Goal: Task Accomplishment & Management: Manage account settings

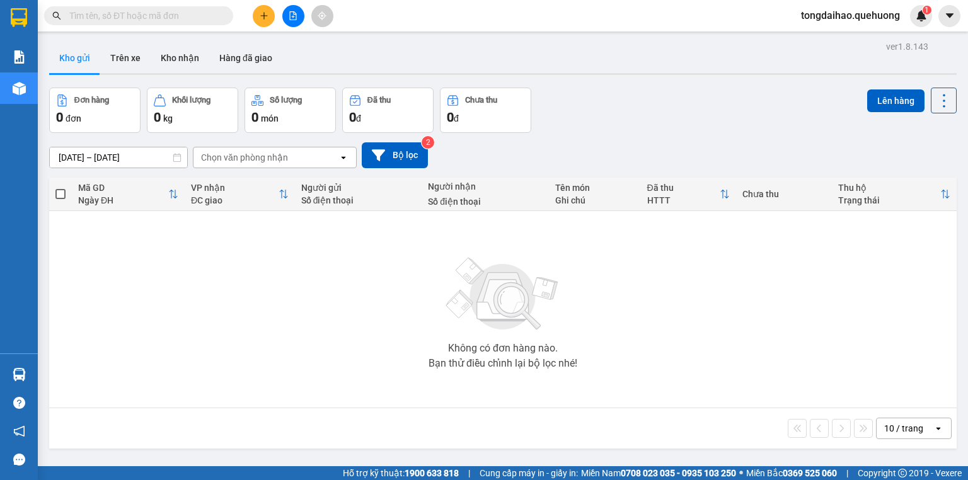
click at [265, 19] on icon "plus" at bounding box center [264, 15] width 9 height 9
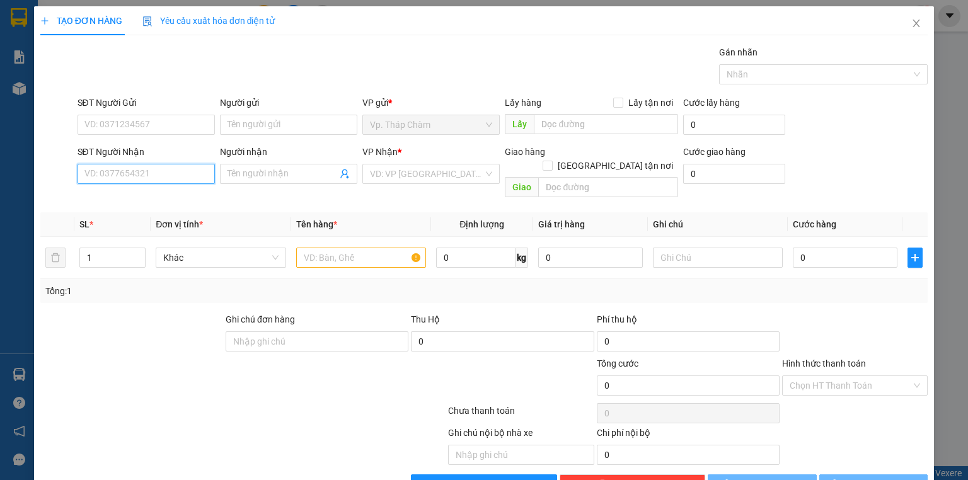
click at [117, 175] on input "SĐT Người Nhận" at bounding box center [146, 174] width 137 height 20
type input "0989626077"
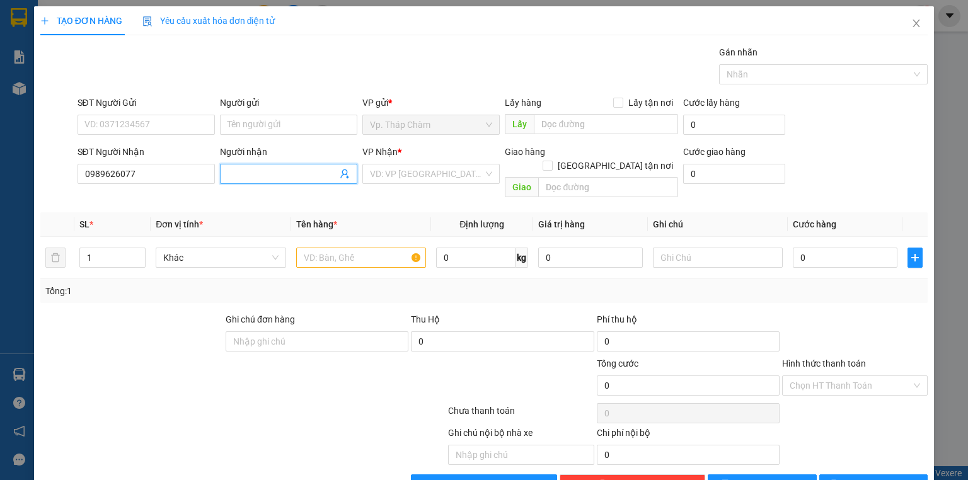
click at [298, 169] on input "Người nhận" at bounding box center [283, 174] width 110 height 14
type input "a"
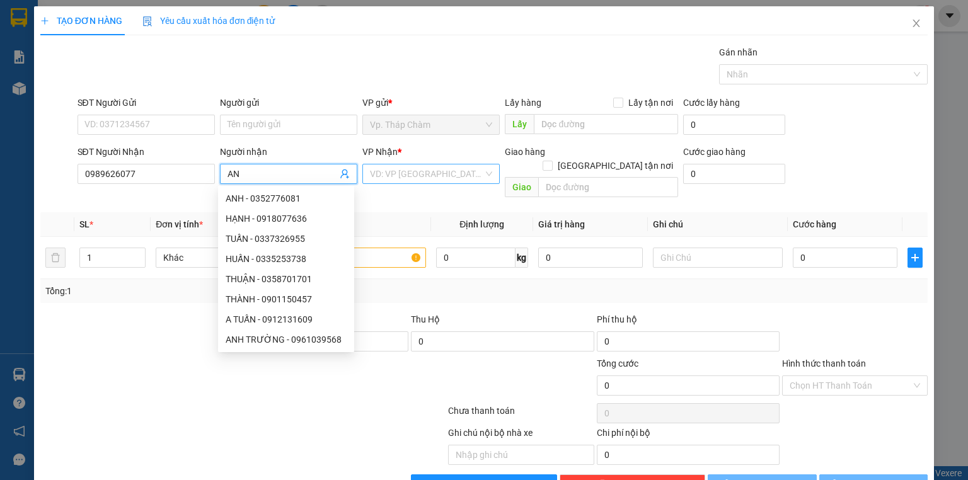
type input "AN"
click at [429, 176] on input "search" at bounding box center [426, 174] width 113 height 19
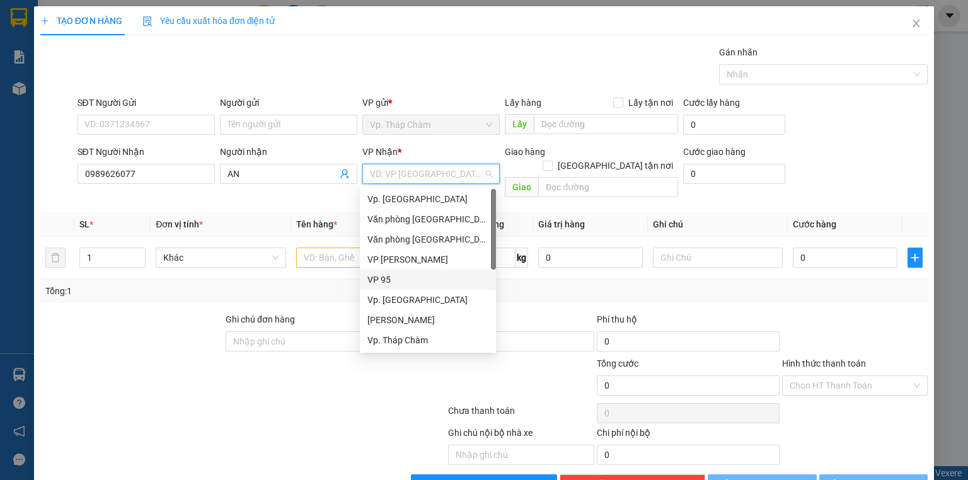
scroll to position [101, 0]
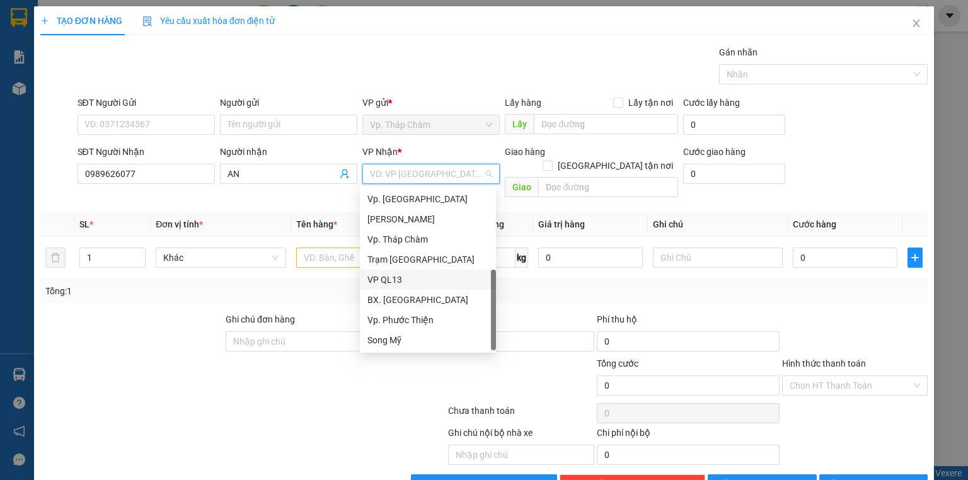
click at [388, 280] on div "VP QL13" at bounding box center [428, 280] width 121 height 14
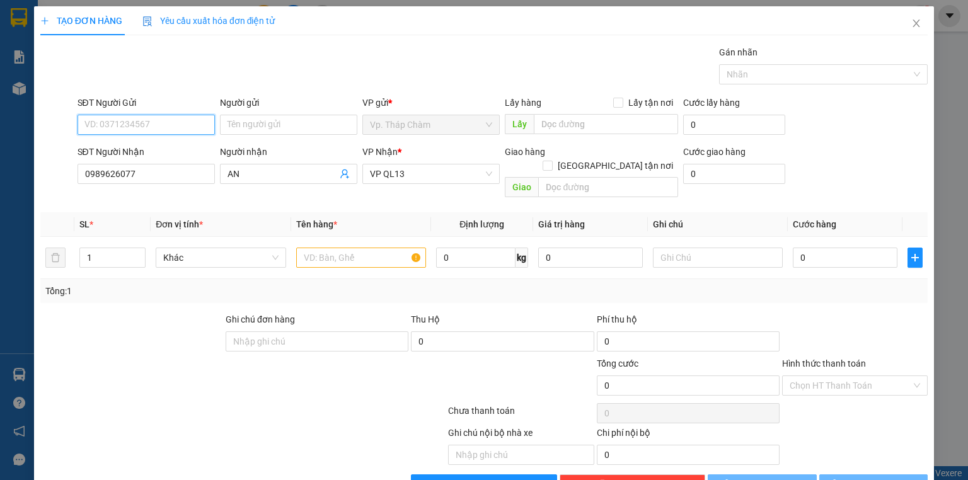
click at [178, 121] on input "SĐT Người Gửi" at bounding box center [146, 125] width 137 height 20
type input "0967474743"
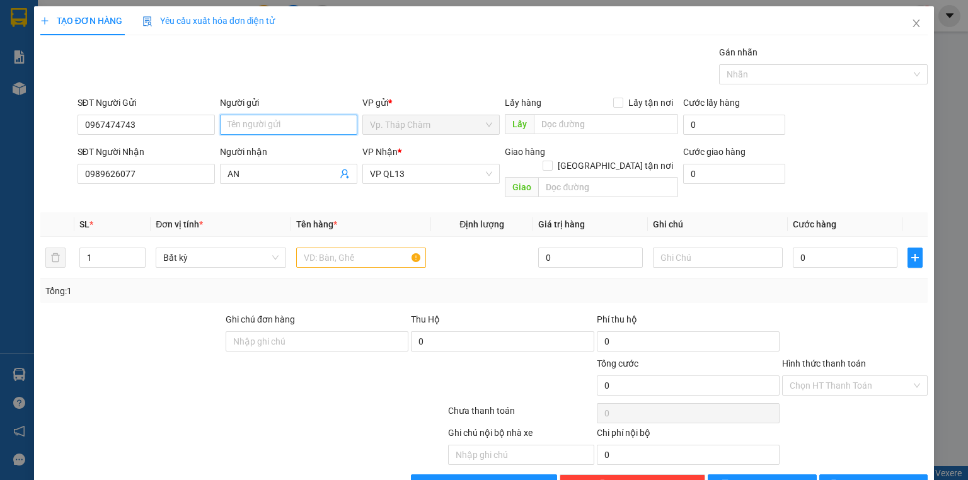
click at [272, 127] on input "Người gửi" at bounding box center [288, 125] width 137 height 20
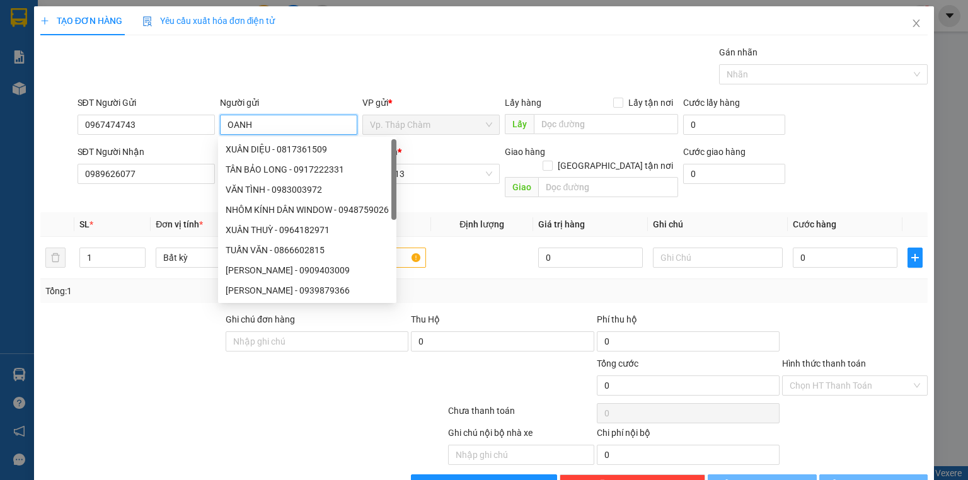
type input "OANH"
click at [427, 57] on div "Gói vận chuyển * Tiêu chuẩn Gán nhãn Nhãn" at bounding box center [503, 67] width 856 height 44
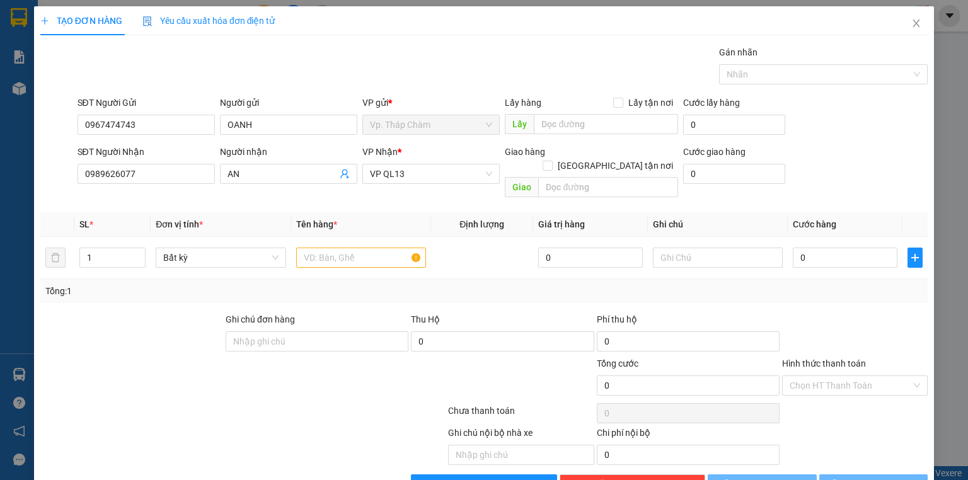
scroll to position [23, 0]
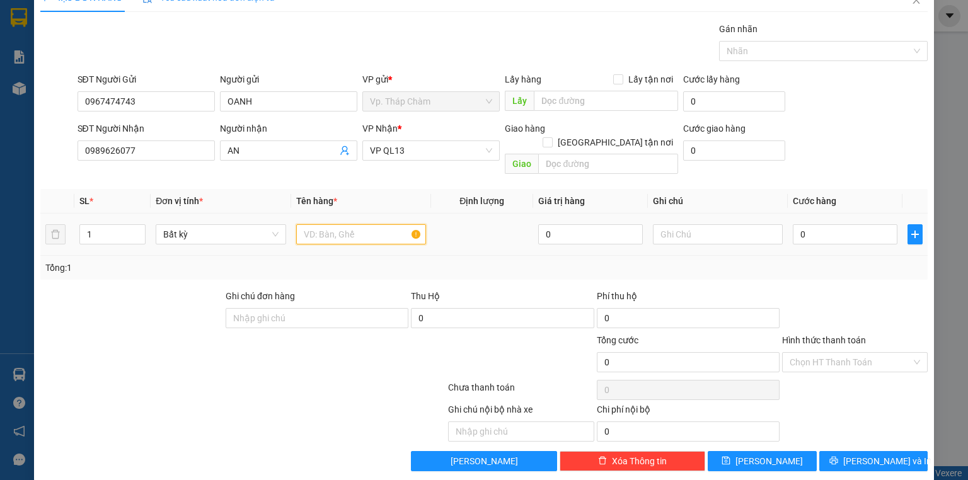
drag, startPoint x: 328, startPoint y: 224, endPoint x: 332, endPoint y: 218, distance: 6.5
click at [329, 224] on input "text" at bounding box center [361, 234] width 130 height 20
type input "XỐP VÀNG ĐỒ ĂN"
click at [826, 224] on input "0" at bounding box center [845, 234] width 105 height 20
type input "4"
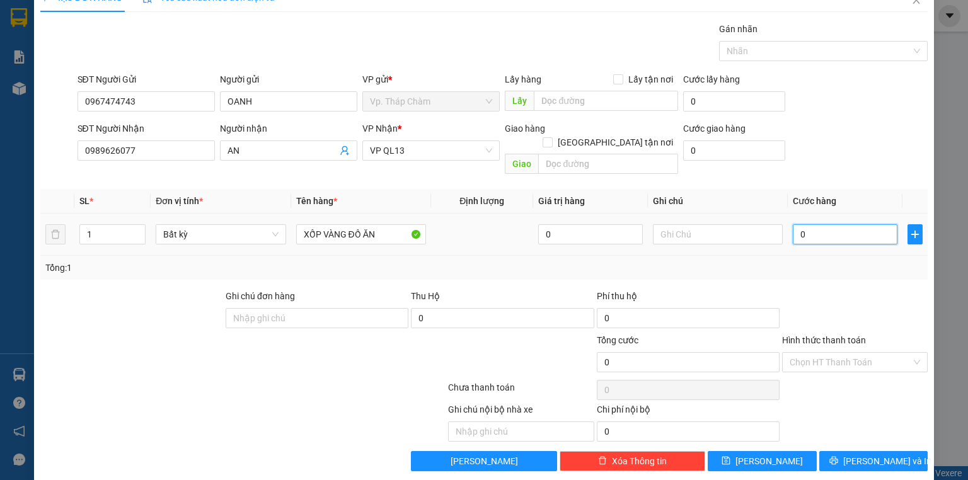
type input "4"
type input "40"
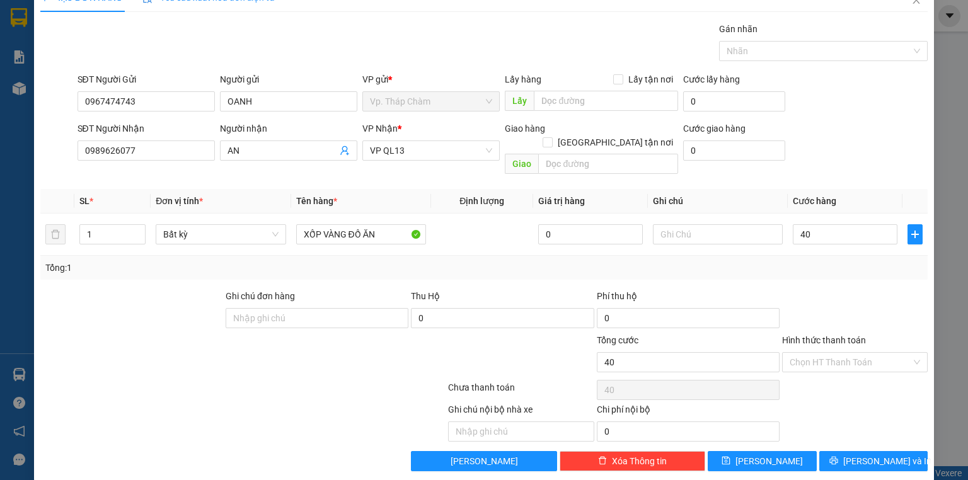
type input "40.000"
click at [828, 289] on div at bounding box center [855, 311] width 148 height 44
click at [827, 353] on input "Hình thức thanh toán" at bounding box center [851, 362] width 122 height 19
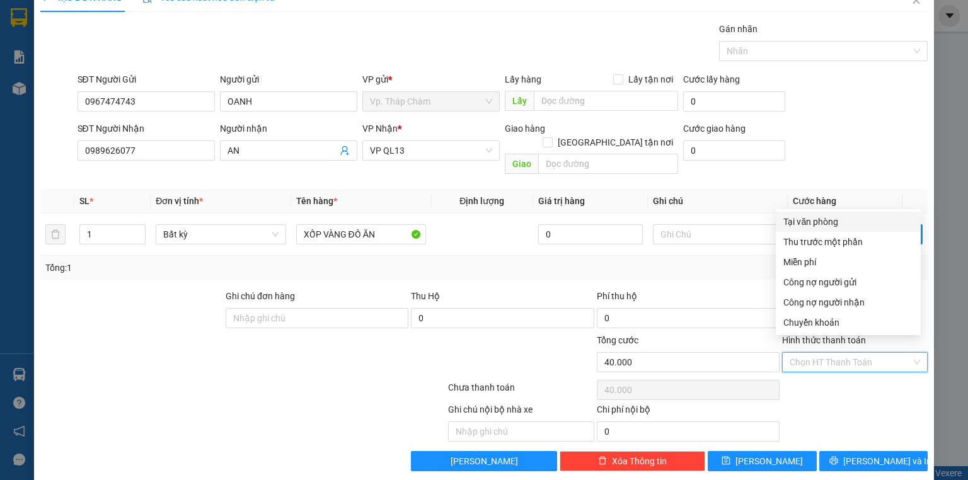
click at [827, 224] on div "Tại văn phòng" at bounding box center [849, 222] width 130 height 14
type input "0"
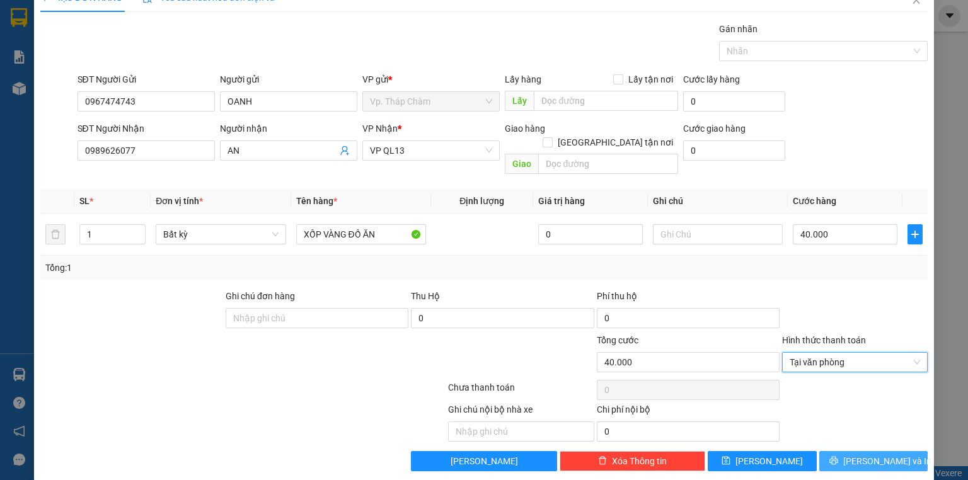
click at [883, 455] on span "[PERSON_NAME] và In" at bounding box center [888, 462] width 88 height 14
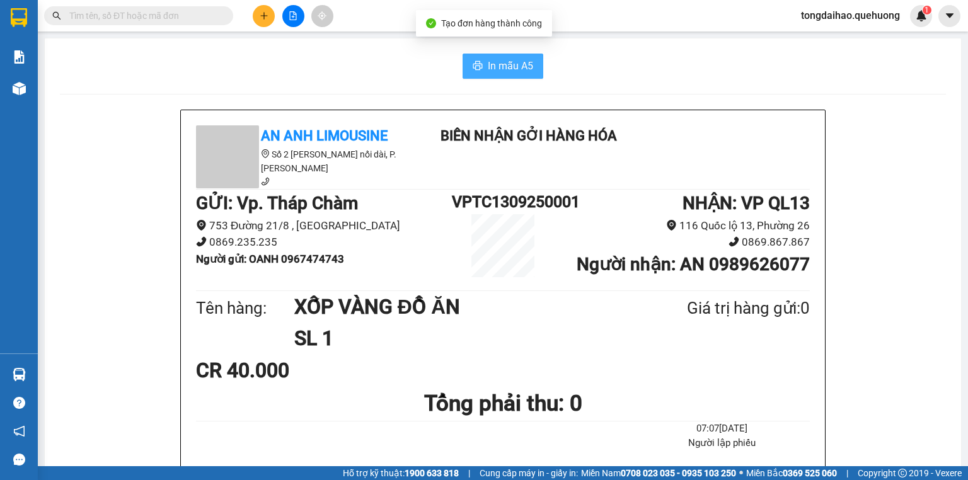
click at [497, 70] on span "In mẫu A5" at bounding box center [510, 66] width 45 height 16
click at [623, 346] on div "Tên hàng: XỐP VÀNG ĐỒ ĂN SL 1 Giá trị hàng gửi: 0" at bounding box center [503, 323] width 614 height 64
click at [328, 258] on b "Người gửi : OANH 0967474743" at bounding box center [270, 259] width 148 height 13
copy b "0967474743"
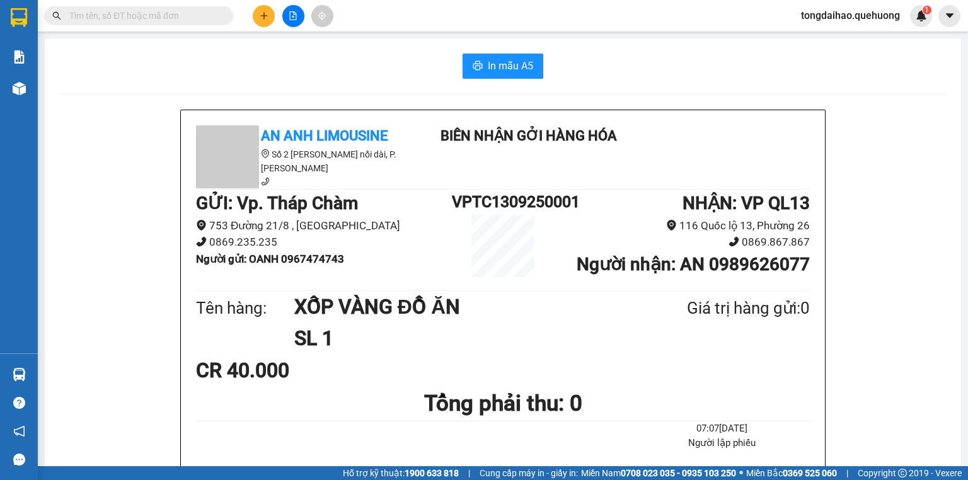
paste input "0967474743"
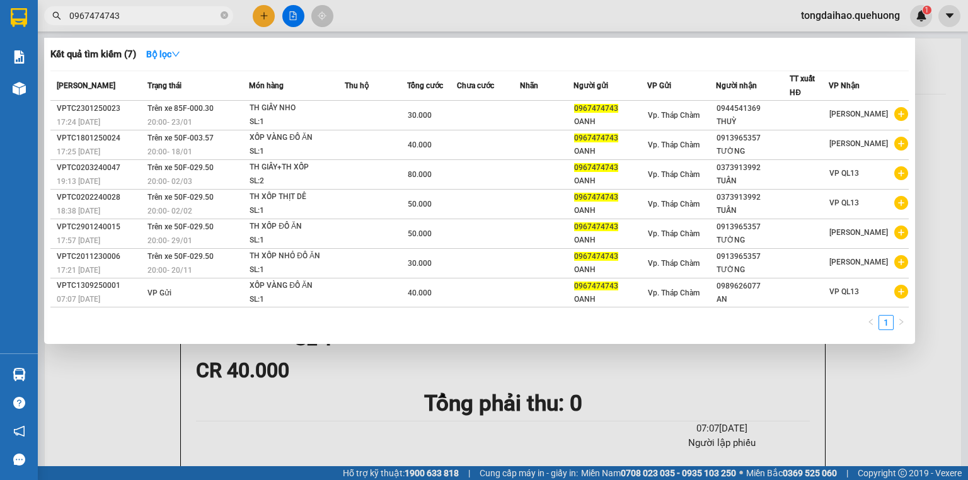
type input "0967474743"
click at [288, 15] on div at bounding box center [484, 240] width 968 height 480
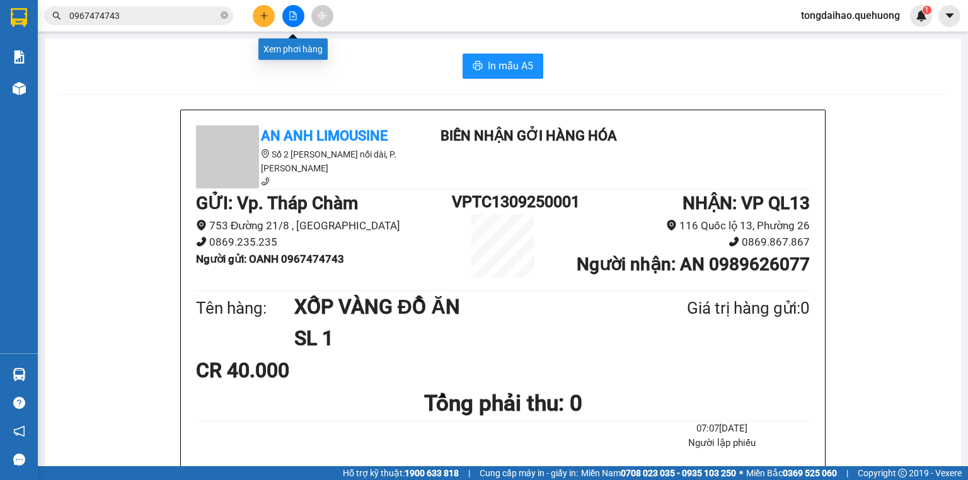
click at [287, 19] on button at bounding box center [293, 16] width 22 height 22
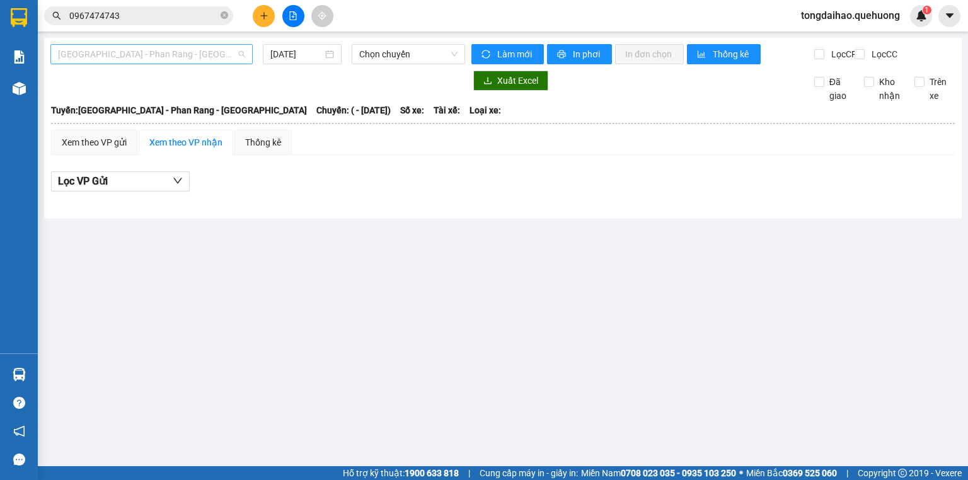
click at [143, 58] on span "[GEOGRAPHIC_DATA] - [PERSON_NAME] Rang - [GEOGRAPHIC_DATA]" at bounding box center [151, 54] width 187 height 19
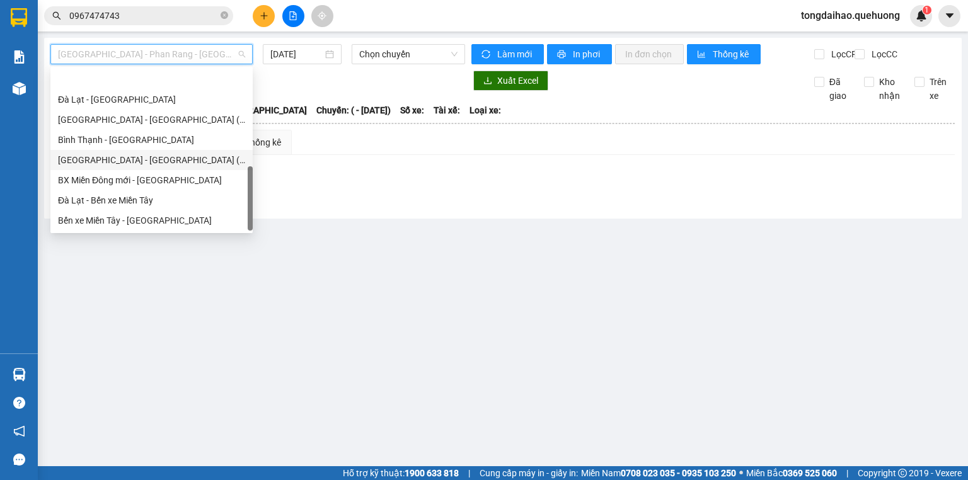
scroll to position [343, 0]
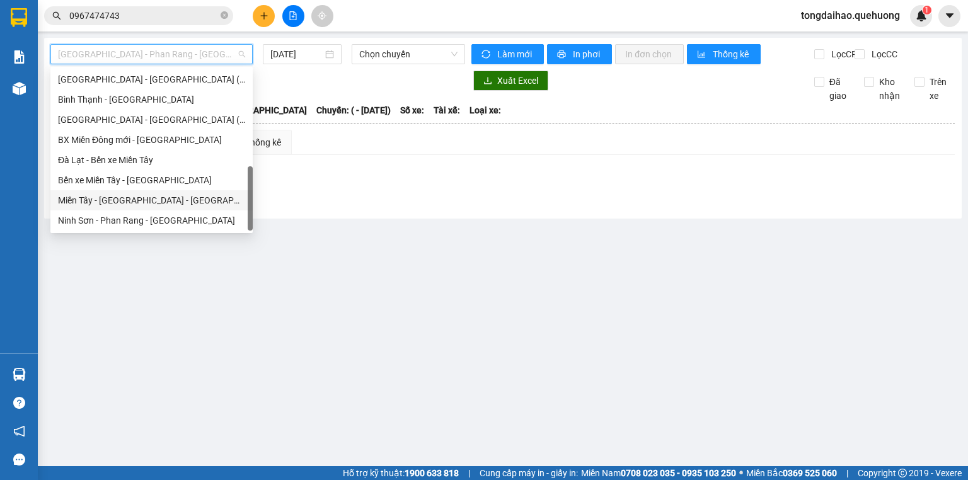
click at [139, 207] on div "[PERSON_NAME][GEOGRAPHIC_DATA] - [GEOGRAPHIC_DATA]" at bounding box center [151, 200] width 202 height 20
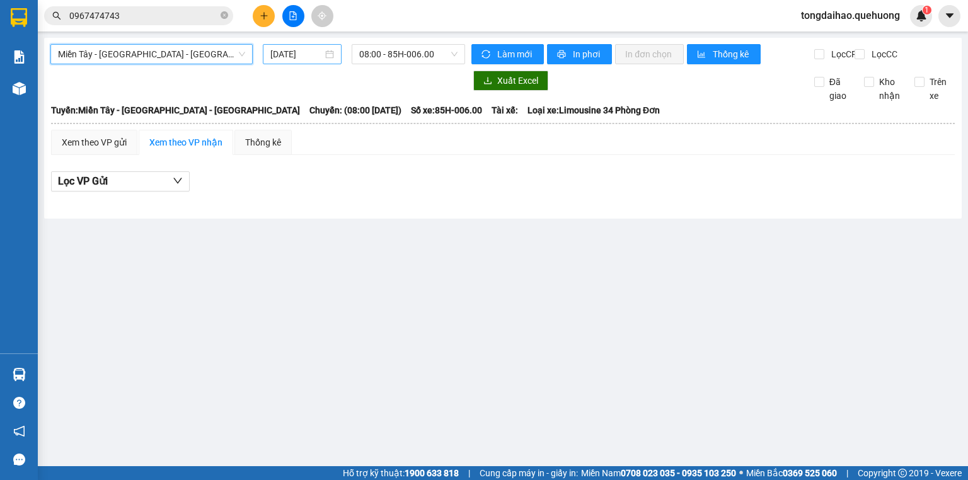
click at [302, 55] on input "[DATE]" at bounding box center [296, 54] width 52 height 14
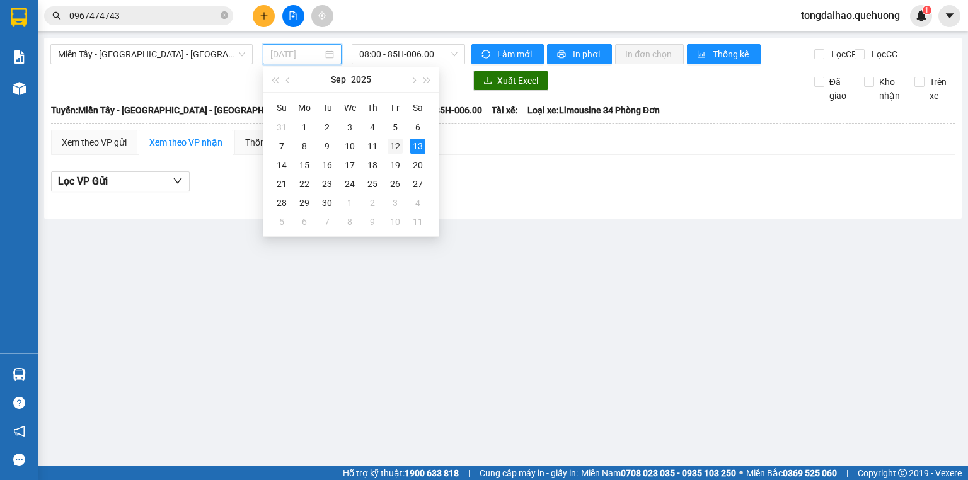
click at [396, 151] on div "12" at bounding box center [395, 146] width 15 height 15
type input "[DATE]"
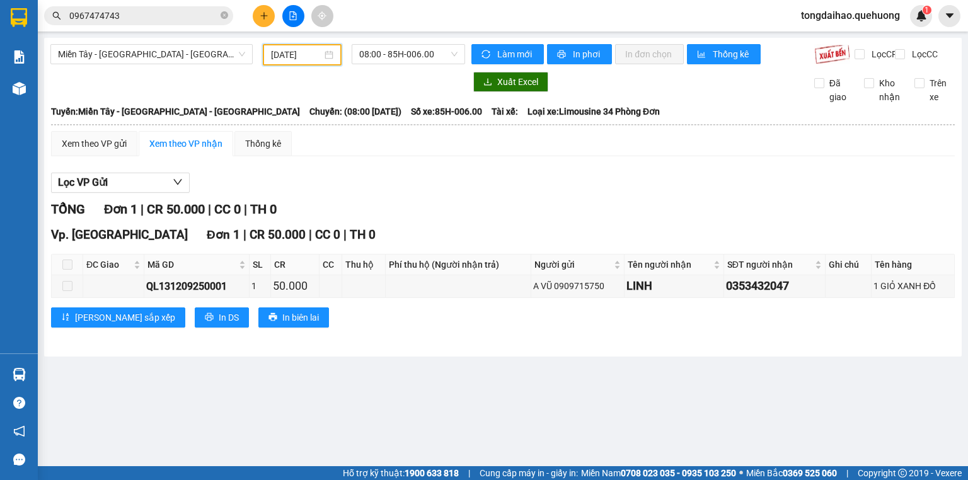
click at [204, 414] on main "Miền Tây - Phan Rang - Ninh Sơn 12/09/2025 08:00 - 85H-006.00 Làm mới In phơi I…" at bounding box center [484, 233] width 968 height 467
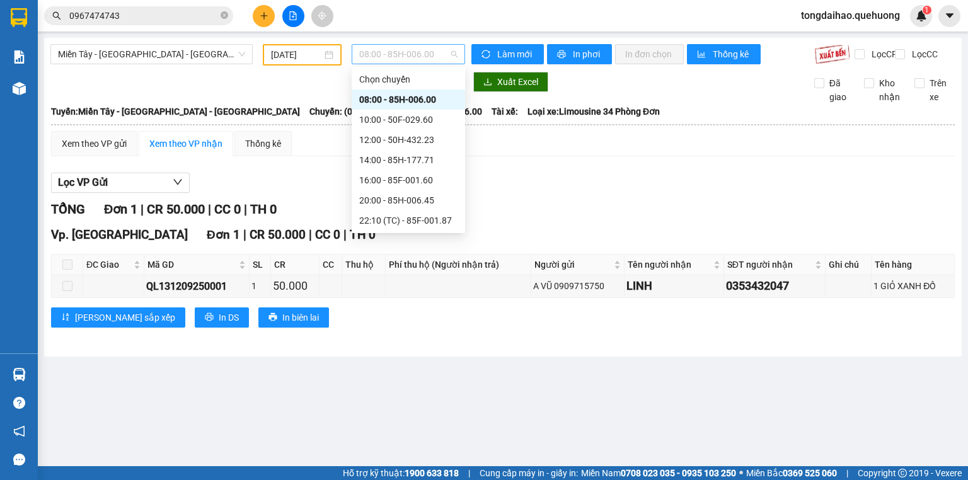
click at [422, 58] on span "08:00 - 85H-006.00" at bounding box center [408, 54] width 99 height 19
click at [410, 217] on div "23:59 - 85H-006.18" at bounding box center [408, 221] width 98 height 14
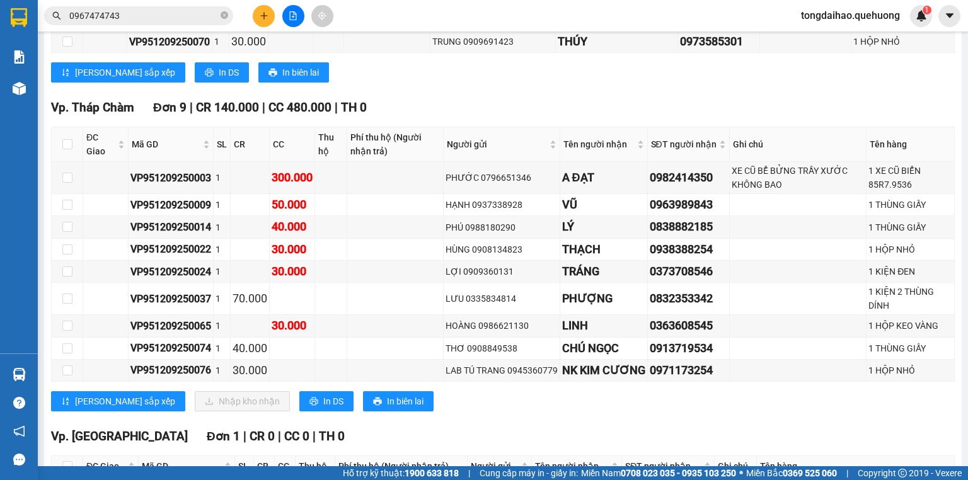
scroll to position [2305, 0]
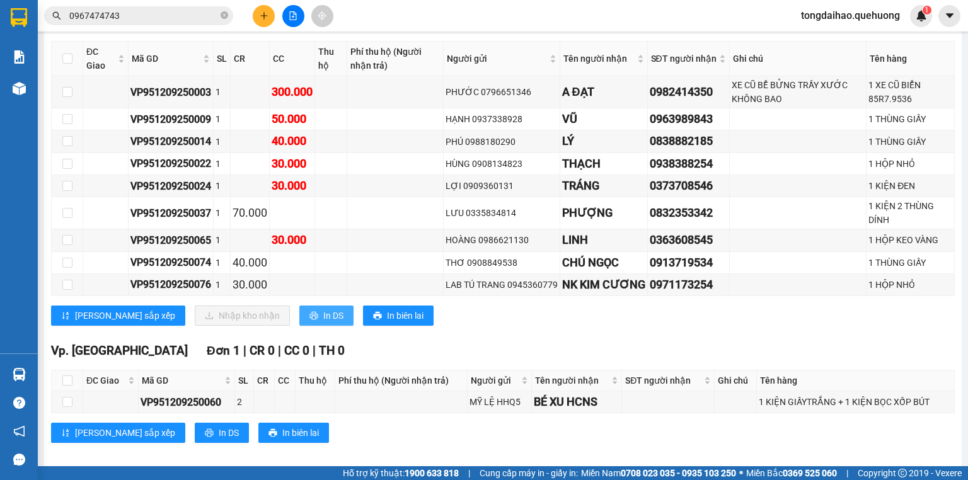
click at [299, 310] on button "In DS" at bounding box center [326, 316] width 54 height 20
drag, startPoint x: 223, startPoint y: 16, endPoint x: 212, endPoint y: 15, distance: 11.4
click at [223, 16] on icon "close-circle" at bounding box center [225, 15] width 8 height 8
click at [212, 15] on input "text" at bounding box center [143, 16] width 149 height 14
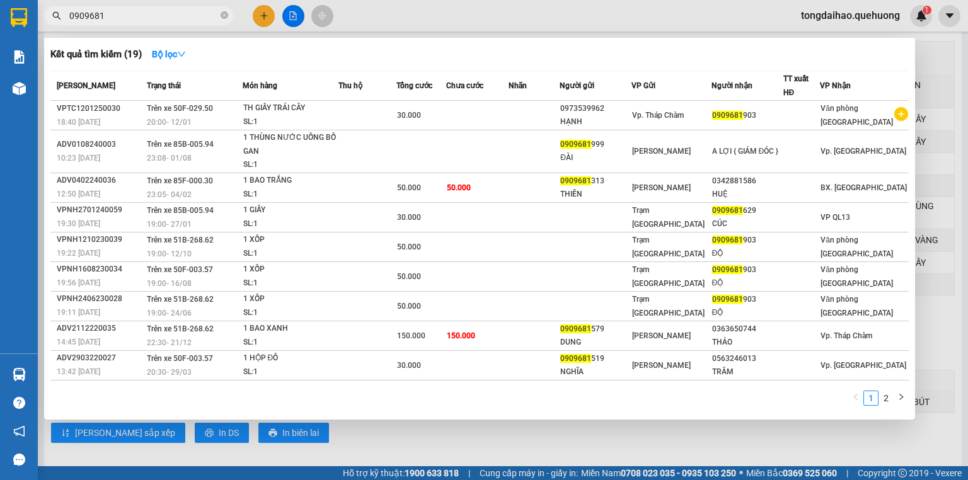
type input "0909681"
click at [289, 15] on div at bounding box center [484, 240] width 968 height 480
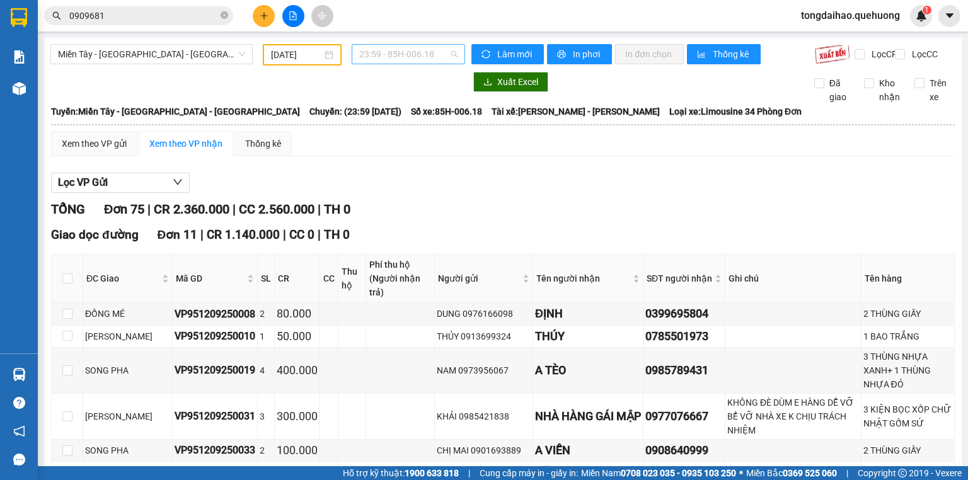
click at [371, 57] on span "23:59 - 85H-006.18" at bounding box center [408, 54] width 99 height 19
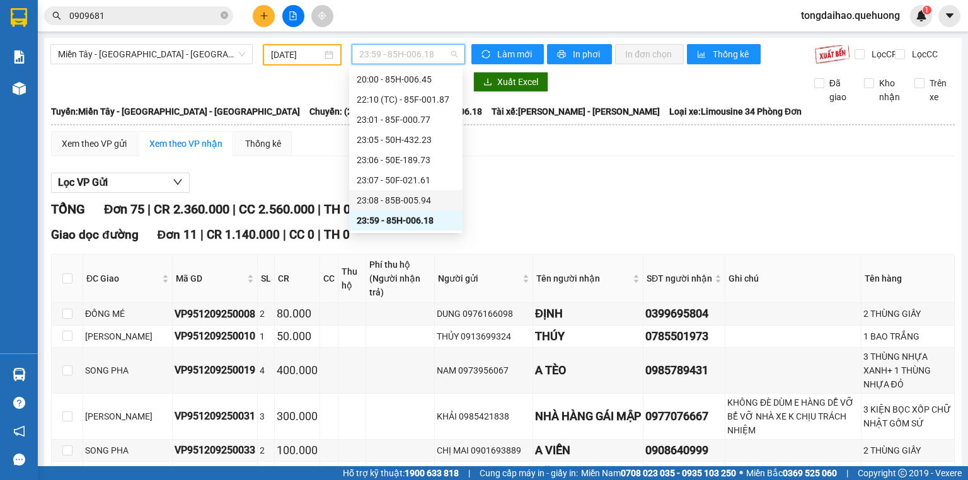
click at [385, 203] on div "23:08 - 85B-005.94" at bounding box center [406, 201] width 98 height 14
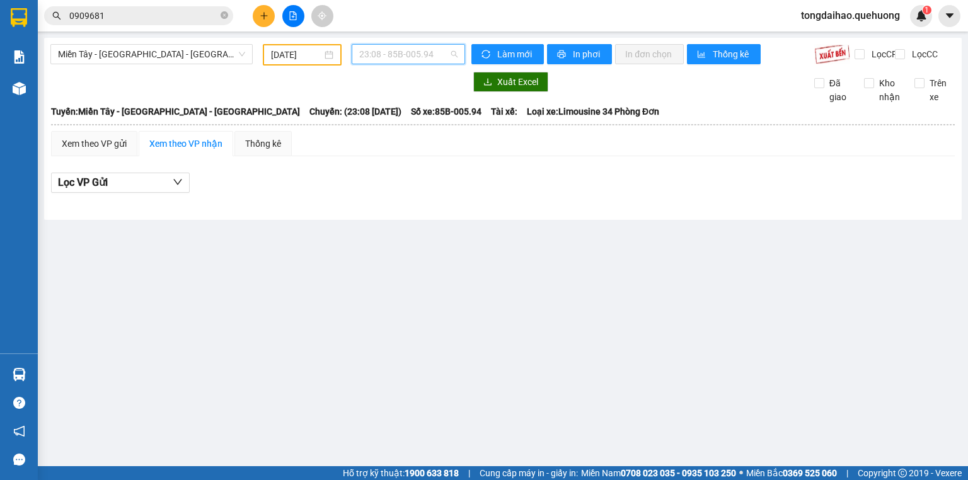
click at [413, 58] on span "23:08 - 85B-005.94" at bounding box center [408, 54] width 99 height 19
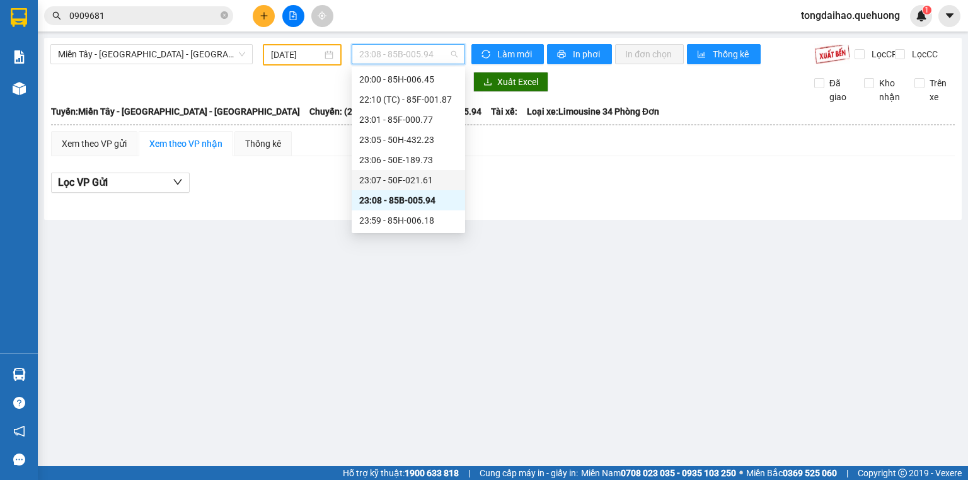
click at [407, 180] on div "23:07 - 50F-021.61" at bounding box center [408, 180] width 98 height 14
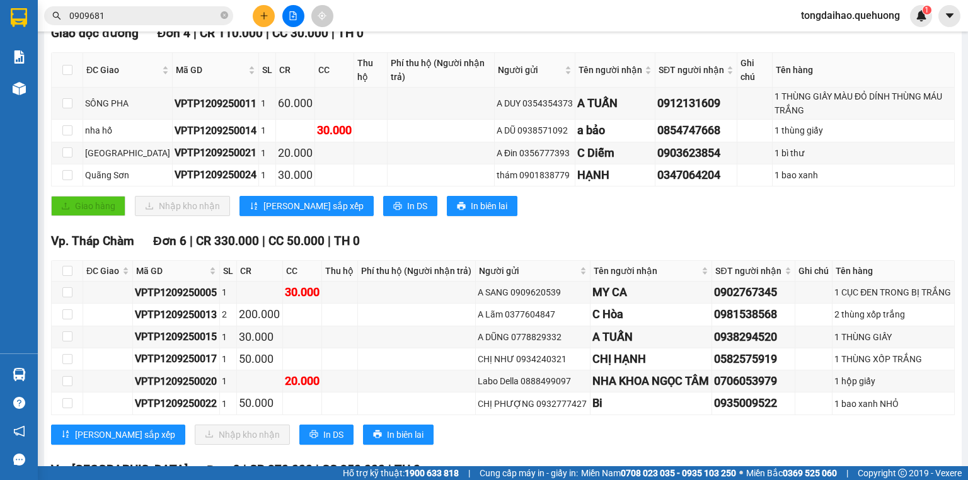
scroll to position [403, 0]
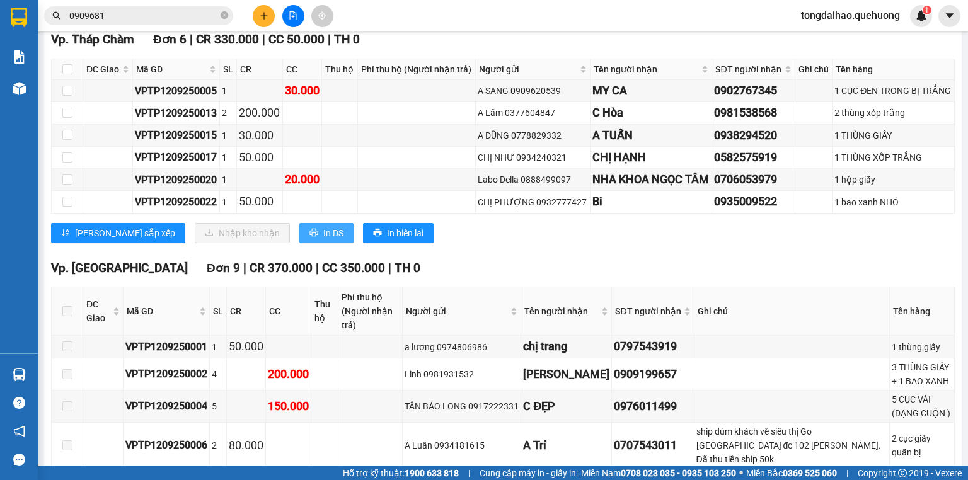
click at [323, 240] on span "In DS" at bounding box center [333, 233] width 20 height 14
click at [270, 18] on button at bounding box center [264, 16] width 22 height 22
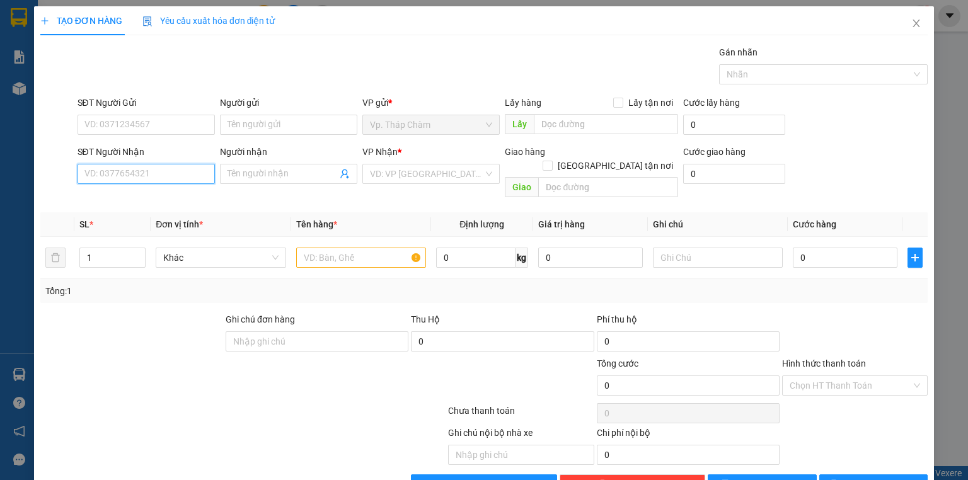
click at [184, 180] on input "SĐT Người Nhận" at bounding box center [146, 174] width 137 height 20
type input "0373306742"
click at [139, 204] on div "0373306742 - HOA" at bounding box center [144, 199] width 121 height 14
type input "HOA"
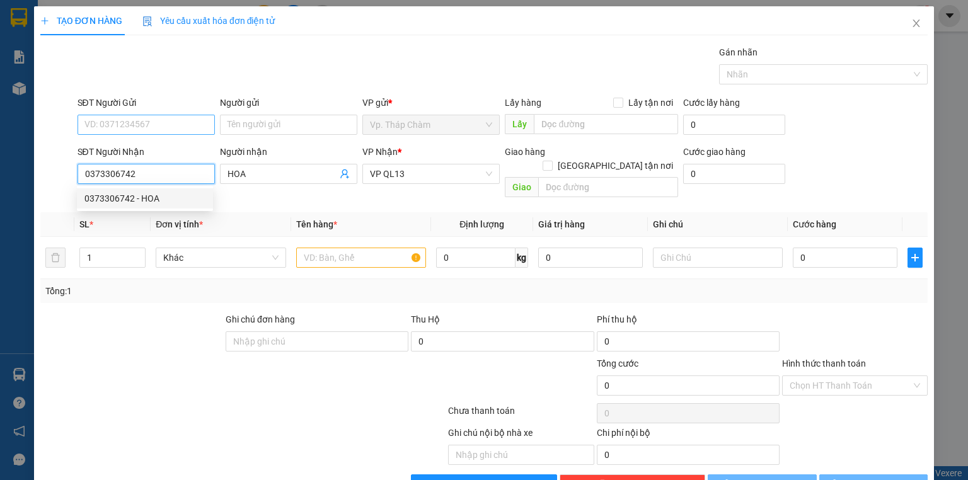
type input "50.000"
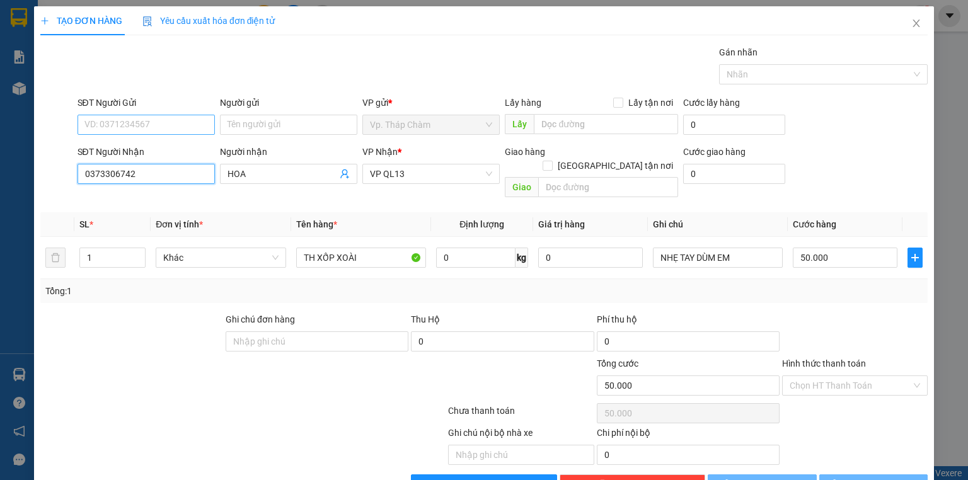
type input "0373306742"
click at [126, 125] on input "SĐT Người Gửi" at bounding box center [146, 125] width 137 height 20
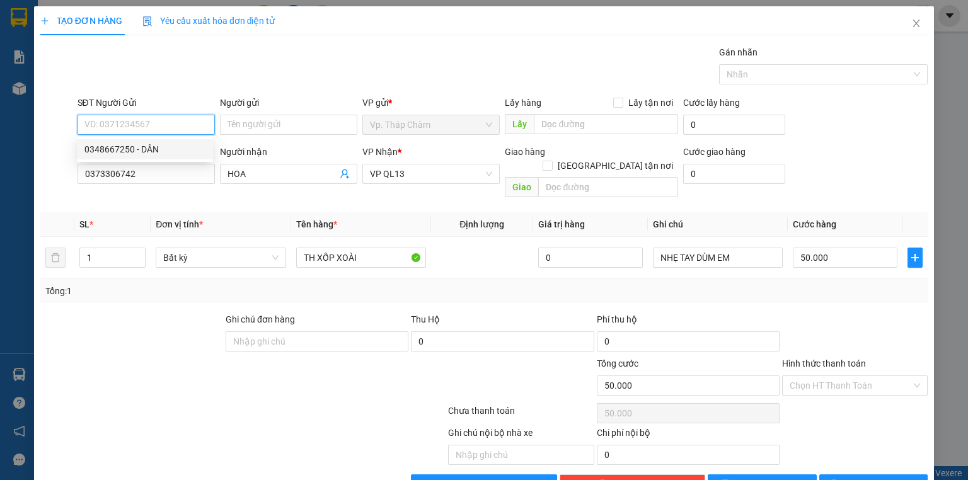
click at [131, 151] on div "0348667250 - DÂN" at bounding box center [144, 149] width 121 height 14
type input "0348667250"
type input "DÂN"
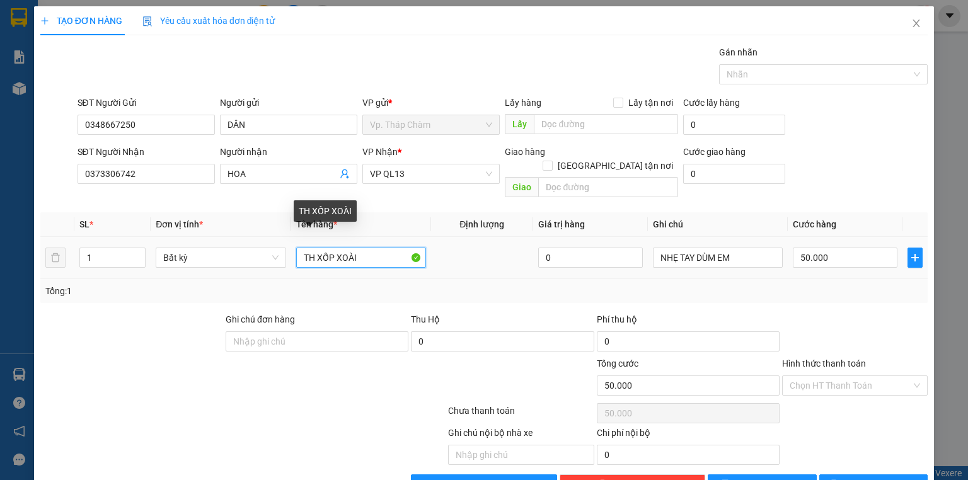
click at [337, 248] on input "TH XỐP XOÀI" at bounding box center [361, 258] width 130 height 20
type input "XỐP VÀNG TRỨNG"
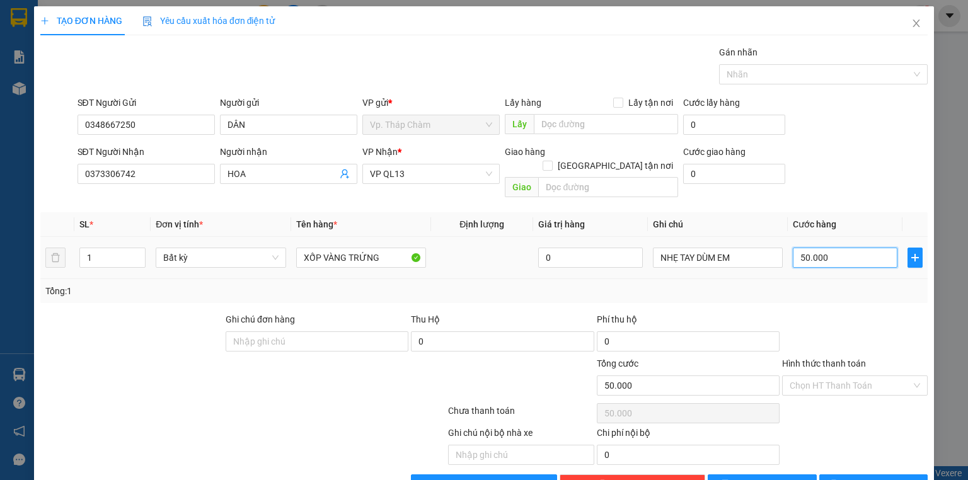
click at [854, 248] on input "50.000" at bounding box center [845, 258] width 105 height 20
type input "0"
type input "4"
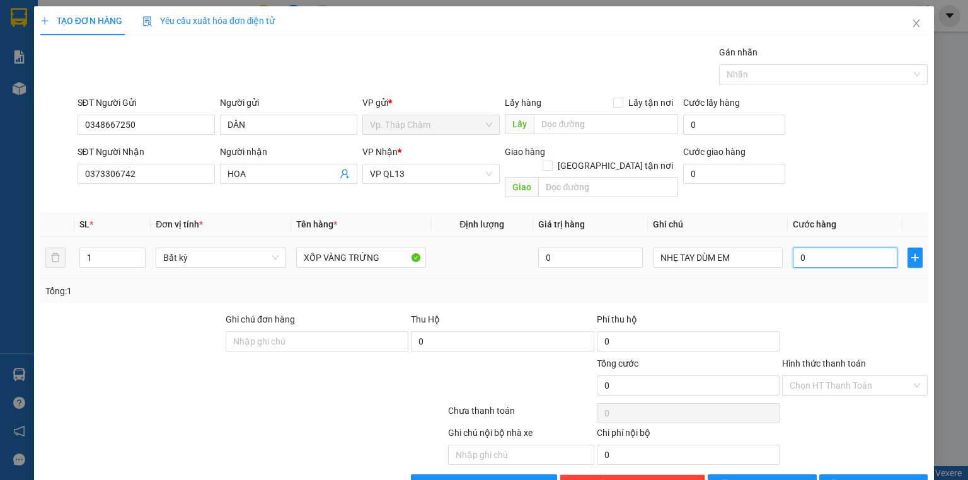
type input "4"
type input "04"
type input "40"
type input "040"
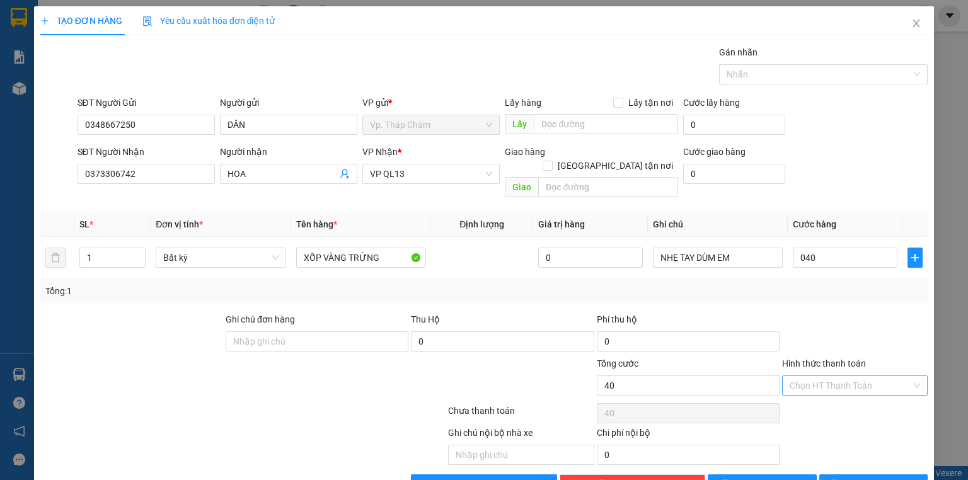
click at [830, 376] on input "Hình thức thanh toán" at bounding box center [851, 385] width 122 height 19
type input "40.000"
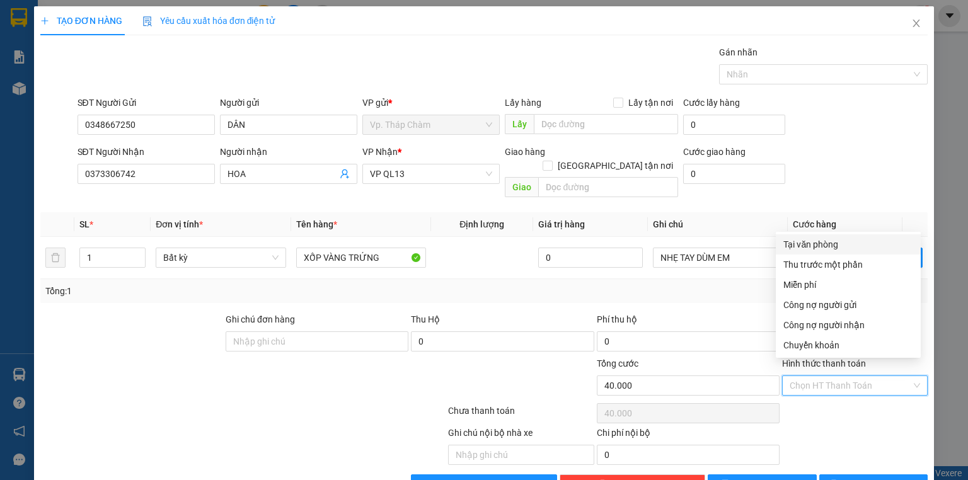
click at [813, 245] on div "Tại văn phòng" at bounding box center [849, 245] width 130 height 14
type input "0"
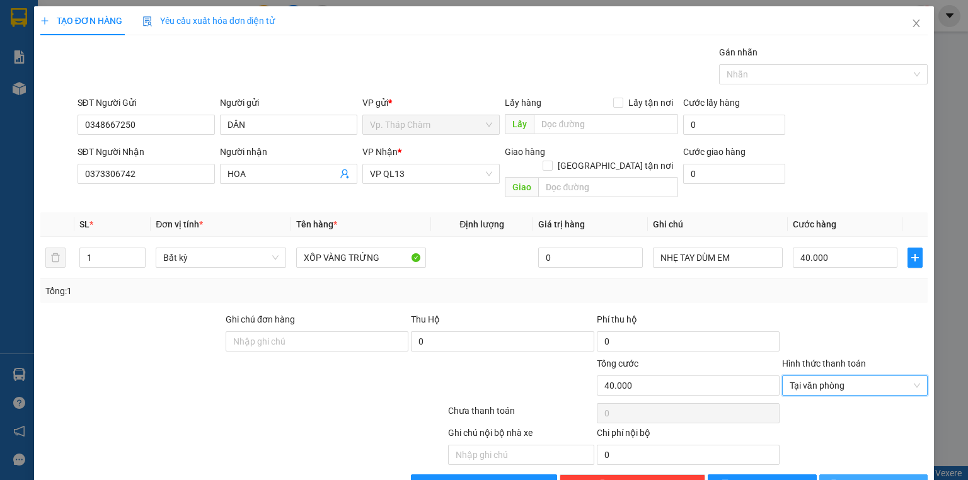
click at [886, 478] on span "[PERSON_NAME] và In" at bounding box center [888, 485] width 88 height 14
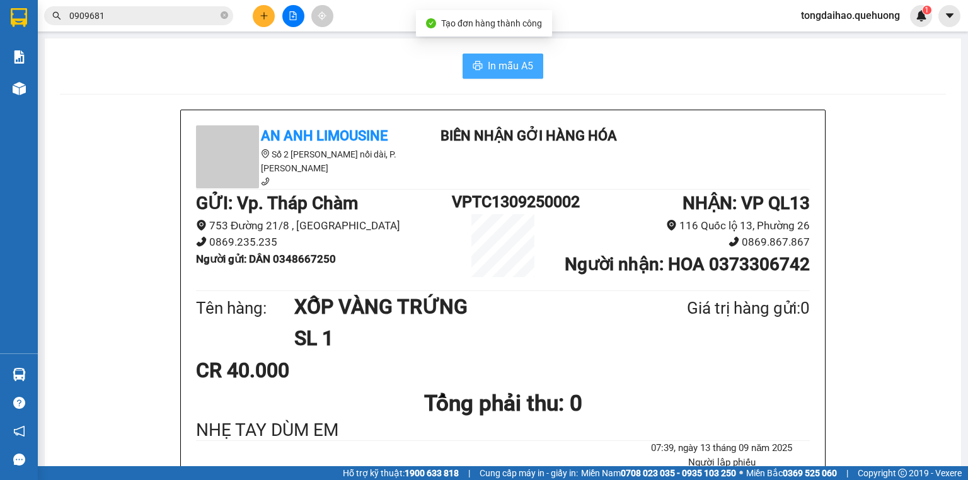
click at [520, 76] on button "In mẫu A5" at bounding box center [503, 66] width 81 height 25
click at [227, 15] on icon "close-circle" at bounding box center [225, 15] width 8 height 8
click at [206, 15] on input "text" at bounding box center [143, 16] width 149 height 14
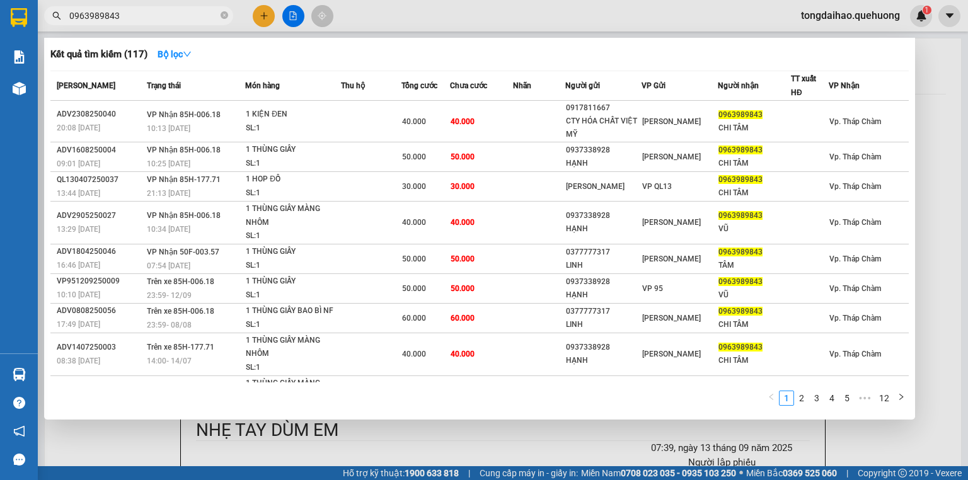
type input "0963989843"
click at [194, 406] on div "1 2 3 4 5 ••• 12" at bounding box center [479, 401] width 859 height 23
click at [636, 434] on div at bounding box center [484, 240] width 968 height 480
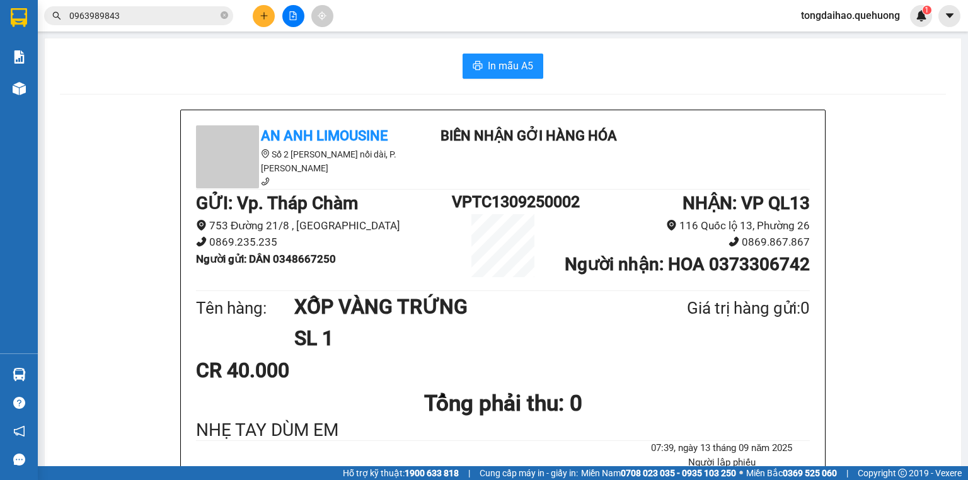
click at [294, 19] on icon "file-add" at bounding box center [293, 15] width 9 height 9
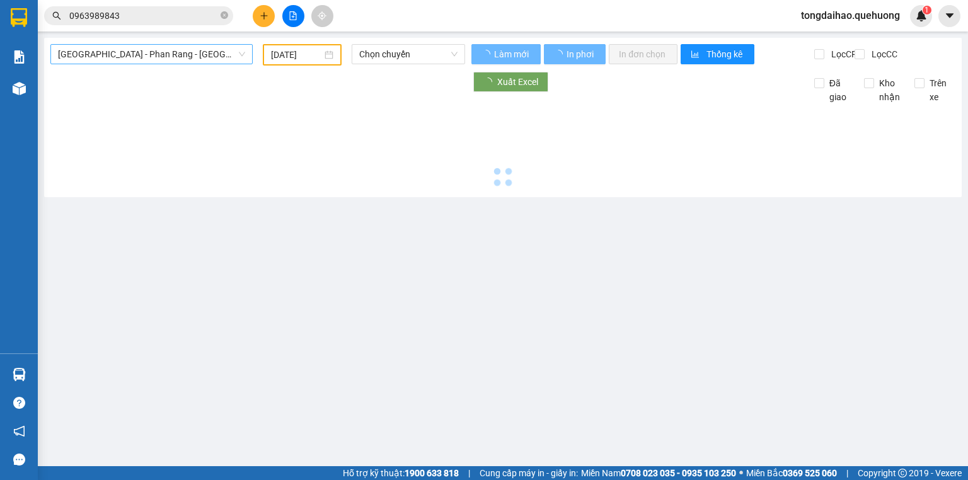
type input "[DATE]"
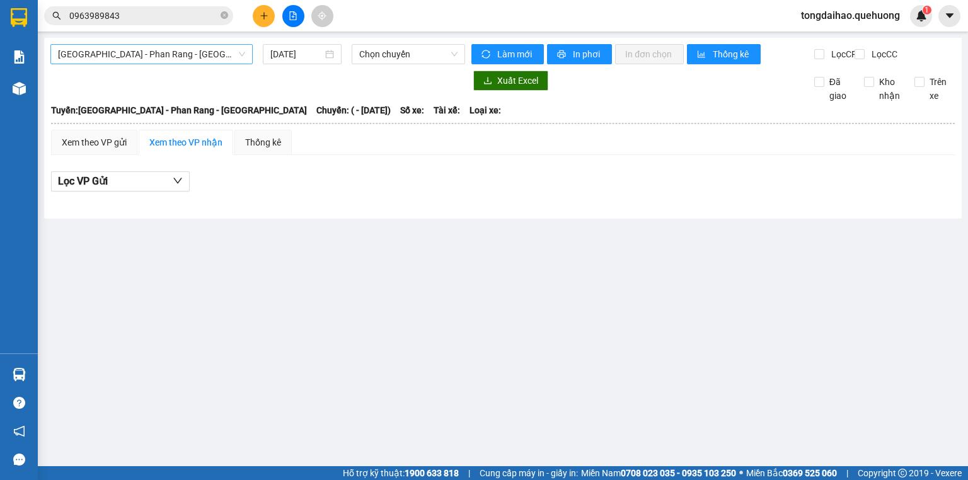
click at [158, 52] on span "[GEOGRAPHIC_DATA] - [PERSON_NAME] Rang - [GEOGRAPHIC_DATA]" at bounding box center [151, 54] width 187 height 19
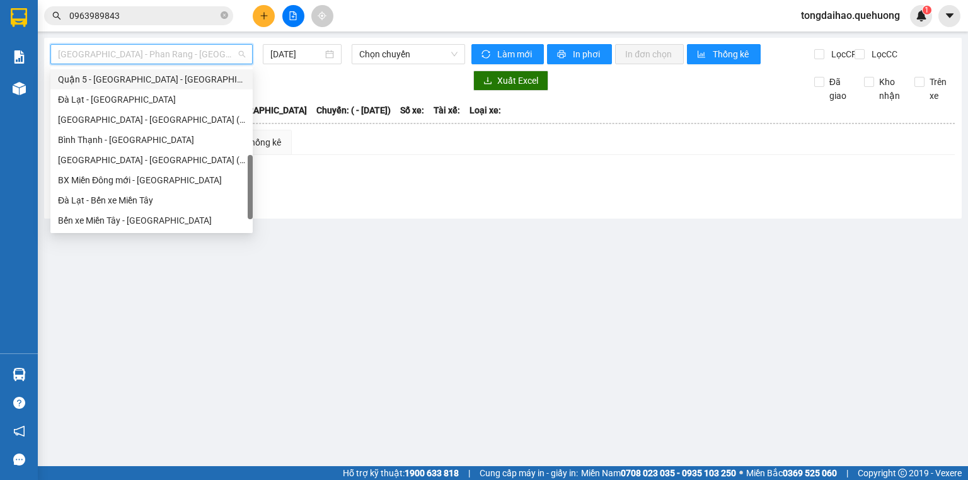
scroll to position [343, 0]
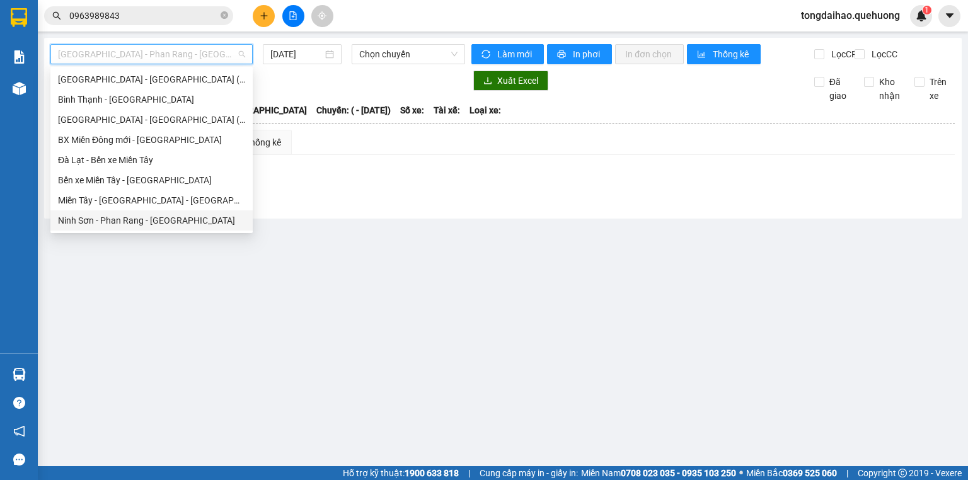
click at [158, 217] on div "Ninh Sơn - [PERSON_NAME] Rang - [GEOGRAPHIC_DATA]" at bounding box center [151, 221] width 187 height 14
type input "[DATE]"
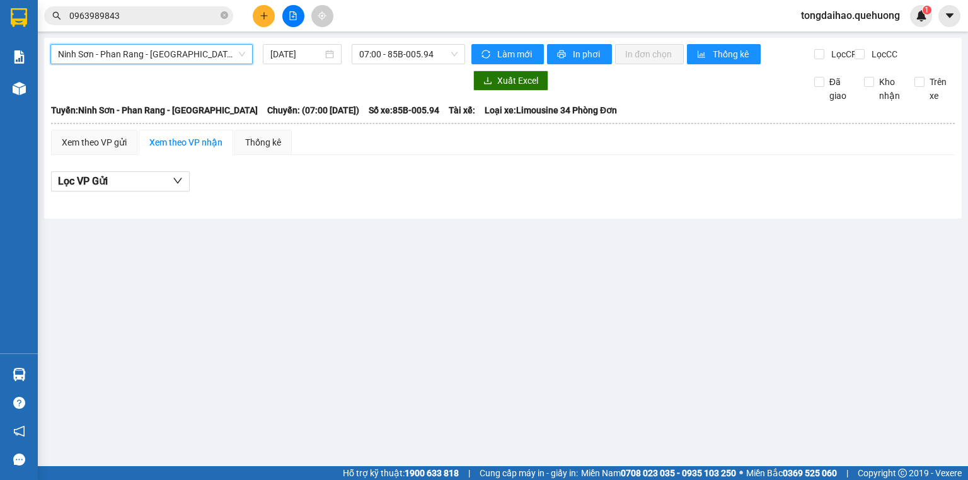
click at [137, 43] on div "Ninh Sơn - Phan Rang - Miền Tây Ninh Sơn - Phan Rang - Miền Tây 13/09/2025 07:0…" at bounding box center [503, 128] width 918 height 181
click at [130, 57] on span "Ninh Sơn - [PERSON_NAME] Rang - [GEOGRAPHIC_DATA]" at bounding box center [151, 54] width 187 height 19
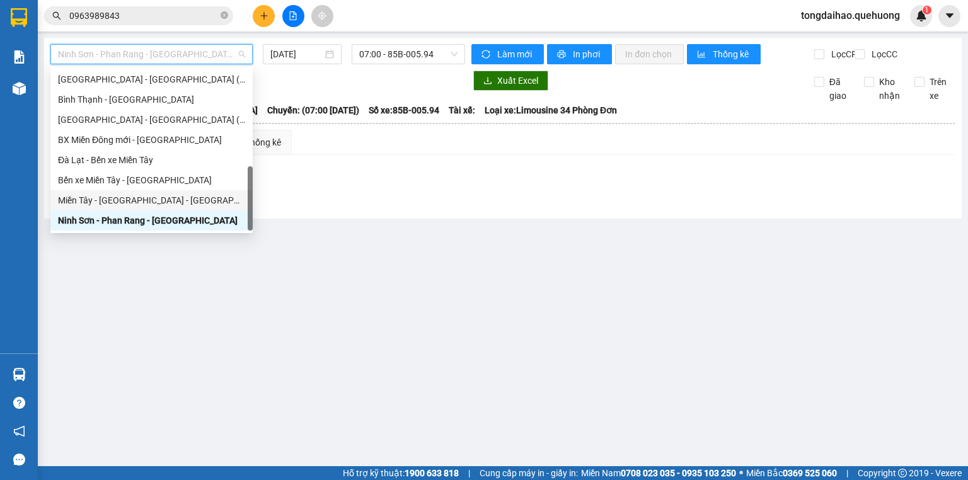
click at [129, 203] on div "[PERSON_NAME][GEOGRAPHIC_DATA] - [GEOGRAPHIC_DATA]" at bounding box center [151, 201] width 187 height 14
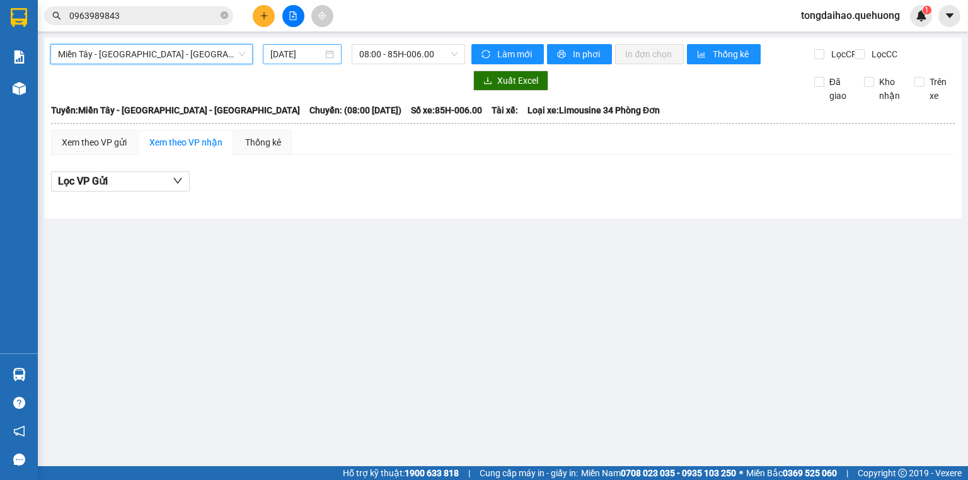
click at [308, 51] on input "[DATE]" at bounding box center [296, 54] width 52 height 14
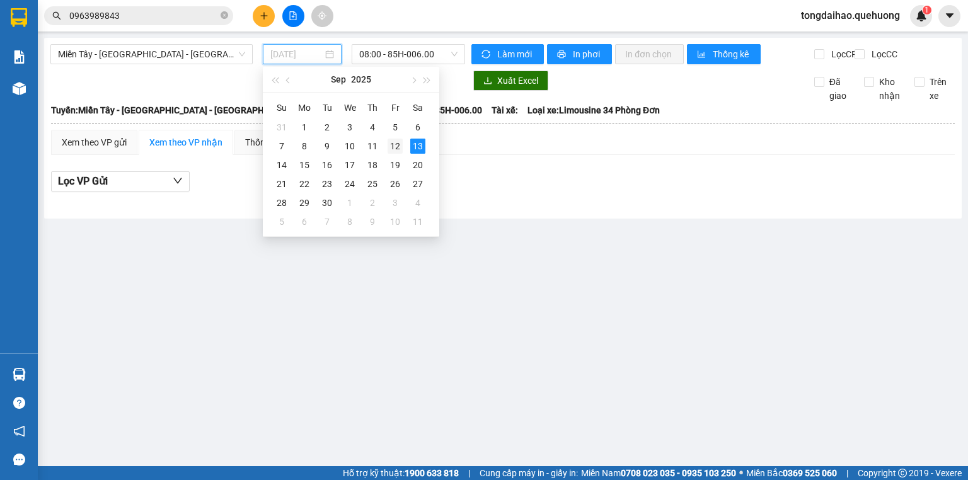
click at [393, 148] on div "12" at bounding box center [395, 146] width 15 height 15
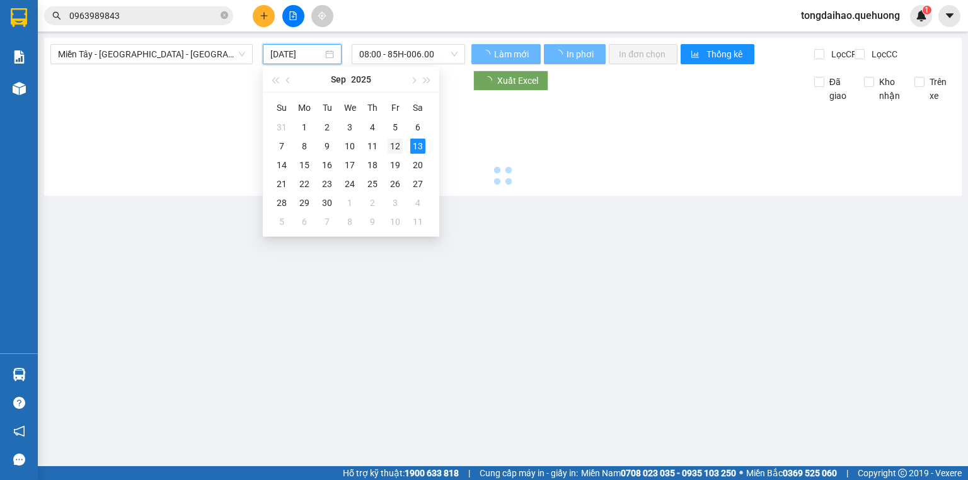
type input "[DATE]"
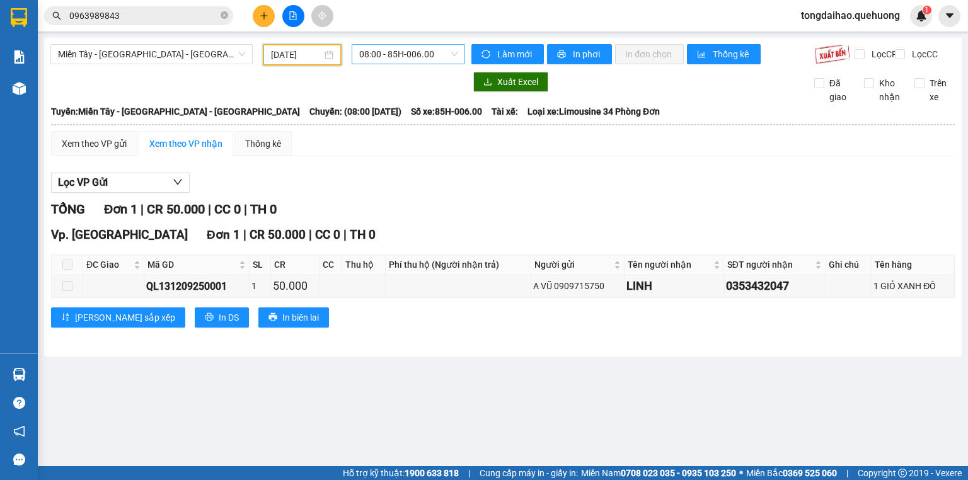
click at [376, 57] on span "08:00 - 85H-006.00" at bounding box center [408, 54] width 99 height 19
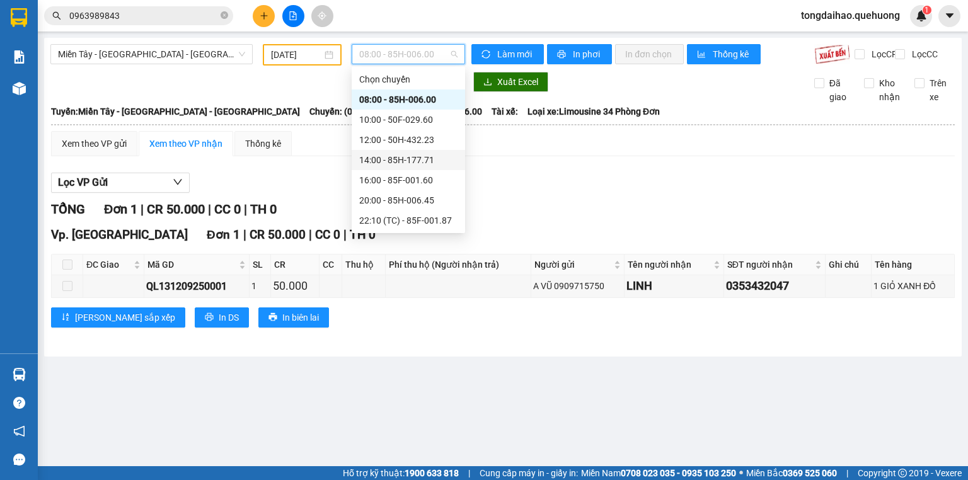
scroll to position [121, 0]
click at [392, 206] on div "23:08 - 85B-005.94" at bounding box center [408, 201] width 98 height 14
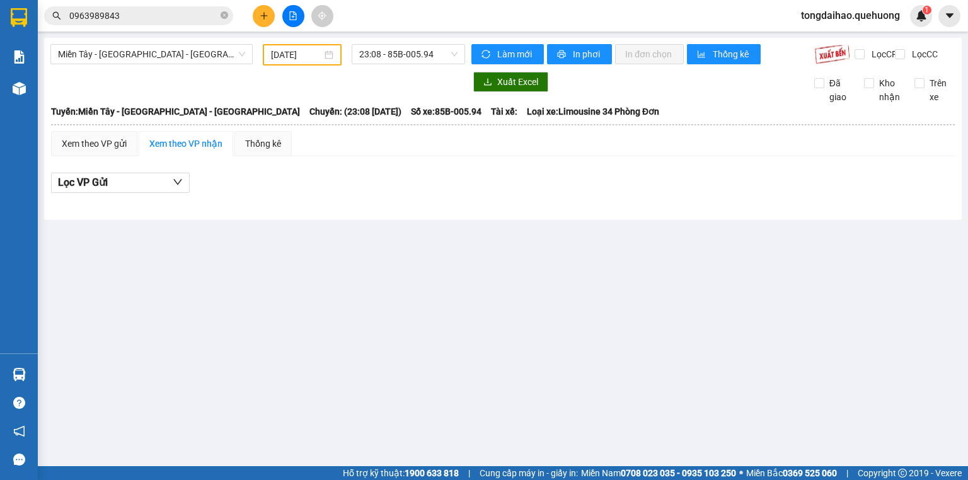
click at [154, 305] on main "Miền Tây - Phan Rang - Ninh Sơn 12/09/2025 23:08 - 85B-005.94 Làm mới In phơi I…" at bounding box center [484, 233] width 968 height 467
click at [374, 55] on span "23:08 - 85B-005.94" at bounding box center [408, 54] width 99 height 19
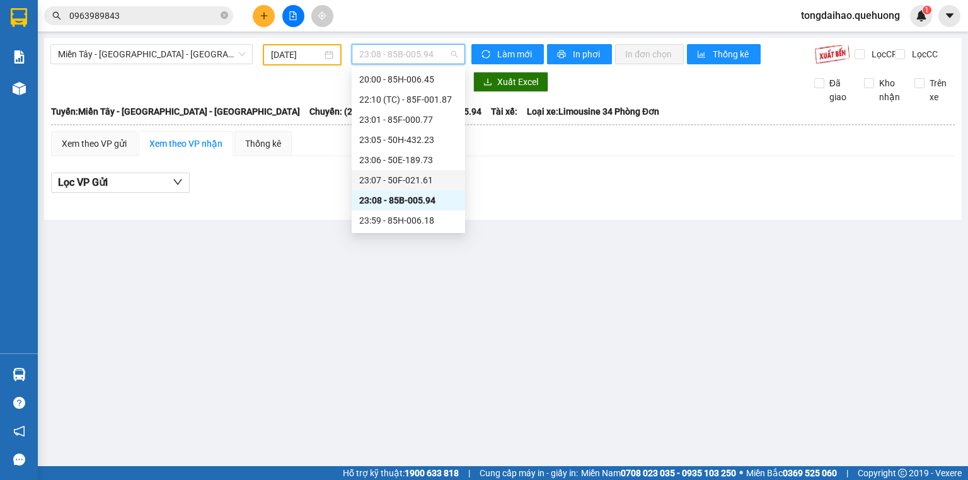
click at [407, 178] on div "23:07 - 50F-021.61" at bounding box center [408, 180] width 98 height 14
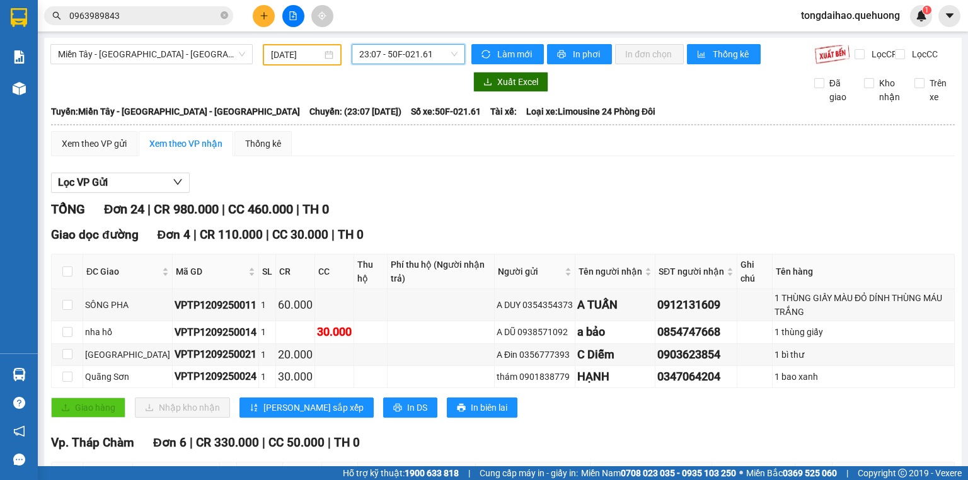
click at [379, 56] on span "23:07 - 50F-021.61" at bounding box center [408, 54] width 99 height 19
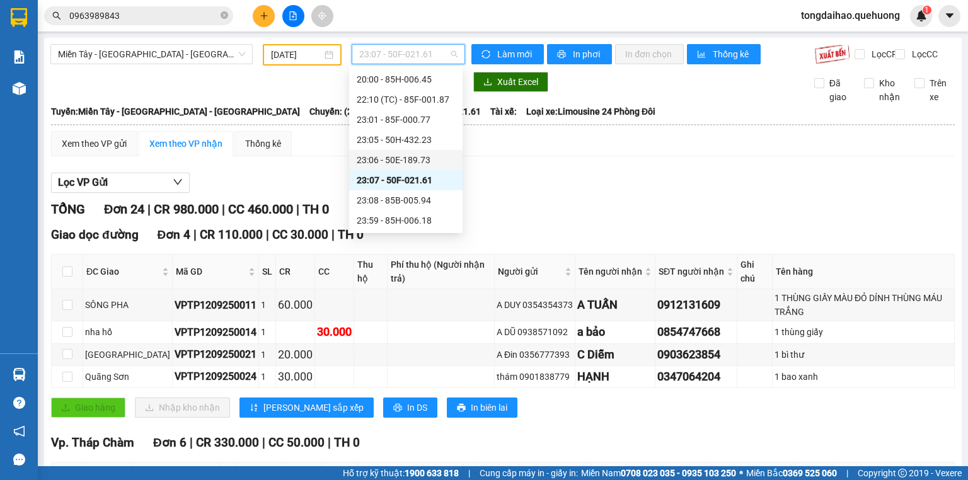
click at [389, 156] on div "23:06 - 50E-189.73" at bounding box center [406, 160] width 98 height 14
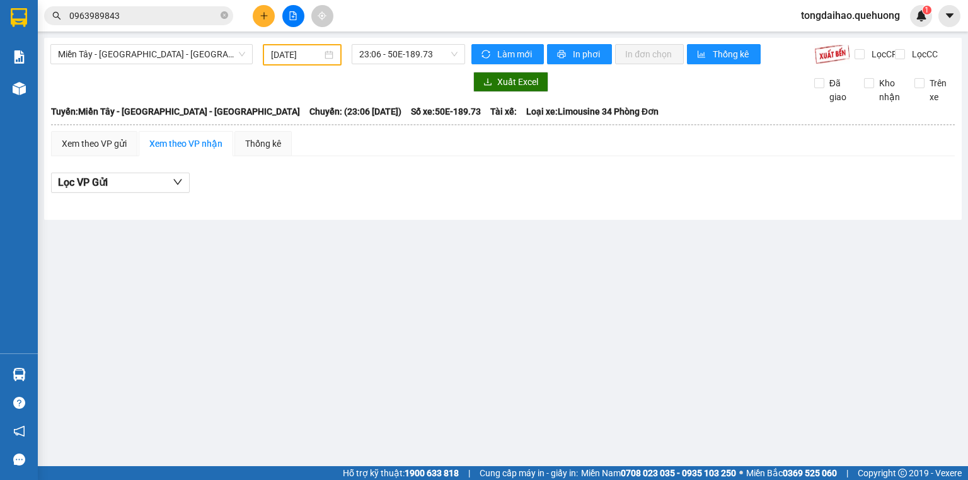
click at [144, 281] on main "Miền Tây - Phan Rang - Ninh Sơn 12/09/2025 23:06 - 50E-189.73 Làm mới In phơi I…" at bounding box center [484, 233] width 968 height 467
click at [373, 57] on span "23:06 - 50E-189.73" at bounding box center [408, 54] width 99 height 19
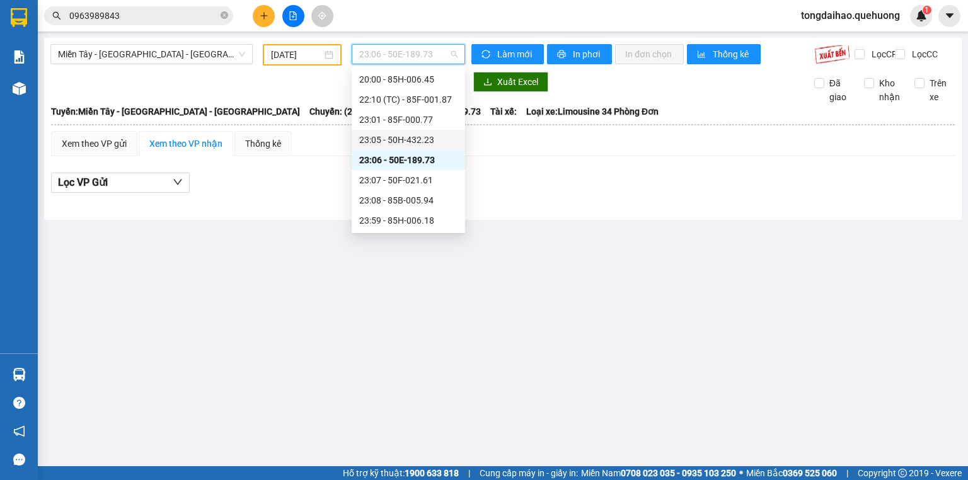
click at [395, 146] on div "23:05 - 50H-432.23" at bounding box center [408, 140] width 98 height 14
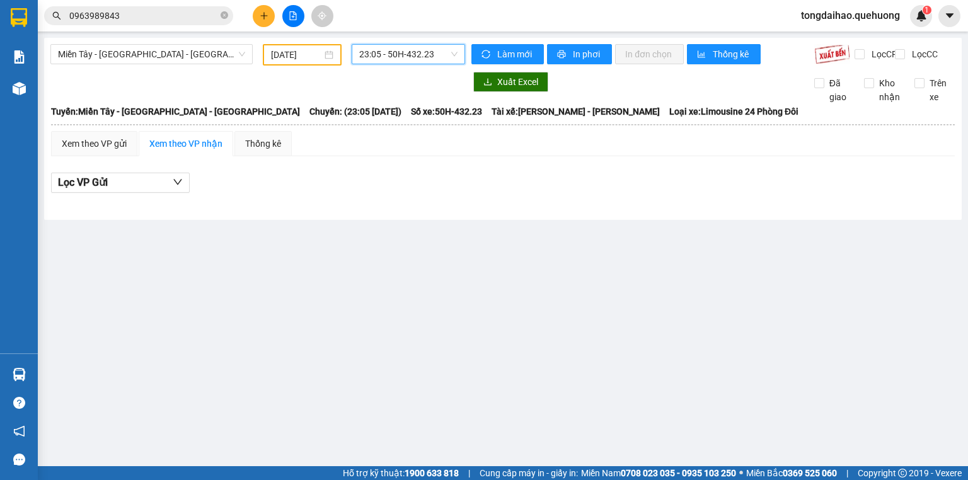
click at [373, 55] on span "23:05 - 50H-432.23" at bounding box center [408, 54] width 99 height 19
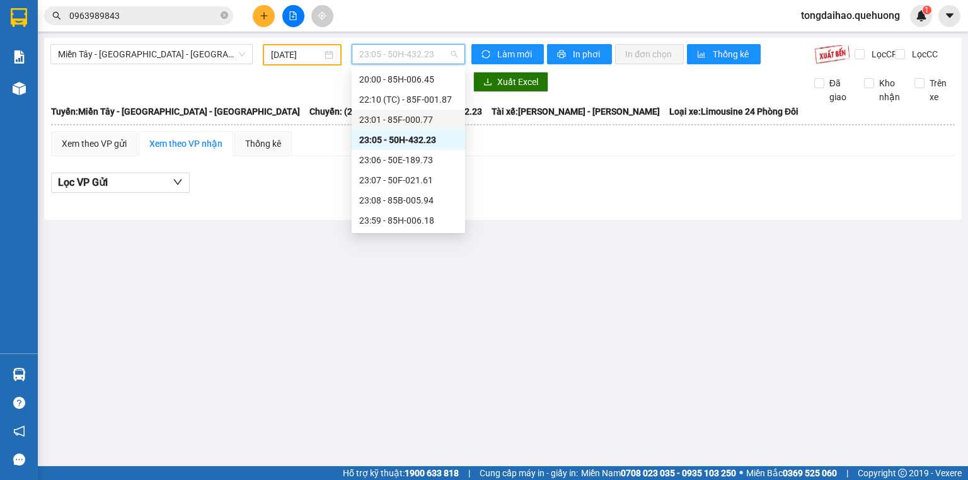
click at [395, 125] on div "23:01 - 85F-000.77" at bounding box center [408, 120] width 98 height 14
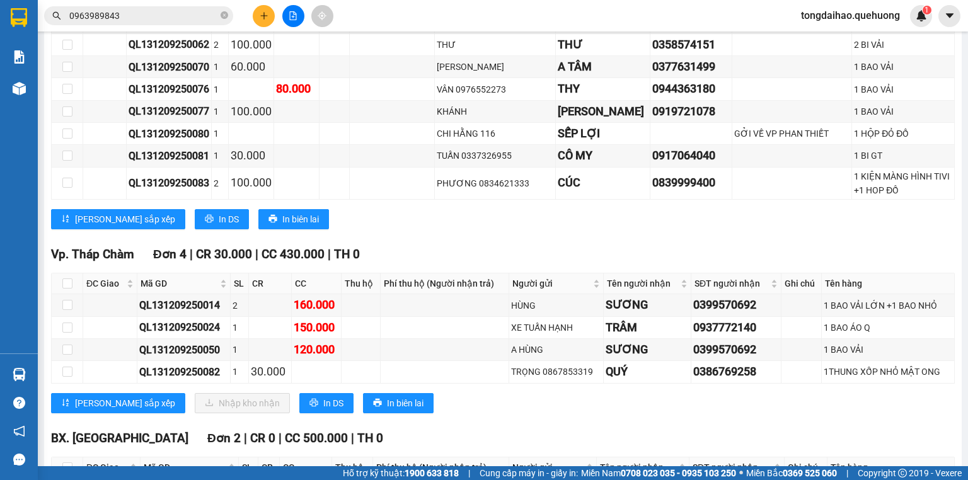
scroll to position [731, 0]
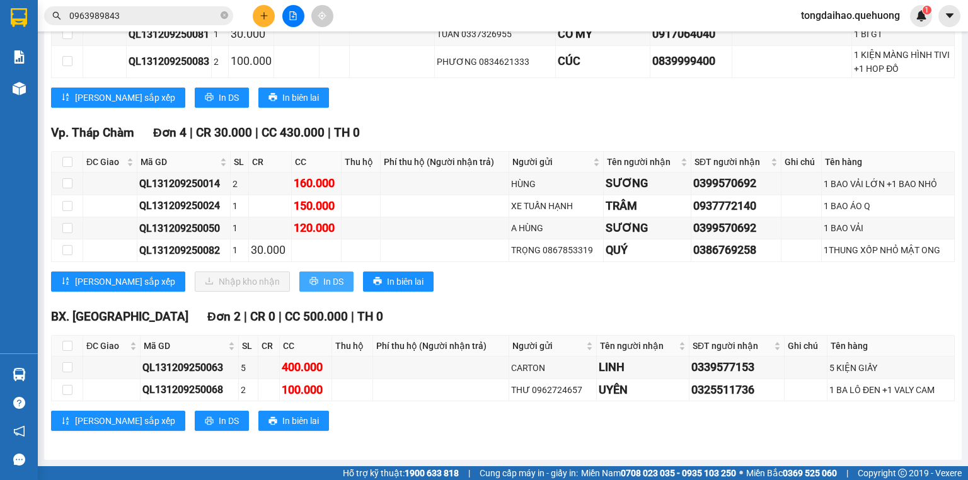
click at [299, 272] on button "In DS" at bounding box center [326, 282] width 54 height 20
click at [262, 16] on icon "plus" at bounding box center [264, 15] width 9 height 9
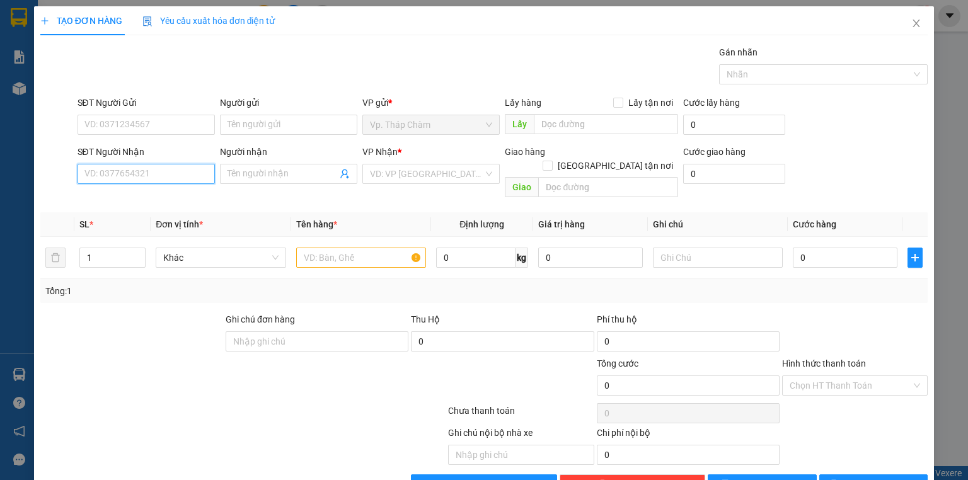
click at [185, 173] on input "SĐT Người Nhận" at bounding box center [146, 174] width 137 height 20
type input "0838488002"
click at [158, 197] on div "0838488002 - NHƯ QUỲNH" at bounding box center [157, 199] width 146 height 14
type input "NHƯ QUỲNH"
type input "40.000"
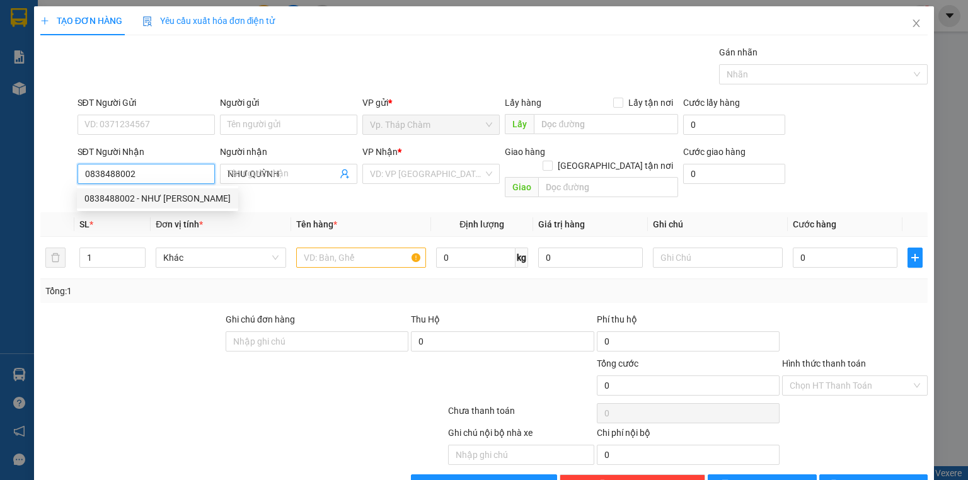
type input "40.000"
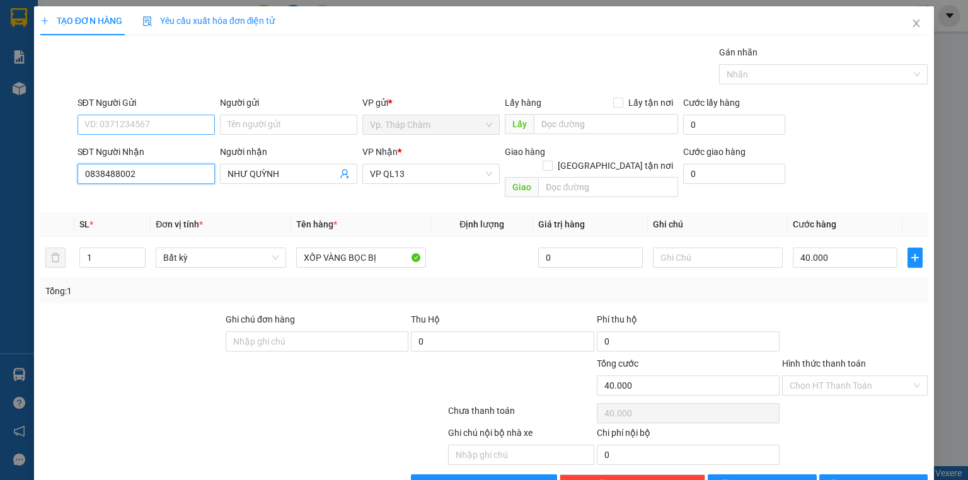
type input "0838488002"
click at [136, 123] on input "SĐT Người Gửi" at bounding box center [146, 125] width 137 height 20
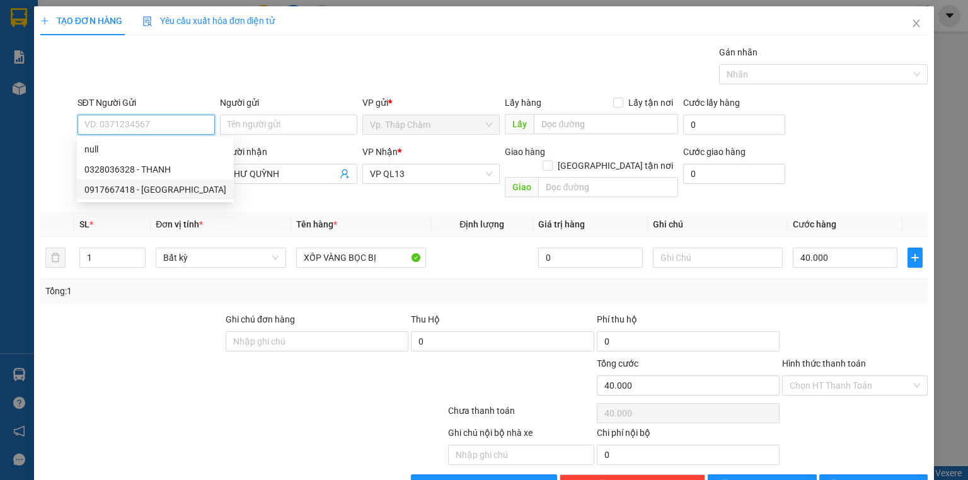
click at [137, 197] on div "0917667418 - ĐỨC" at bounding box center [155, 190] width 157 height 20
type input "0917667418"
type input "ĐỨC"
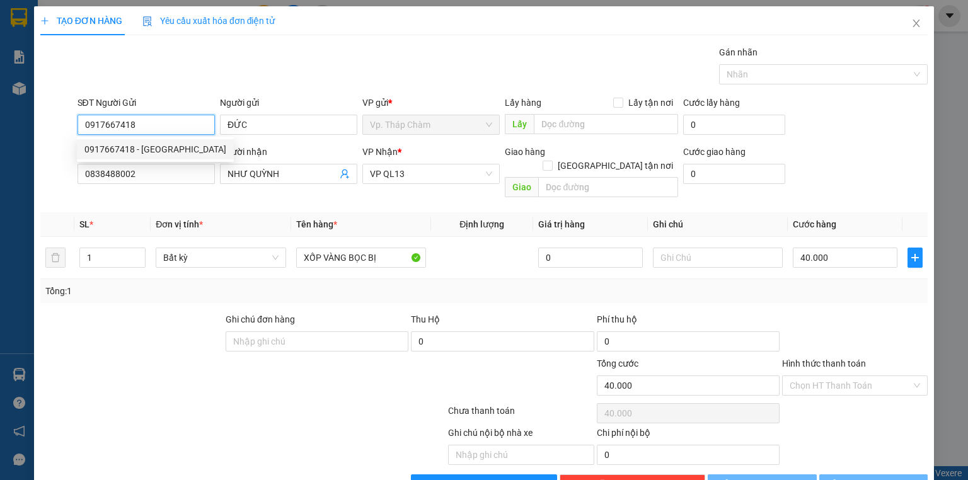
type input "50.000"
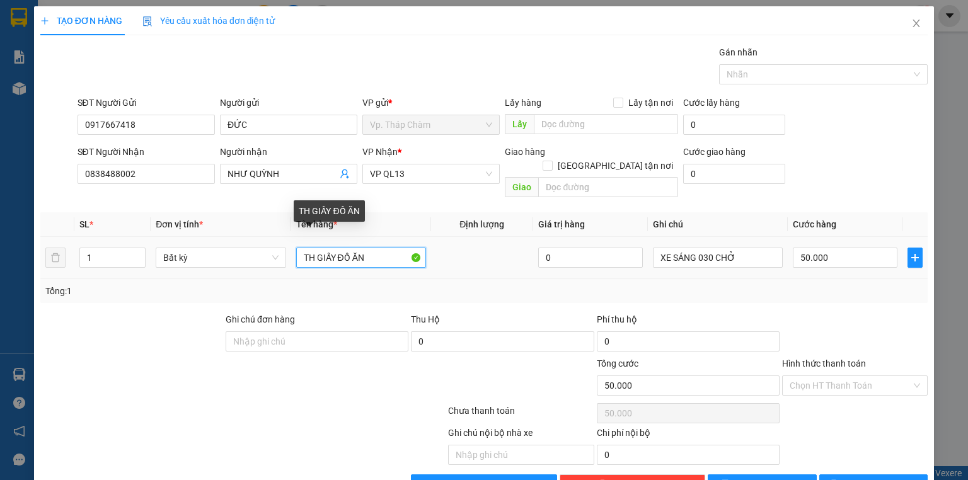
click at [310, 248] on input "TH GIẤY ĐỒ ĂN" at bounding box center [361, 258] width 130 height 20
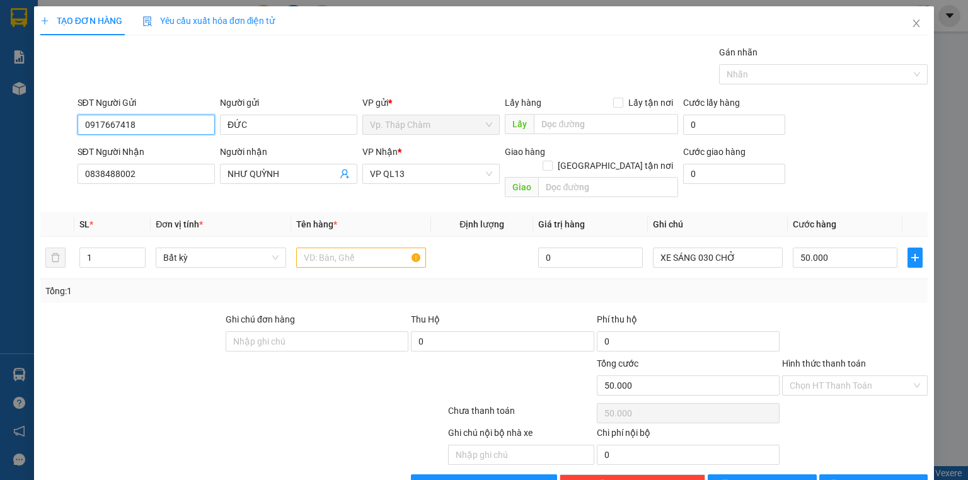
click at [113, 123] on input "0917667418" at bounding box center [146, 125] width 137 height 20
type input "0911688229"
click at [342, 251] on input "text" at bounding box center [361, 258] width 130 height 20
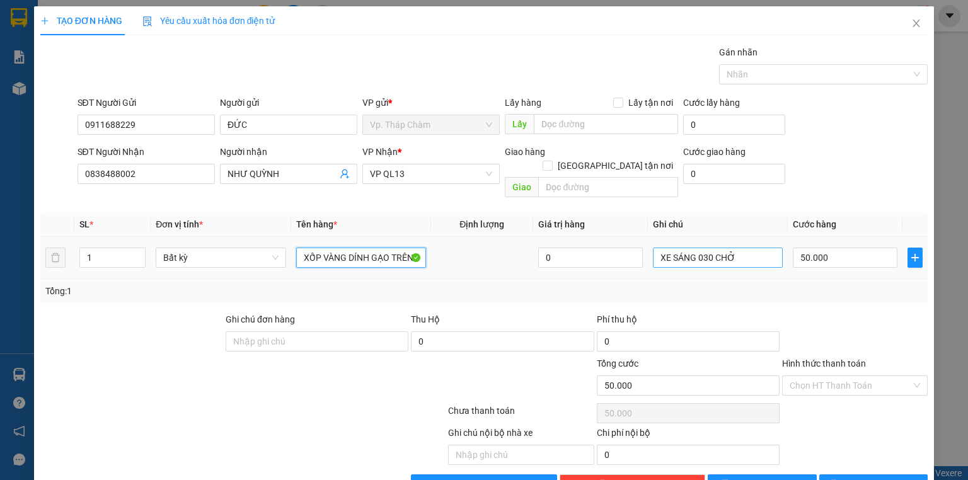
type input "XỐP VÀNG DÍNH GẠO TRÊN"
click at [675, 248] on input "XE SÁNG 030 CHỞ" at bounding box center [718, 258] width 130 height 20
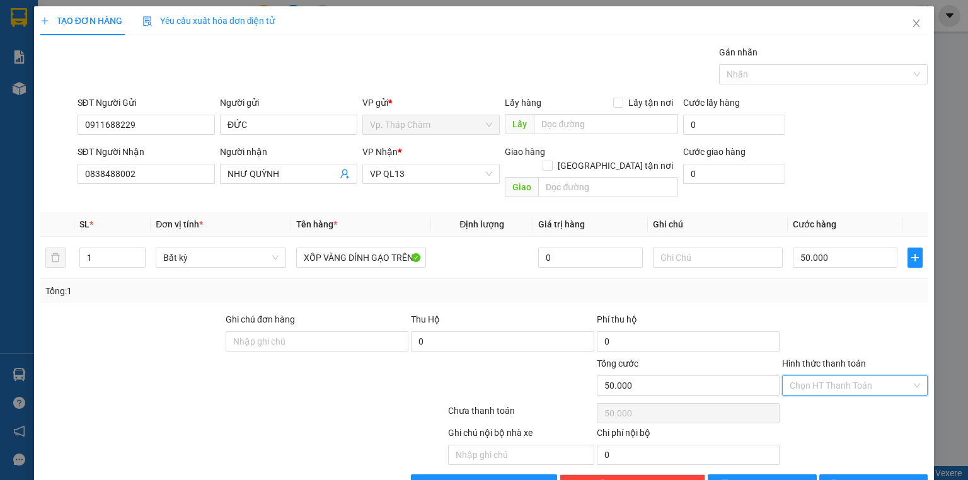
click at [815, 376] on input "Hình thức thanh toán" at bounding box center [851, 385] width 122 height 19
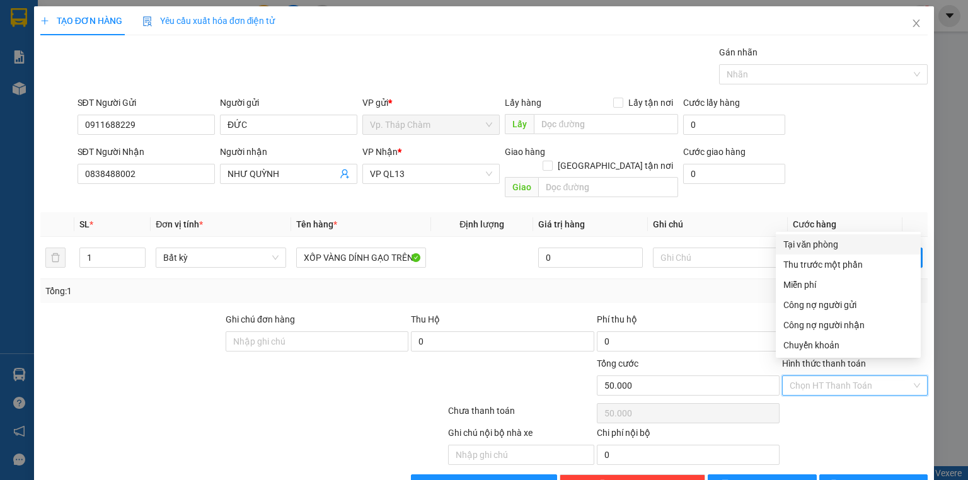
click at [811, 246] on div "Tại văn phòng" at bounding box center [849, 245] width 130 height 14
type input "0"
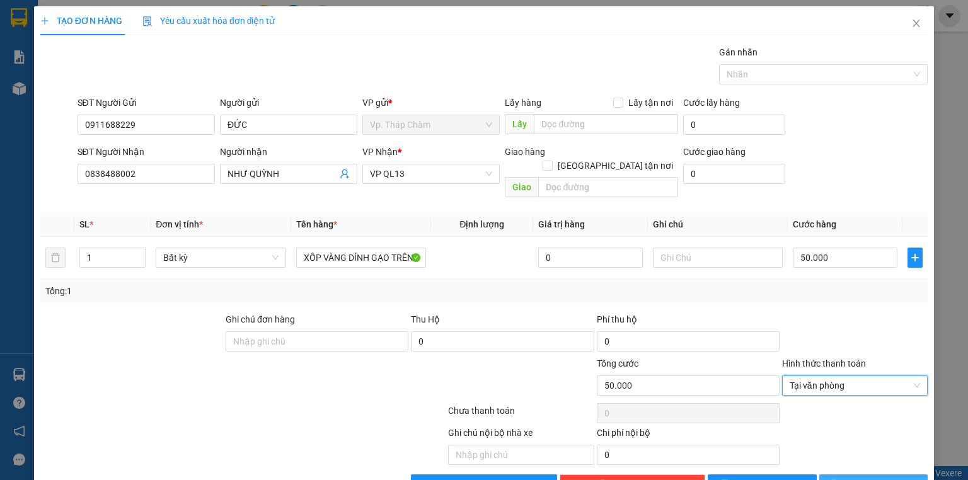
click at [872, 478] on span "[PERSON_NAME] và In" at bounding box center [888, 485] width 88 height 14
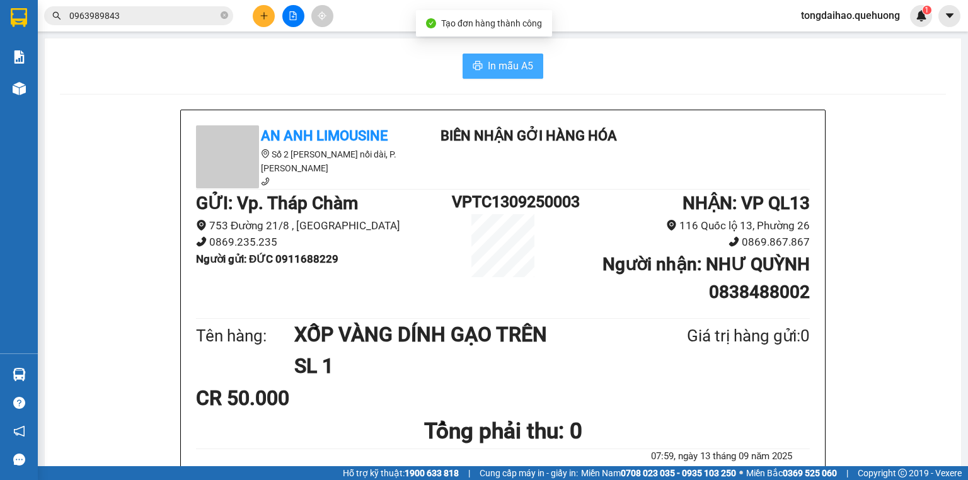
click at [517, 67] on span "In mẫu A5" at bounding box center [510, 66] width 45 height 16
click at [293, 20] on icon "file-add" at bounding box center [293, 15] width 7 height 9
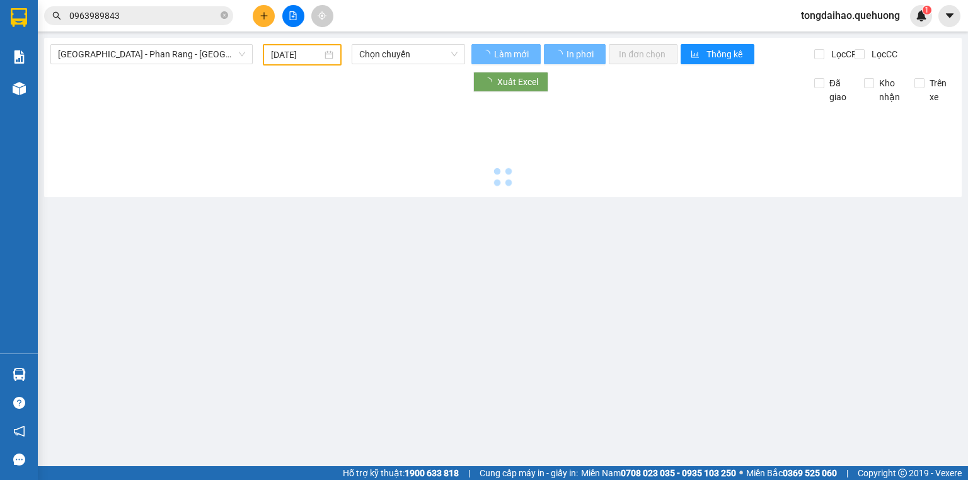
type input "[DATE]"
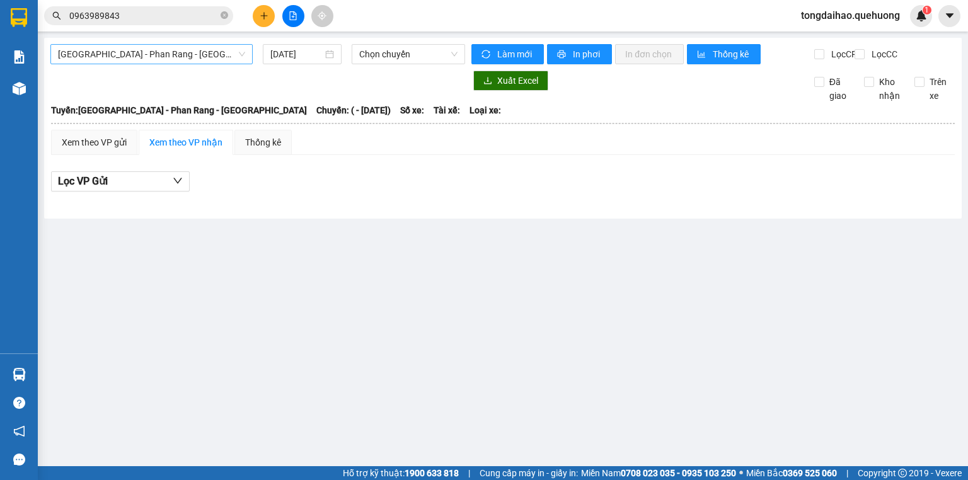
click at [187, 55] on span "[GEOGRAPHIC_DATA] - [PERSON_NAME] Rang - [GEOGRAPHIC_DATA]" at bounding box center [151, 54] width 187 height 19
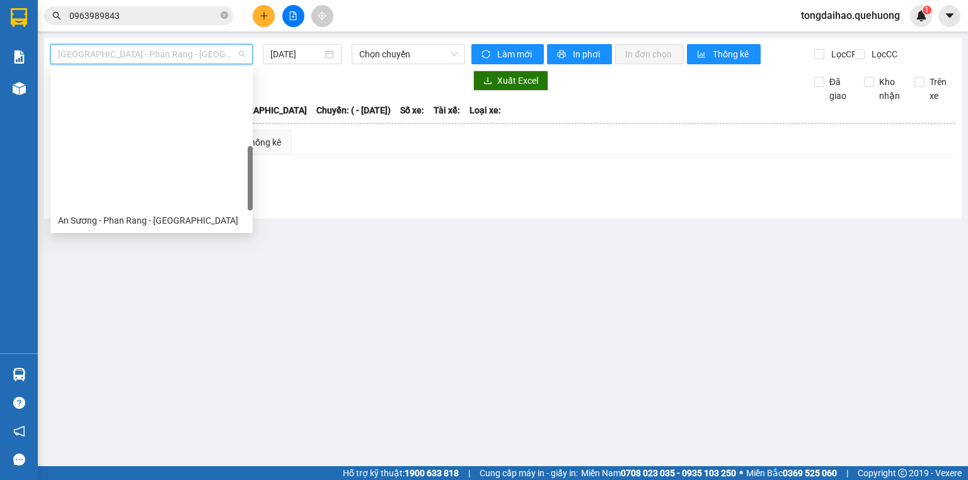
scroll to position [343, 0]
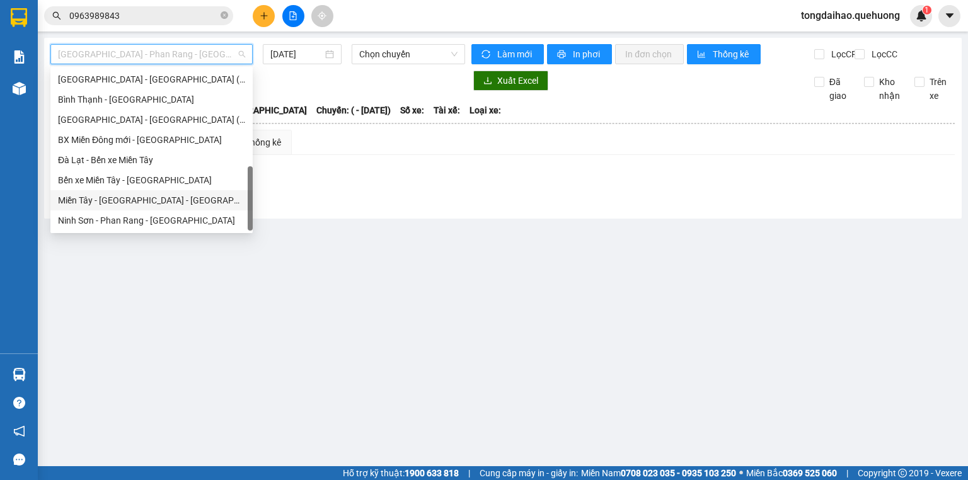
click at [144, 197] on div "[PERSON_NAME][GEOGRAPHIC_DATA] - [GEOGRAPHIC_DATA]" at bounding box center [151, 201] width 187 height 14
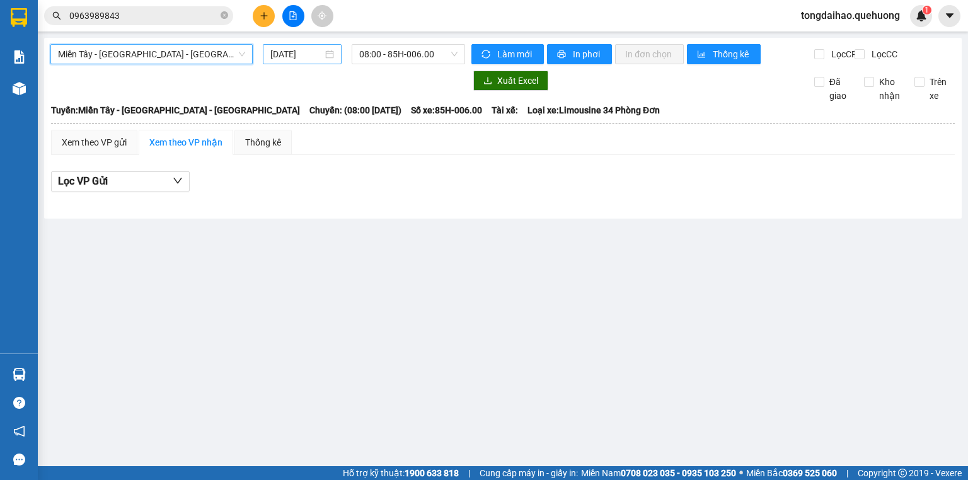
click at [279, 55] on input "[DATE]" at bounding box center [296, 54] width 52 height 14
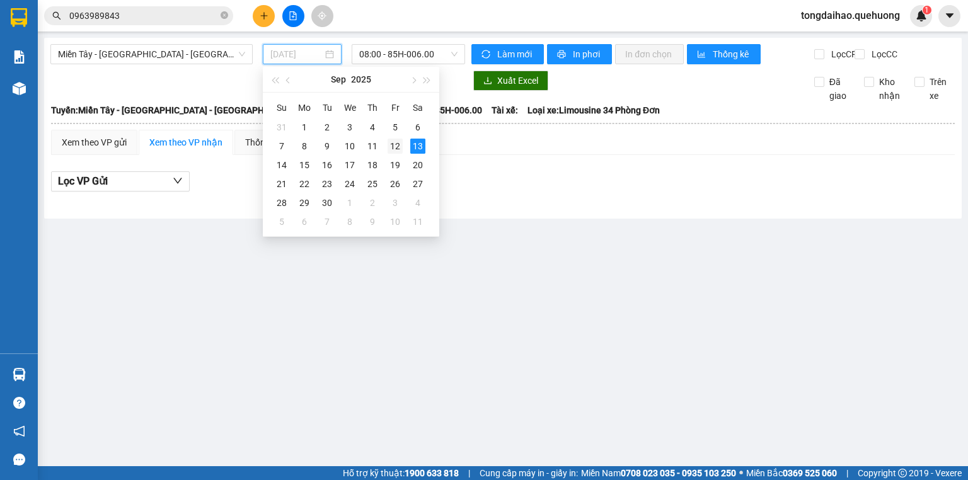
click at [400, 152] on div "12" at bounding box center [395, 146] width 15 height 15
type input "[DATE]"
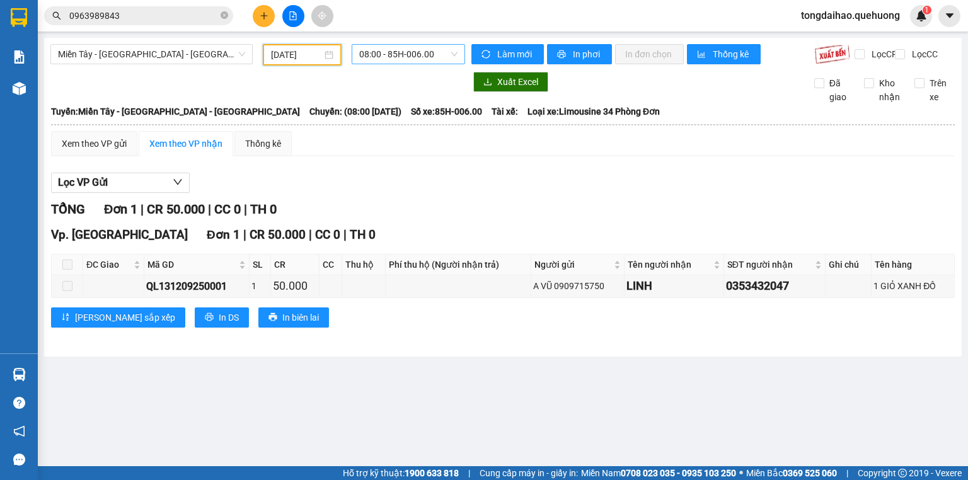
click at [391, 61] on span "08:00 - 85H-006.00" at bounding box center [408, 54] width 99 height 19
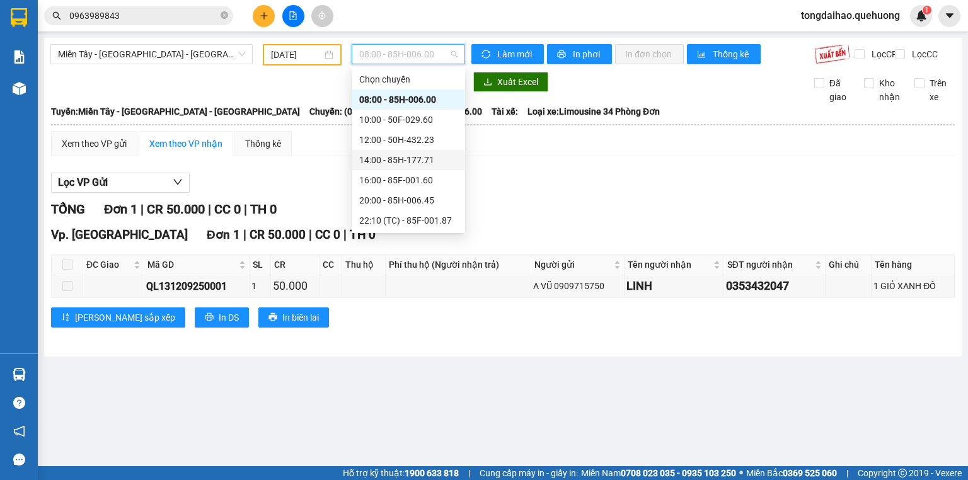
scroll to position [121, 0]
click at [394, 84] on div "20:00 - 85H-006.45" at bounding box center [408, 80] width 98 height 14
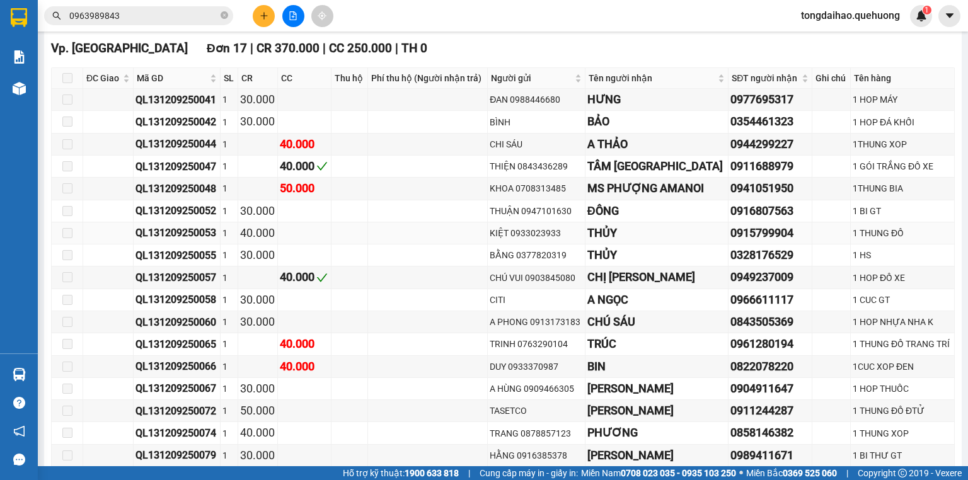
scroll to position [303, 0]
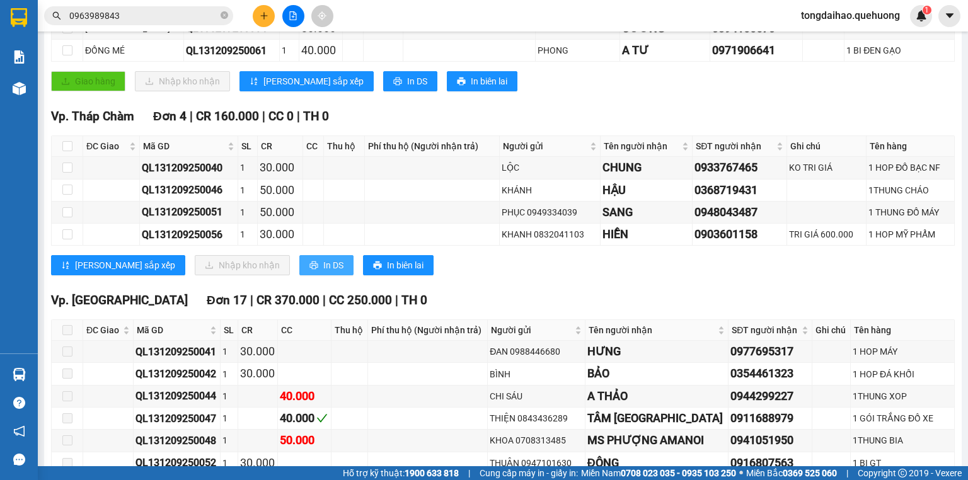
click at [323, 272] on span "In DS" at bounding box center [333, 265] width 20 height 14
click at [639, 276] on div "Lưu sắp xếp Nhập kho nhận In DS In biên lai" at bounding box center [503, 265] width 904 height 20
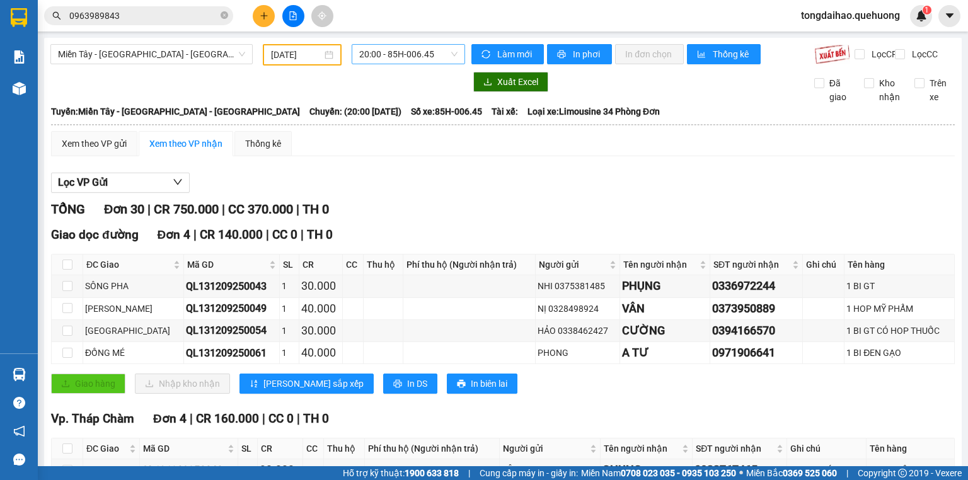
click at [386, 58] on span "20:00 - 85H-006.45" at bounding box center [408, 54] width 99 height 19
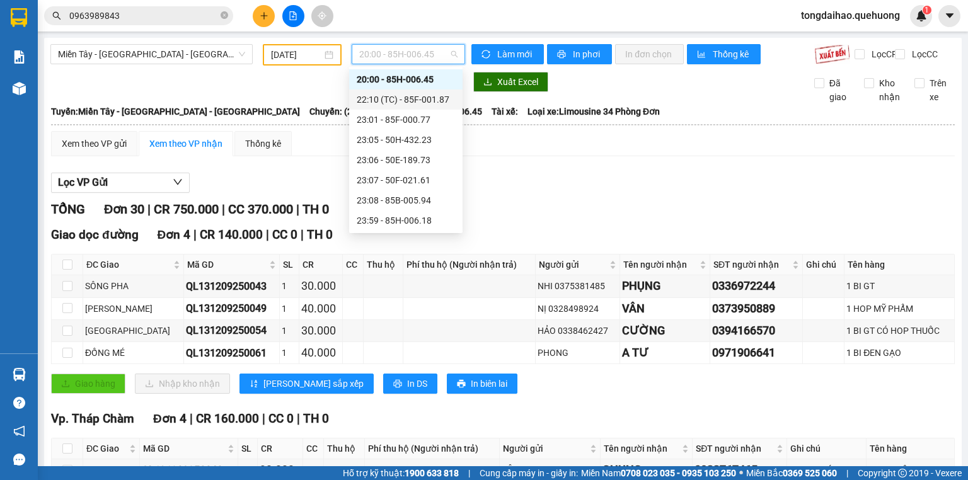
scroll to position [20, 0]
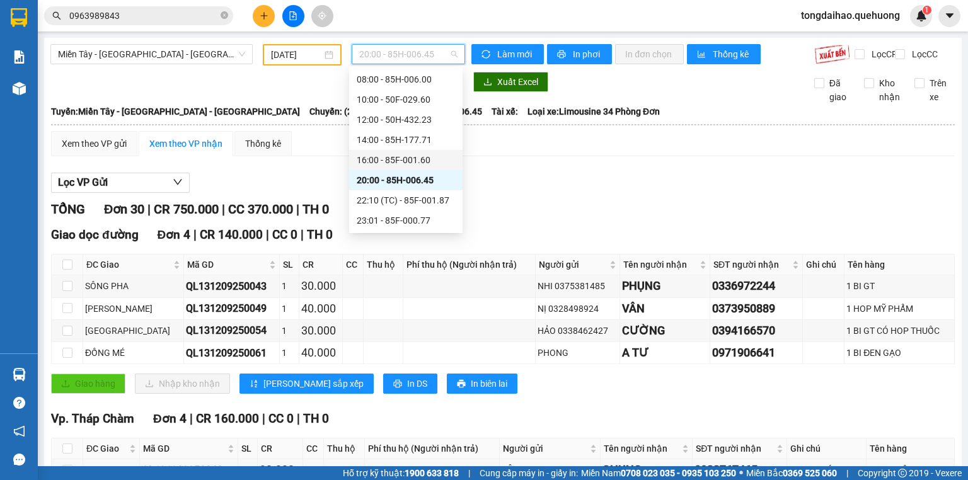
click at [396, 161] on div "16:00 - 85F-001.60" at bounding box center [406, 160] width 98 height 14
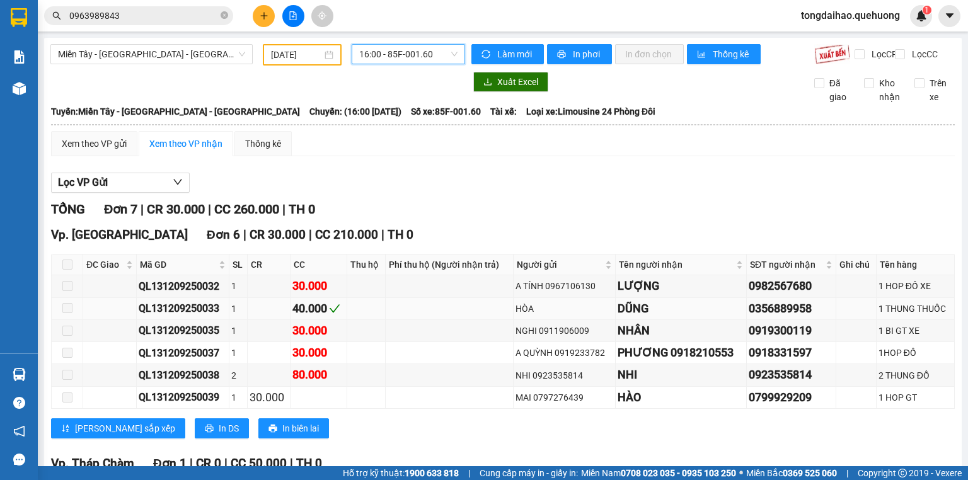
scroll to position [132, 0]
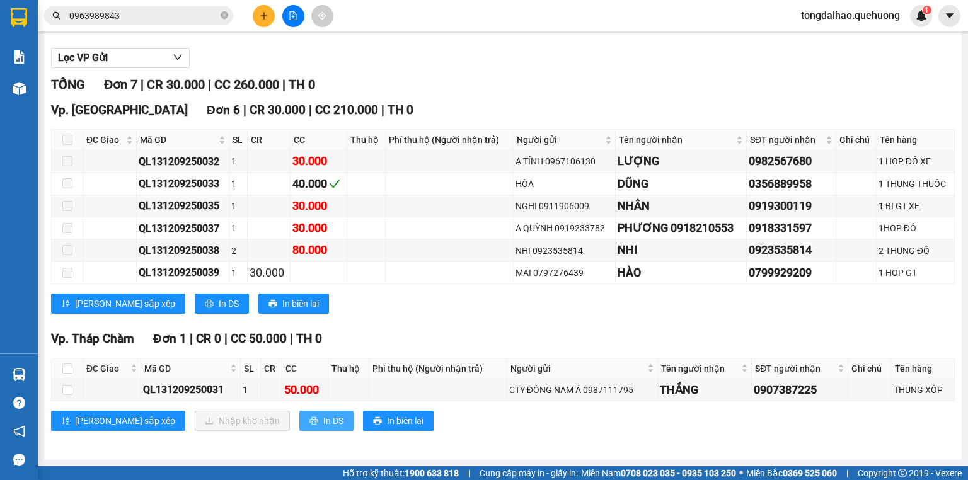
click at [323, 423] on span "In DS" at bounding box center [333, 421] width 20 height 14
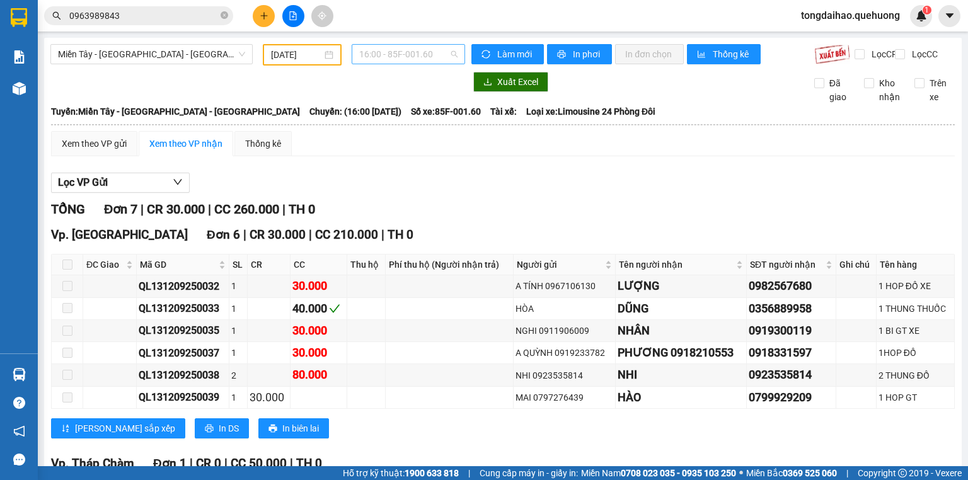
click at [372, 54] on span "16:00 - 85F-001.60" at bounding box center [408, 54] width 99 height 19
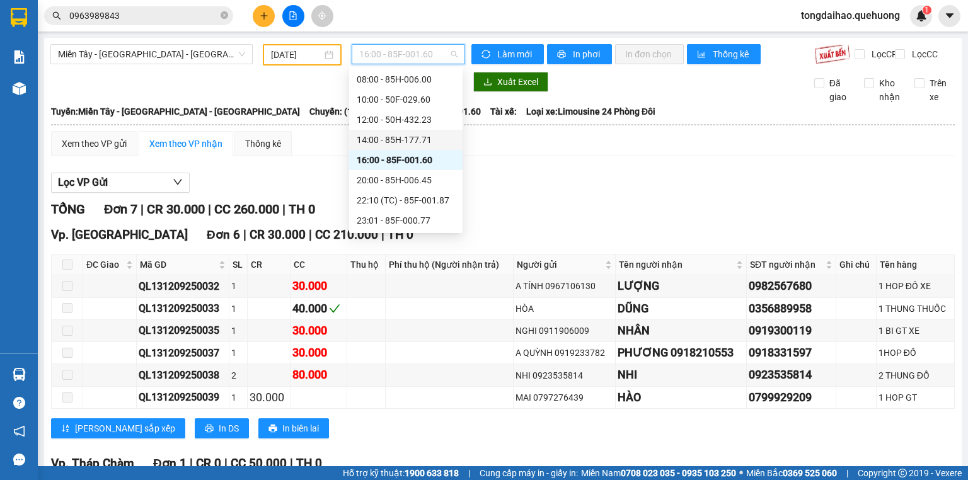
click at [392, 141] on div "14:00 - 85H-177.71" at bounding box center [406, 140] width 98 height 14
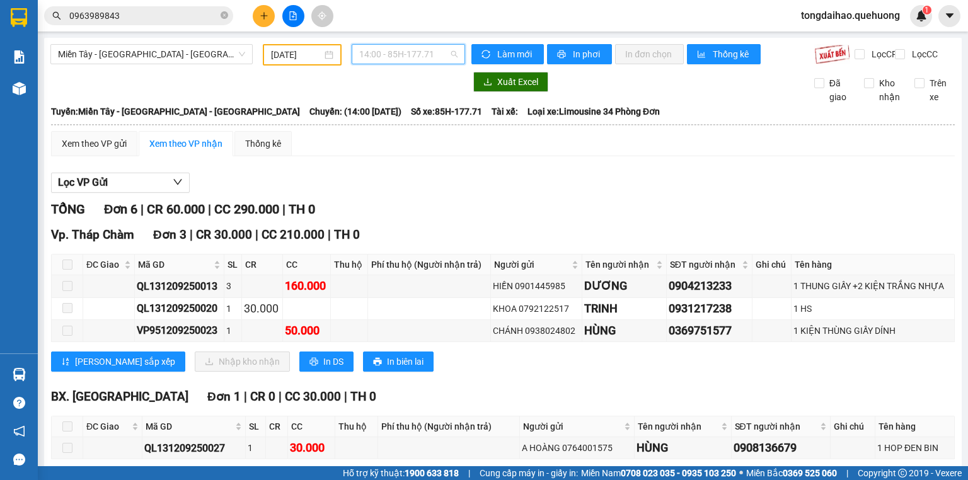
click at [419, 56] on span "14:00 - 85H-177.71" at bounding box center [408, 54] width 99 height 19
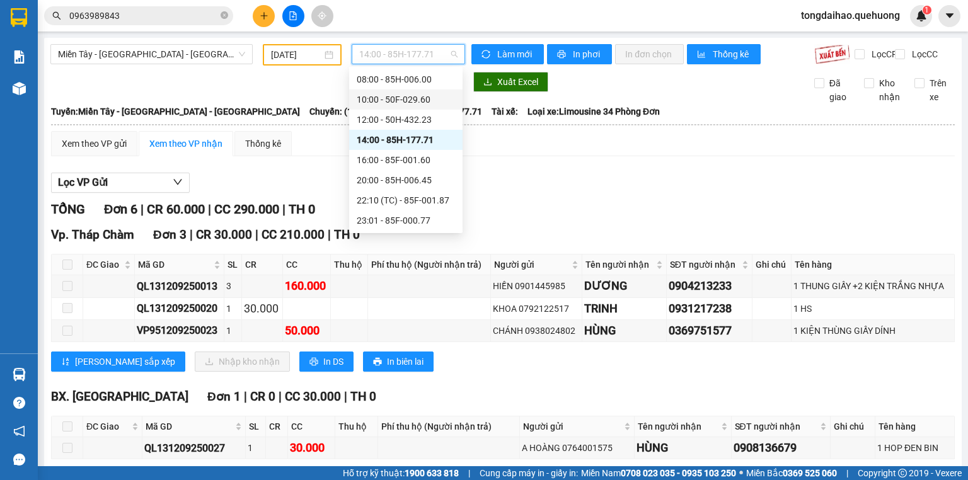
click at [390, 104] on div "10:00 - 50F-029.60" at bounding box center [406, 100] width 98 height 14
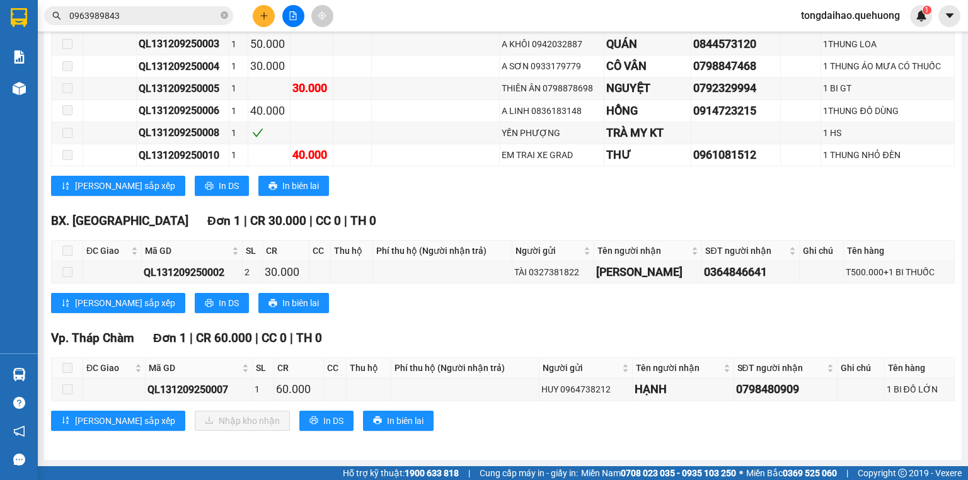
scroll to position [388, 0]
click at [262, 14] on icon "plus" at bounding box center [264, 15] width 9 height 9
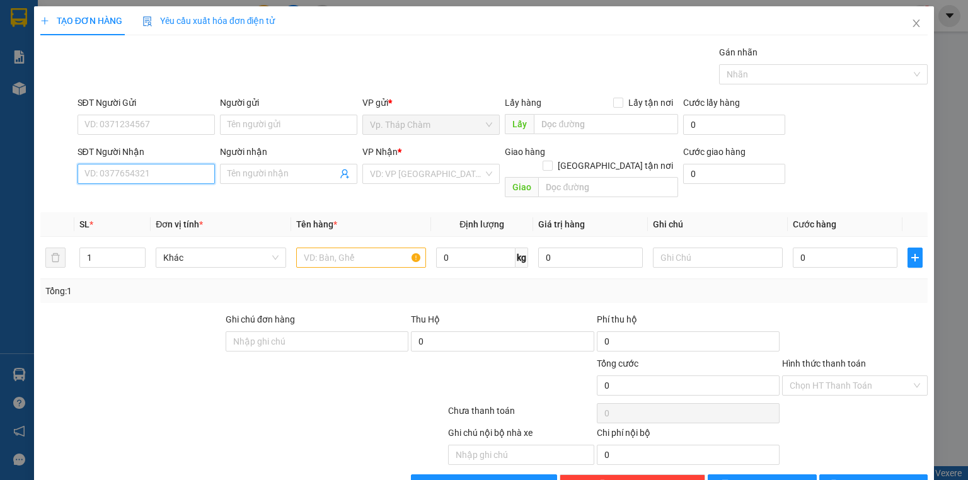
click at [130, 174] on input "SĐT Người Nhận" at bounding box center [146, 174] width 137 height 20
type input "0"
type input "0902848521"
click at [139, 197] on div "0902848521 - TRINH" at bounding box center [146, 199] width 124 height 14
type input "TRINH"
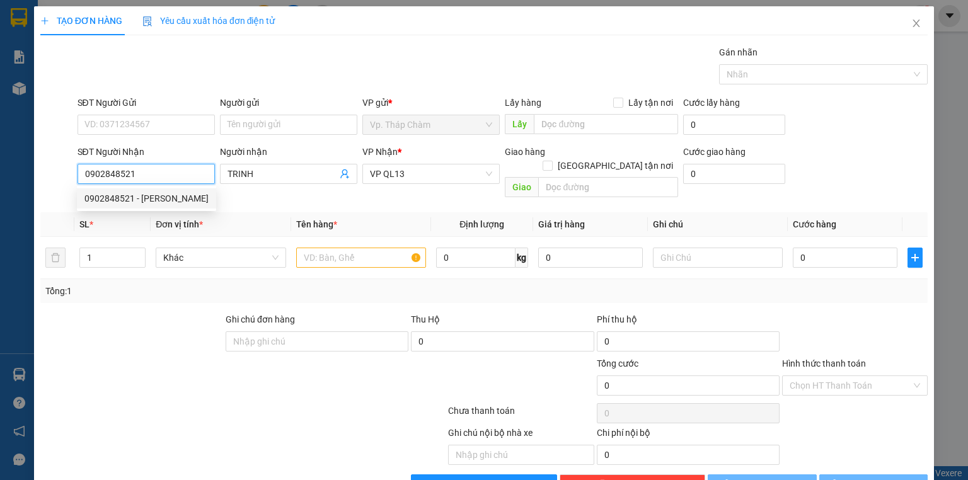
type input "40.000"
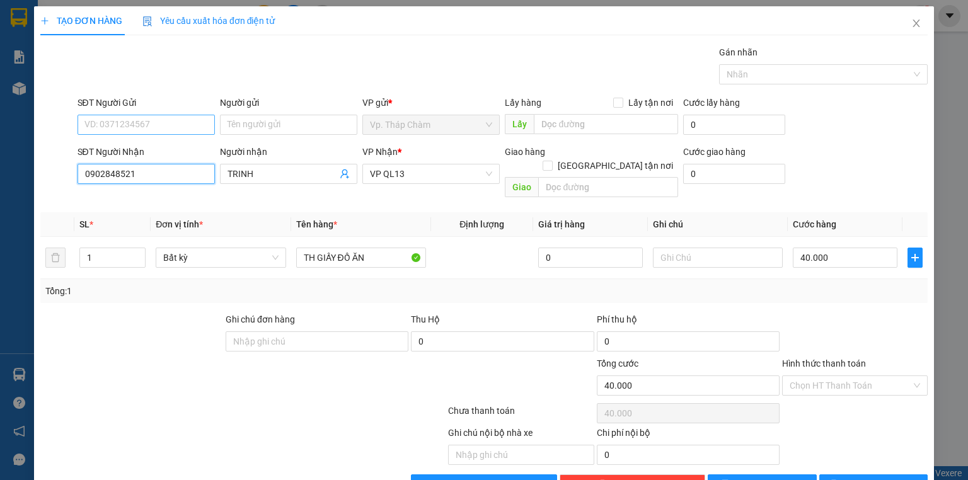
type input "0902848521"
click at [144, 125] on input "SĐT Người Gửi" at bounding box center [146, 125] width 137 height 20
click at [149, 148] on div "0918566087 - TRUNG" at bounding box center [144, 149] width 121 height 14
type input "0918566087"
type input "TRUNG"
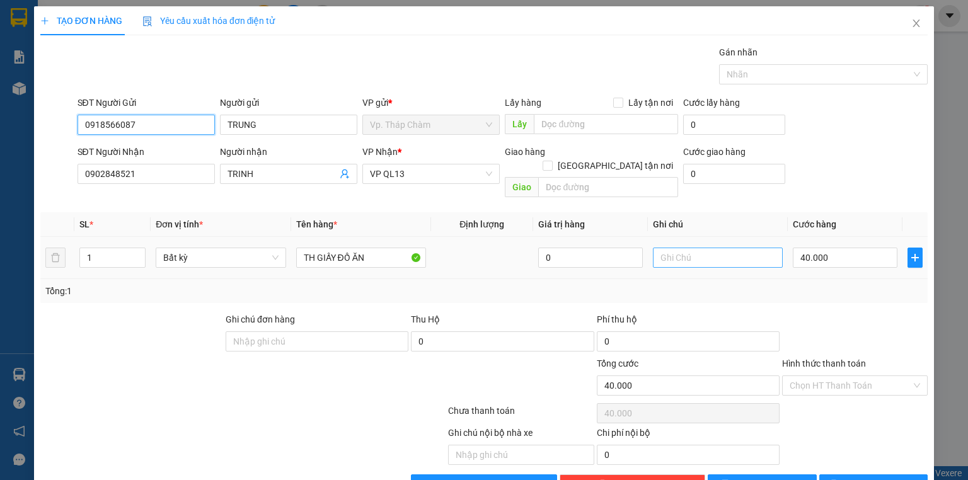
type input "0918566087"
click at [698, 248] on input "text" at bounding box center [718, 258] width 130 height 20
type input "NHẸ TAY DÙM E"
click at [840, 313] on div at bounding box center [855, 335] width 148 height 44
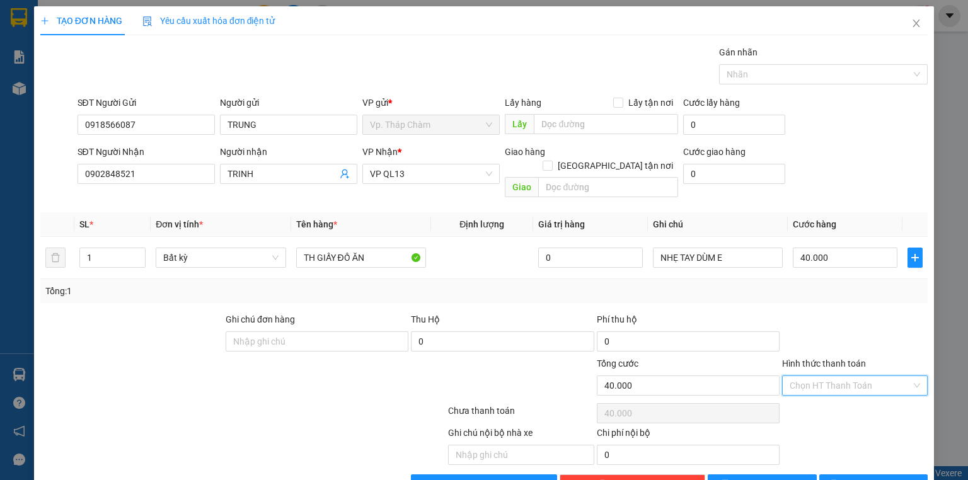
click at [845, 376] on input "Hình thức thanh toán" at bounding box center [851, 385] width 122 height 19
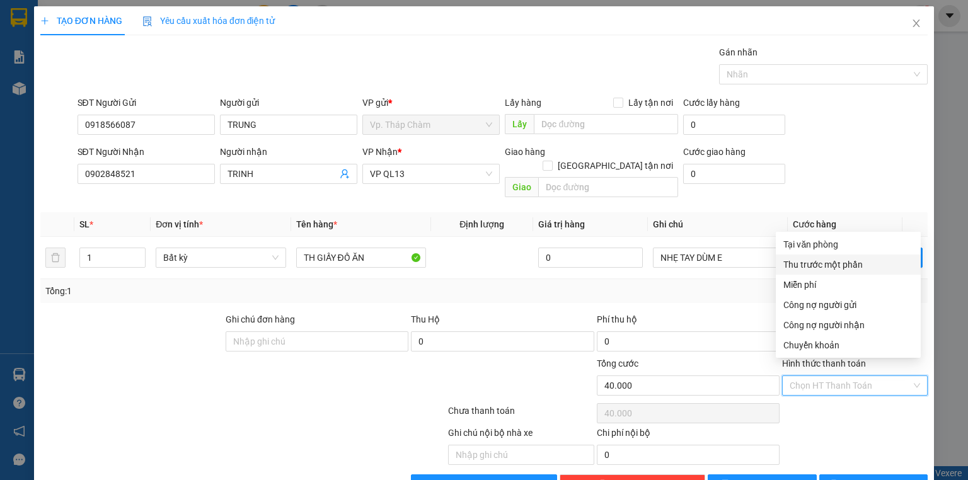
click at [816, 247] on div "Tại văn phòng" at bounding box center [849, 245] width 130 height 14
type input "0"
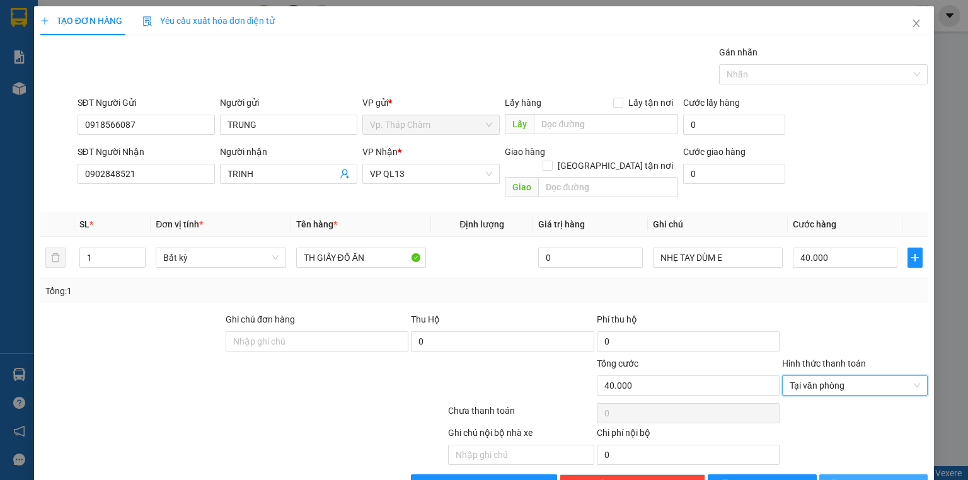
click at [879, 478] on span "[PERSON_NAME] và In" at bounding box center [888, 485] width 88 height 14
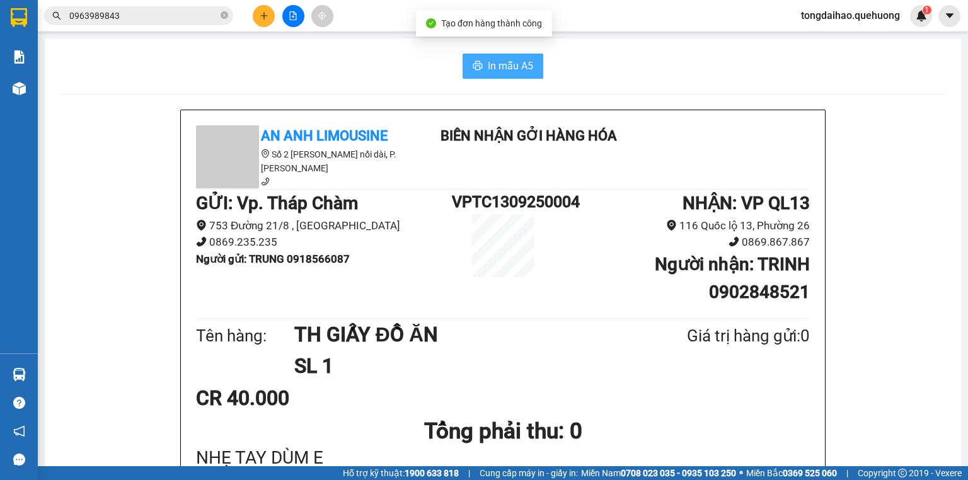
click at [494, 76] on button "In mẫu A5" at bounding box center [503, 66] width 81 height 25
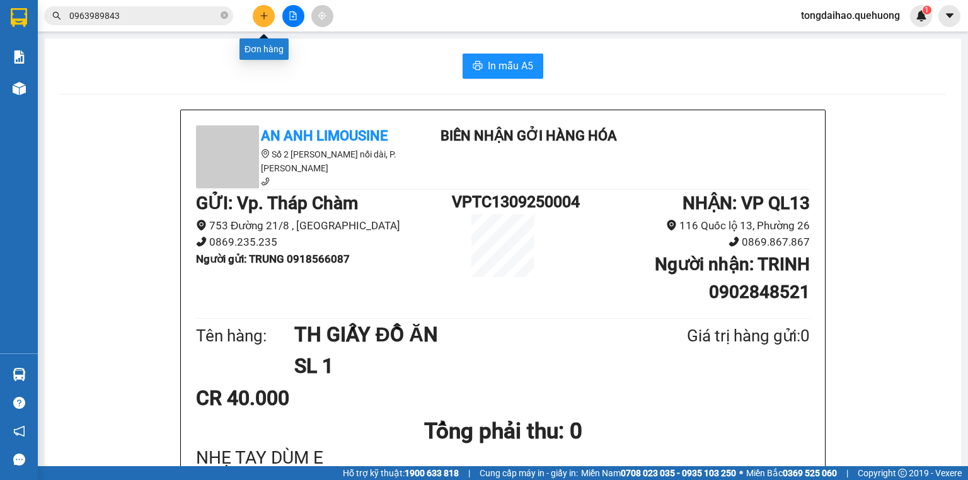
click at [267, 22] on button at bounding box center [264, 16] width 22 height 22
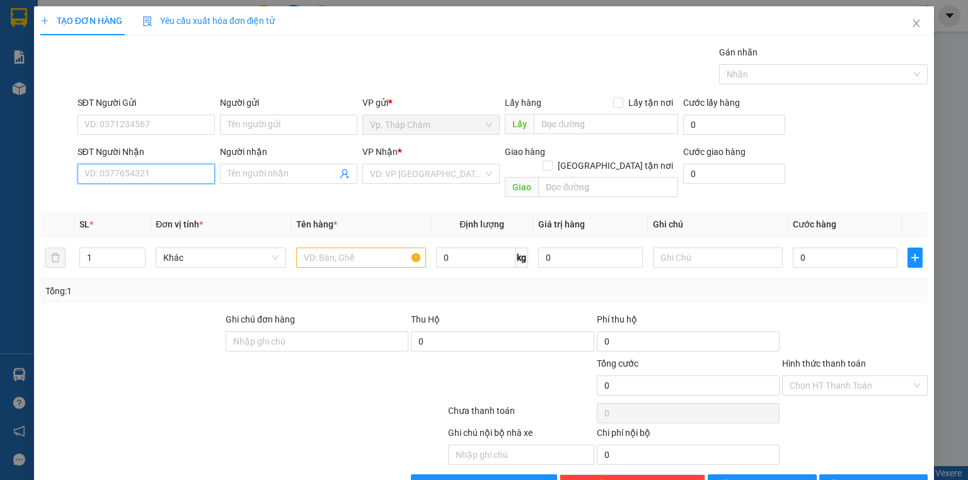
click at [139, 173] on input "SĐT Người Nhận" at bounding box center [146, 174] width 137 height 20
type input "0908683513"
click at [268, 175] on input "Người nhận" at bounding box center [283, 174] width 110 height 14
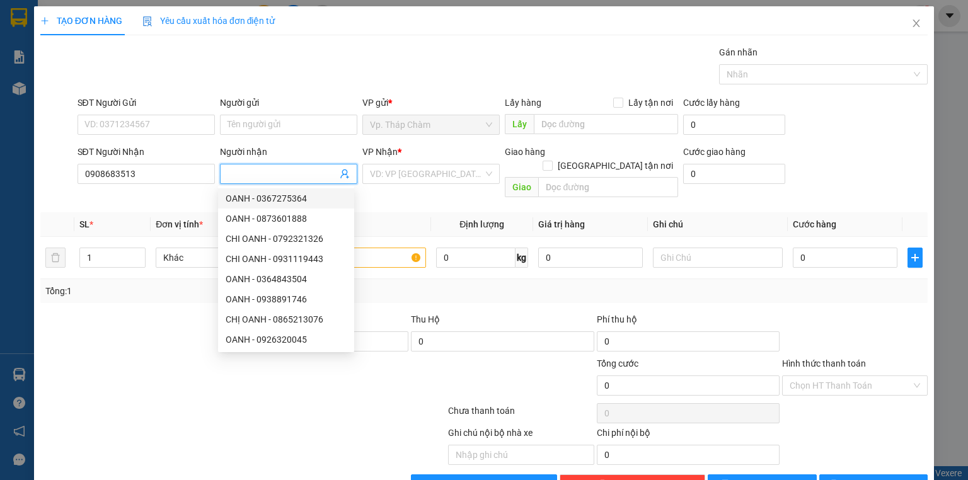
click at [291, 177] on input "Người nhận" at bounding box center [283, 174] width 110 height 14
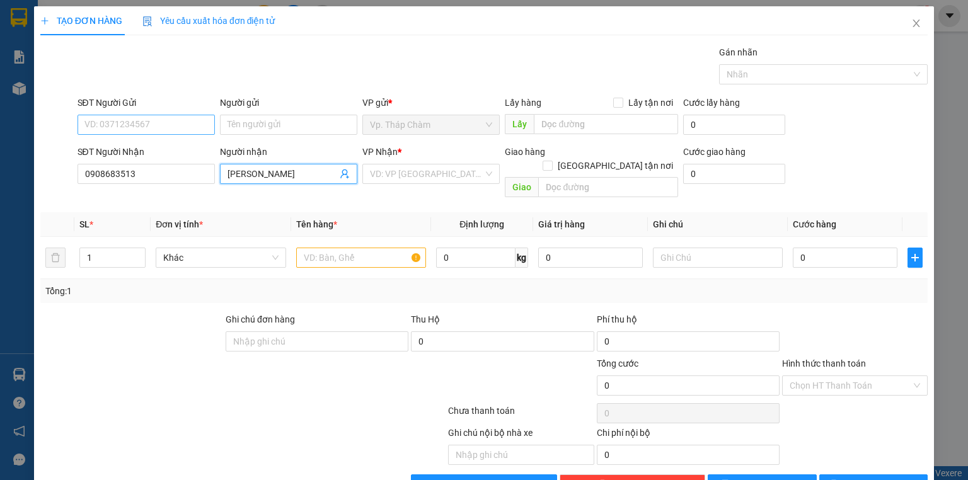
type input "[PERSON_NAME]"
click at [190, 129] on input "SĐT Người Gửi" at bounding box center [146, 125] width 137 height 20
type input "0984031201"
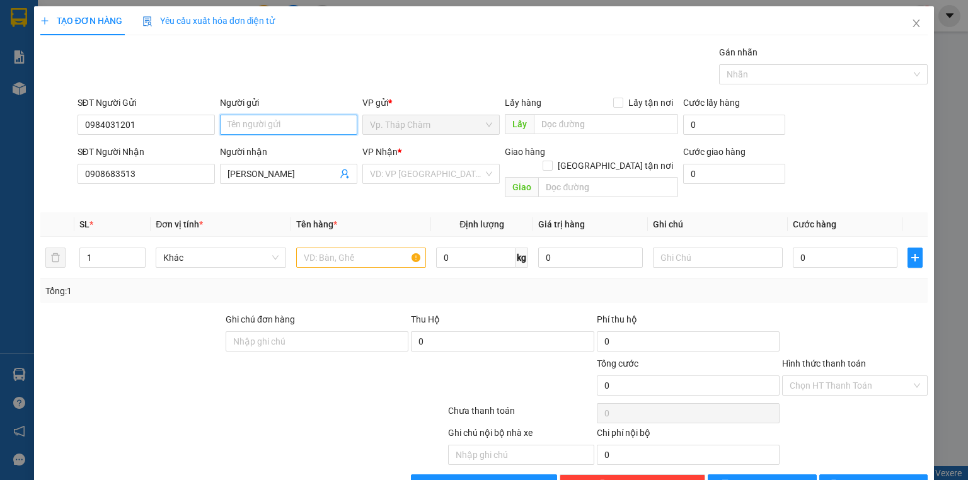
click at [252, 131] on input "Người gửi" at bounding box center [288, 125] width 137 height 20
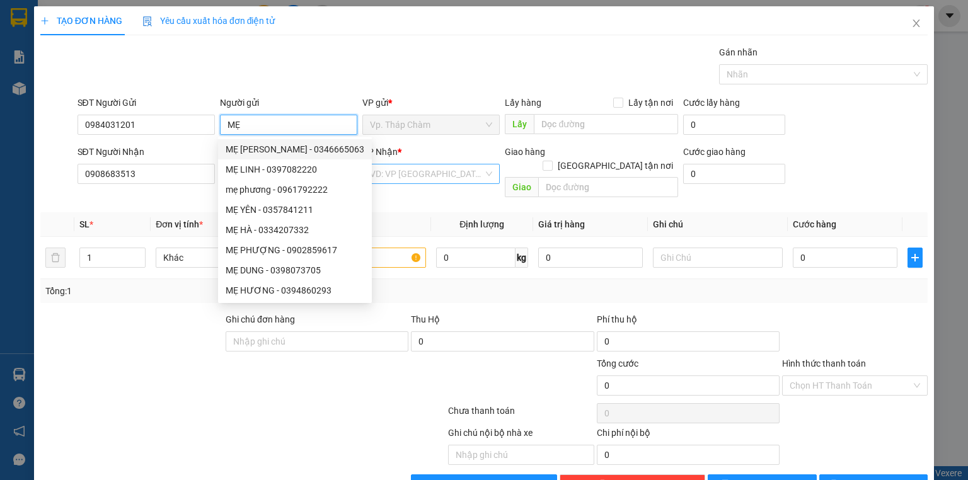
type input "MẸ"
click at [419, 172] on input "search" at bounding box center [426, 174] width 113 height 19
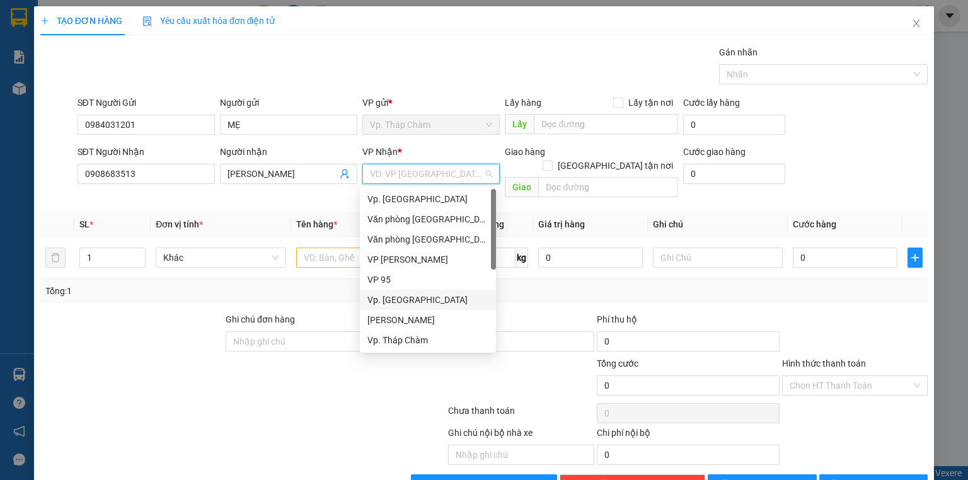
scroll to position [101, 0]
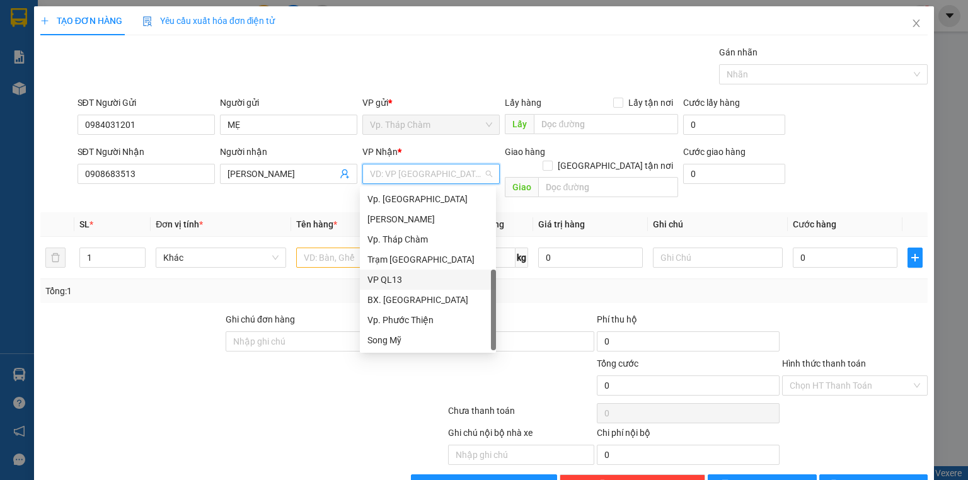
click at [396, 281] on div "VP QL13" at bounding box center [428, 280] width 121 height 14
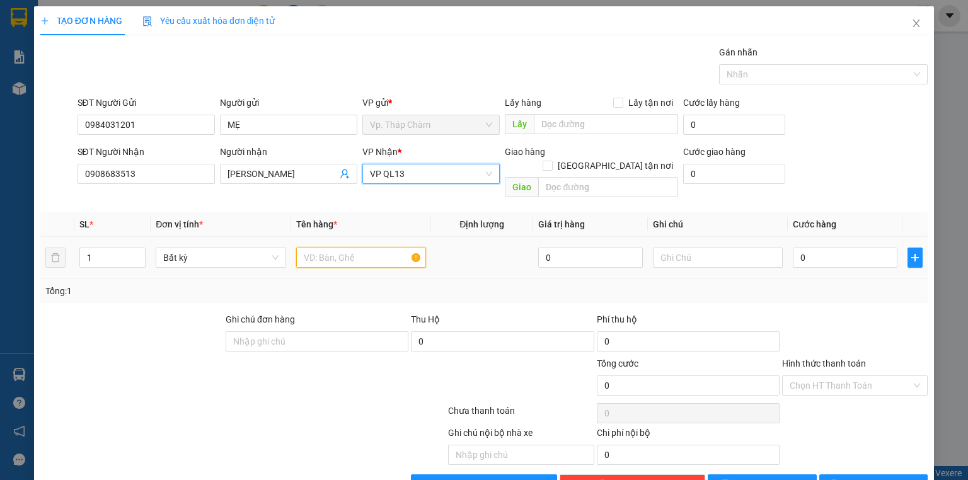
click at [353, 248] on input "text" at bounding box center [361, 258] width 130 height 20
type input "9"
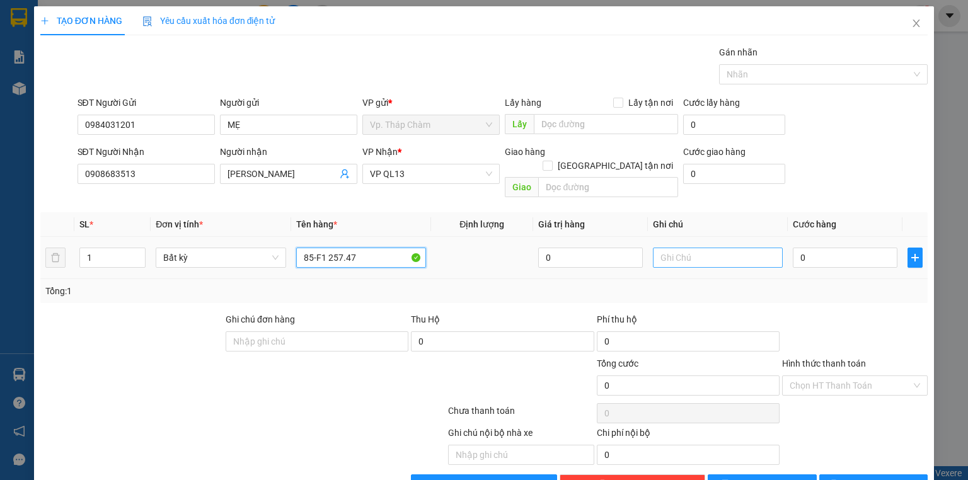
type input "85-F1 257.47"
click at [741, 248] on input "text" at bounding box center [718, 258] width 130 height 20
click at [839, 248] on input "0" at bounding box center [845, 258] width 105 height 20
type input "3"
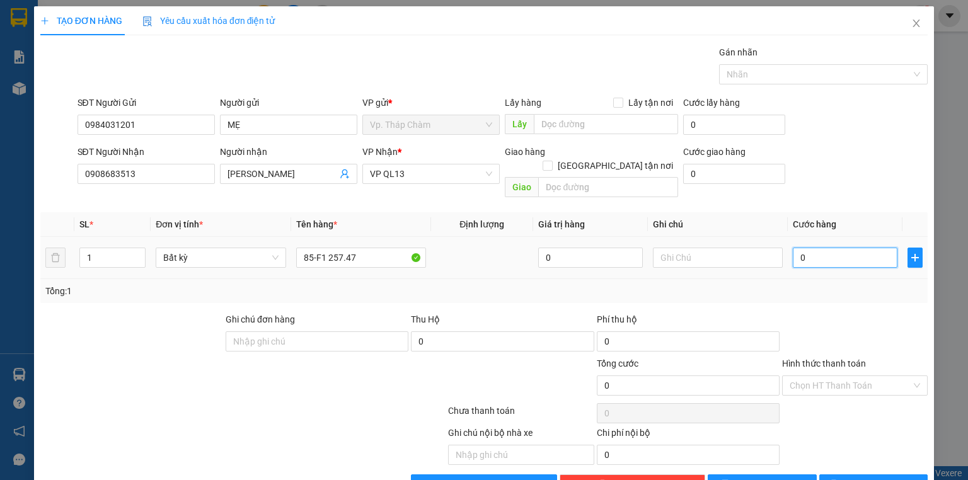
type input "3"
type input "30"
type input "300"
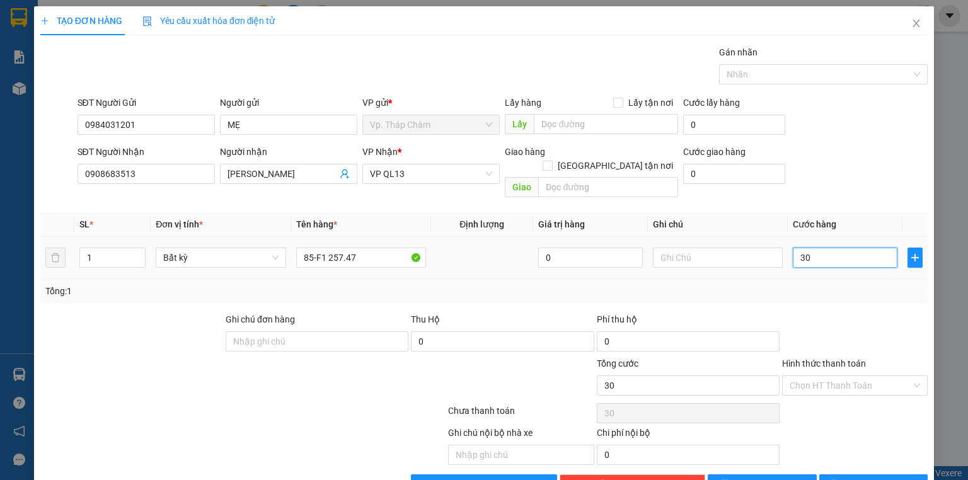
type input "300"
type input "300.000"
click at [825, 314] on div at bounding box center [855, 335] width 148 height 44
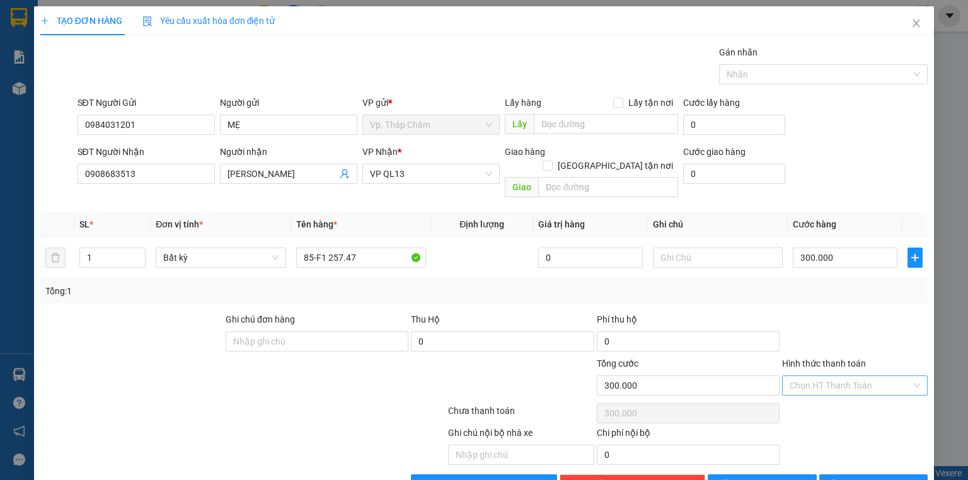
click at [844, 376] on input "Hình thức thanh toán" at bounding box center [851, 385] width 122 height 19
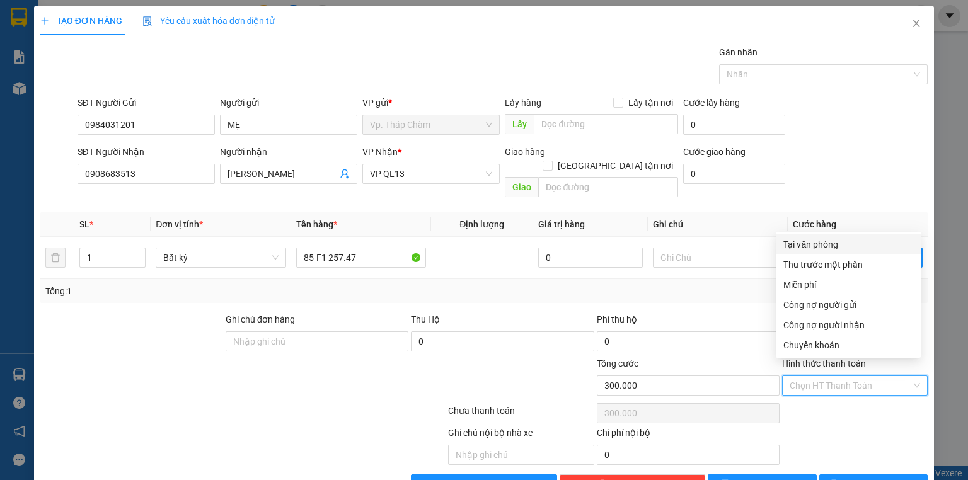
click at [812, 242] on div "Tại văn phòng" at bounding box center [849, 245] width 130 height 14
type input "0"
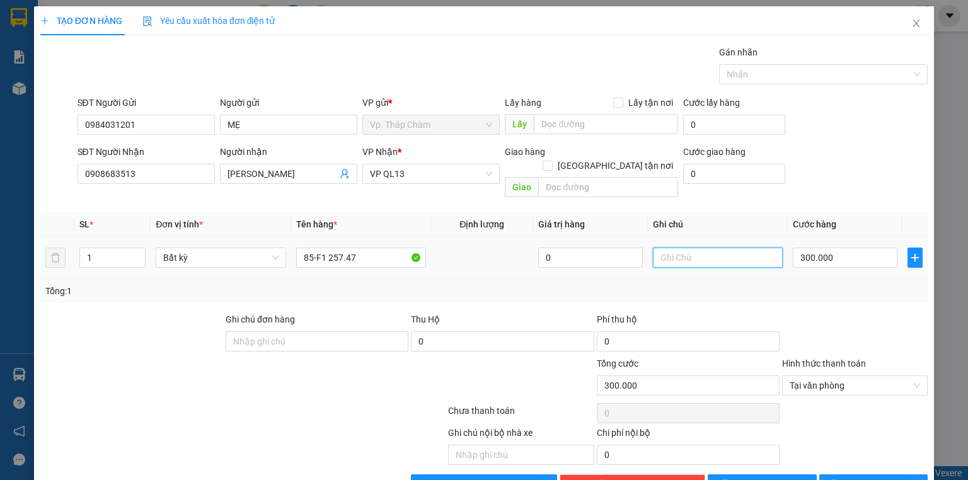
click at [696, 251] on input "text" at bounding box center [718, 258] width 130 height 20
type input "XE KO BAO"
click at [863, 478] on span "[PERSON_NAME] và In" at bounding box center [888, 485] width 88 height 14
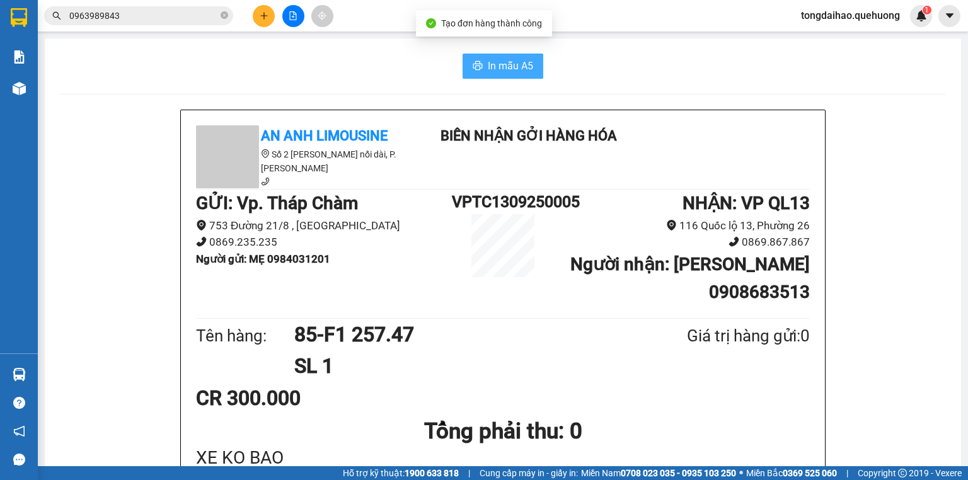
click at [482, 66] on button "In mẫu A5" at bounding box center [503, 66] width 81 height 25
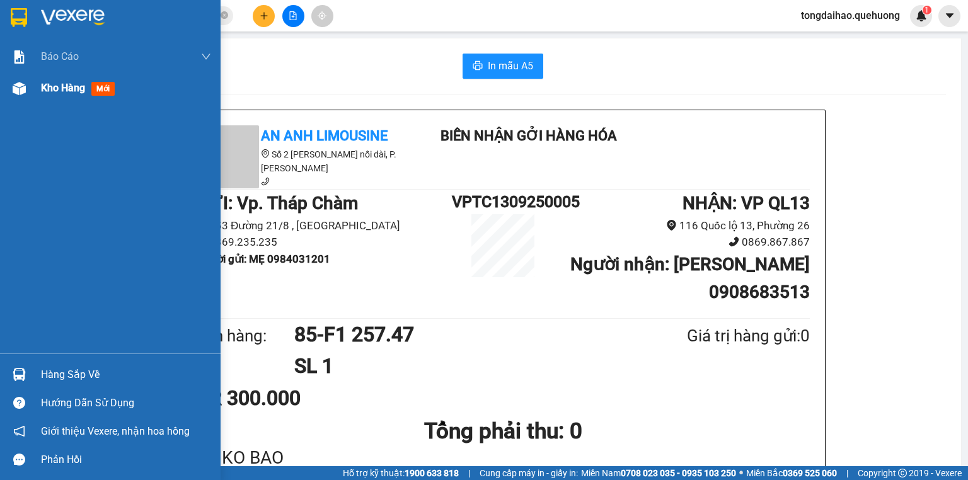
click at [61, 83] on span "Kho hàng" at bounding box center [63, 88] width 44 height 12
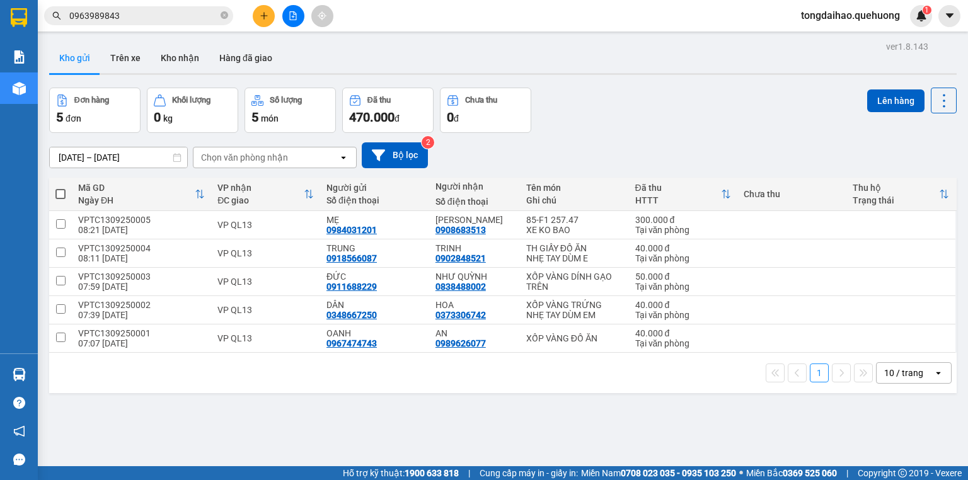
click at [889, 376] on div "10 / trang" at bounding box center [904, 373] width 39 height 13
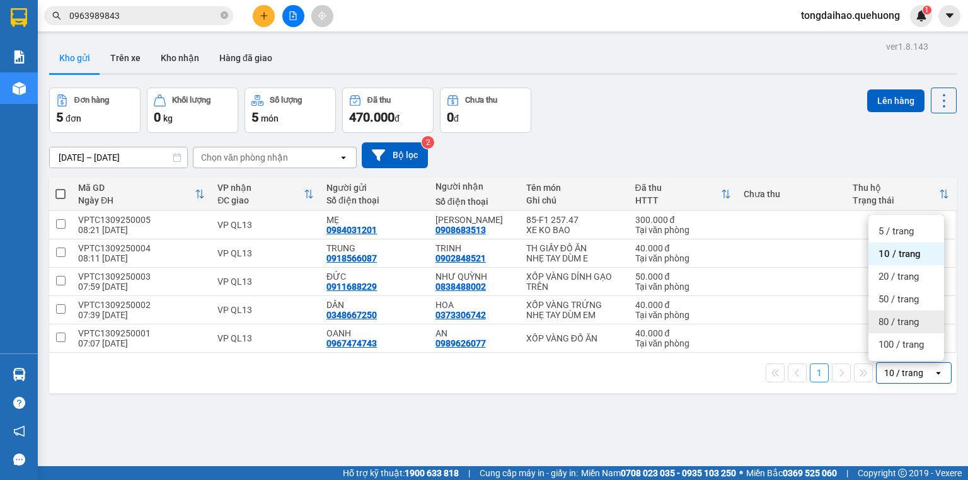
click at [893, 323] on span "80 / trang" at bounding box center [899, 322] width 40 height 13
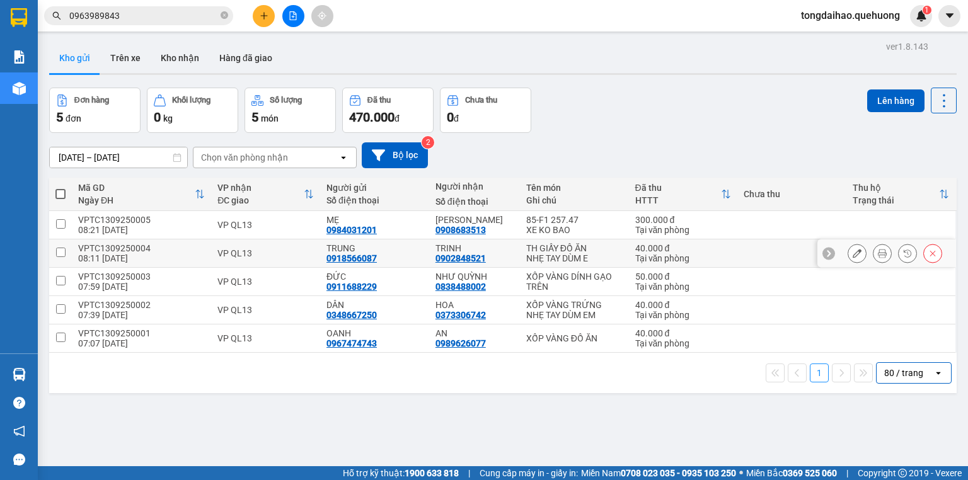
click at [58, 252] on input "checkbox" at bounding box center [60, 252] width 9 height 9
checkbox input "true"
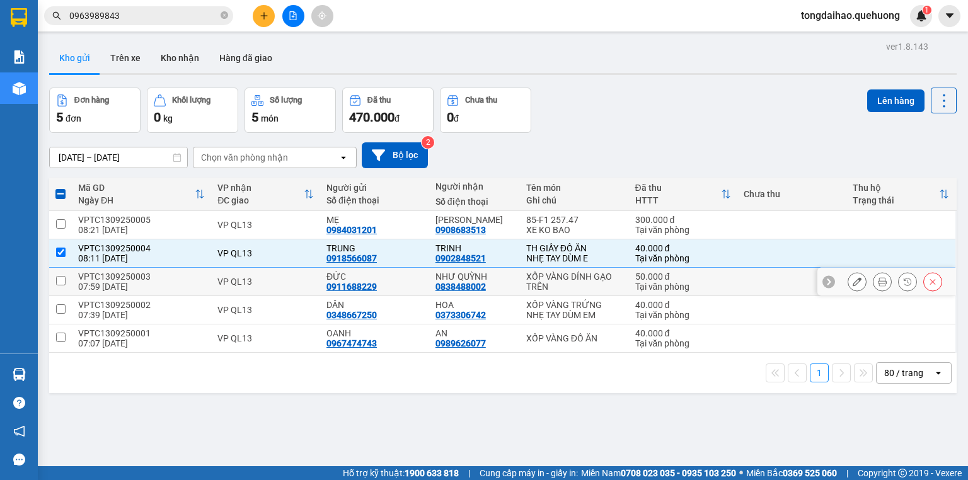
click at [59, 281] on input "checkbox" at bounding box center [60, 280] width 9 height 9
checkbox input "true"
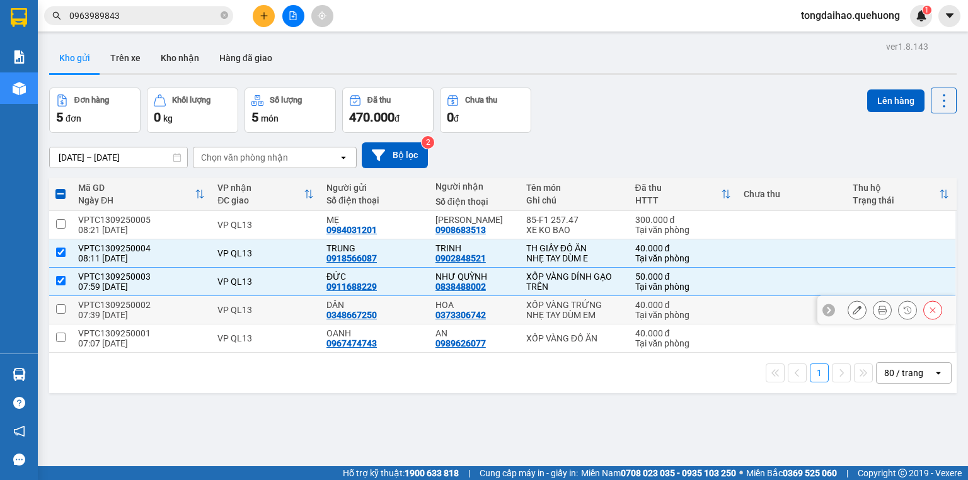
click at [63, 308] on input "checkbox" at bounding box center [60, 309] width 9 height 9
checkbox input "true"
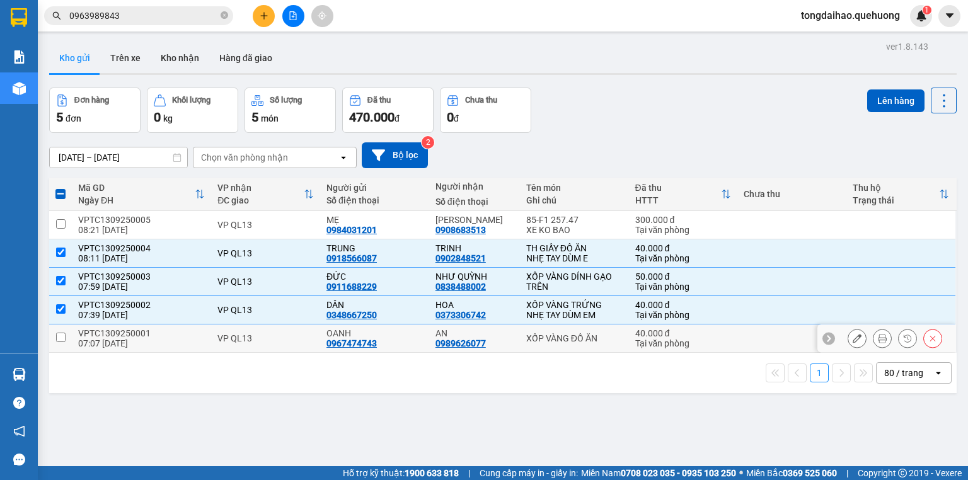
click at [58, 340] on input "checkbox" at bounding box center [60, 337] width 9 height 9
checkbox input "true"
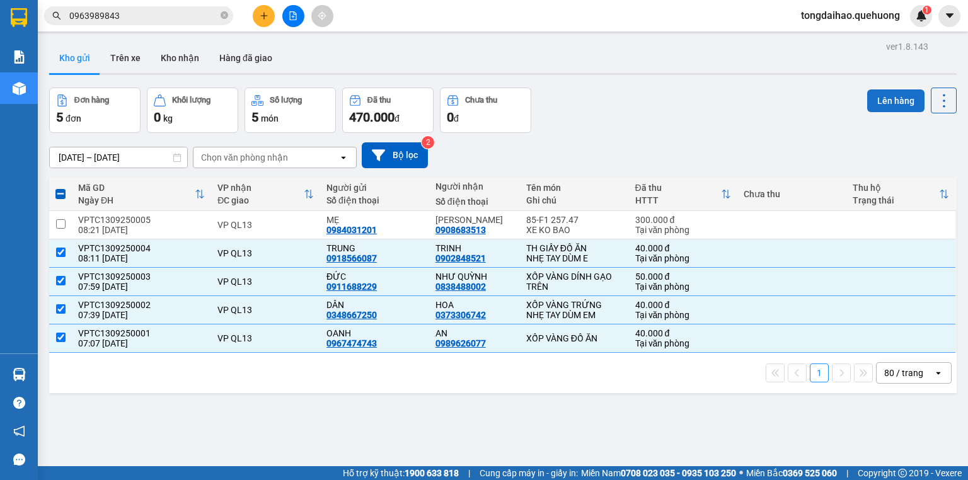
click at [878, 96] on button "Lên hàng" at bounding box center [896, 101] width 57 height 23
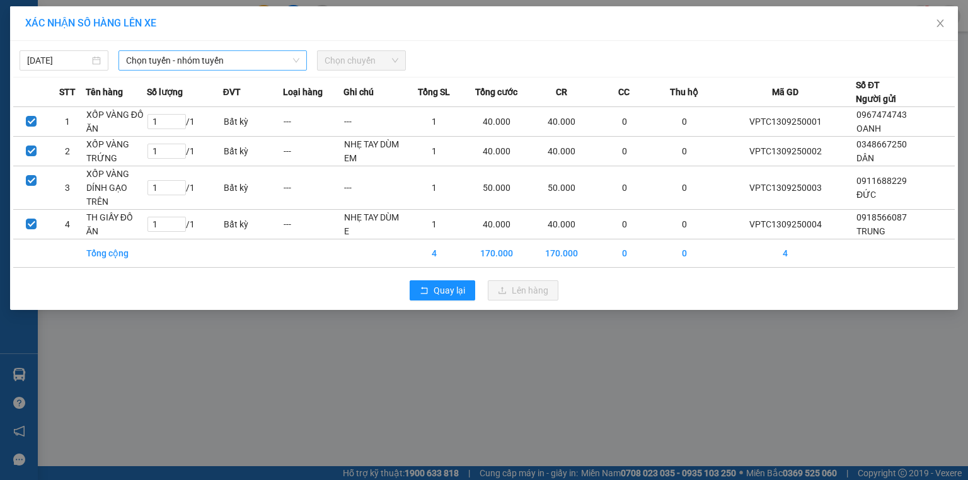
click at [163, 61] on span "Chọn tuyến - nhóm tuyến" at bounding box center [212, 60] width 173 height 19
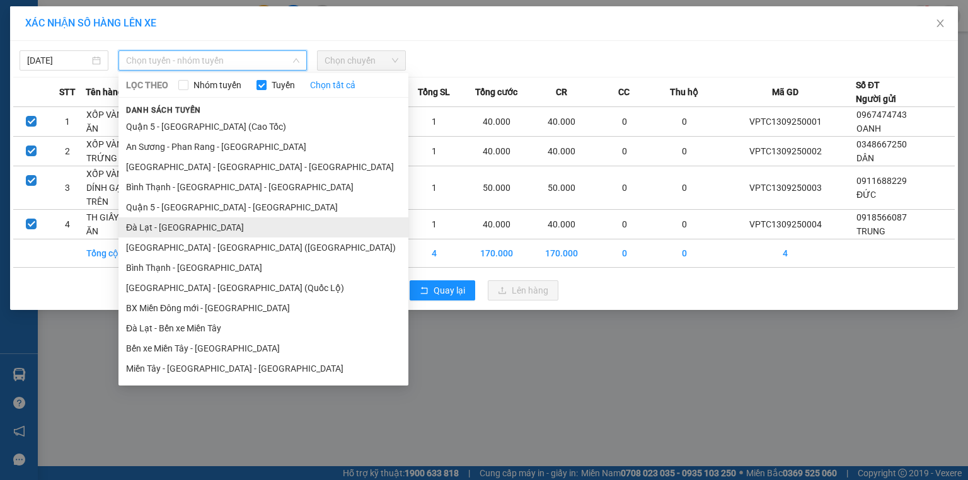
scroll to position [219, 0]
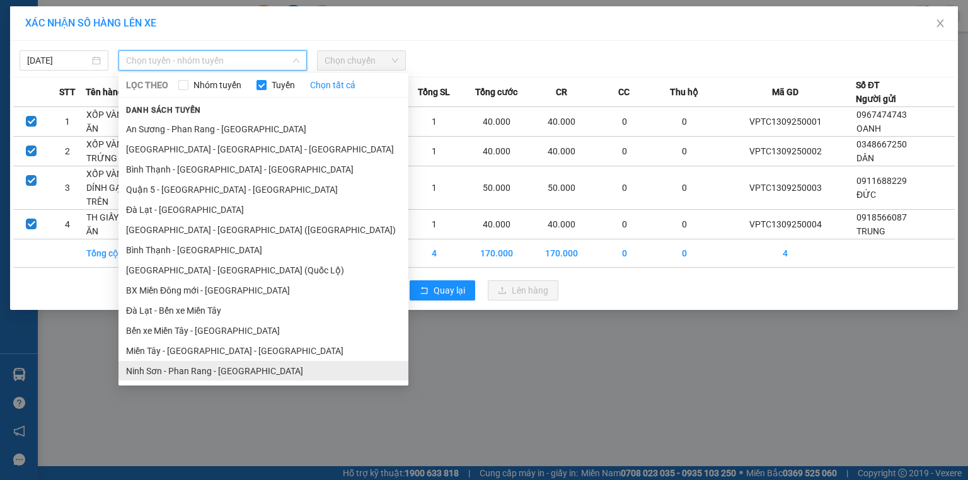
click at [186, 367] on li "Ninh Sơn - [PERSON_NAME] Rang - [GEOGRAPHIC_DATA]" at bounding box center [264, 371] width 290 height 20
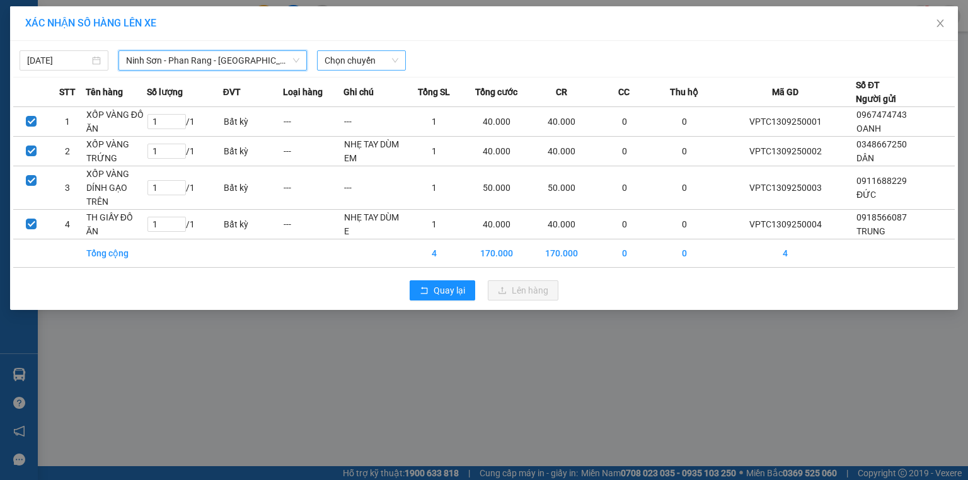
click at [348, 58] on span "Chọn chuyến" at bounding box center [362, 60] width 74 height 19
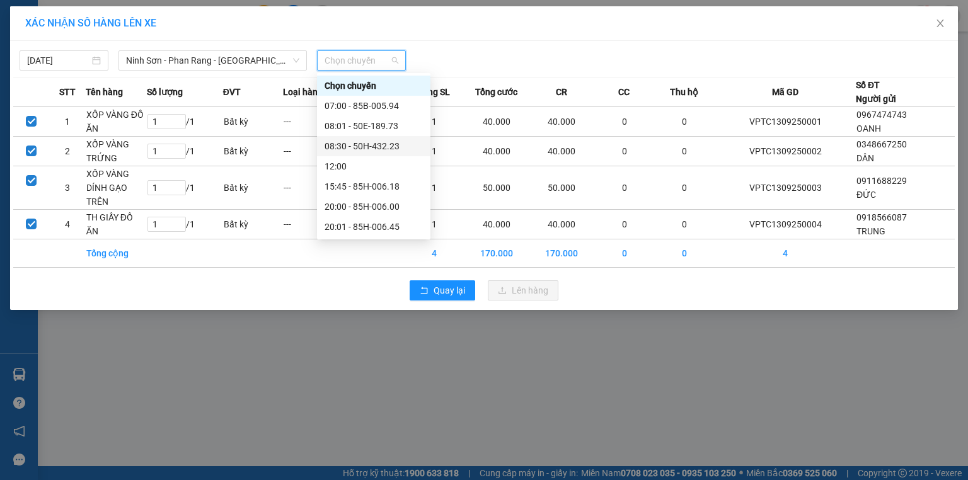
click at [358, 139] on div "08:30 - 50H-432.23" at bounding box center [373, 146] width 113 height 20
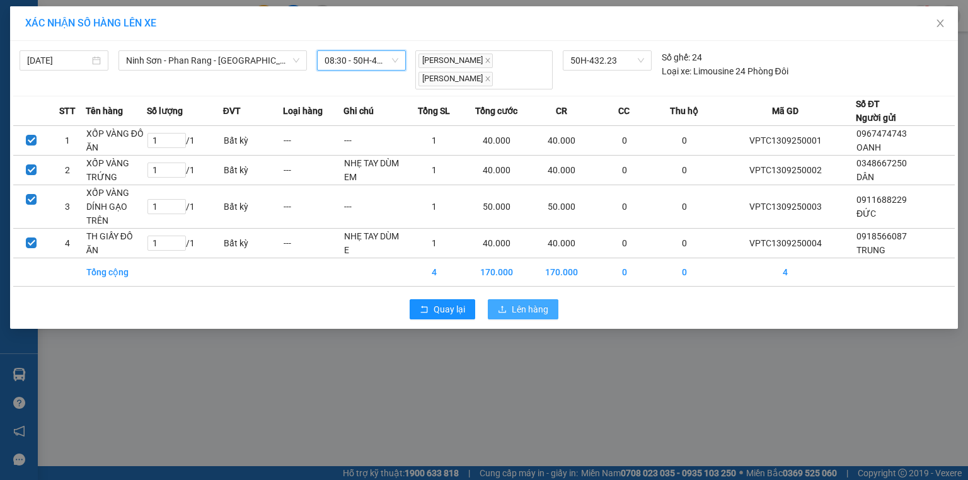
click at [505, 305] on icon "upload" at bounding box center [502, 309] width 9 height 9
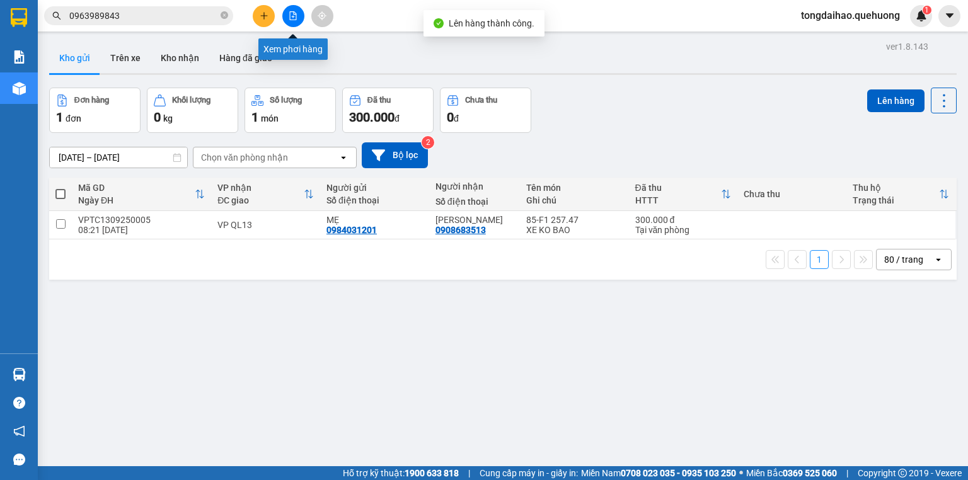
click at [293, 15] on icon "file-add" at bounding box center [293, 15] width 9 height 9
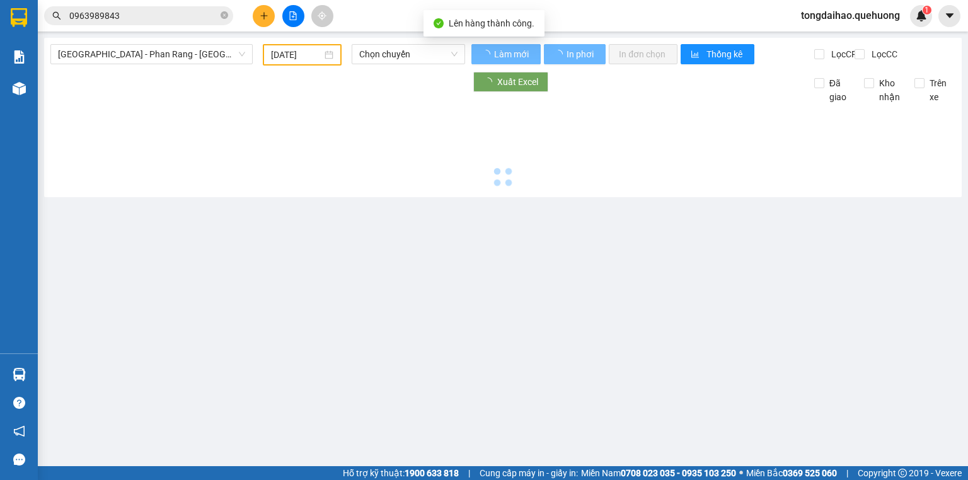
type input "[DATE]"
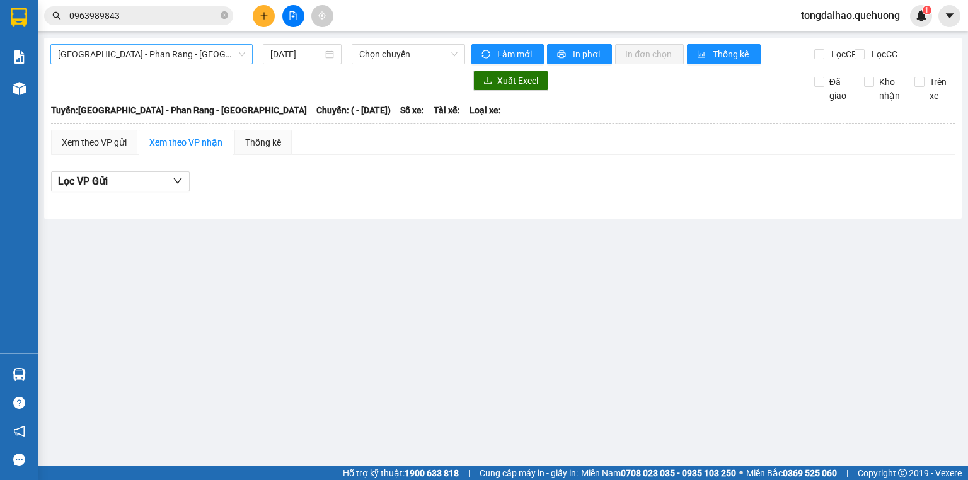
click at [136, 57] on span "[GEOGRAPHIC_DATA] - [PERSON_NAME] Rang - [GEOGRAPHIC_DATA]" at bounding box center [151, 54] width 187 height 19
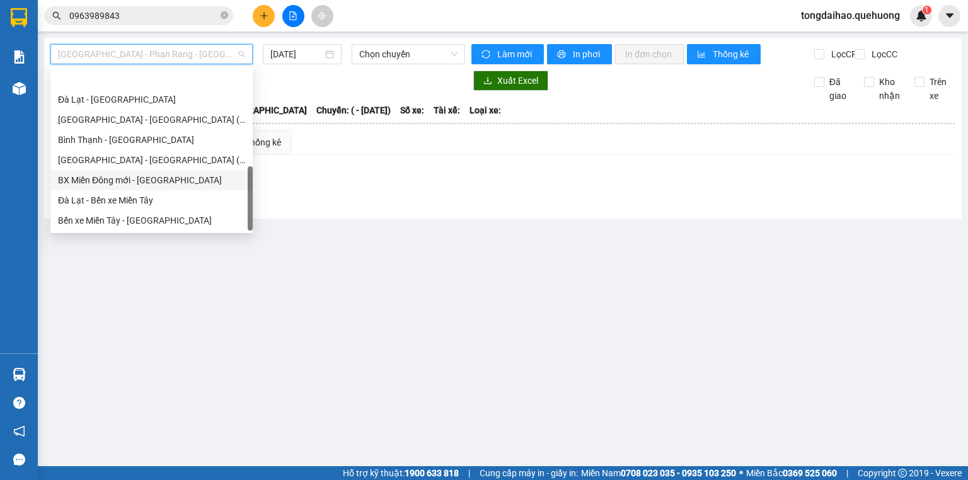
scroll to position [343, 0]
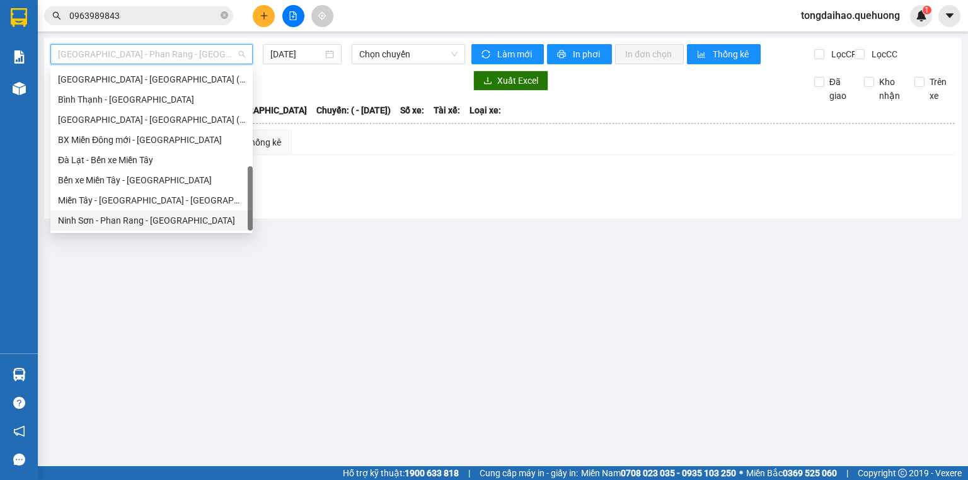
click at [132, 216] on div "Ninh Sơn - [PERSON_NAME] Rang - [GEOGRAPHIC_DATA]" at bounding box center [151, 221] width 187 height 14
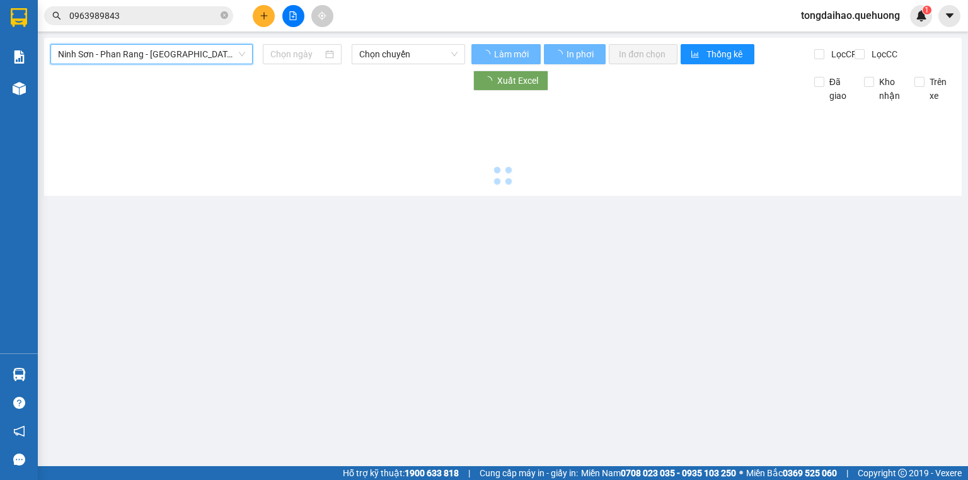
type input "[DATE]"
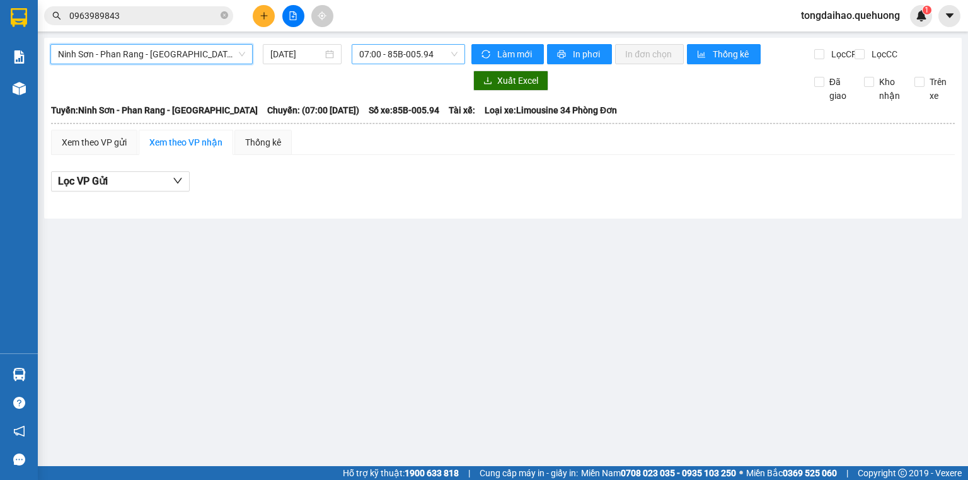
click at [385, 55] on span "07:00 - 85B-005.94" at bounding box center [408, 54] width 99 height 19
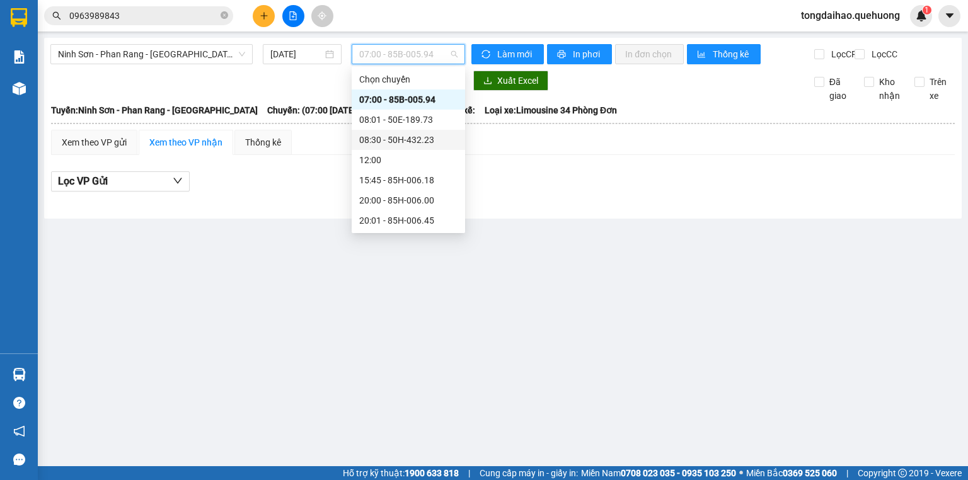
click at [388, 134] on div "08:30 - 50H-432.23" at bounding box center [408, 140] width 98 height 14
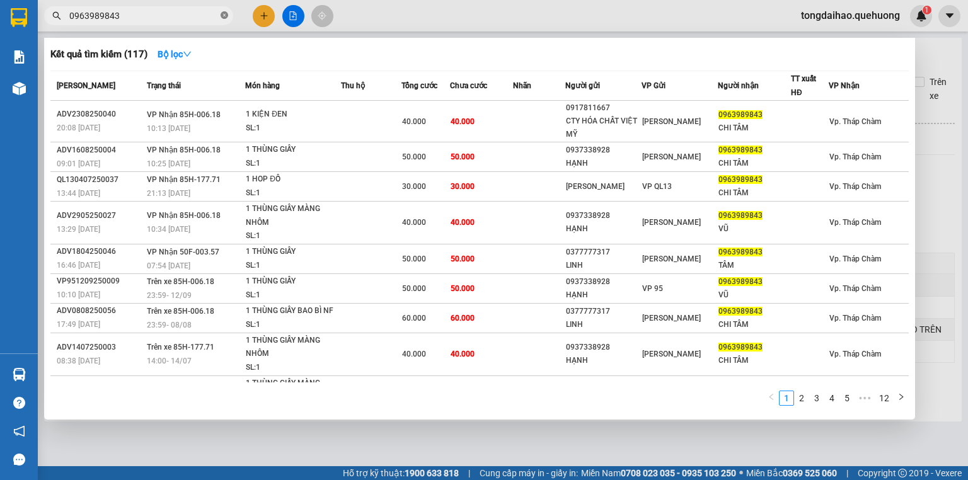
click at [224, 13] on icon "close-circle" at bounding box center [225, 15] width 8 height 8
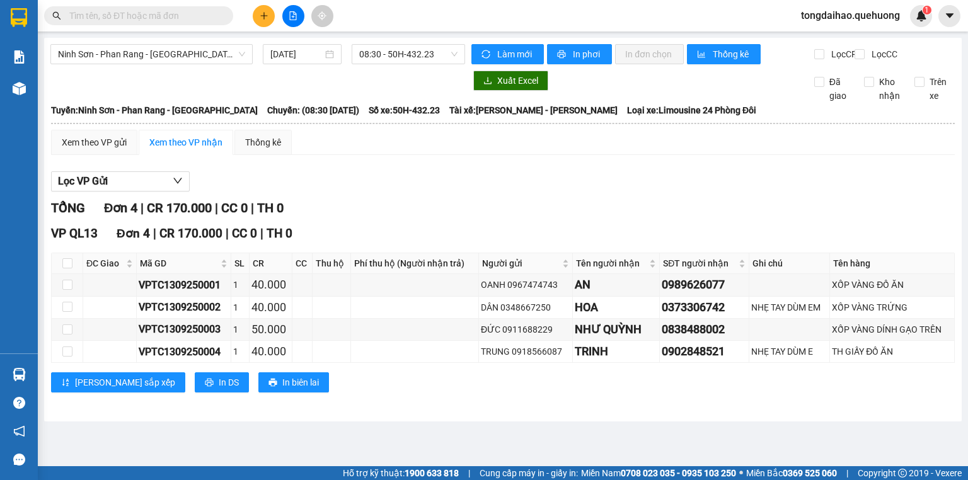
click at [209, 18] on input "text" at bounding box center [143, 16] width 149 height 14
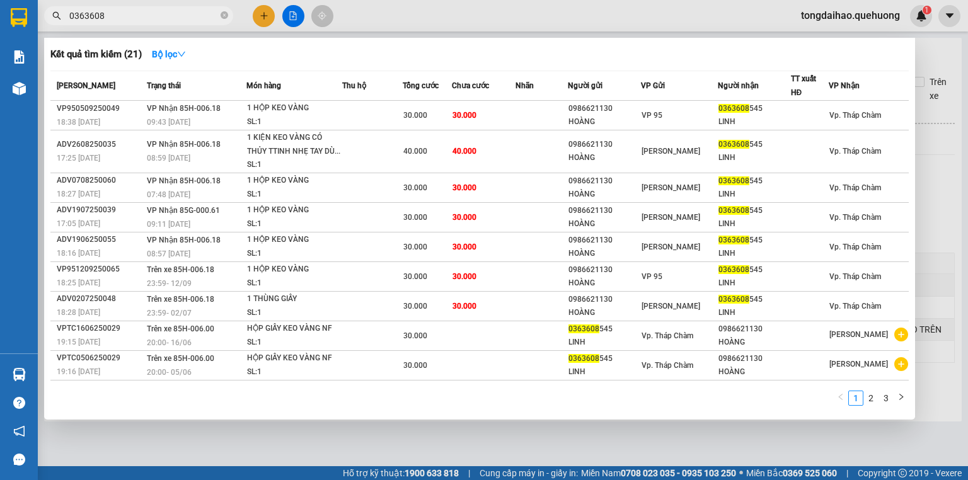
type input "0363608"
click at [290, 16] on div at bounding box center [484, 240] width 968 height 480
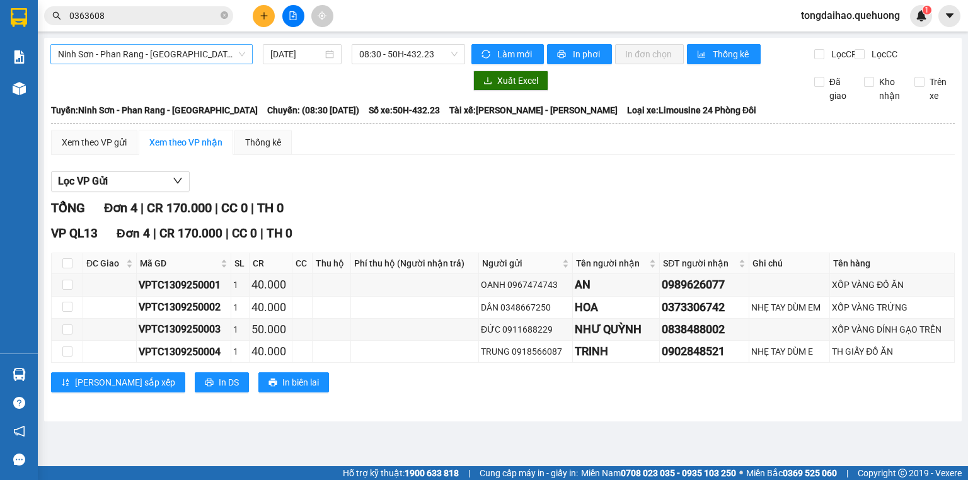
click at [217, 53] on span "Ninh Sơn - [PERSON_NAME] Rang - [GEOGRAPHIC_DATA]" at bounding box center [151, 54] width 187 height 19
drag, startPoint x: 432, startPoint y: 209, endPoint x: 223, endPoint y: 96, distance: 238.7
click at [415, 194] on div "Lọc VP Gửi TỔNG Đơn 4 | CR 170.000 | CC 0 | TH 0 VP QL13 Đơn 4 | CR 170.000 | …" at bounding box center [503, 286] width 904 height 243
click at [177, 43] on div "Ninh Sơn - Phan Rang - Miền Tây 13/09/2025 08:30 - 50H-432.23 Làm mới In phơi I…" at bounding box center [503, 230] width 918 height 384
click at [159, 56] on span "Ninh Sơn - [PERSON_NAME] Rang - [GEOGRAPHIC_DATA]" at bounding box center [151, 54] width 187 height 19
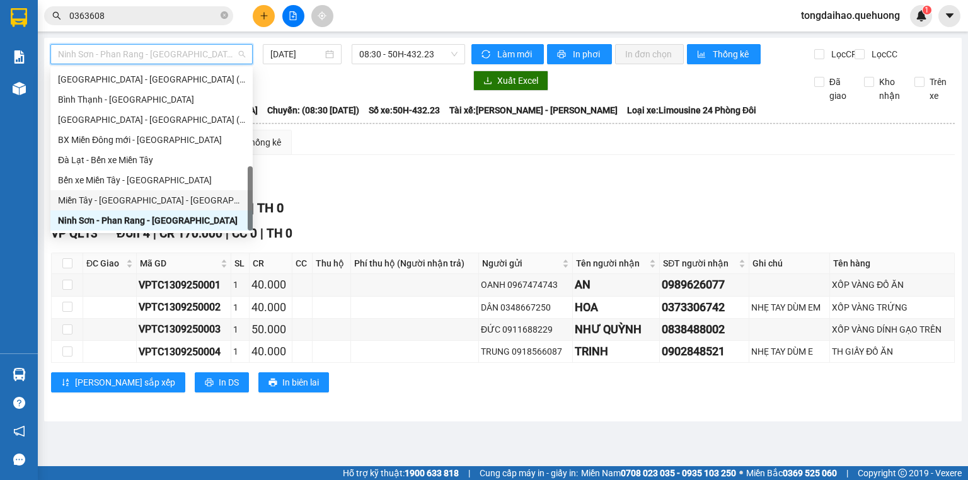
click at [118, 206] on div "[PERSON_NAME][GEOGRAPHIC_DATA] - [GEOGRAPHIC_DATA]" at bounding box center [151, 201] width 187 height 14
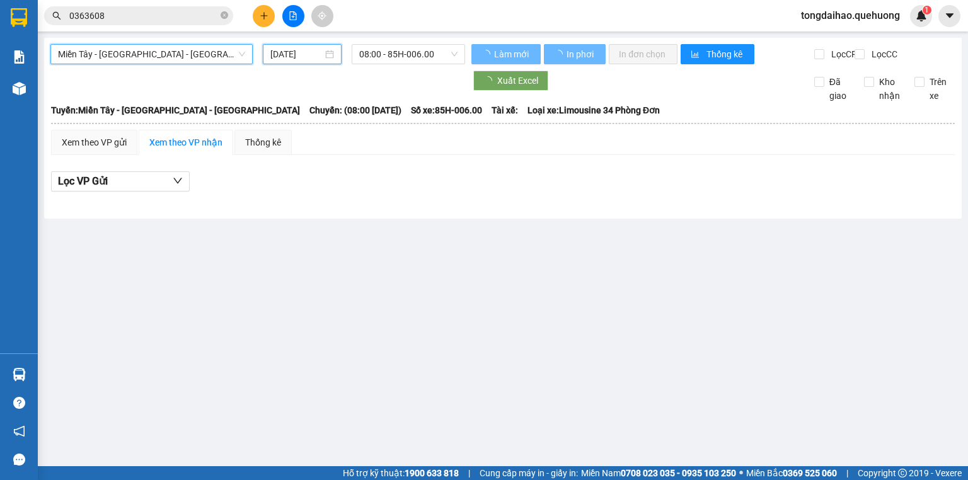
click at [289, 56] on input "[DATE]" at bounding box center [296, 54] width 52 height 14
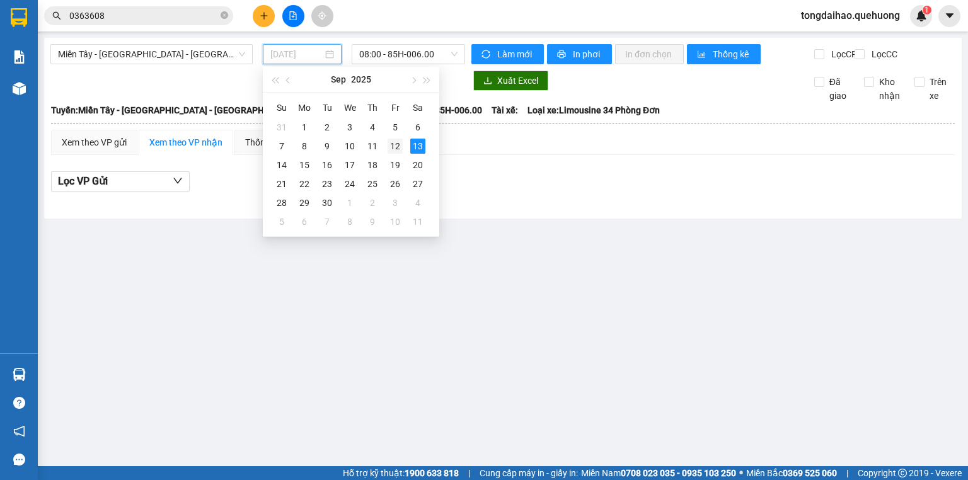
click at [391, 149] on div "12" at bounding box center [395, 146] width 15 height 15
type input "[DATE]"
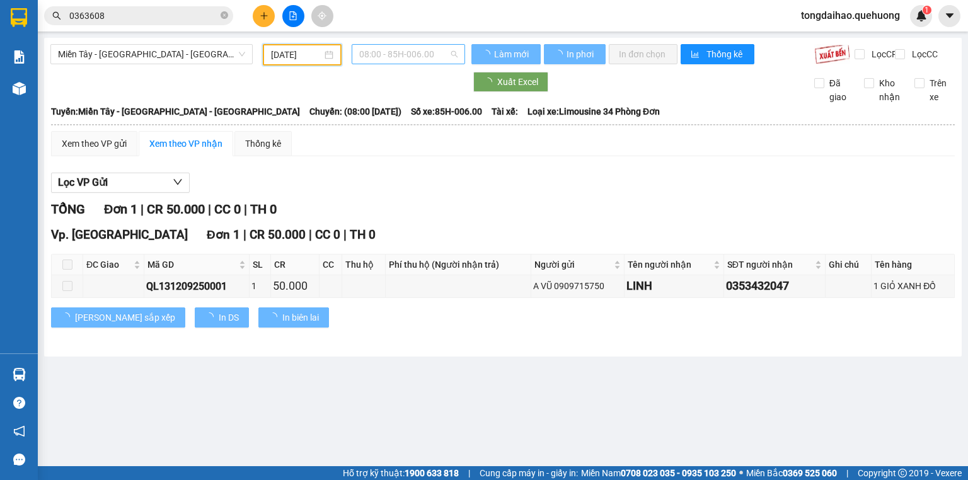
click at [414, 55] on span "08:00 - 85H-006.00" at bounding box center [408, 54] width 99 height 19
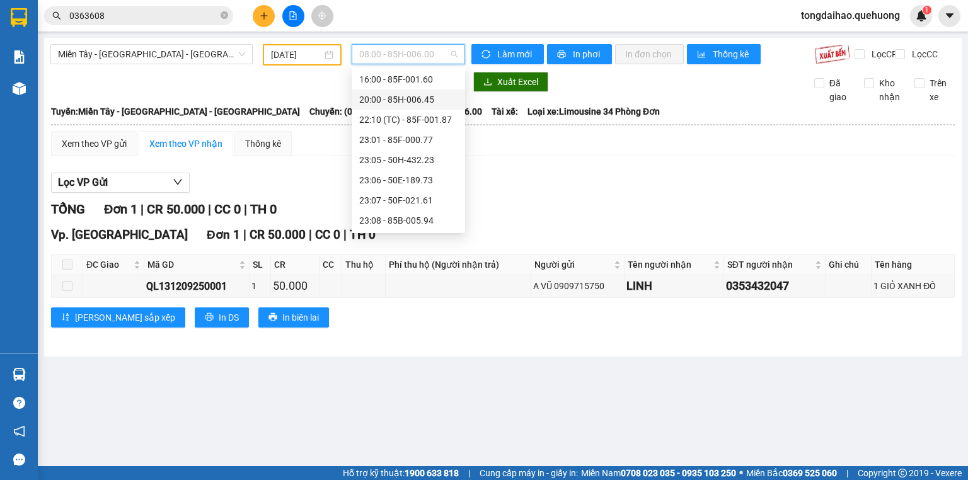
scroll to position [121, 0]
click at [388, 181] on div "23:07 - 50F-021.61" at bounding box center [408, 180] width 98 height 14
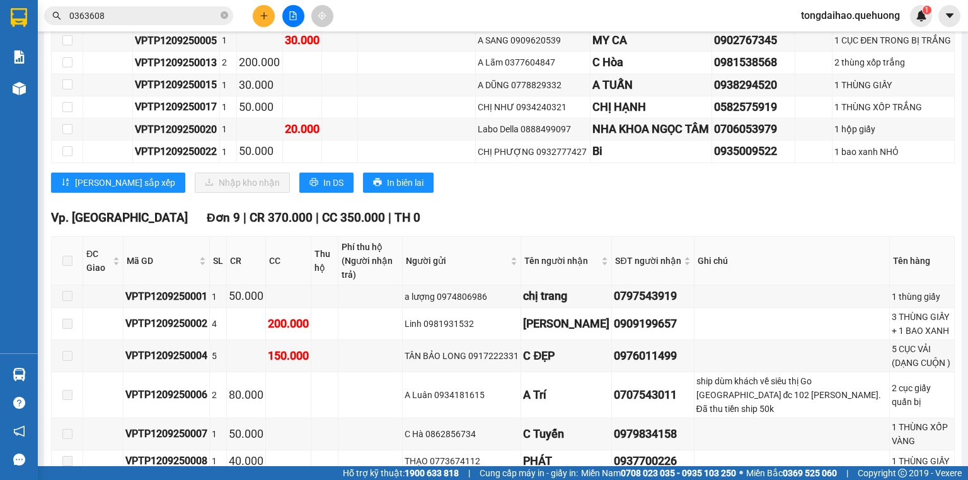
scroll to position [303, 0]
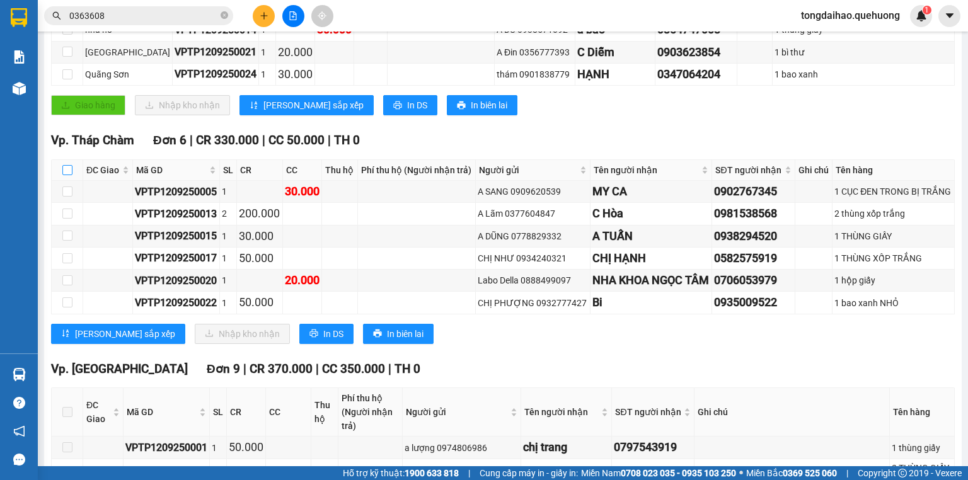
click at [67, 175] on input "checkbox" at bounding box center [67, 170] width 10 height 10
checkbox input "true"
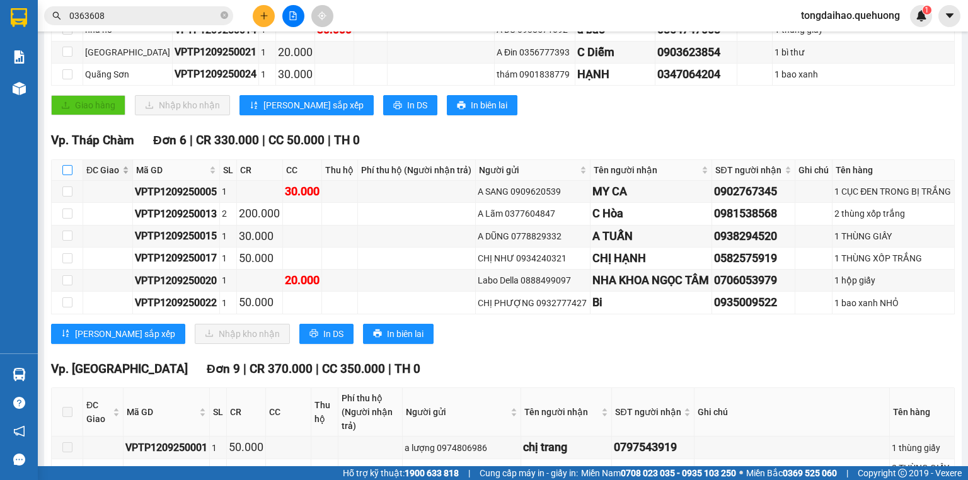
checkbox input "true"
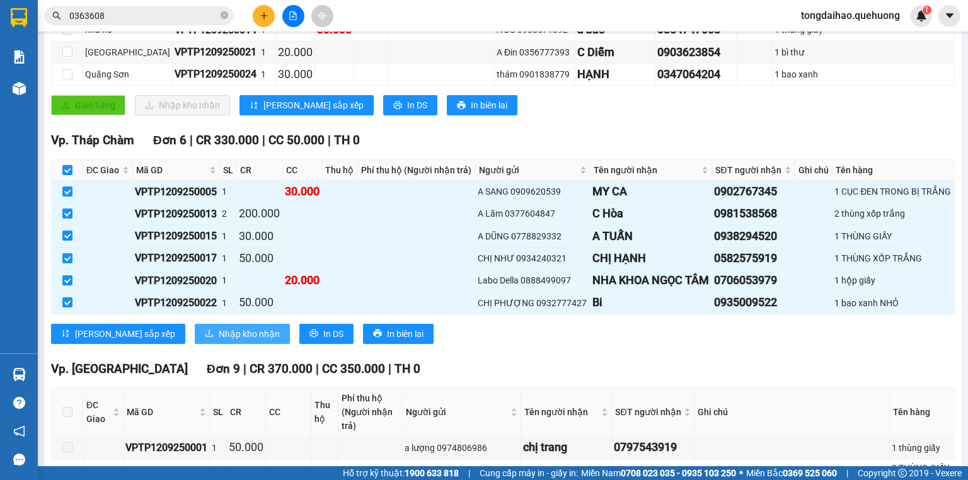
click at [222, 341] on span "Nhập kho nhận" at bounding box center [249, 334] width 61 height 14
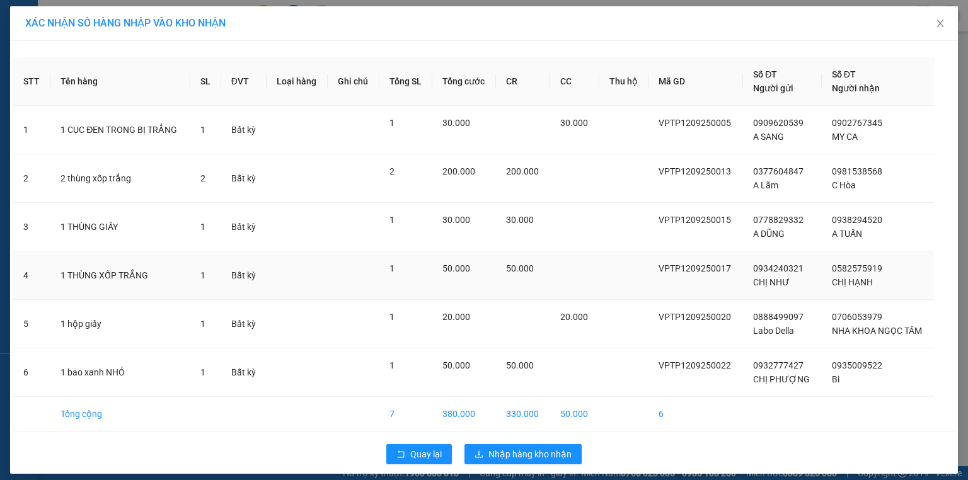
scroll to position [8, 0]
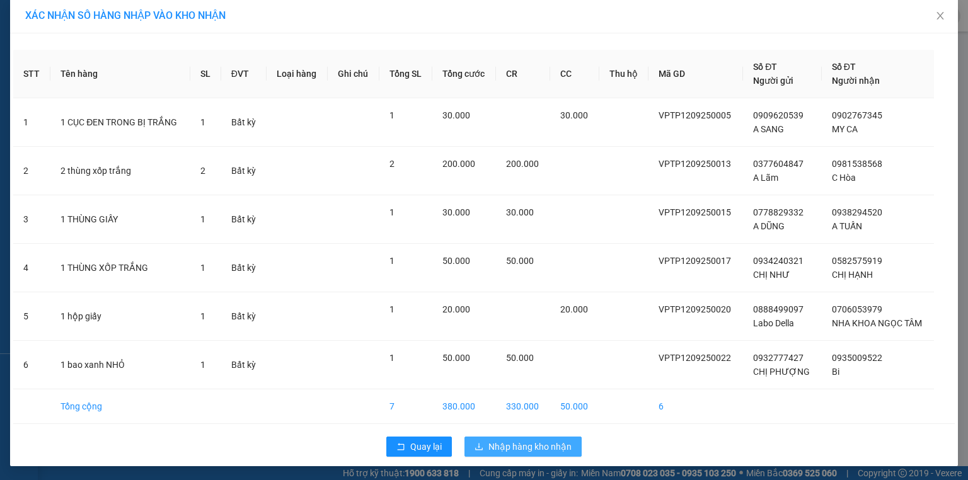
click at [540, 446] on span "Nhập hàng kho nhận" at bounding box center [530, 447] width 83 height 14
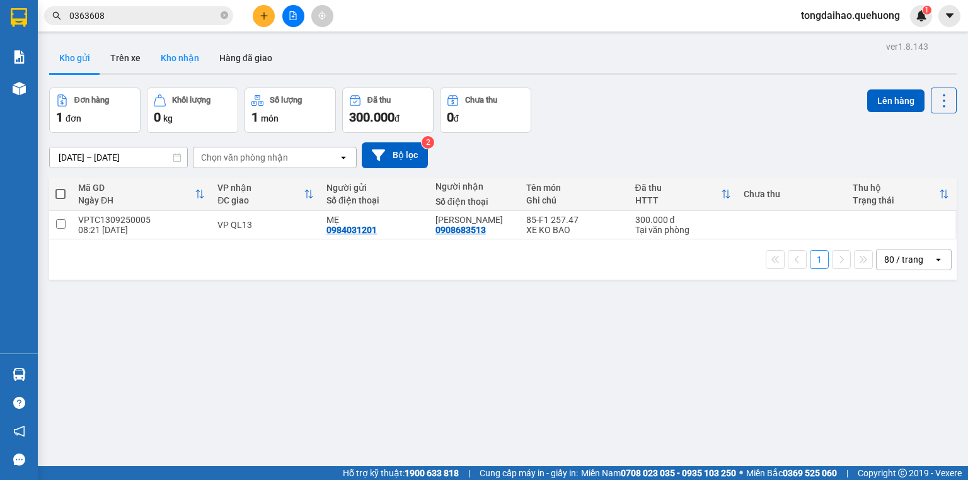
click at [178, 64] on button "Kho nhận" at bounding box center [180, 58] width 59 height 30
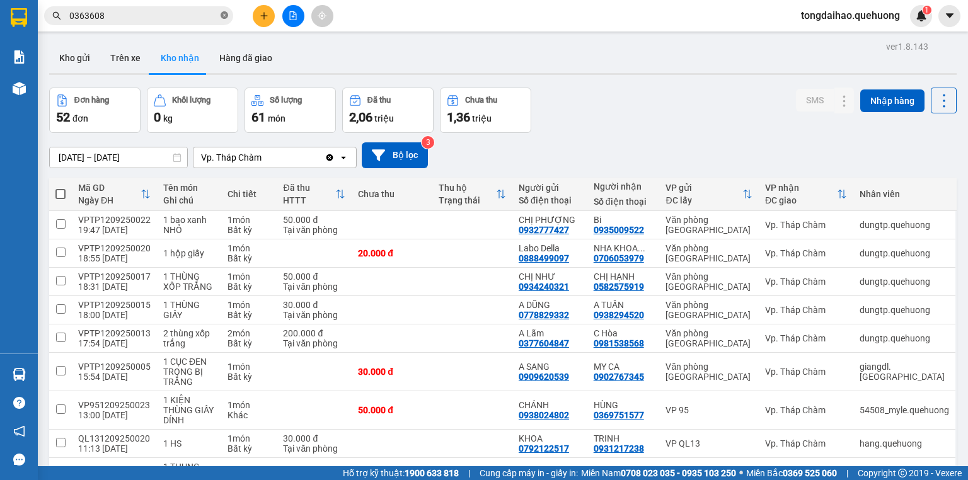
click at [227, 15] on icon "close-circle" at bounding box center [225, 15] width 8 height 8
click at [285, 20] on button at bounding box center [293, 16] width 22 height 22
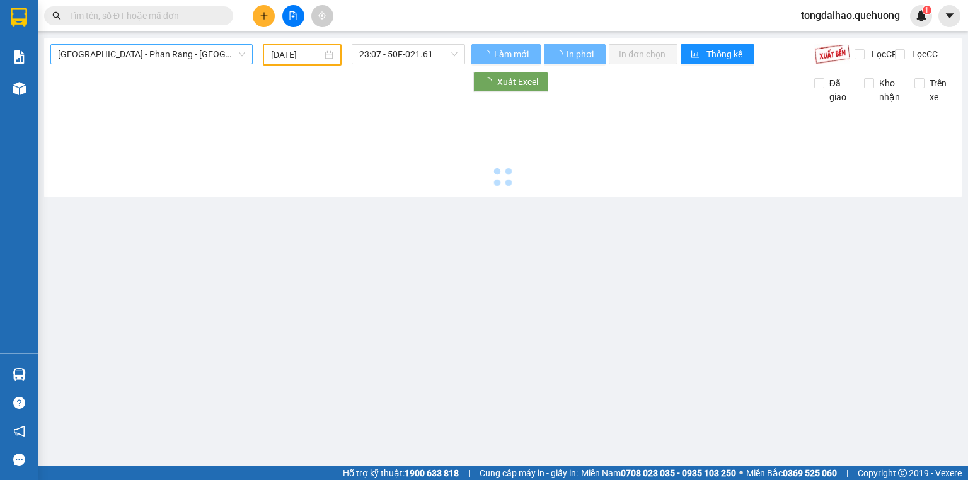
type input "[DATE]"
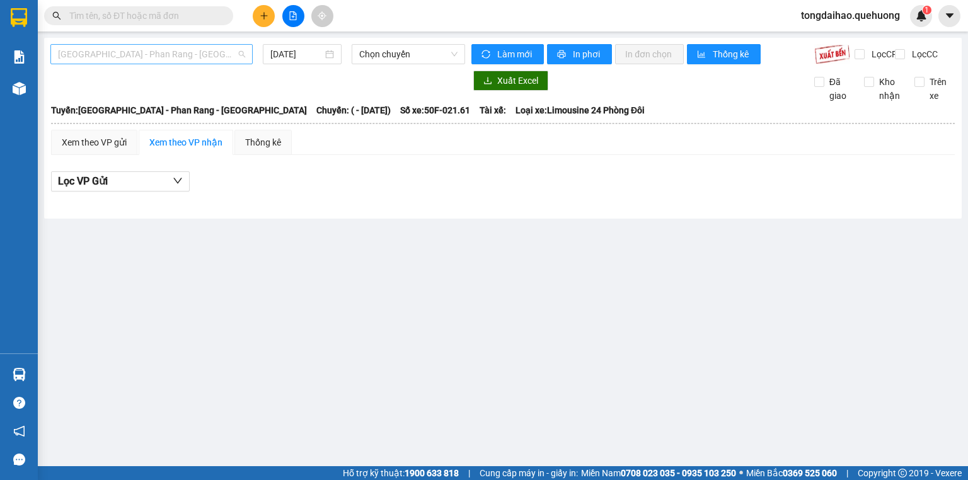
click at [190, 57] on span "[GEOGRAPHIC_DATA] - [PERSON_NAME] Rang - [GEOGRAPHIC_DATA]" at bounding box center [151, 54] width 187 height 19
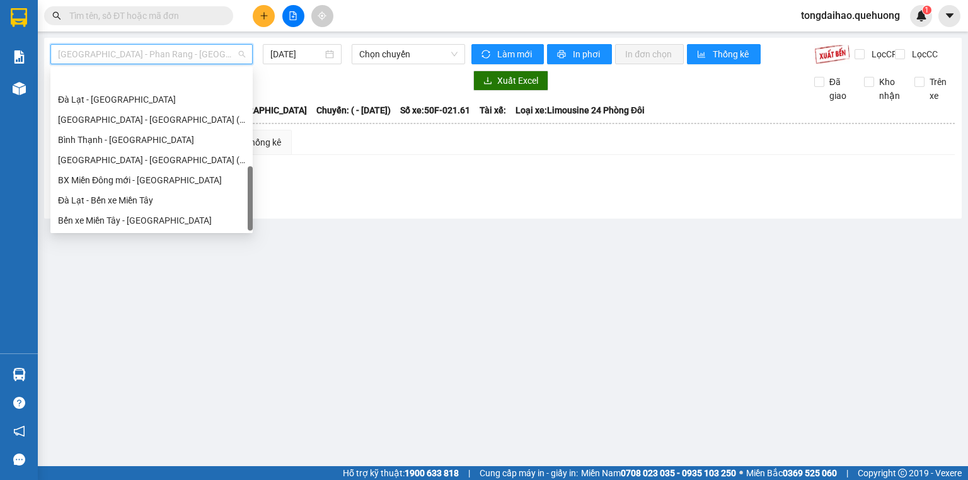
scroll to position [343, 0]
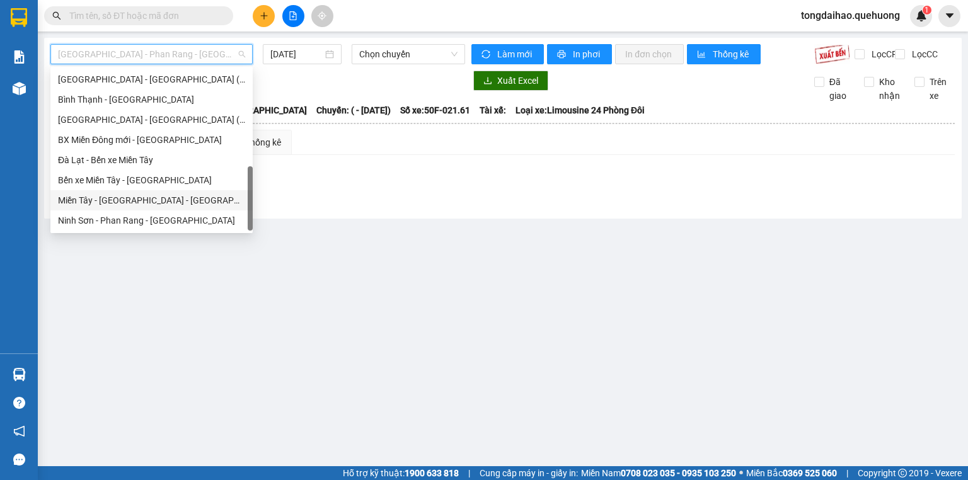
click at [171, 206] on div "[PERSON_NAME][GEOGRAPHIC_DATA] - [GEOGRAPHIC_DATA]" at bounding box center [151, 201] width 187 height 14
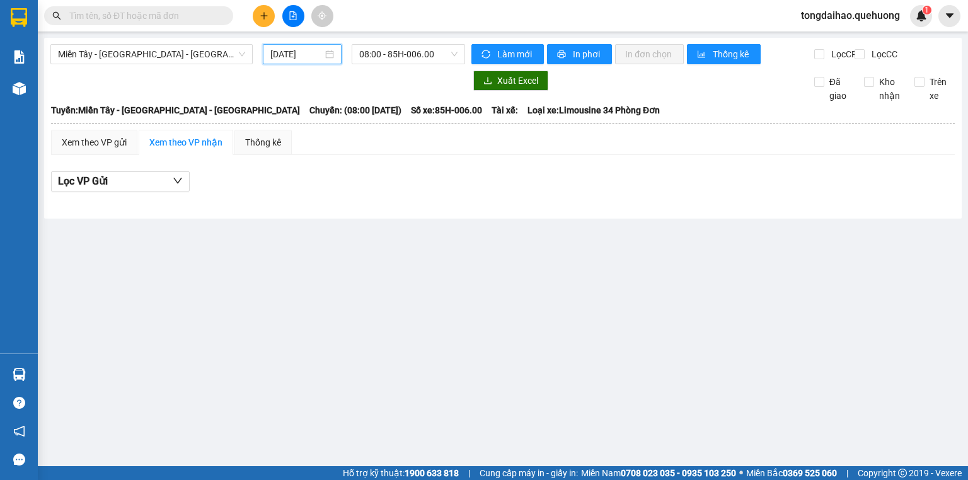
click at [289, 54] on input "[DATE]" at bounding box center [296, 54] width 52 height 14
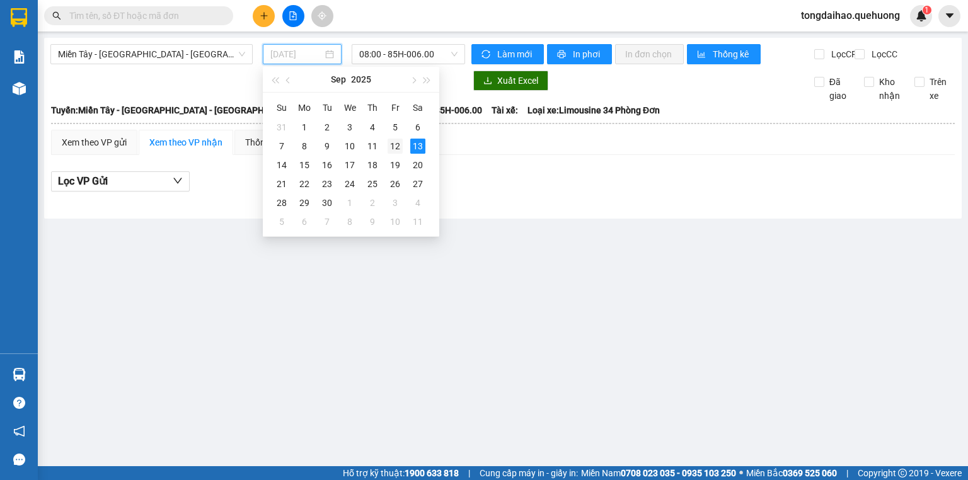
click at [395, 146] on div "12" at bounding box center [395, 146] width 15 height 15
type input "[DATE]"
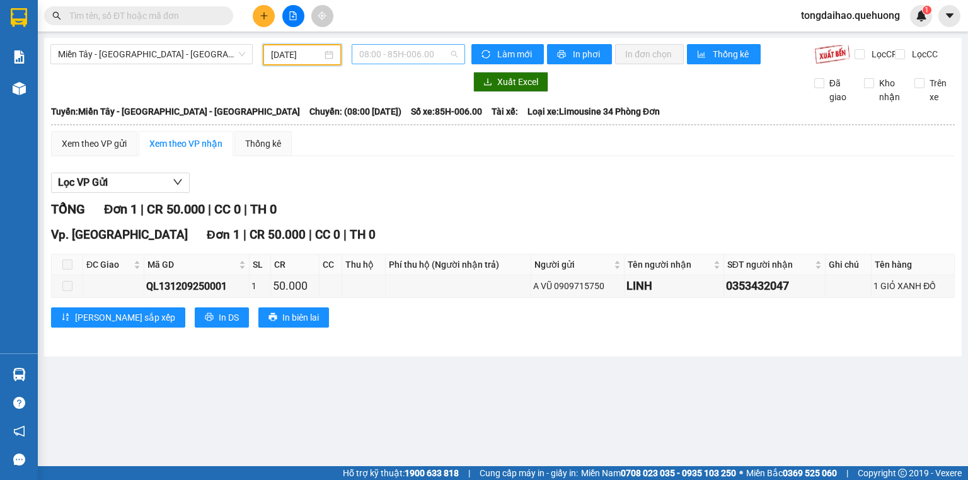
click at [402, 61] on span "08:00 - 85H-006.00" at bounding box center [408, 54] width 99 height 19
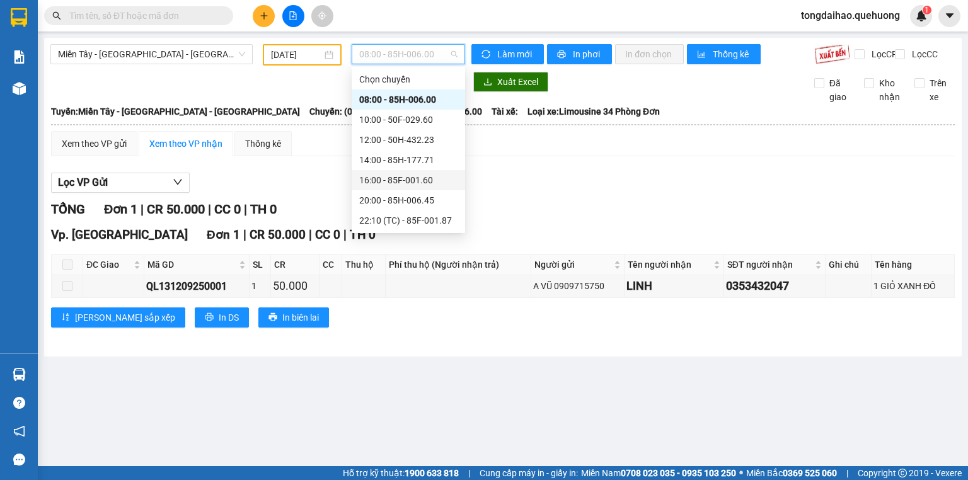
scroll to position [121, 0]
click at [405, 216] on div "23:59 - 85H-006.18" at bounding box center [408, 221] width 98 height 14
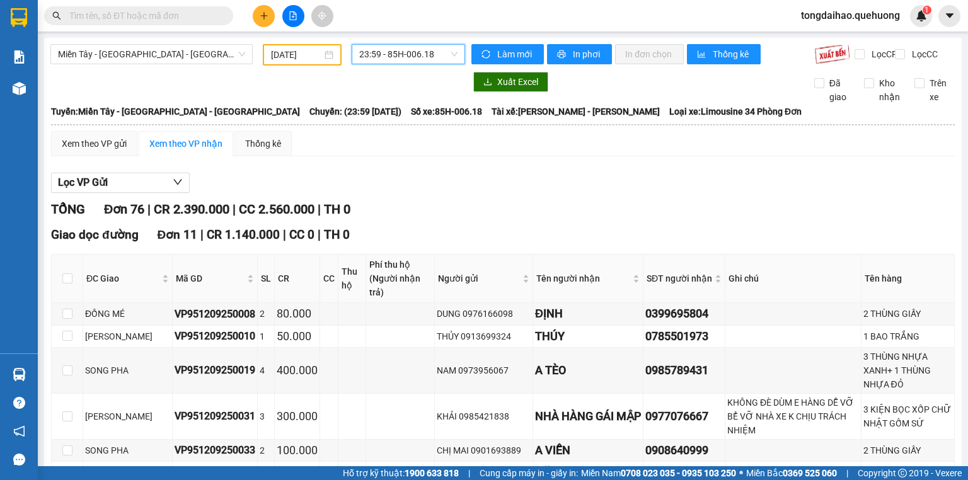
click at [386, 54] on span "23:59 - 85H-006.18" at bounding box center [408, 54] width 99 height 19
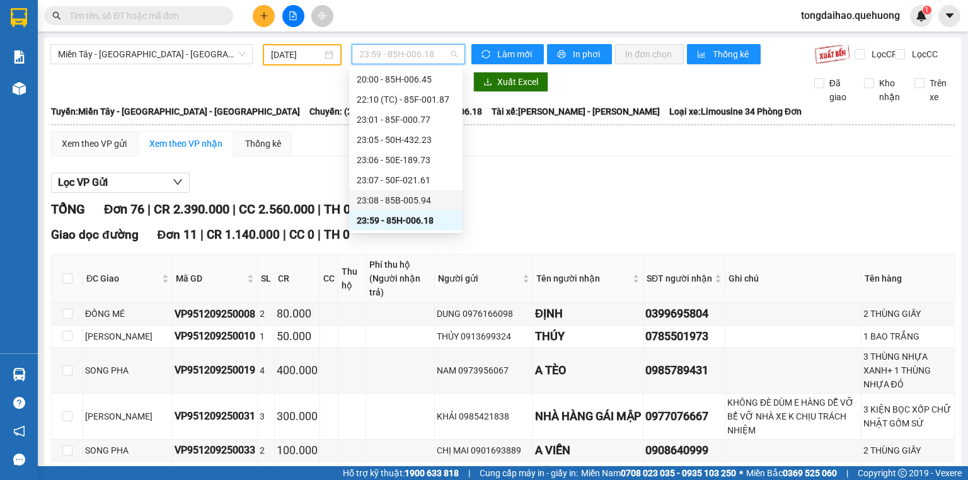
click at [382, 197] on div "23:08 - 85B-005.94" at bounding box center [406, 201] width 98 height 14
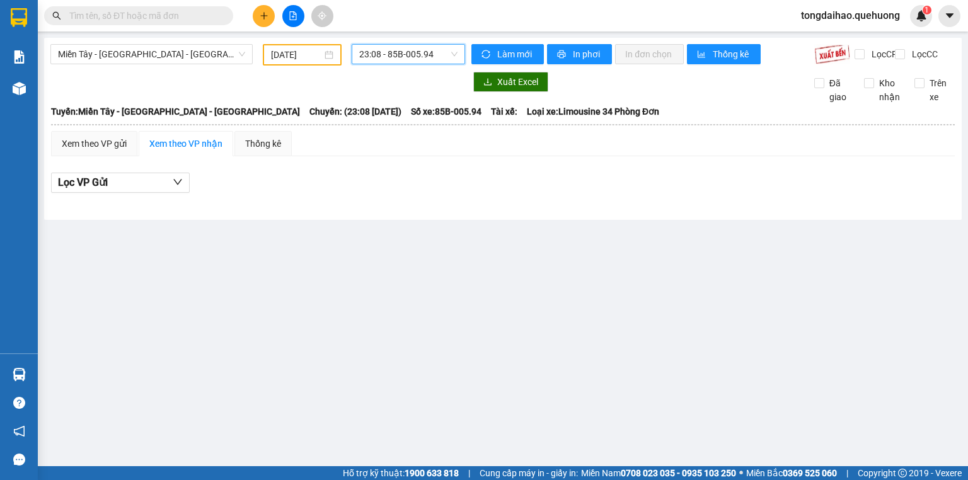
click at [369, 54] on span "23:08 - 85B-005.94" at bounding box center [408, 54] width 99 height 19
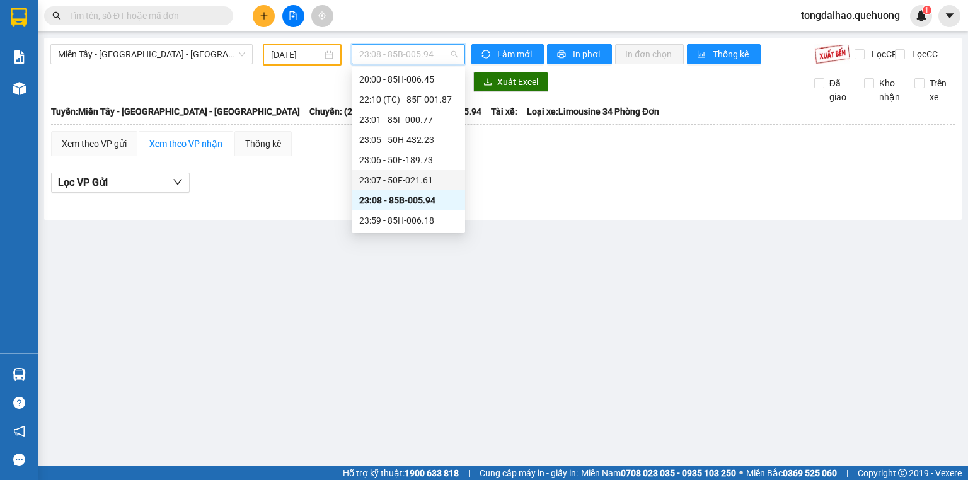
click at [381, 178] on div "23:07 - 50F-021.61" at bounding box center [408, 180] width 98 height 14
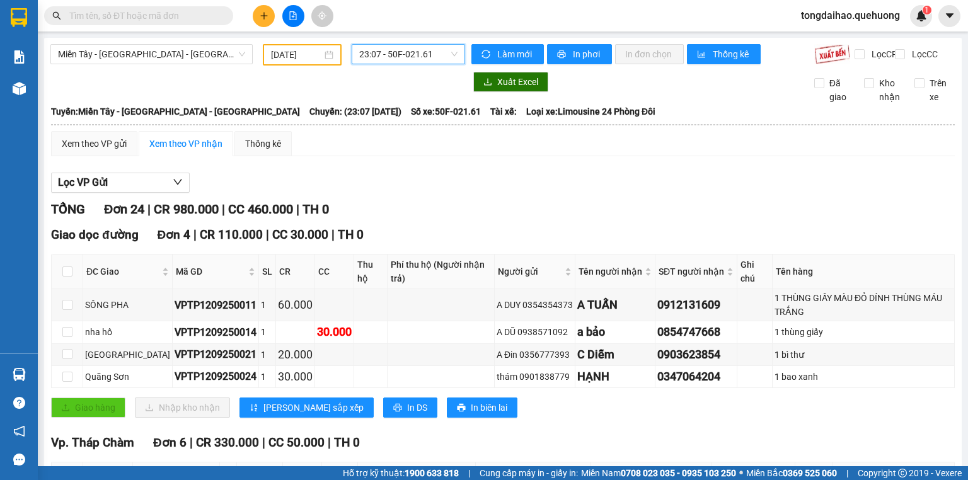
click at [389, 57] on span "23:07 - 50F-021.61" at bounding box center [408, 54] width 99 height 19
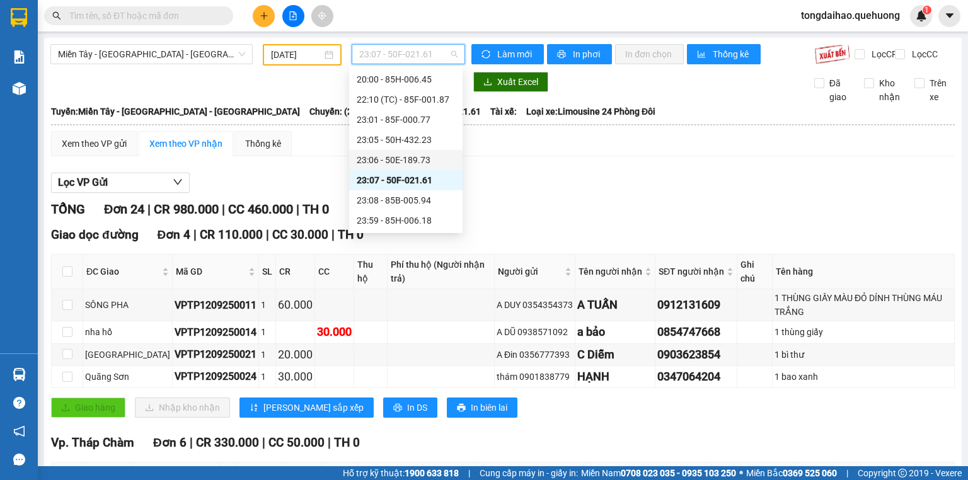
click at [383, 154] on div "23:06 - 50E-189.73" at bounding box center [406, 160] width 98 height 14
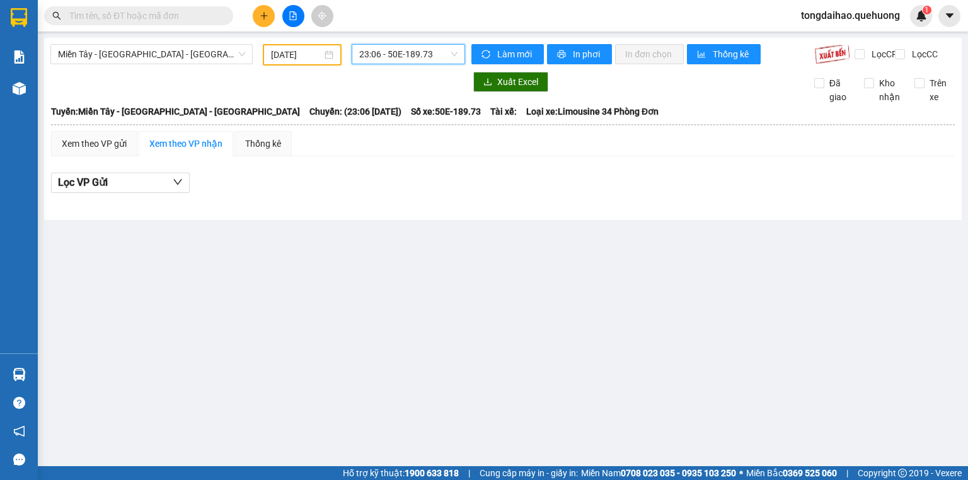
click at [383, 55] on span "23:06 - 50E-189.73" at bounding box center [408, 54] width 99 height 19
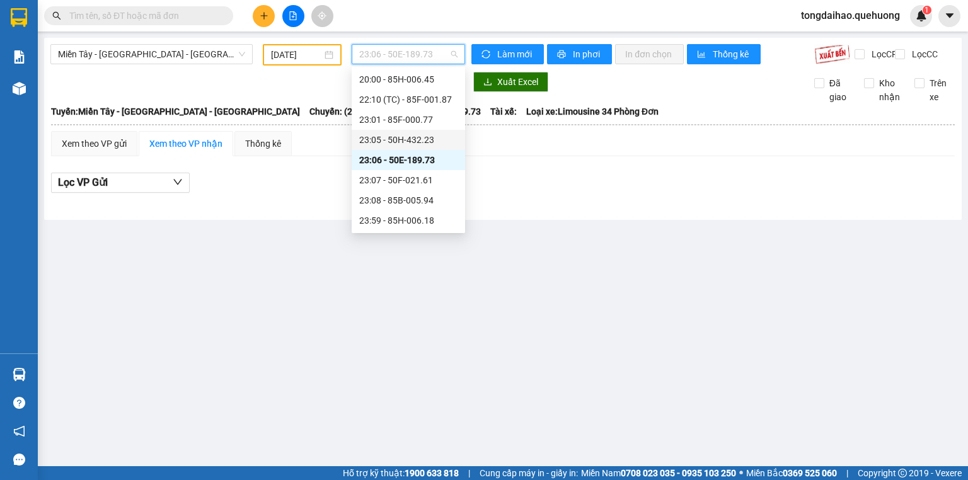
click at [388, 134] on div "23:05 - 50H-432.23" at bounding box center [408, 140] width 98 height 14
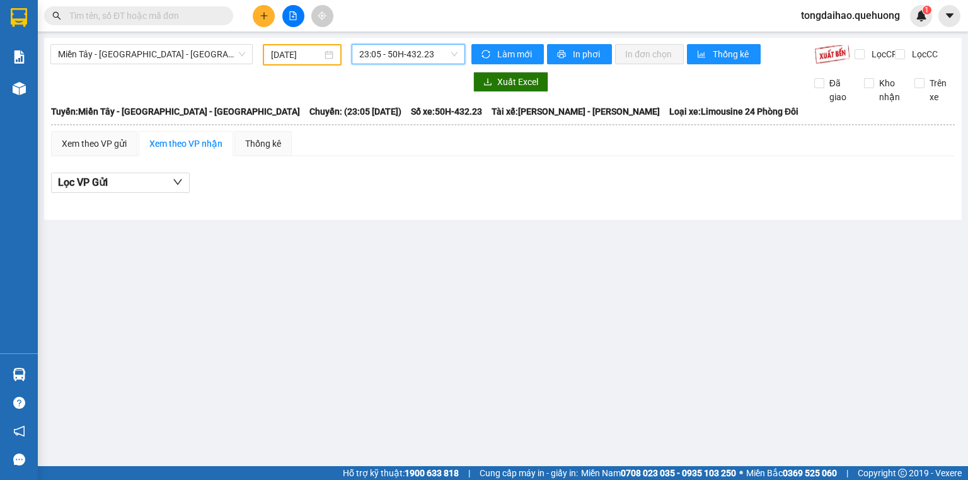
click at [382, 52] on span "23:05 - 50H-432.23" at bounding box center [408, 54] width 99 height 19
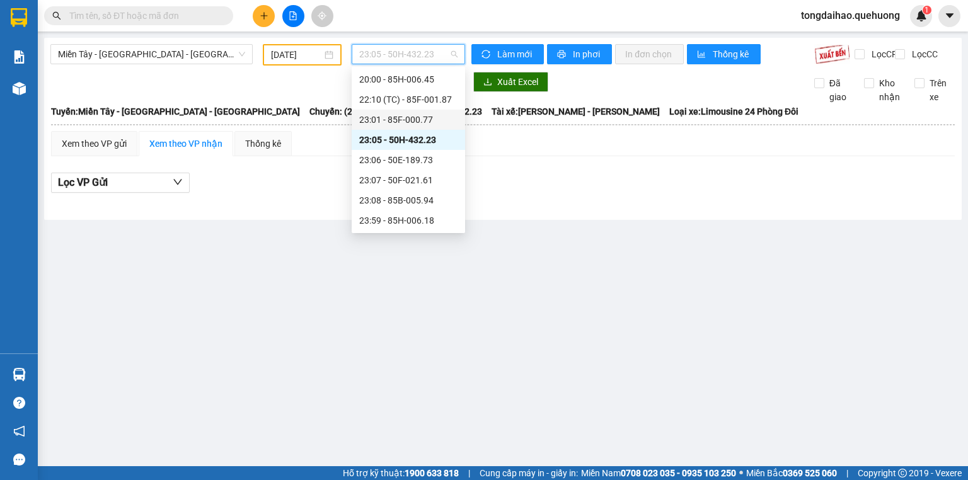
click at [388, 114] on div "23:01 - 85F-000.77" at bounding box center [408, 120] width 98 height 14
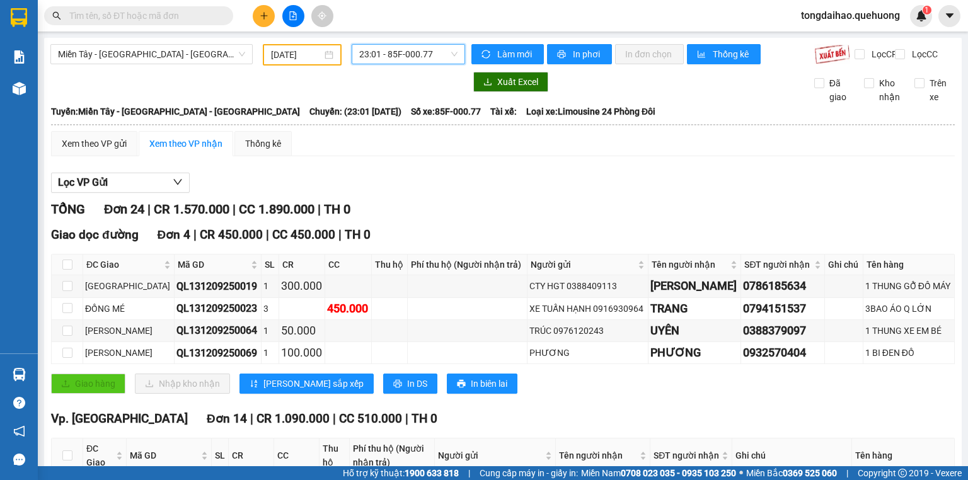
click at [403, 58] on span "23:01 - 85F-000.77" at bounding box center [408, 54] width 99 height 19
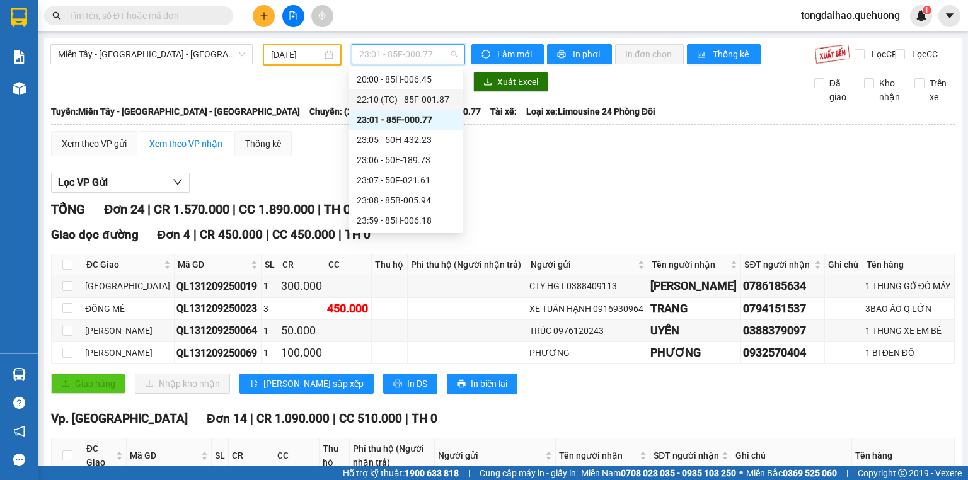
click at [393, 97] on div "22:10 (TC) - 85F-001.87" at bounding box center [406, 100] width 98 height 14
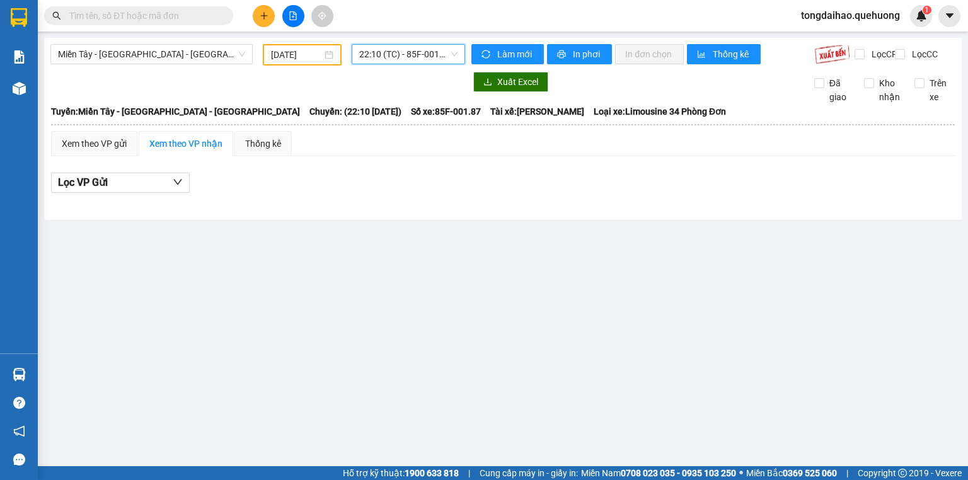
click at [391, 55] on span "22:10 (TC) - 85F-001.87" at bounding box center [408, 54] width 99 height 19
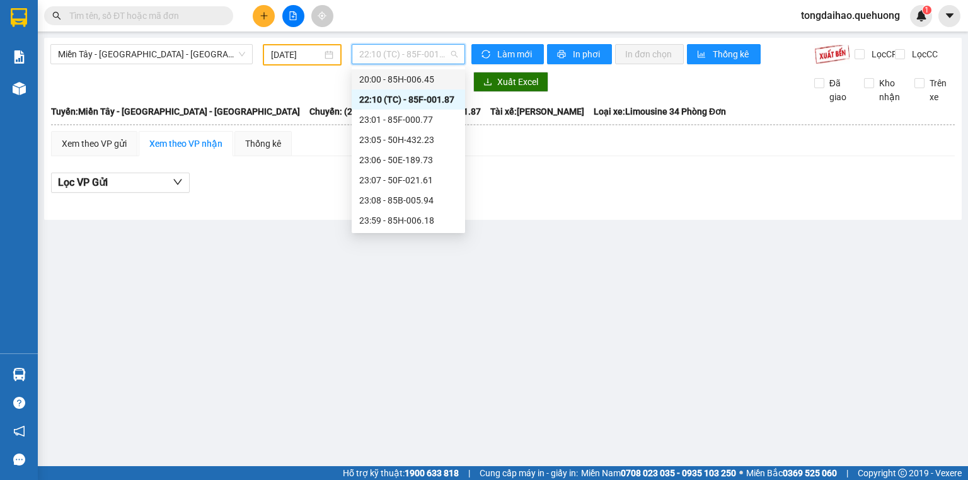
click at [395, 76] on div "20:00 - 85H-006.45" at bounding box center [408, 80] width 98 height 14
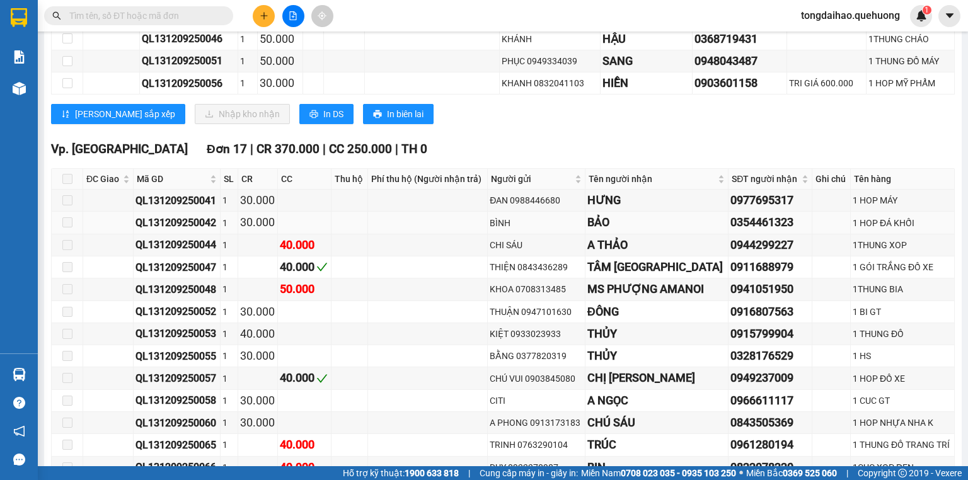
scroll to position [252, 0]
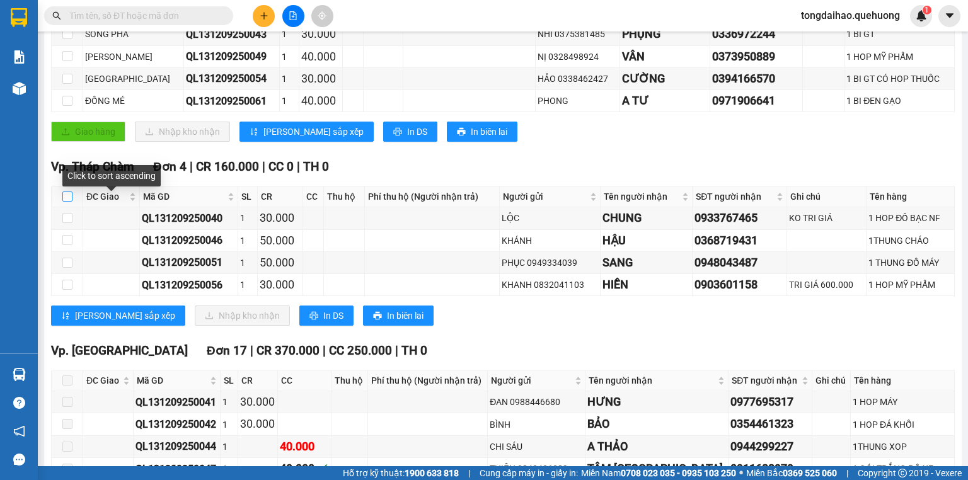
click at [69, 202] on input "checkbox" at bounding box center [67, 197] width 10 height 10
checkbox input "true"
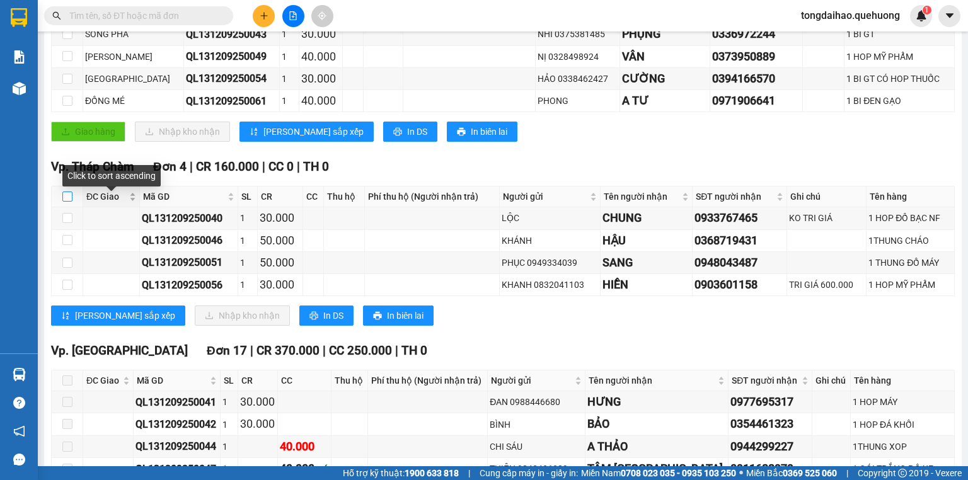
checkbox input "true"
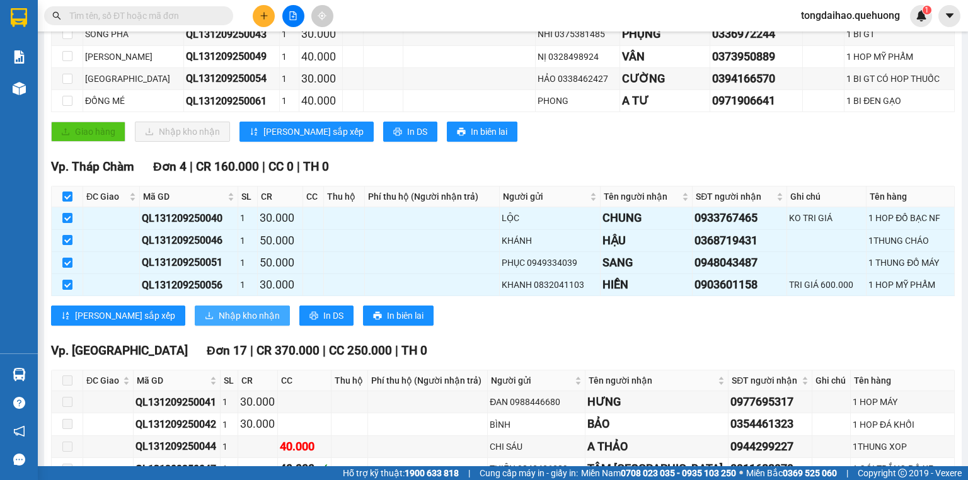
click at [219, 323] on span "Nhập kho nhận" at bounding box center [249, 316] width 61 height 14
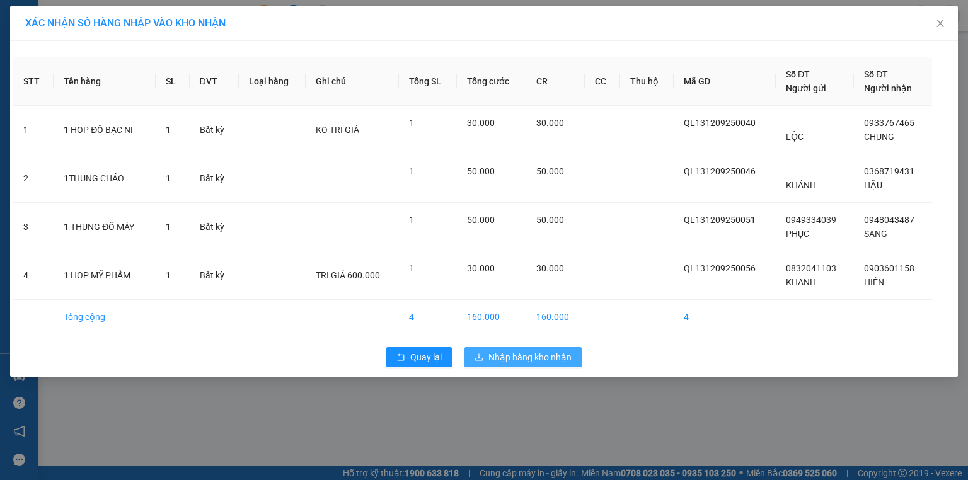
click at [535, 360] on span "Nhập hàng kho nhận" at bounding box center [530, 358] width 83 height 14
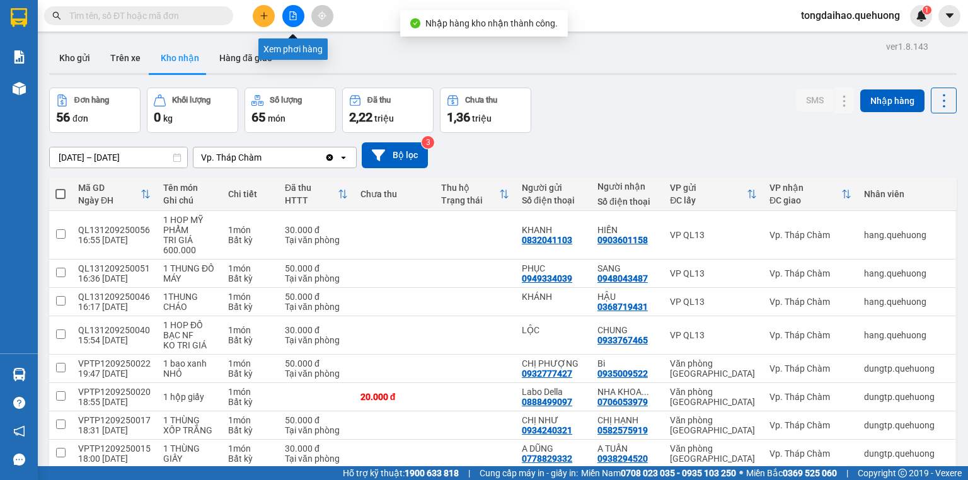
click at [296, 21] on button at bounding box center [293, 16] width 22 height 22
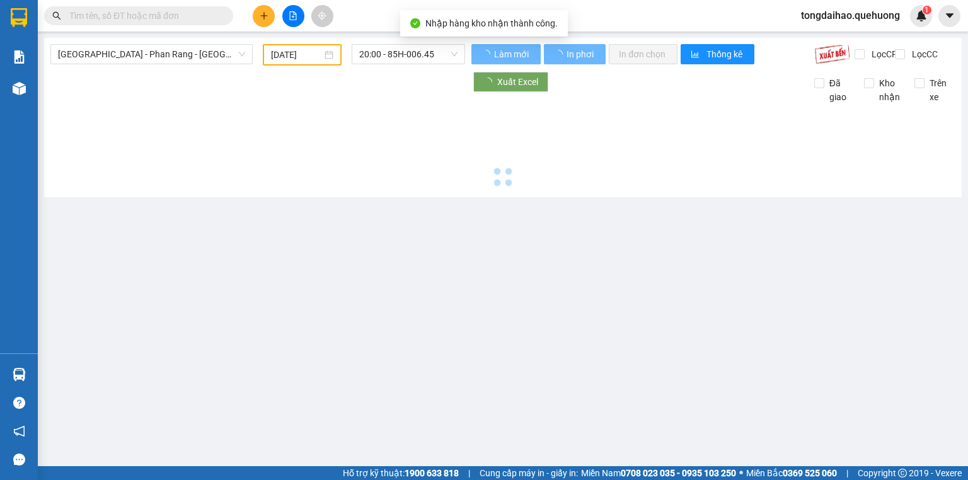
type input "[DATE]"
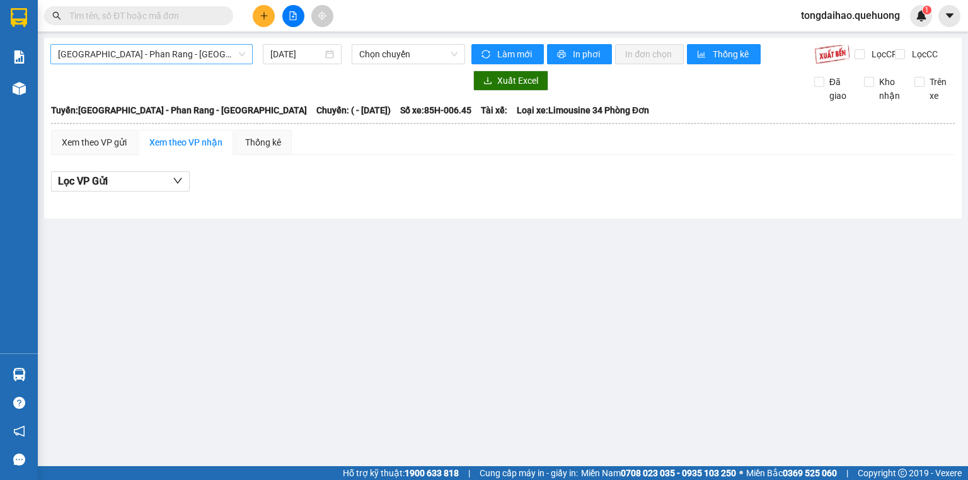
click at [224, 55] on span "[GEOGRAPHIC_DATA] - [PERSON_NAME] Rang - [GEOGRAPHIC_DATA]" at bounding box center [151, 54] width 187 height 19
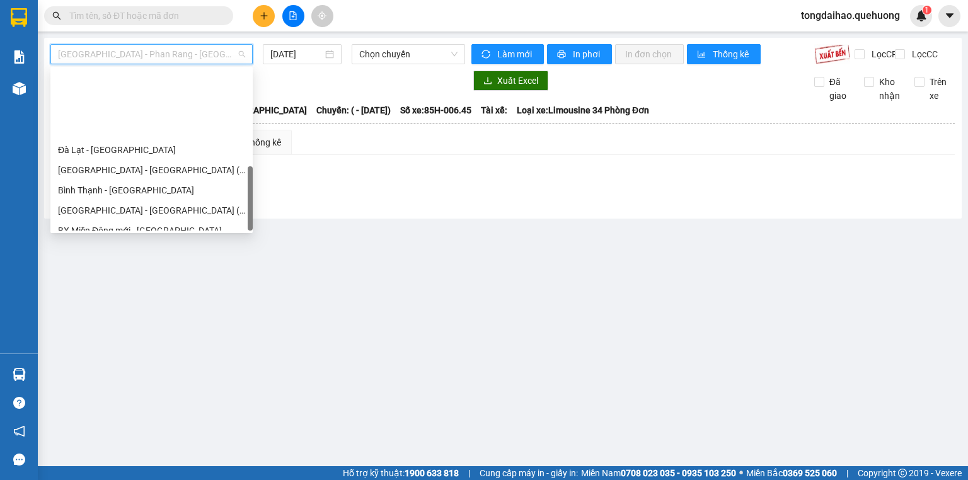
scroll to position [343, 0]
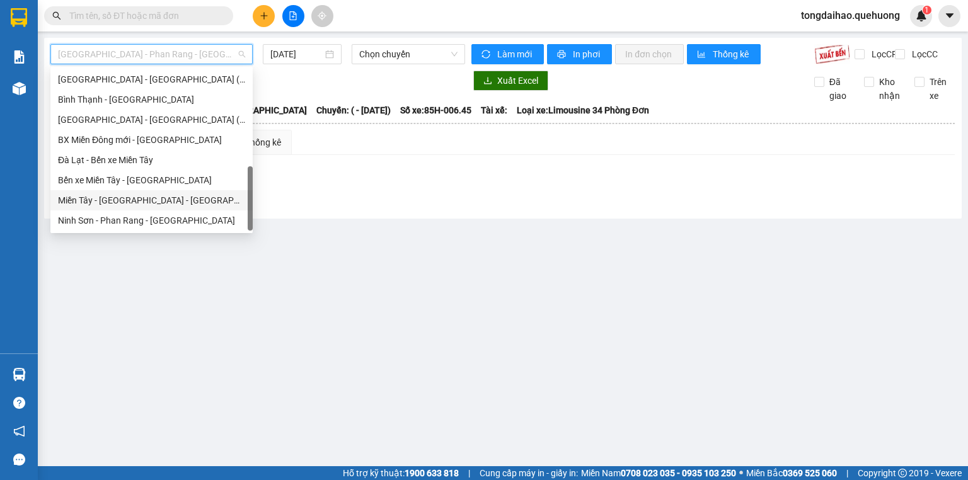
click at [154, 204] on div "[PERSON_NAME][GEOGRAPHIC_DATA] - [GEOGRAPHIC_DATA]" at bounding box center [151, 201] width 187 height 14
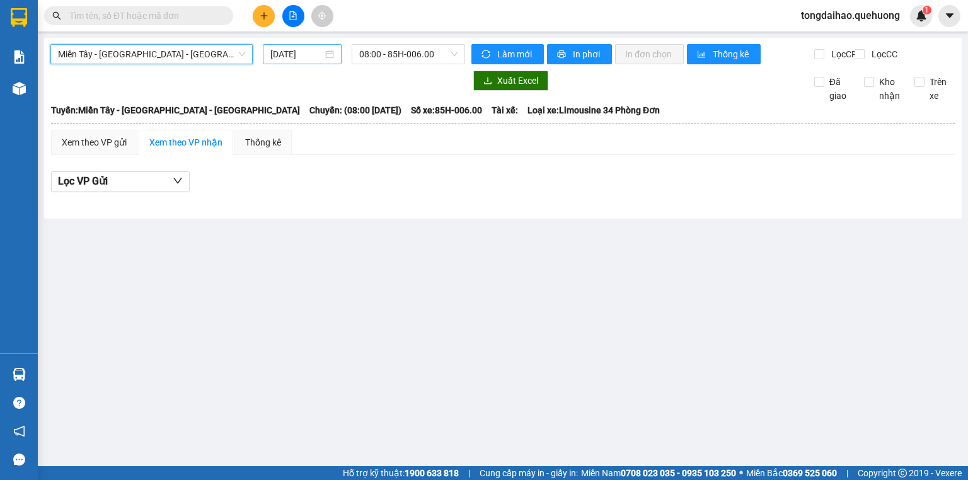
click at [305, 61] on input "[DATE]" at bounding box center [296, 54] width 52 height 14
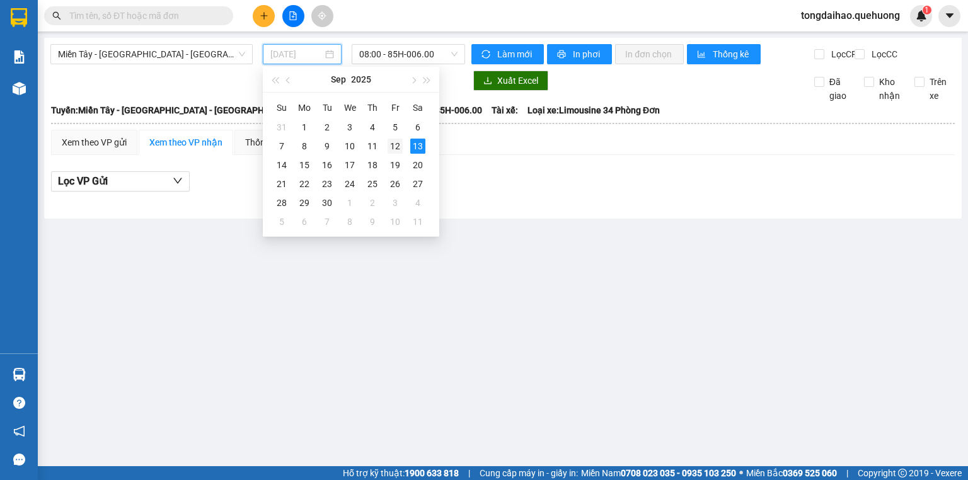
click at [393, 148] on div "12" at bounding box center [395, 146] width 15 height 15
type input "[DATE]"
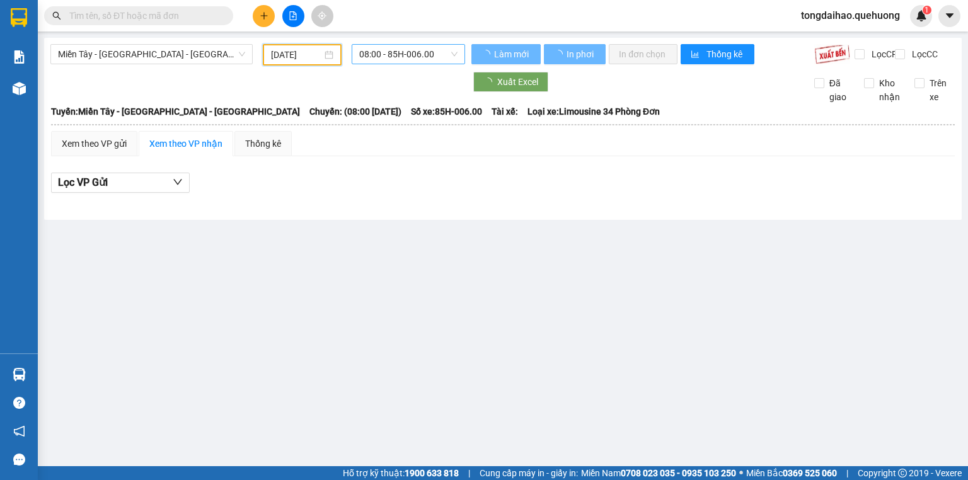
click at [393, 59] on span "08:00 - 85H-006.00" at bounding box center [408, 54] width 99 height 19
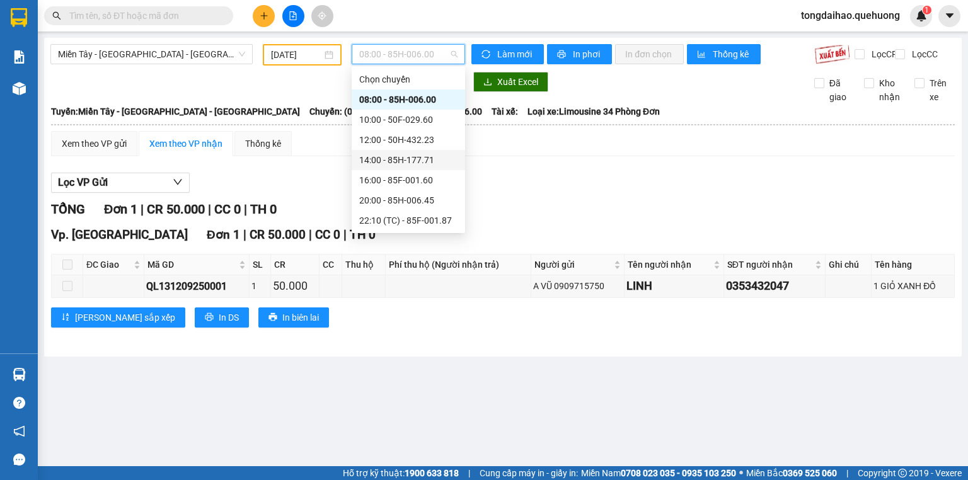
click at [393, 163] on div "14:00 - 85H-177.71" at bounding box center [408, 160] width 98 height 14
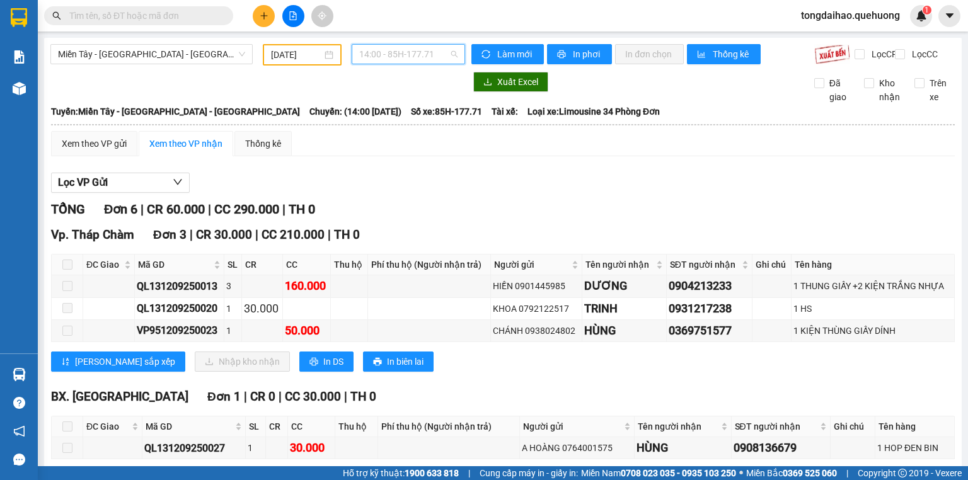
click at [389, 55] on span "14:00 - 85H-177.71" at bounding box center [408, 54] width 99 height 19
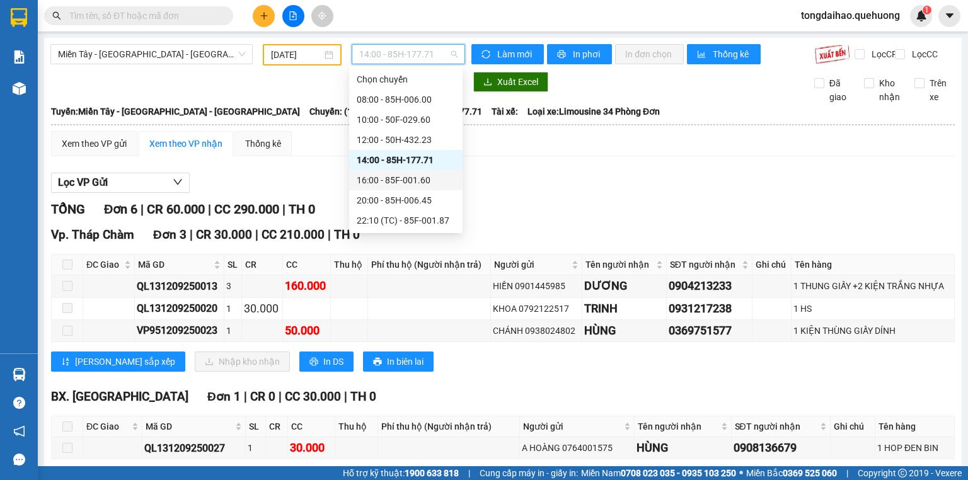
click at [386, 187] on div "16:00 - 85F-001.60" at bounding box center [406, 180] width 98 height 14
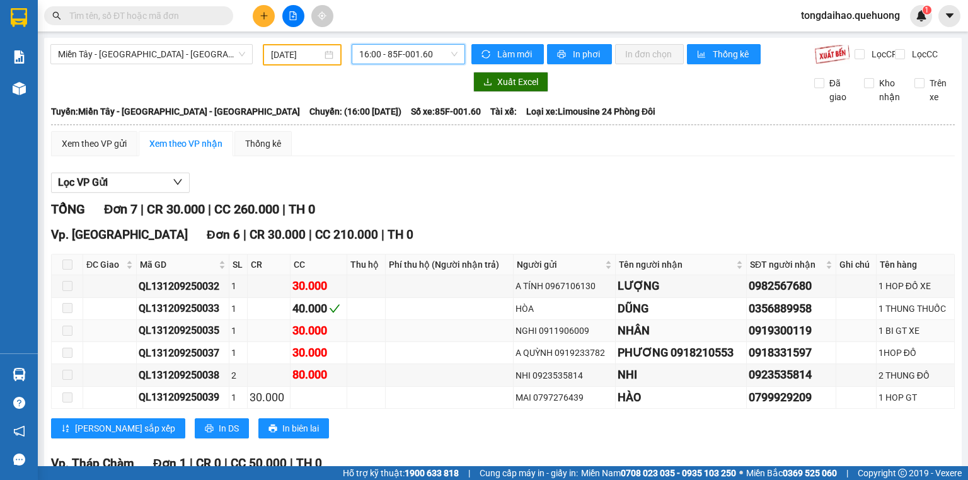
scroll to position [132, 0]
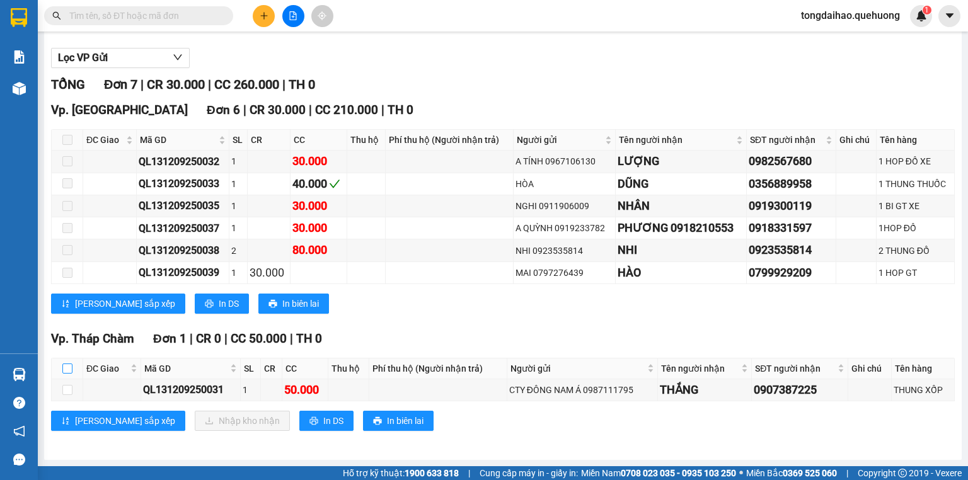
click at [64, 366] on input "checkbox" at bounding box center [67, 369] width 10 height 10
checkbox input "true"
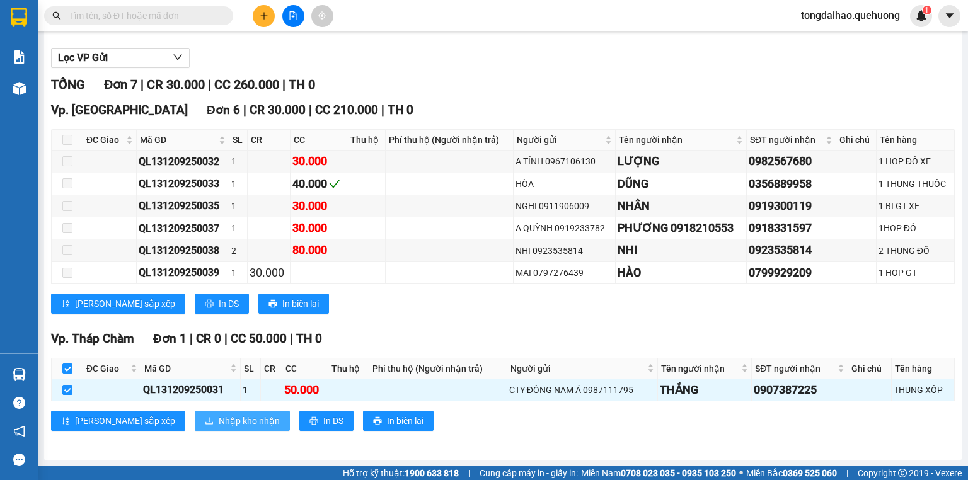
click at [219, 421] on span "Nhập kho nhận" at bounding box center [249, 421] width 61 height 14
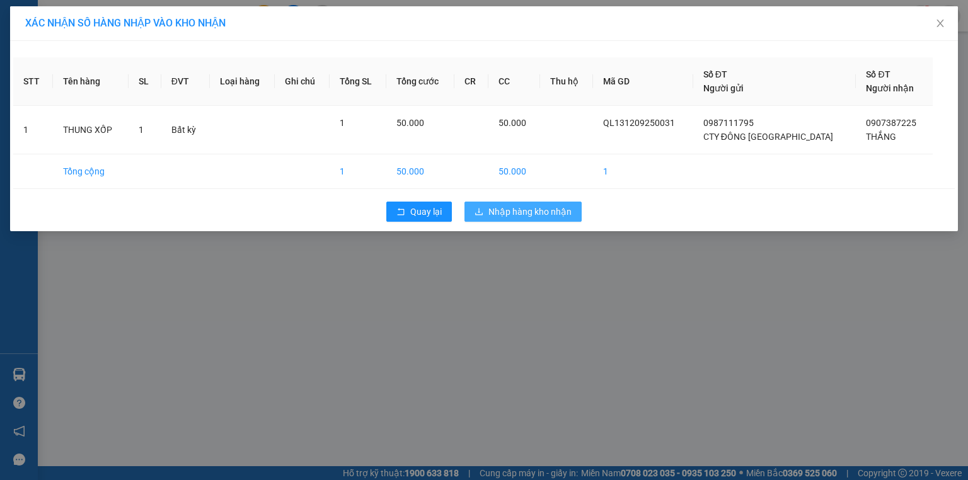
click at [516, 212] on span "Nhập hàng kho nhận" at bounding box center [530, 212] width 83 height 14
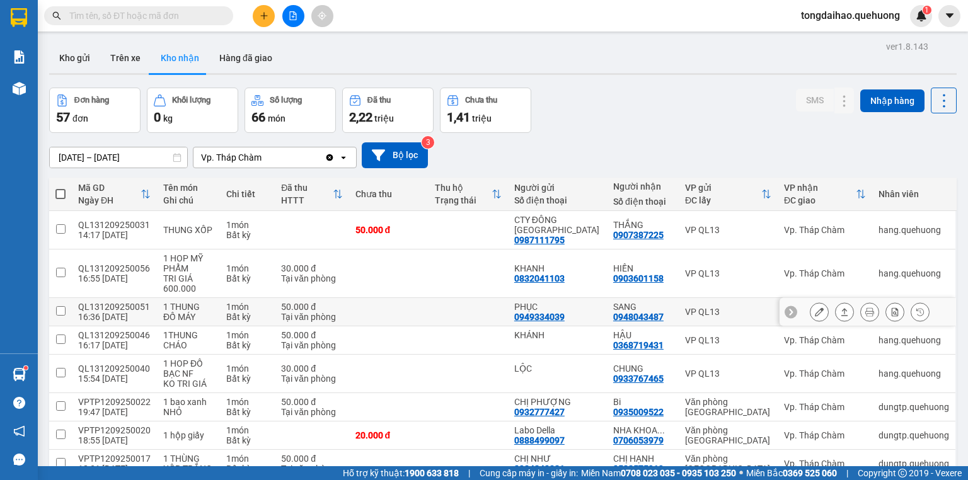
scroll to position [50, 0]
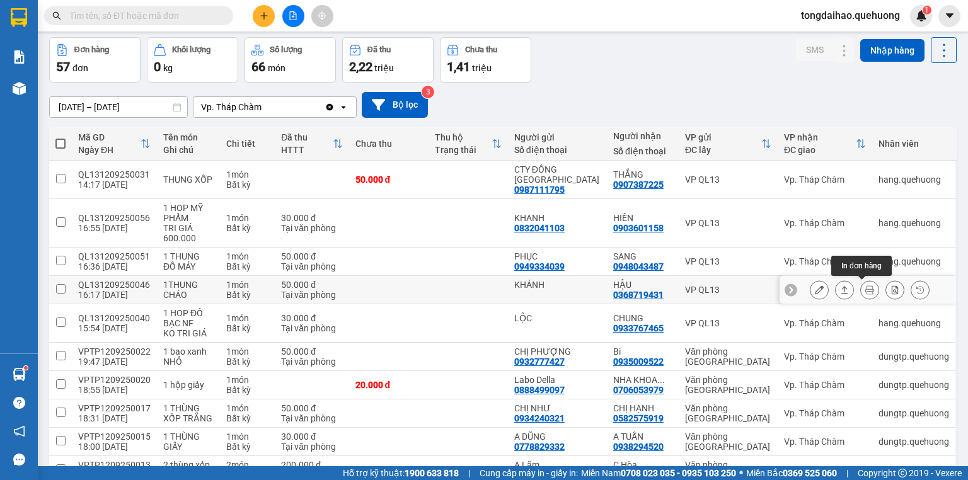
click at [842, 293] on icon at bounding box center [845, 290] width 7 height 8
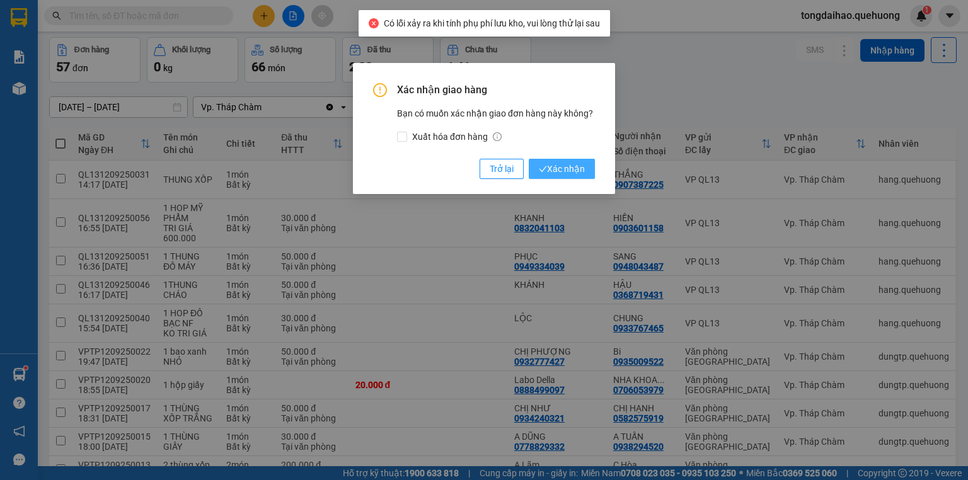
click at [578, 170] on span "Xác nhận" at bounding box center [562, 169] width 46 height 14
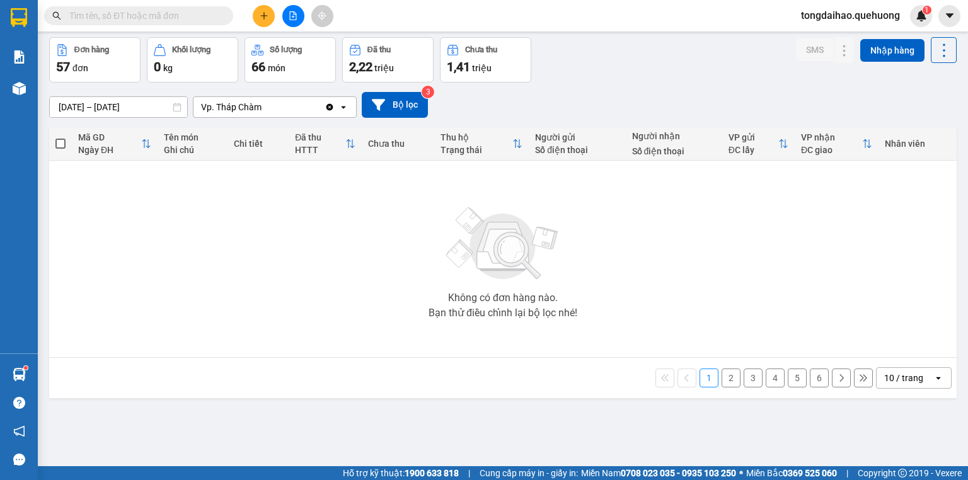
click at [913, 383] on div "10 / trang" at bounding box center [904, 378] width 39 height 13
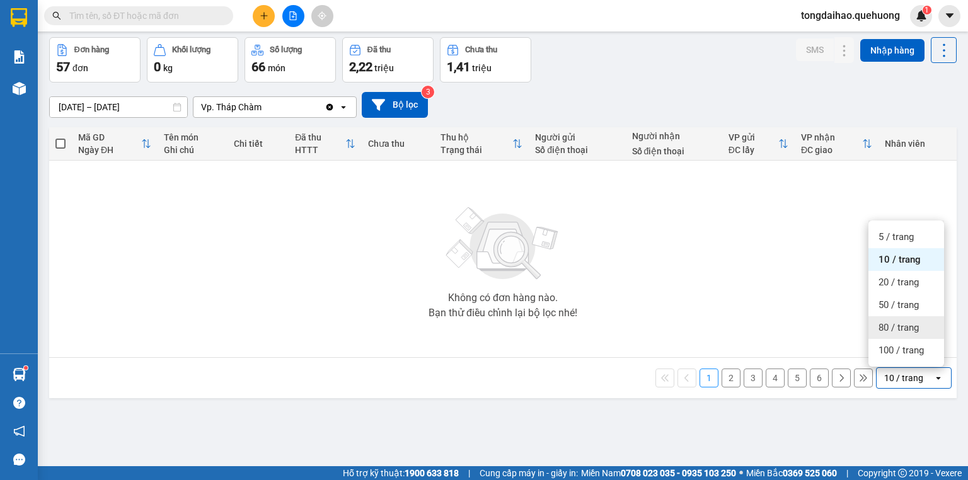
click at [891, 331] on span "80 / trang" at bounding box center [899, 328] width 40 height 13
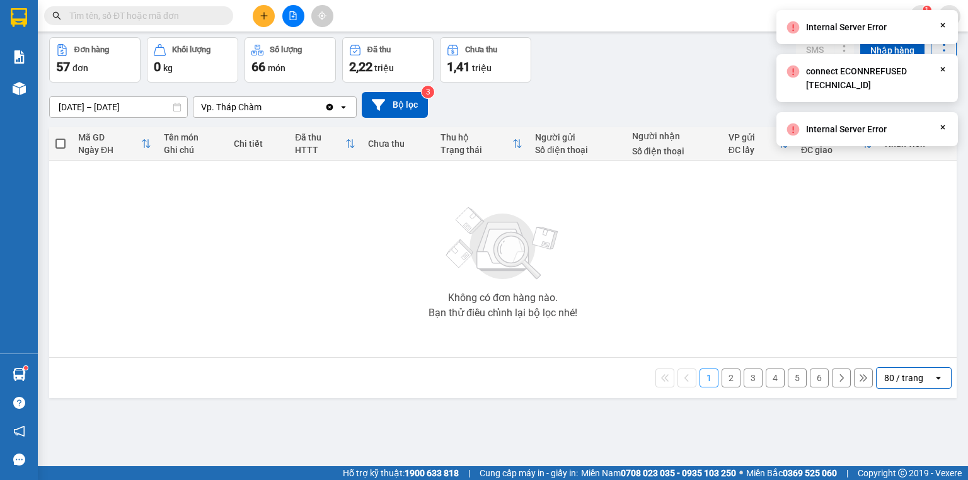
scroll to position [0, 0]
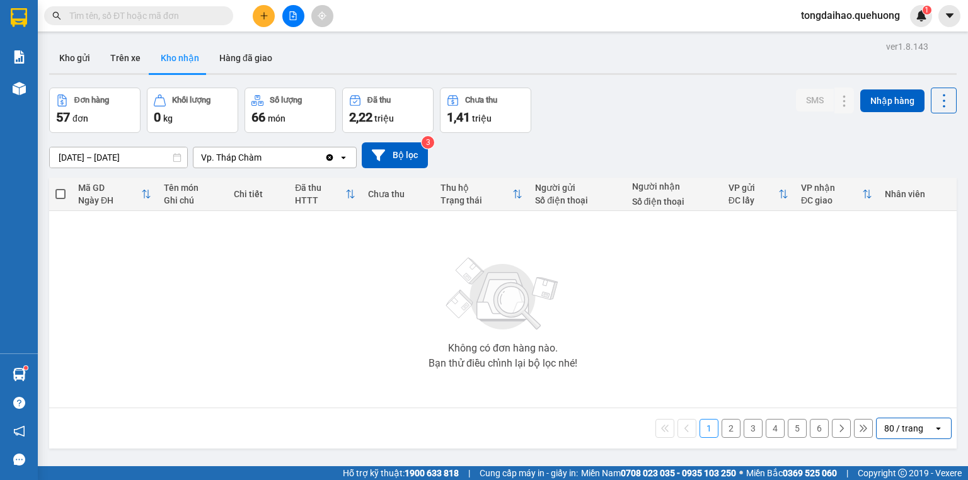
click at [609, 129] on div "Đơn hàng 57 đơn Khối lượng 0 kg Số lượng 66 món Đã thu 2,22 triệu Chưa thu 1,41…" at bounding box center [503, 110] width 908 height 45
click at [83, 57] on button "Kho gửi" at bounding box center [74, 58] width 51 height 30
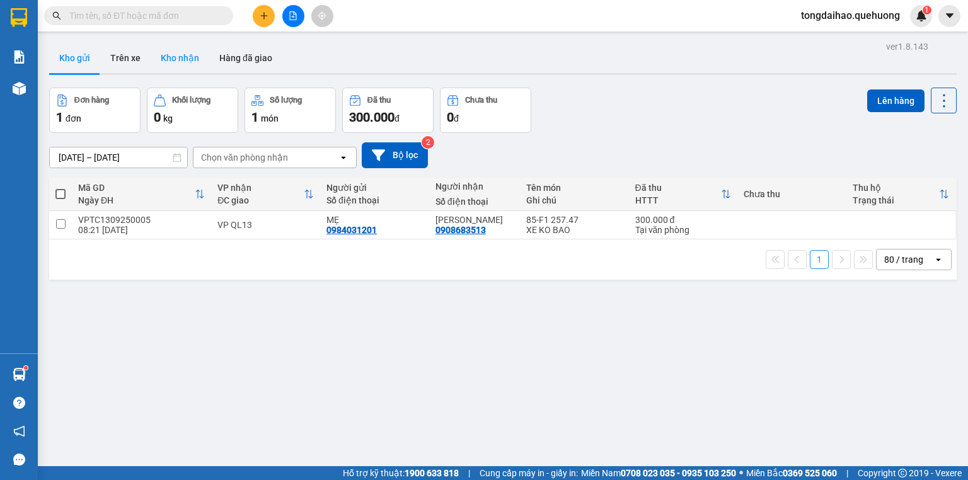
click at [171, 56] on button "Kho nhận" at bounding box center [180, 58] width 59 height 30
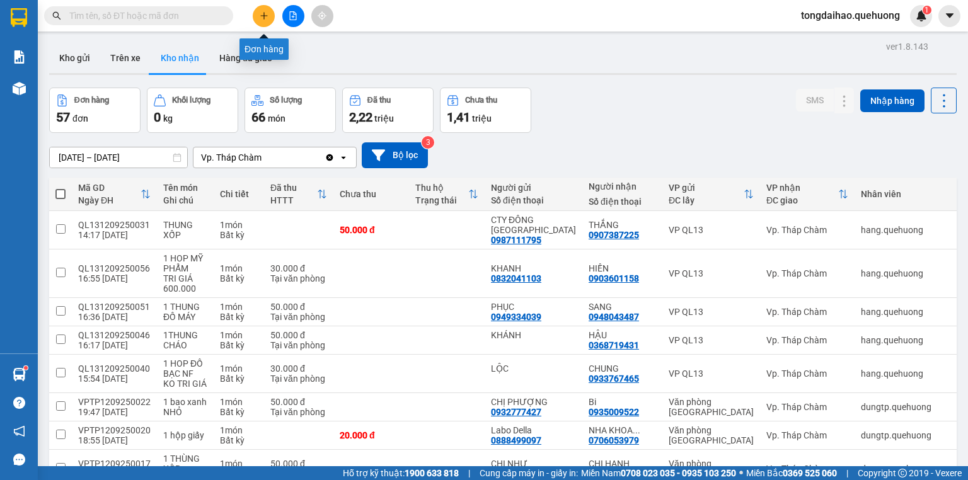
click at [264, 19] on icon "plus" at bounding box center [264, 15] width 1 height 7
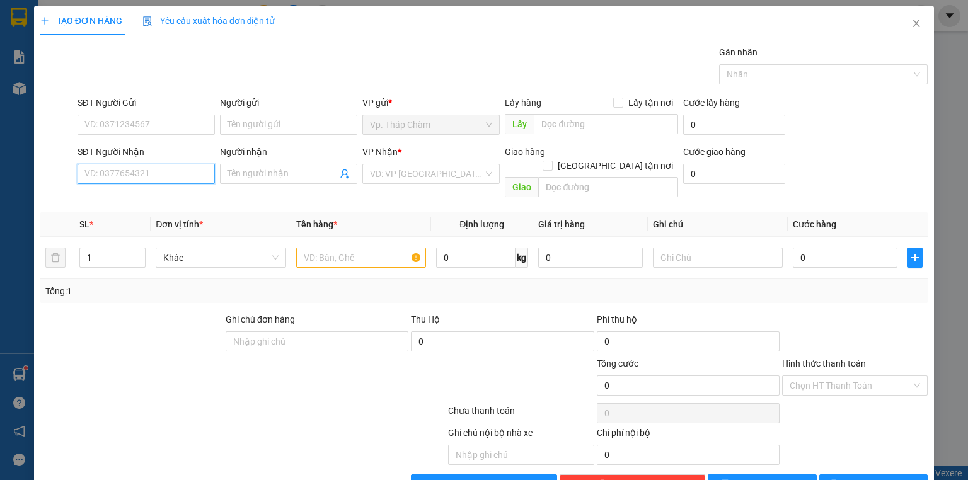
click at [154, 182] on input "SĐT Người Nhận" at bounding box center [146, 174] width 137 height 20
click at [153, 119] on input "SĐT Người Gửi" at bounding box center [146, 125] width 137 height 20
type input "2303"
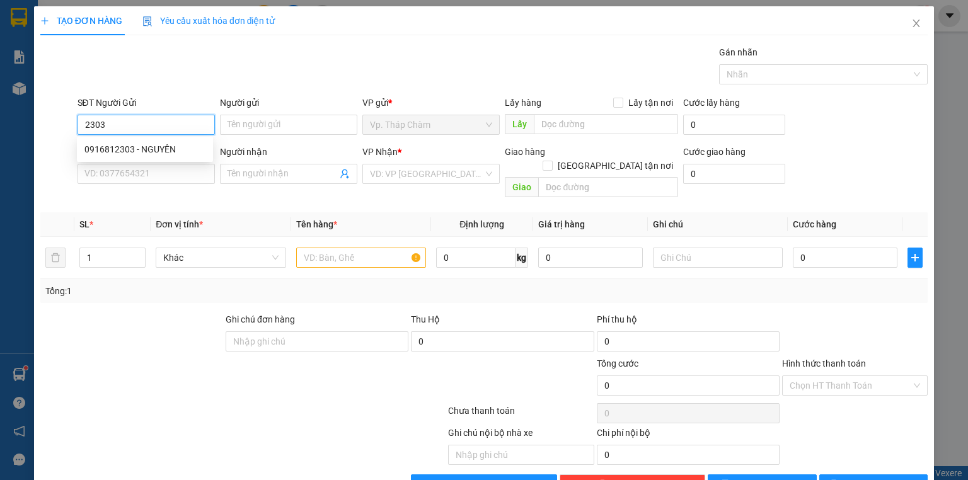
click at [91, 124] on input "2303" at bounding box center [146, 125] width 137 height 20
type input "2"
click at [119, 151] on div "0369339834 - KATE" at bounding box center [146, 149] width 124 height 14
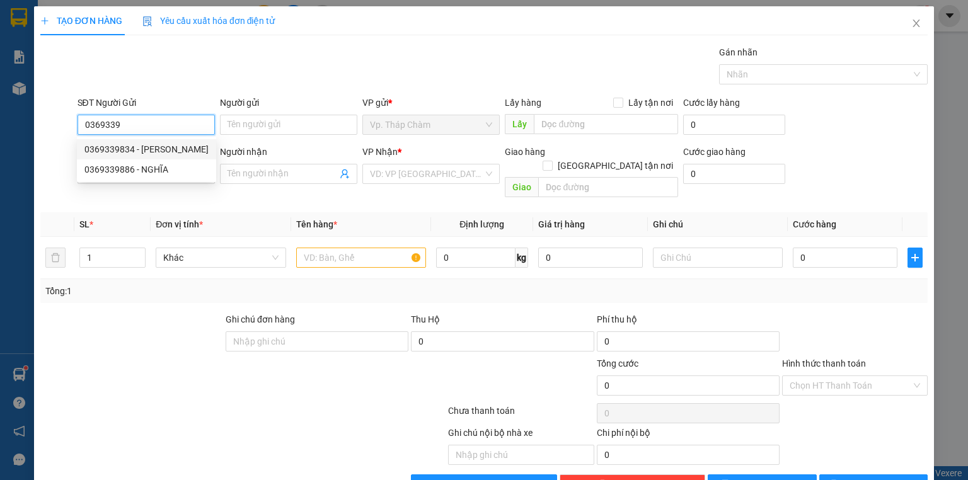
type input "0369339834"
type input "[PERSON_NAME]"
type input "0386768734"
type input "THẠCH"
type input "40.000"
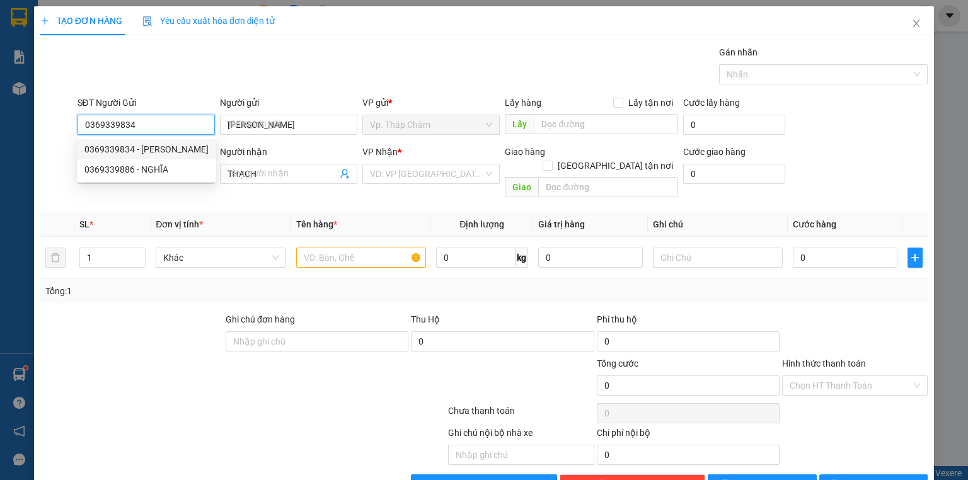
type input "40.000"
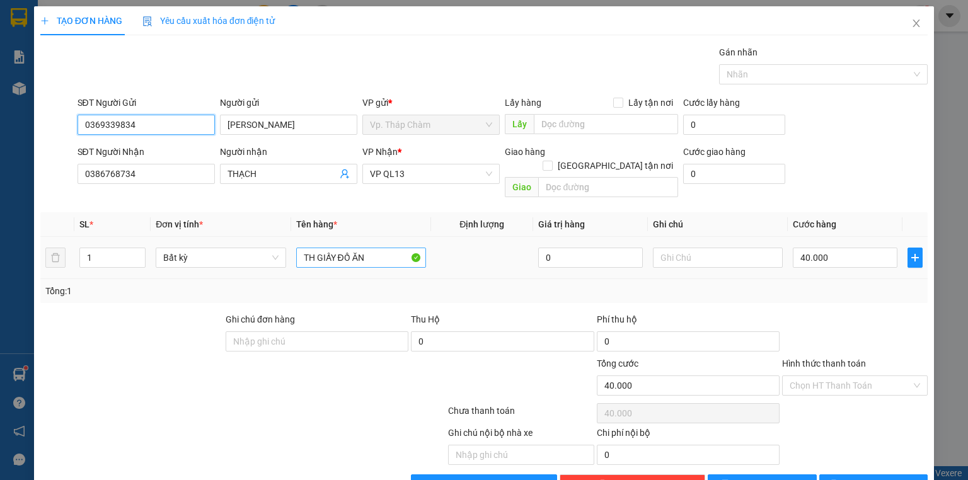
type input "0369339834"
click at [344, 248] on input "TH GIẤY ĐỒ ĂN" at bounding box center [361, 258] width 130 height 20
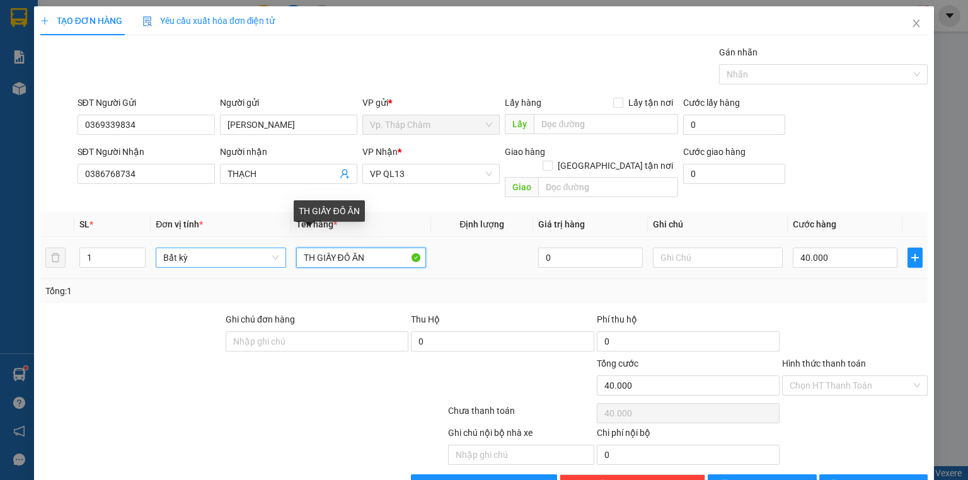
drag, startPoint x: 335, startPoint y: 245, endPoint x: 277, endPoint y: 235, distance: 58.3
click at [277, 238] on tr "1 Bất kỳ TH GIẤY ĐỒ ĂN 0 40.000" at bounding box center [484, 258] width 888 height 42
type input "XỐP VÀNG ĐỒ ĂN"
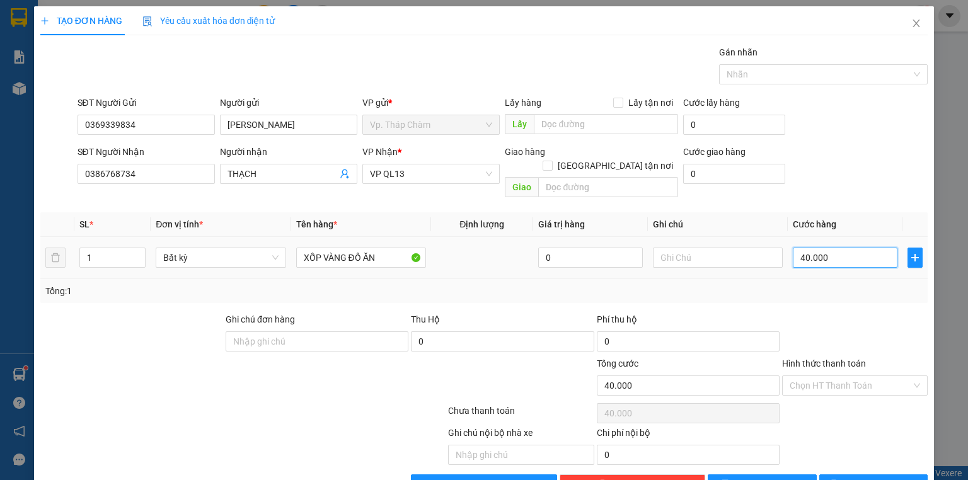
click at [843, 251] on input "40.000" at bounding box center [845, 258] width 105 height 20
type input "0"
type input "5"
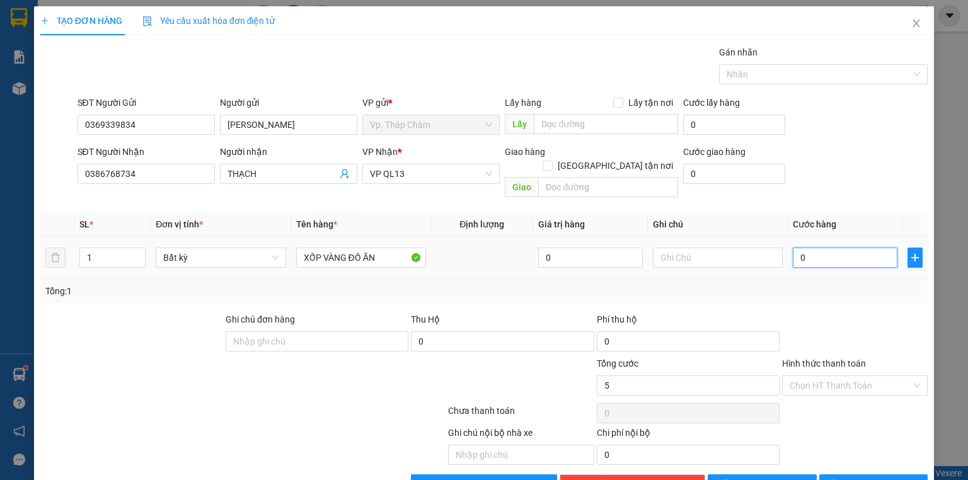
type input "5"
type input "050"
type input "50"
type input "050"
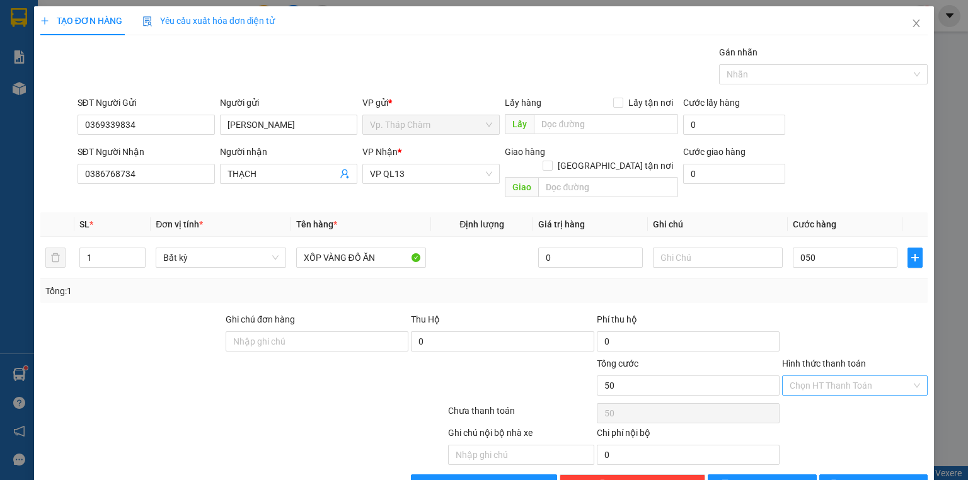
type input "50.000"
drag, startPoint x: 888, startPoint y: 374, endPoint x: 869, endPoint y: 359, distance: 23.7
click at [888, 376] on input "Hình thức thanh toán" at bounding box center [851, 385] width 122 height 19
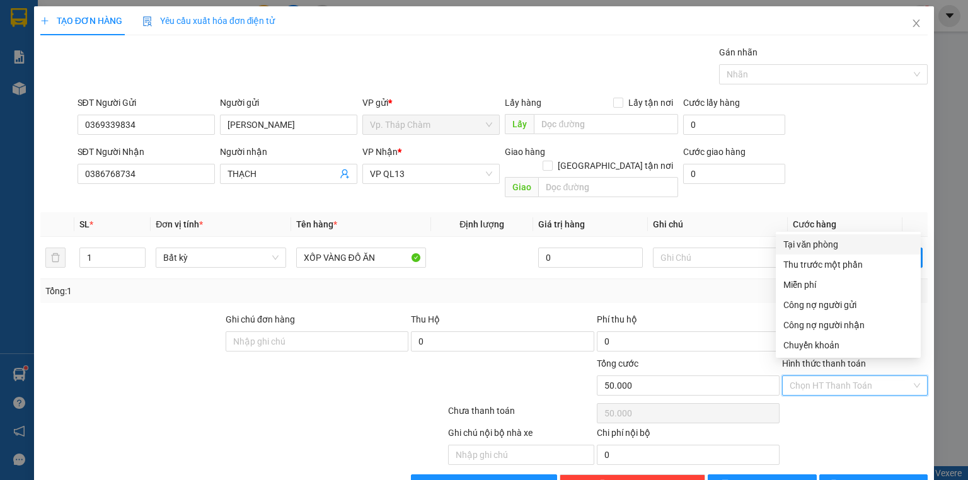
click at [823, 236] on div "Tại văn phòng" at bounding box center [848, 245] width 145 height 20
type input "0"
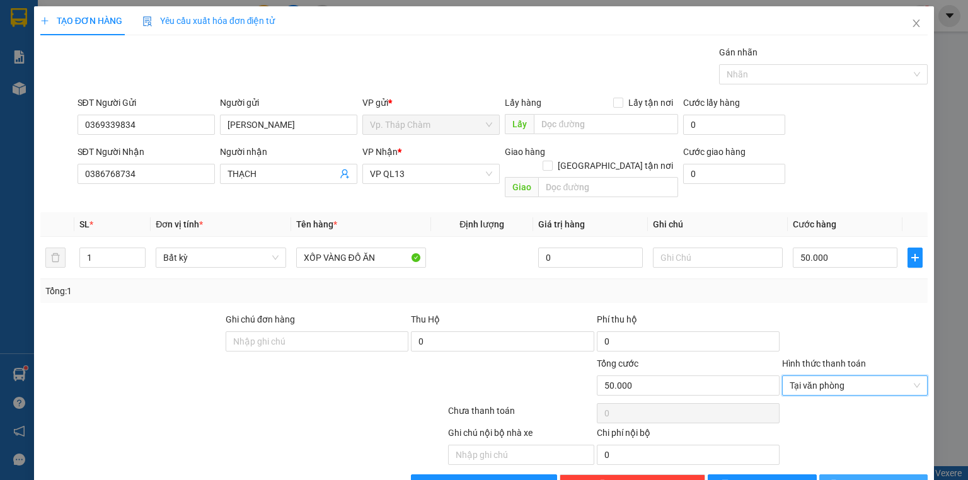
click at [886, 478] on span "[PERSON_NAME] và In" at bounding box center [888, 485] width 88 height 14
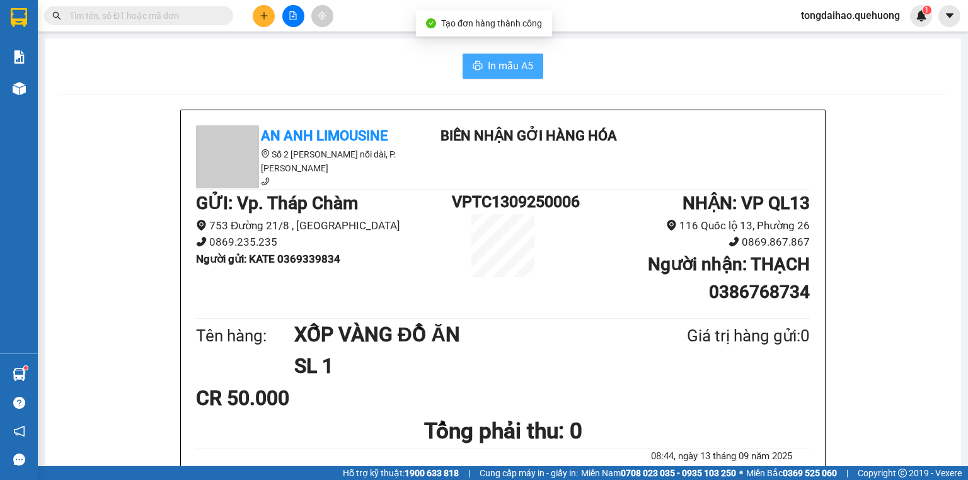
click at [491, 62] on span "In mẫu A5" at bounding box center [510, 66] width 45 height 16
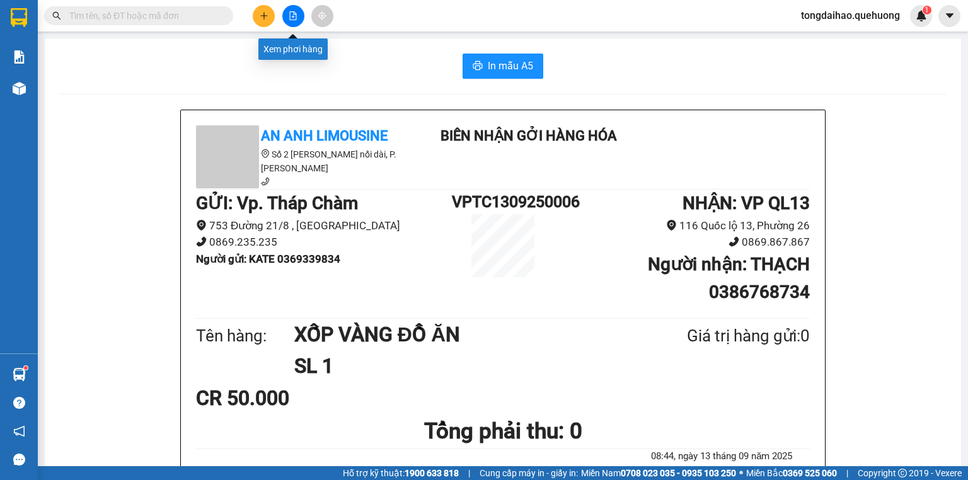
click at [296, 21] on button at bounding box center [293, 16] width 22 height 22
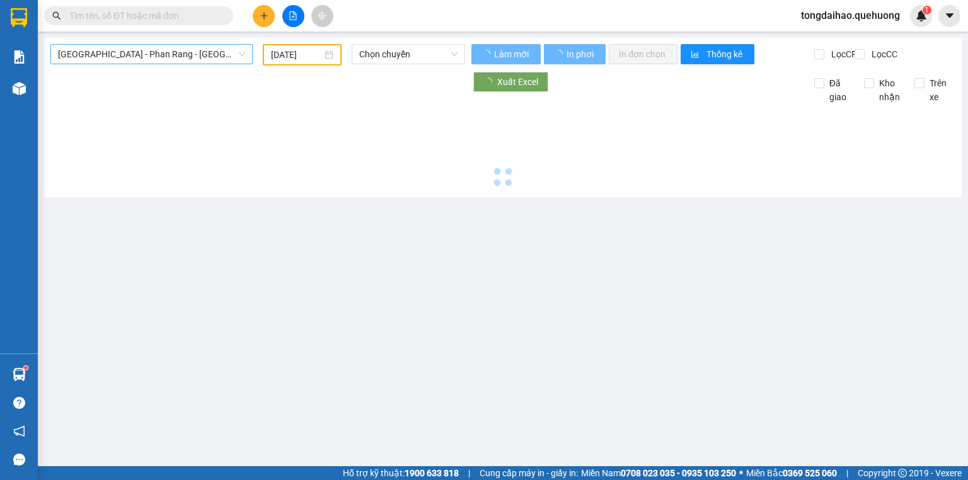
type input "[DATE]"
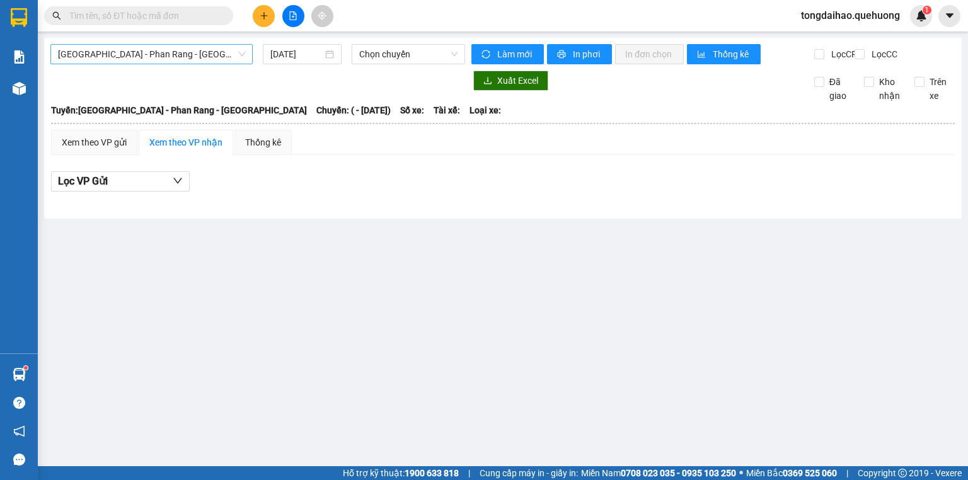
click at [200, 53] on span "[GEOGRAPHIC_DATA] - [PERSON_NAME] Rang - [GEOGRAPHIC_DATA]" at bounding box center [151, 54] width 187 height 19
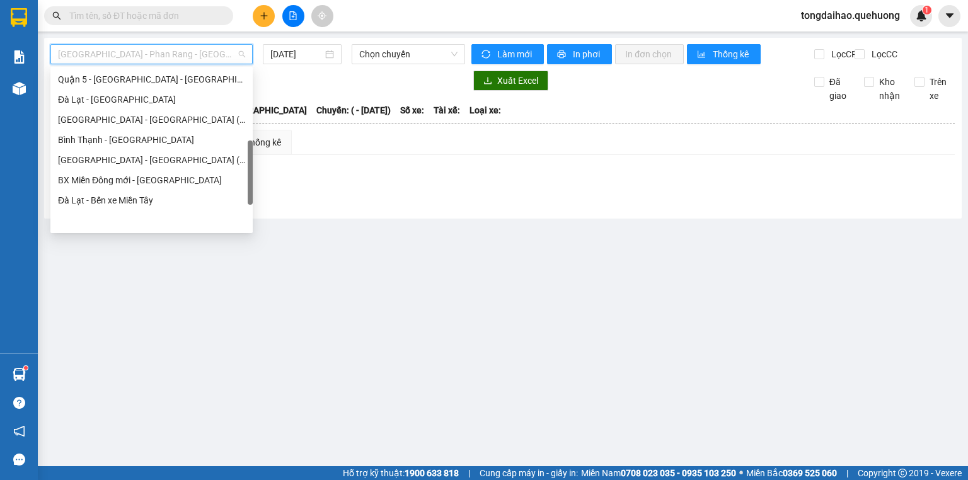
scroll to position [343, 0]
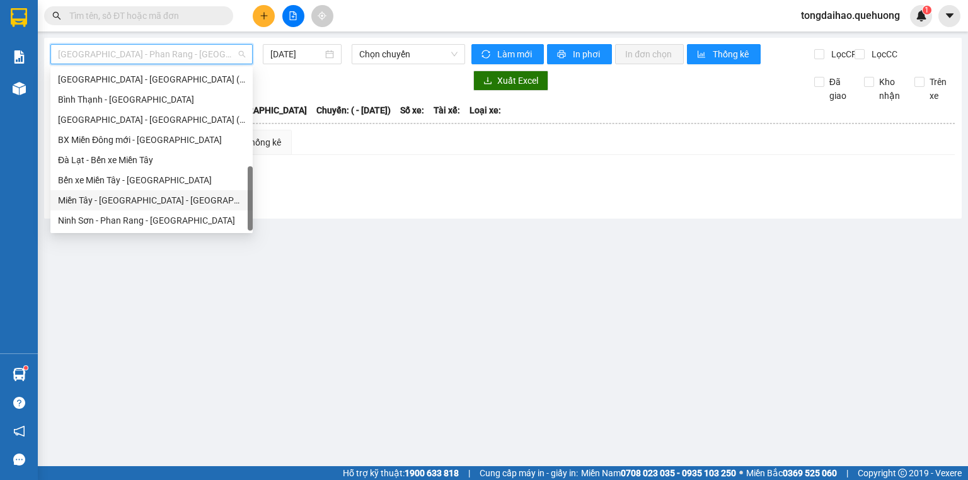
click at [151, 200] on div "[PERSON_NAME][GEOGRAPHIC_DATA] - [GEOGRAPHIC_DATA]" at bounding box center [151, 201] width 187 height 14
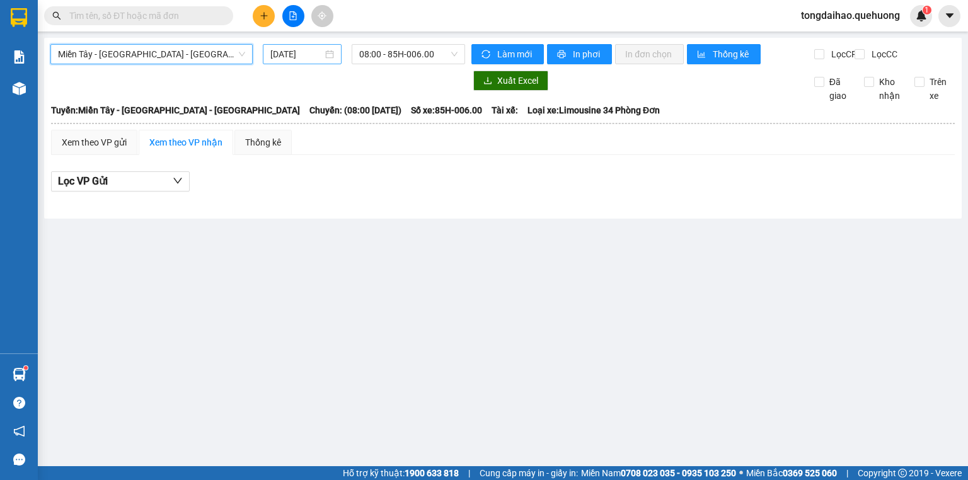
click at [298, 56] on input "[DATE]" at bounding box center [296, 54] width 52 height 14
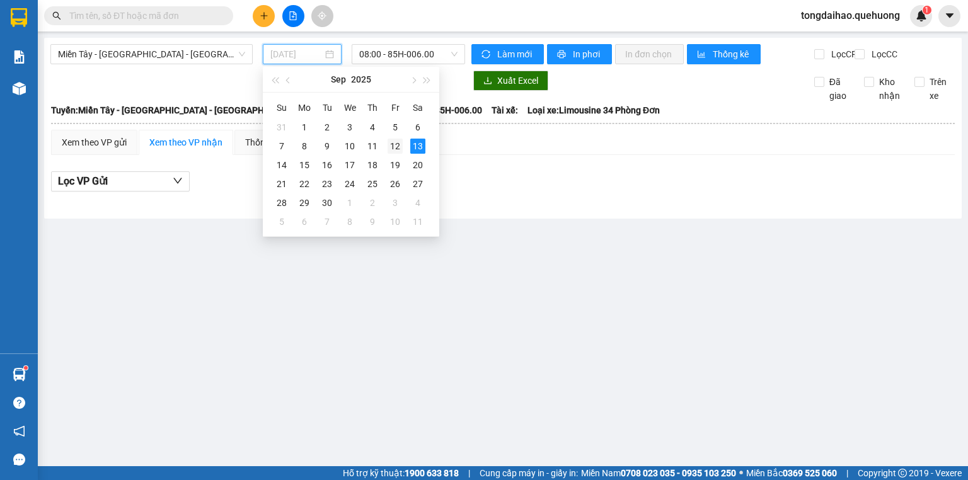
click at [393, 144] on div "12" at bounding box center [395, 146] width 15 height 15
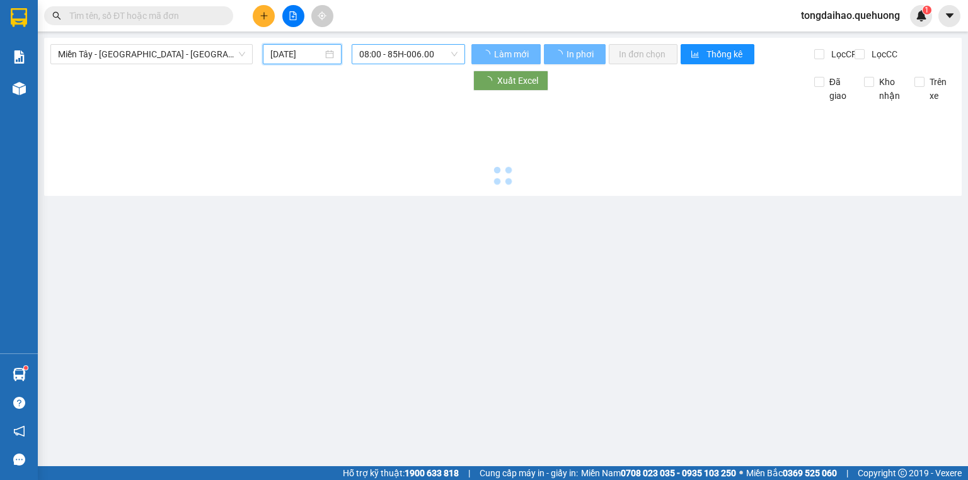
type input "[DATE]"
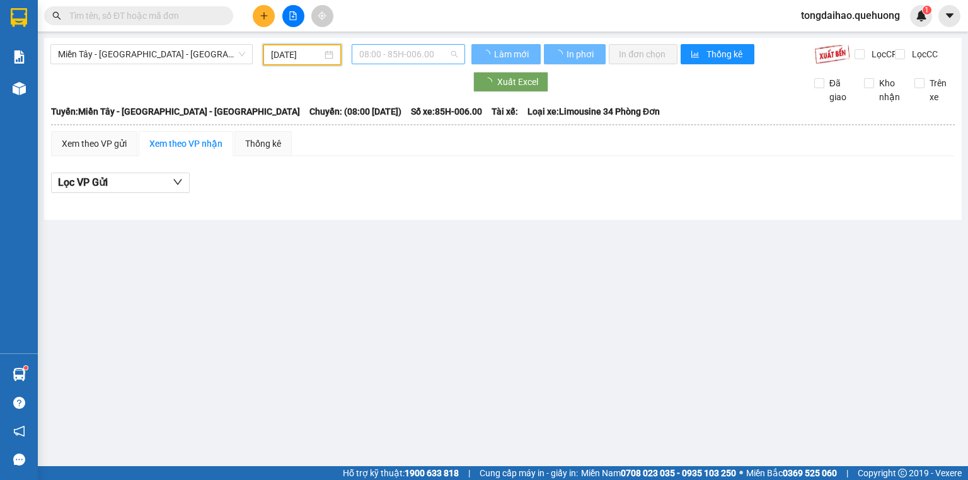
click at [405, 58] on span "08:00 - 85H-006.00" at bounding box center [408, 54] width 99 height 19
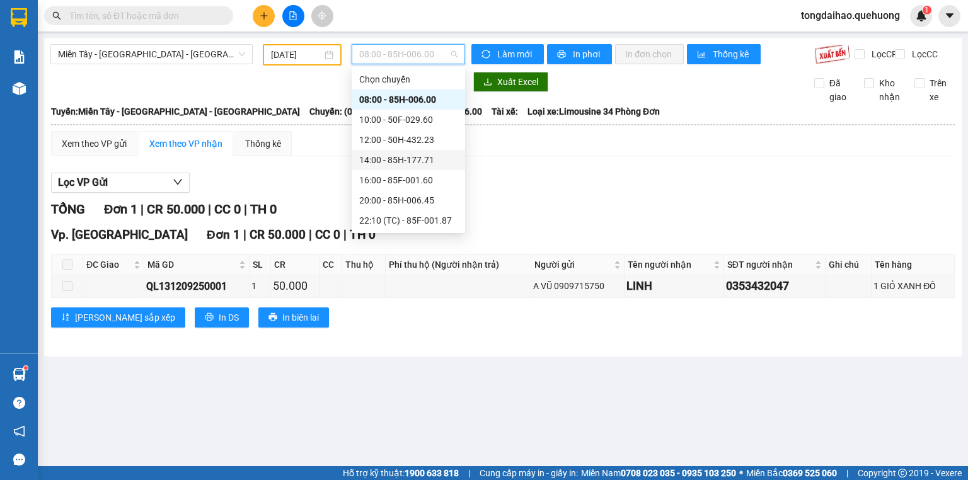
click at [385, 160] on div "14:00 - 85H-177.71" at bounding box center [408, 160] width 98 height 14
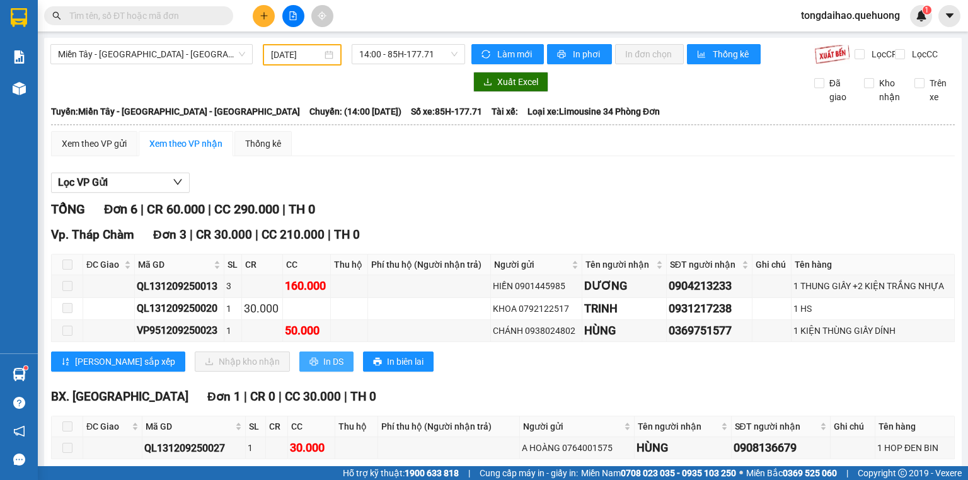
click at [323, 369] on span "In DS" at bounding box center [333, 362] width 20 height 14
click at [367, 55] on span "14:00 - 85H-177.71" at bounding box center [408, 54] width 99 height 19
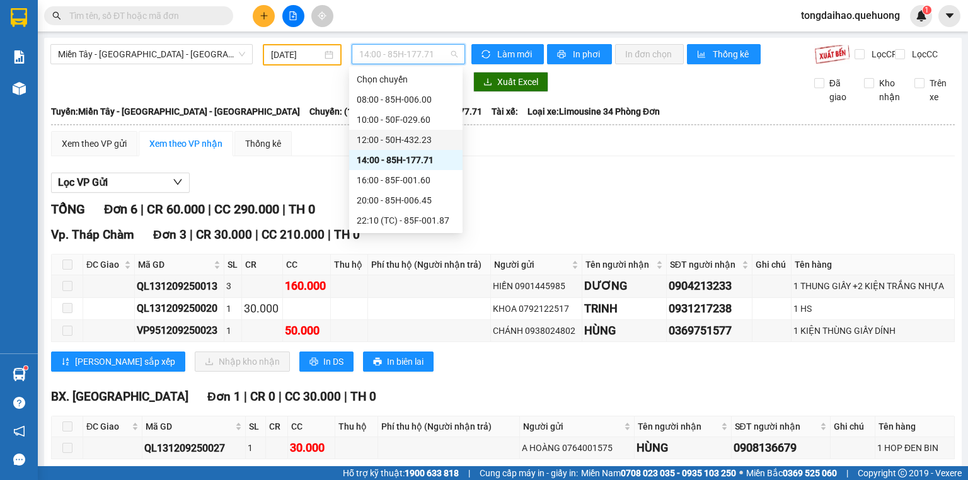
scroll to position [121, 0]
click at [380, 221] on div "23:59 - 85H-006.18" at bounding box center [406, 221] width 98 height 14
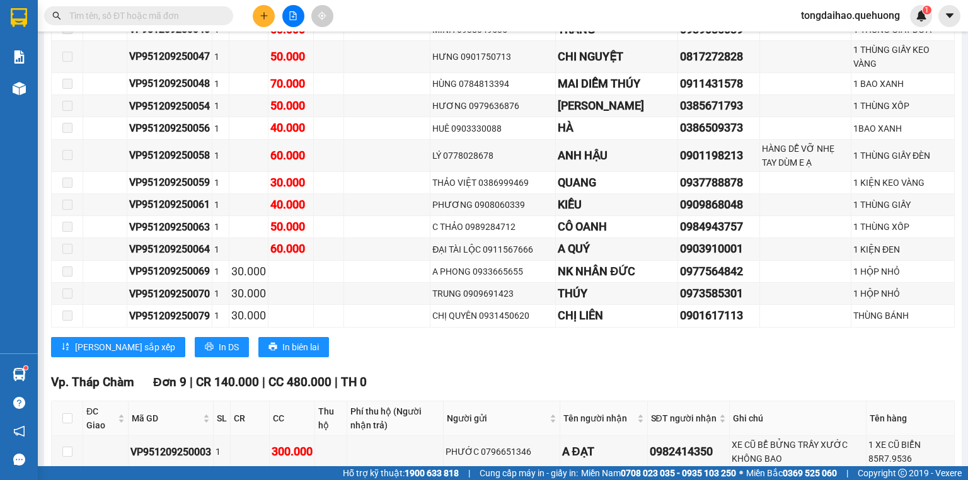
scroll to position [2219, 0]
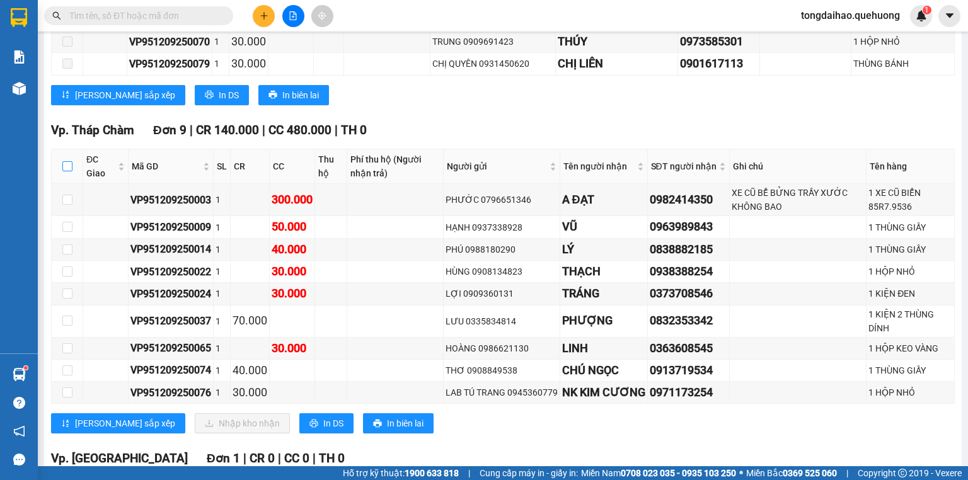
click at [62, 161] on input "checkbox" at bounding box center [67, 166] width 10 height 10
checkbox input "true"
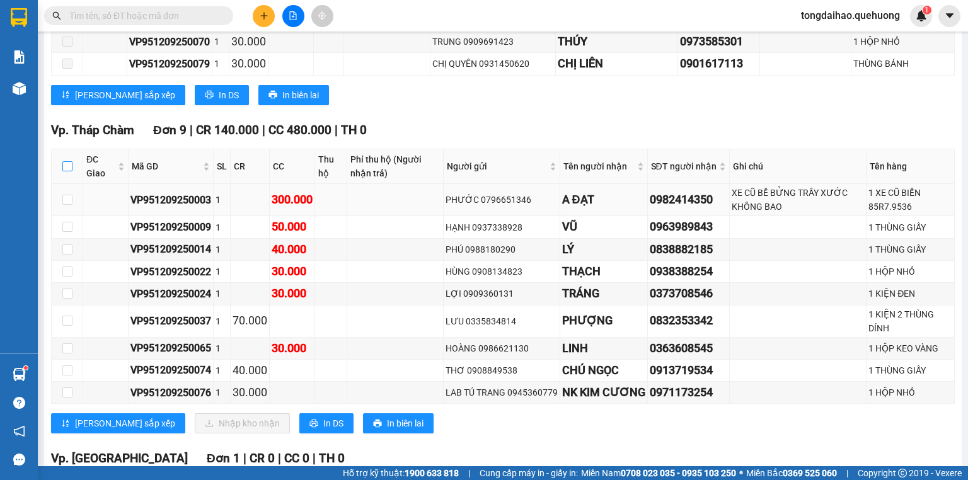
checkbox input "true"
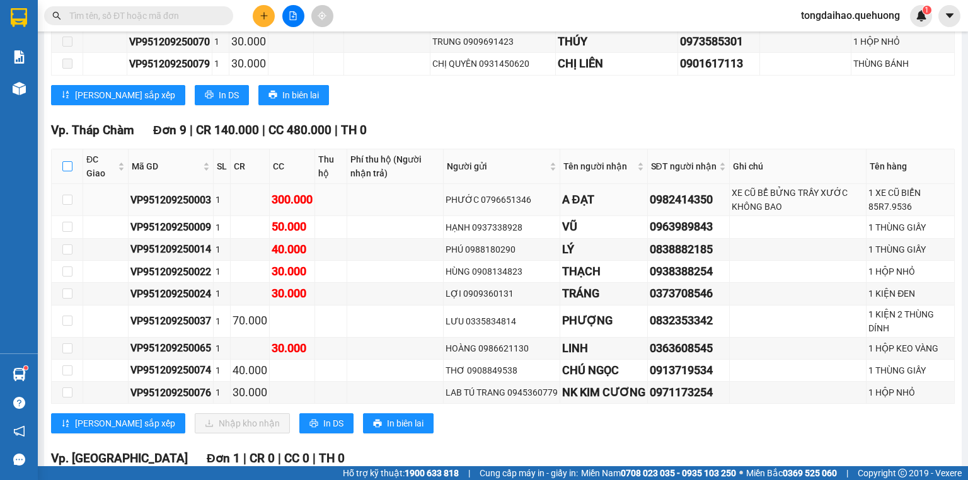
checkbox input "true"
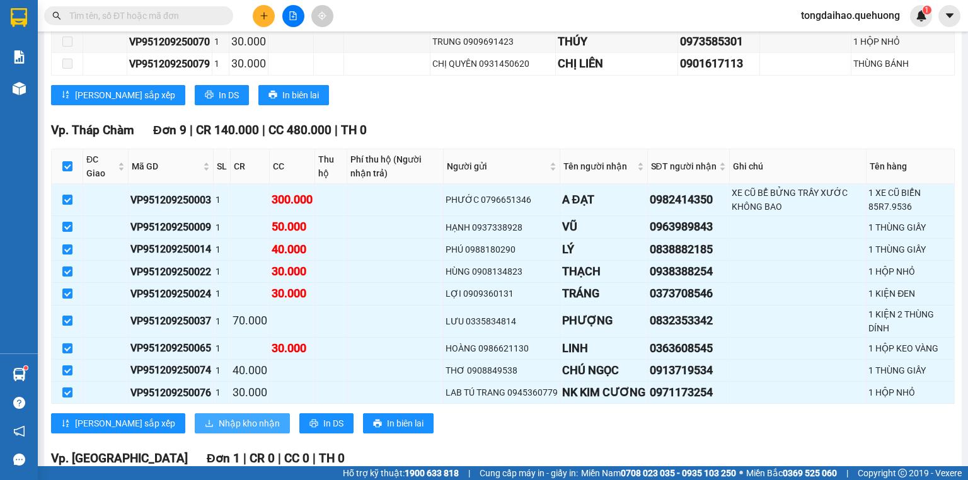
click at [219, 418] on span "Nhập kho nhận" at bounding box center [249, 424] width 61 height 14
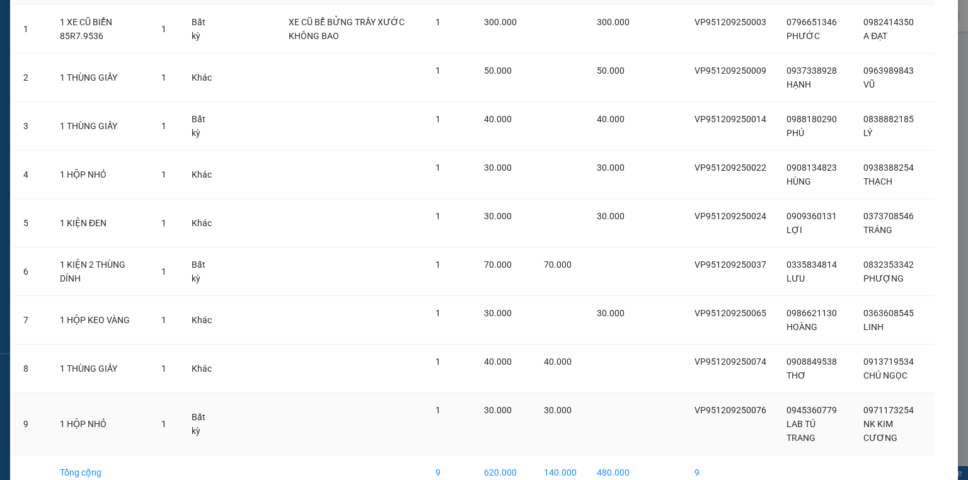
scroll to position [166, 0]
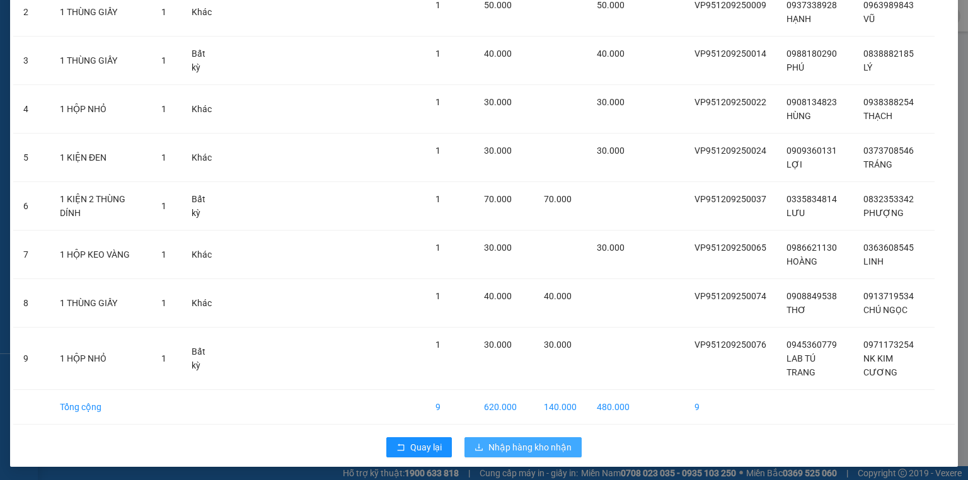
click at [528, 451] on span "Nhập hàng kho nhận" at bounding box center [530, 448] width 83 height 14
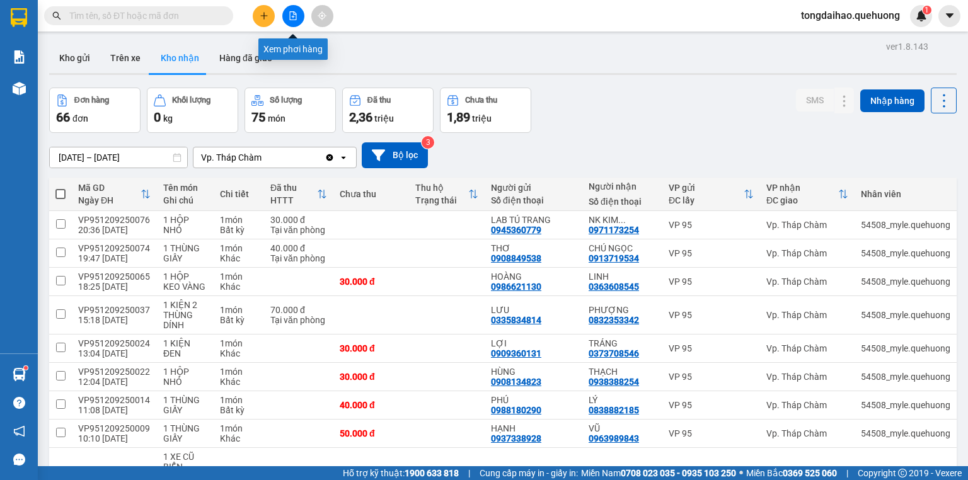
click at [290, 15] on icon "file-add" at bounding box center [293, 15] width 7 height 9
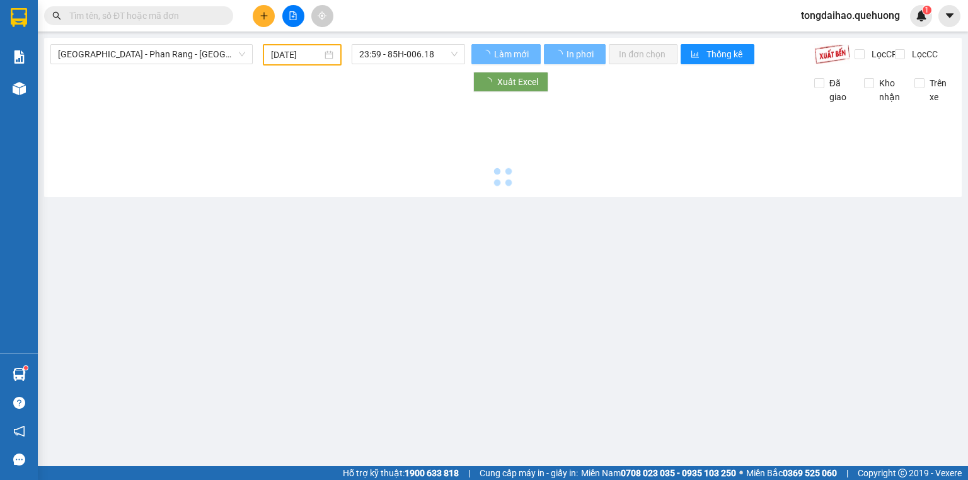
type input "[DATE]"
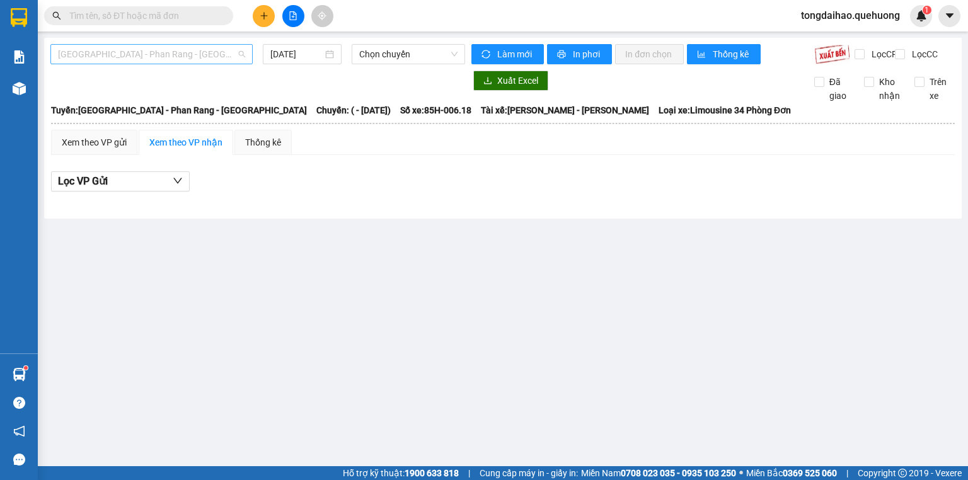
click at [187, 63] on span "[GEOGRAPHIC_DATA] - [PERSON_NAME] Rang - [GEOGRAPHIC_DATA]" at bounding box center [151, 54] width 187 height 19
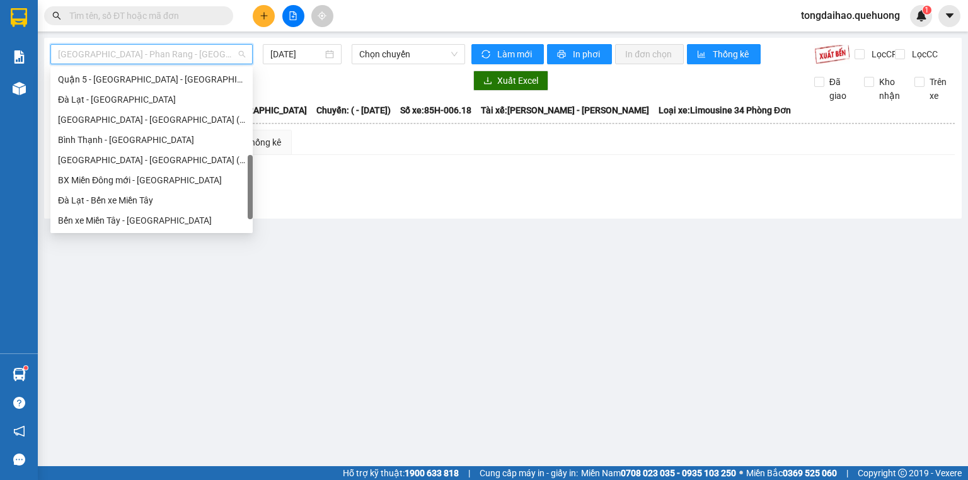
scroll to position [343, 0]
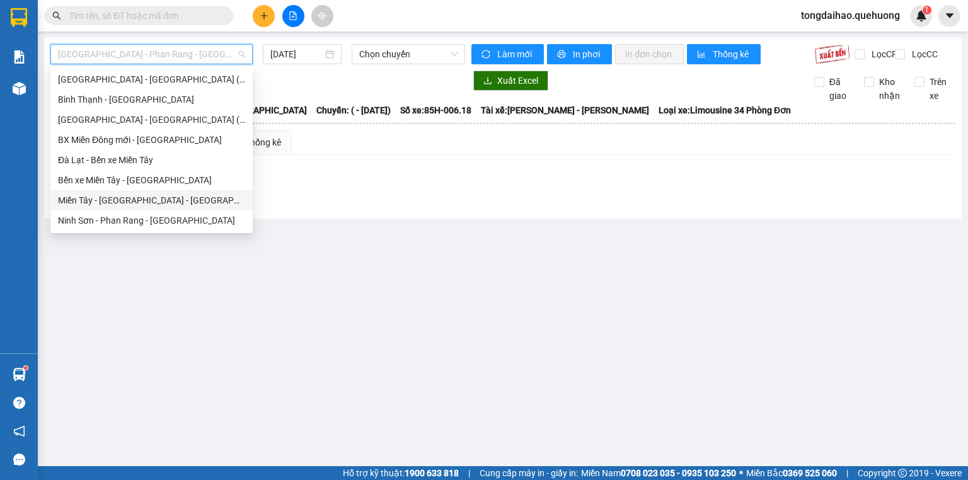
click at [164, 201] on div "[PERSON_NAME][GEOGRAPHIC_DATA] - [GEOGRAPHIC_DATA]" at bounding box center [151, 201] width 187 height 14
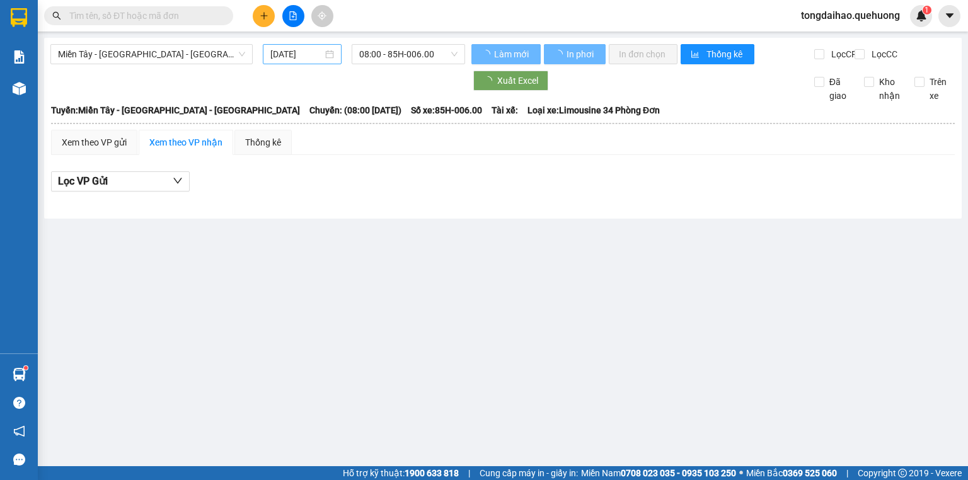
click at [293, 61] on div "[DATE]" at bounding box center [302, 54] width 78 height 20
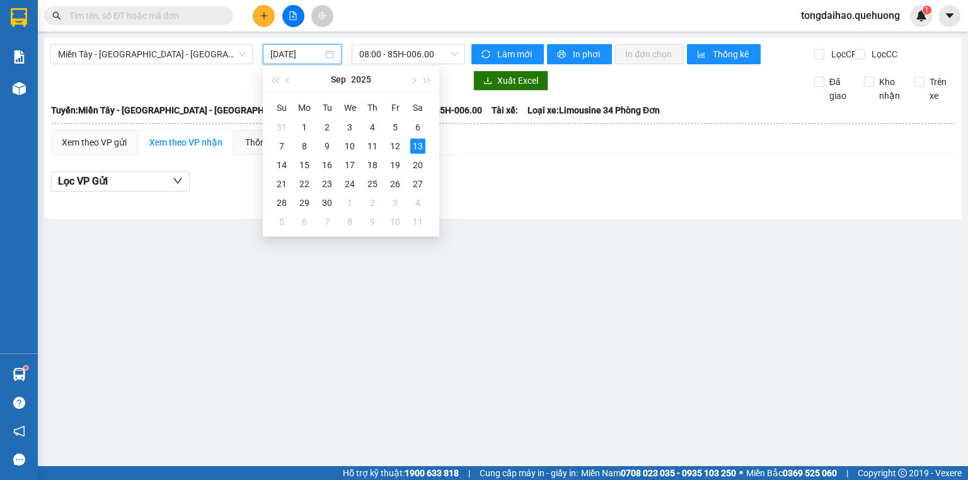
click at [306, 55] on input "[DATE]" at bounding box center [296, 54] width 52 height 14
click at [392, 141] on div "12" at bounding box center [395, 146] width 15 height 15
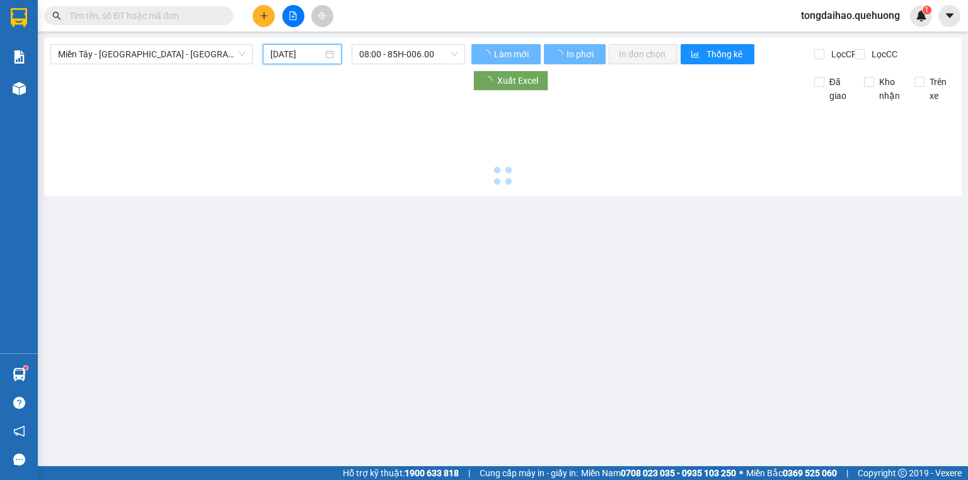
type input "[DATE]"
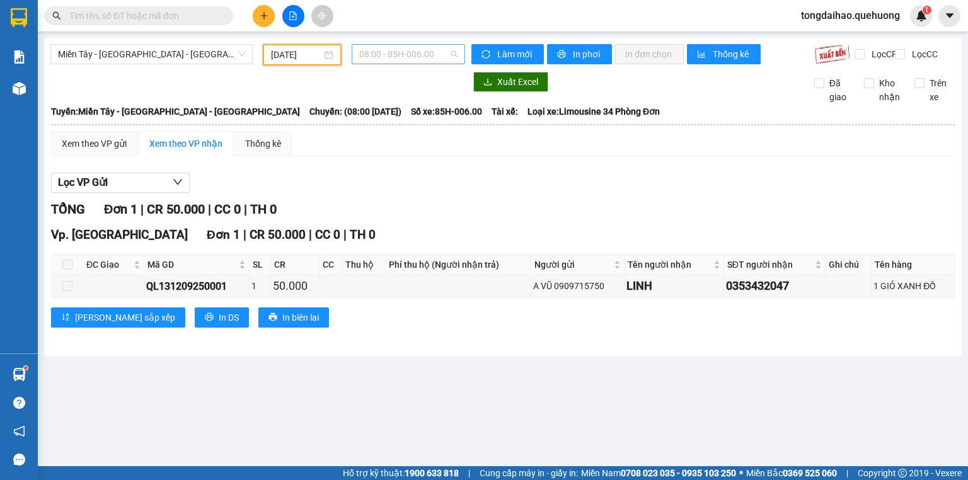
click at [397, 57] on span "08:00 - 85H-006.00" at bounding box center [408, 54] width 99 height 19
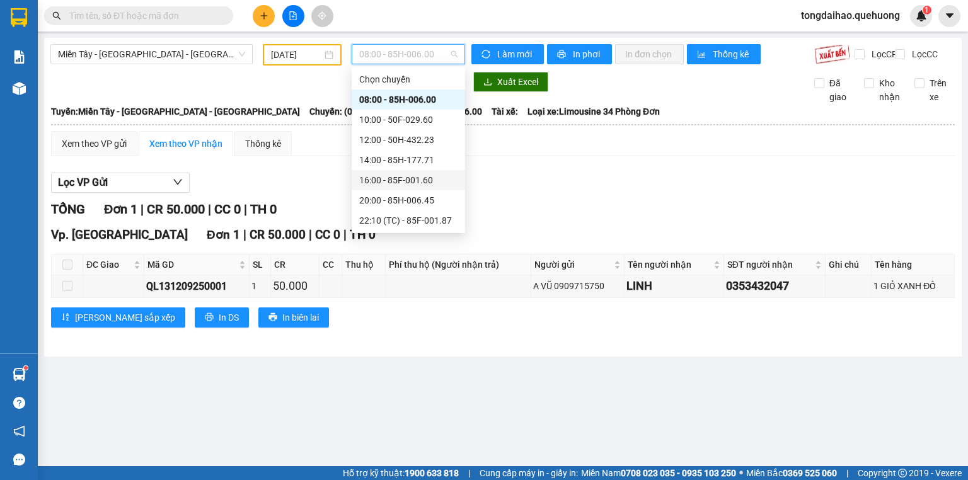
scroll to position [121, 0]
click at [389, 196] on div "23:08 - 85B-005.94" at bounding box center [408, 201] width 98 height 14
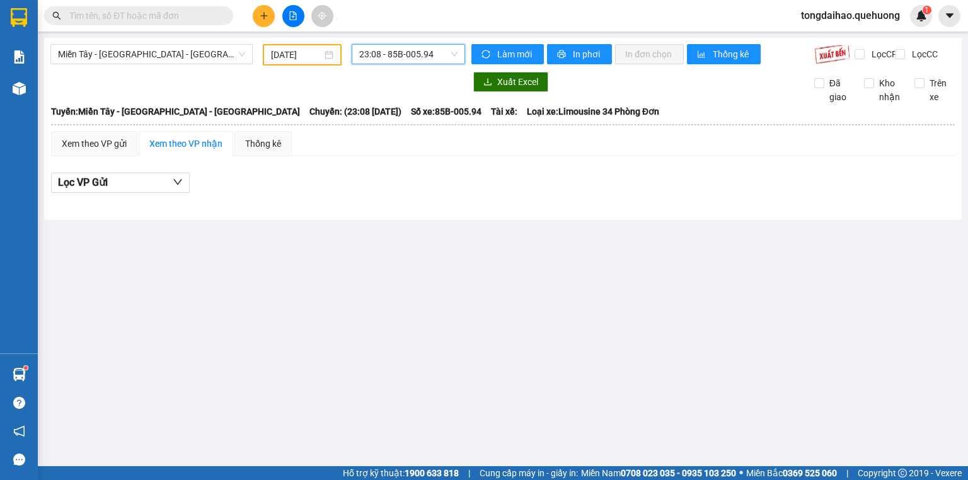
click at [391, 58] on span "23:08 - 85B-005.94" at bounding box center [408, 54] width 99 height 19
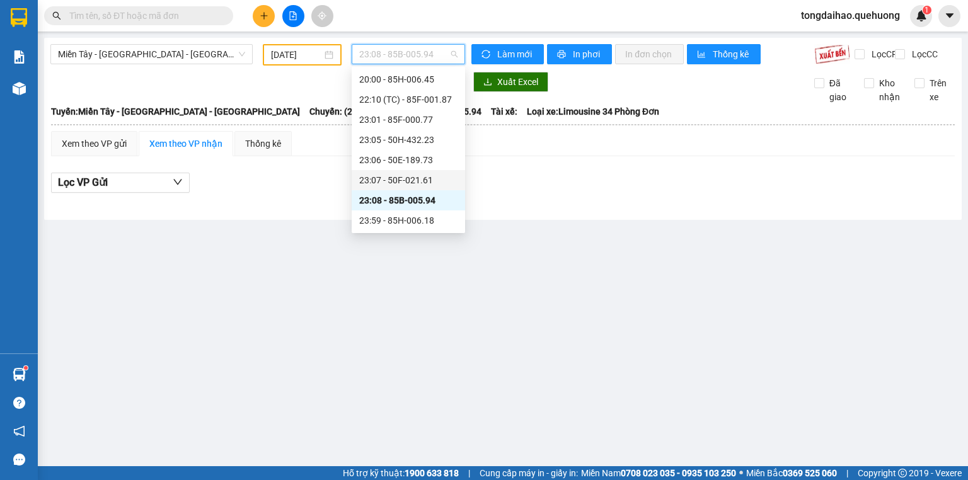
click at [402, 182] on div "23:07 - 50F-021.61" at bounding box center [408, 180] width 98 height 14
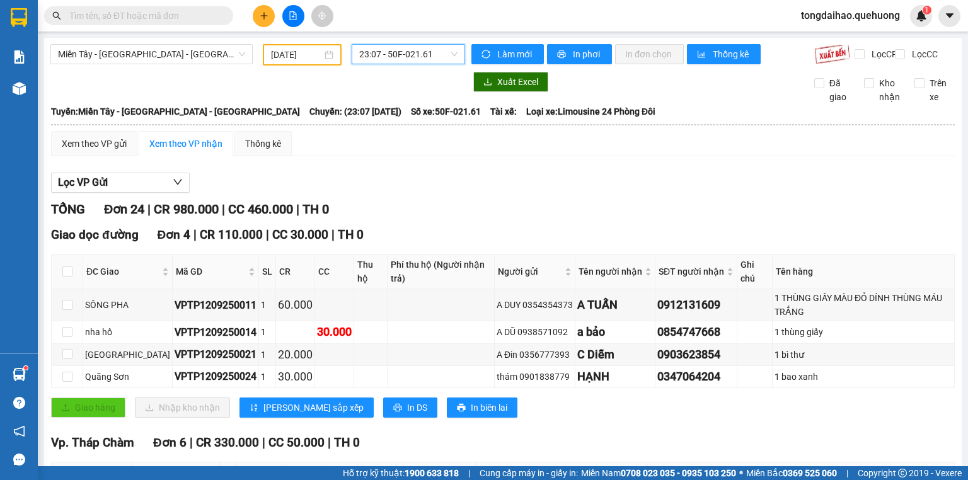
click at [376, 55] on span "23:07 - 50F-021.61" at bounding box center [408, 54] width 99 height 19
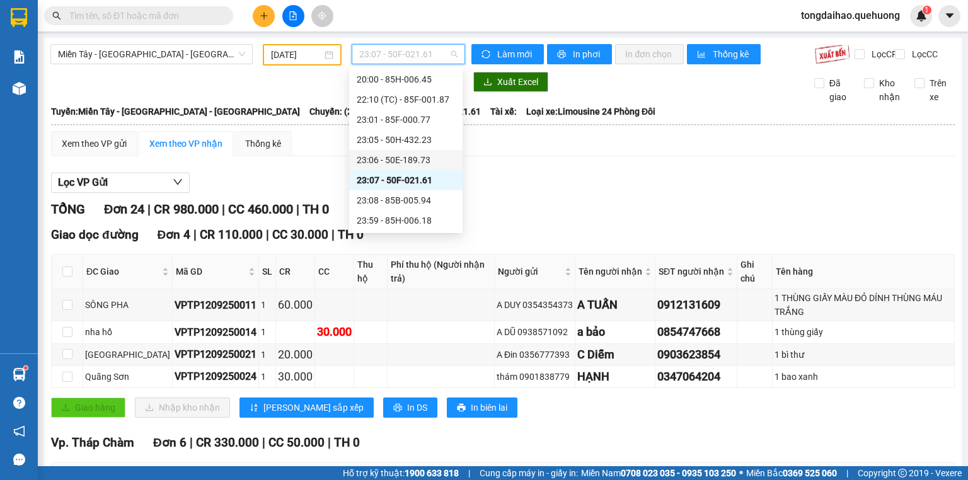
click at [398, 160] on div "23:06 - 50E-189.73" at bounding box center [406, 160] width 98 height 14
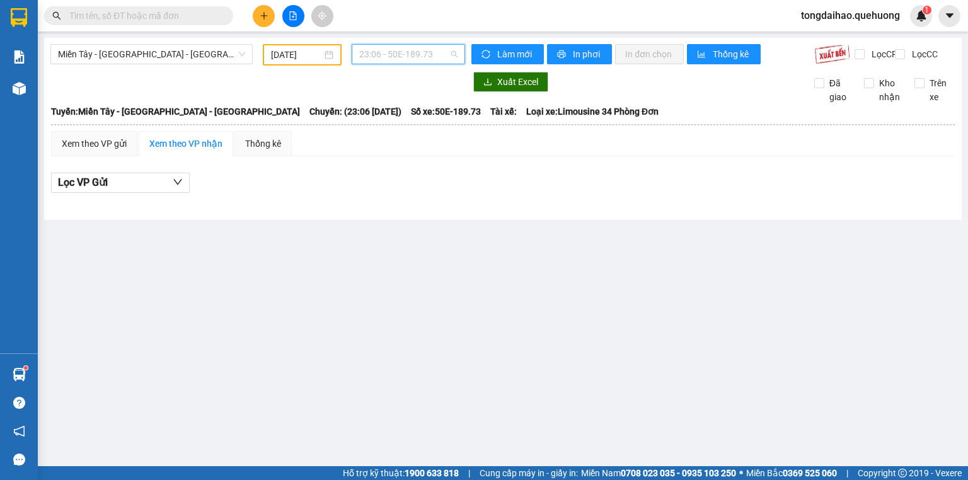
click at [385, 52] on span "23:06 - 50E-189.73" at bounding box center [408, 54] width 99 height 19
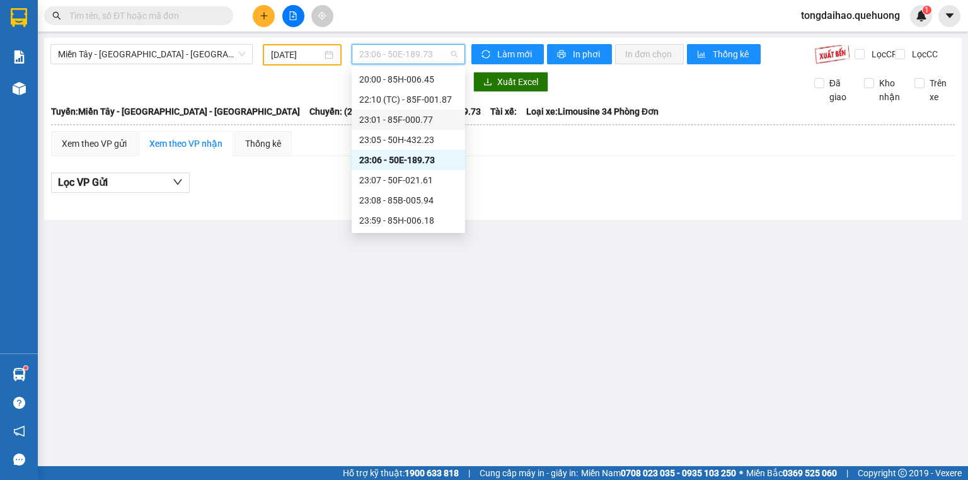
click at [384, 129] on div "Chọn chuyến 08:00 - 85H-006.00 10:00 - 50F-029.60 12:00 - 50H-432.23 14:00 - 85…" at bounding box center [408, 89] width 113 height 282
click at [383, 139] on div "23:05 - 50H-432.23" at bounding box center [408, 140] width 98 height 14
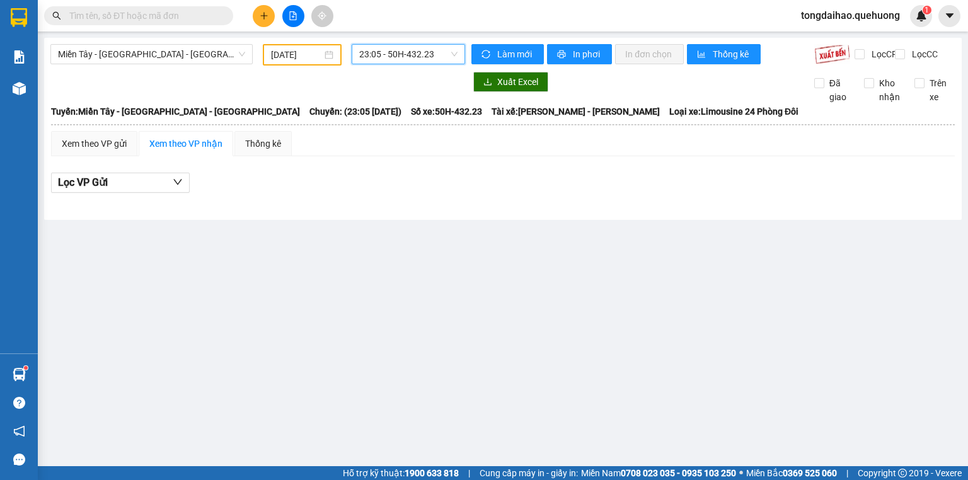
click at [386, 54] on span "23:05 - 50H-432.23" at bounding box center [408, 54] width 99 height 19
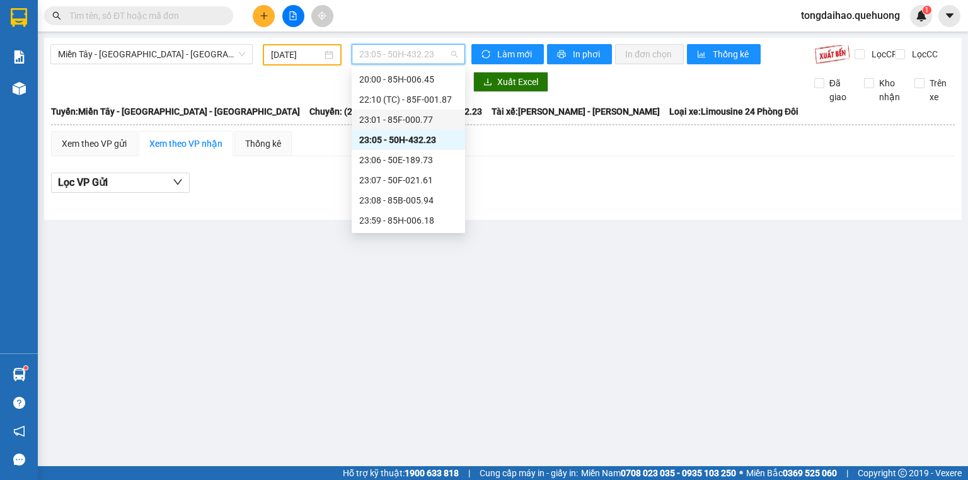
click at [386, 120] on div "23:01 - 85F-000.77" at bounding box center [408, 120] width 98 height 14
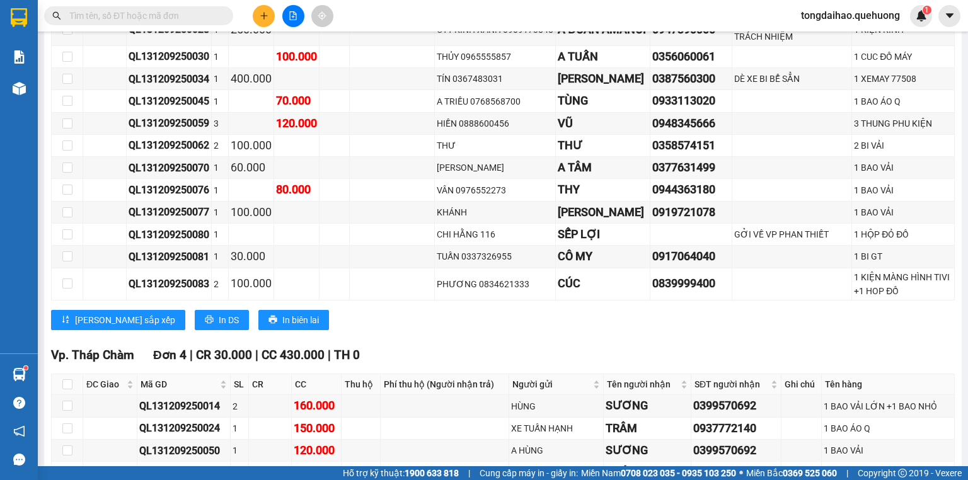
scroll to position [731, 0]
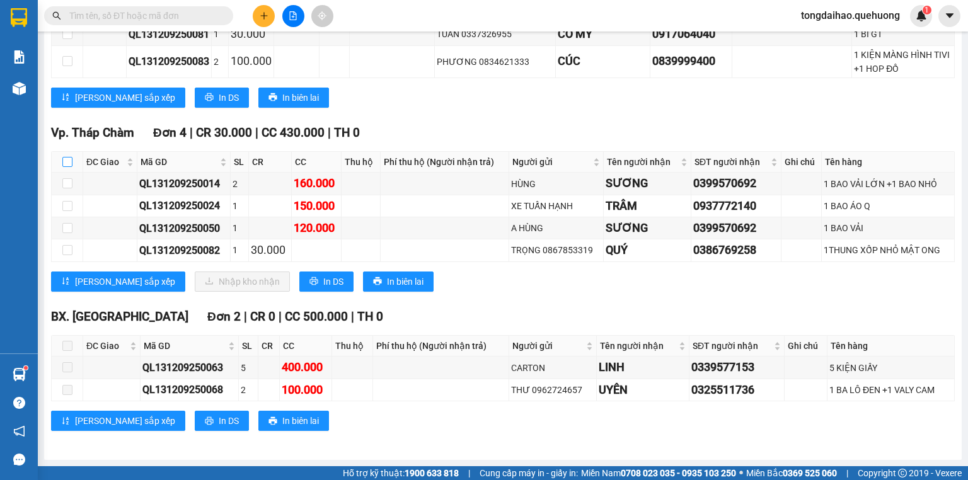
click at [68, 160] on input "checkbox" at bounding box center [67, 162] width 10 height 10
checkbox input "true"
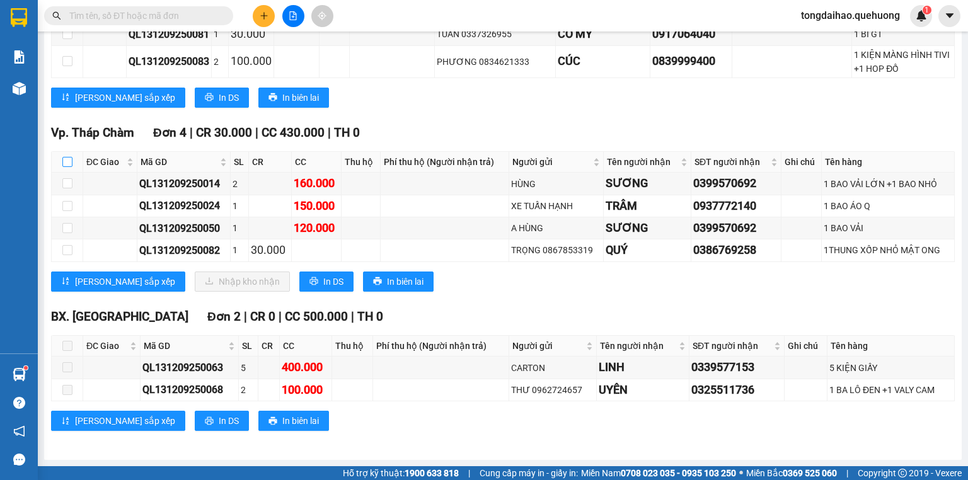
checkbox input "true"
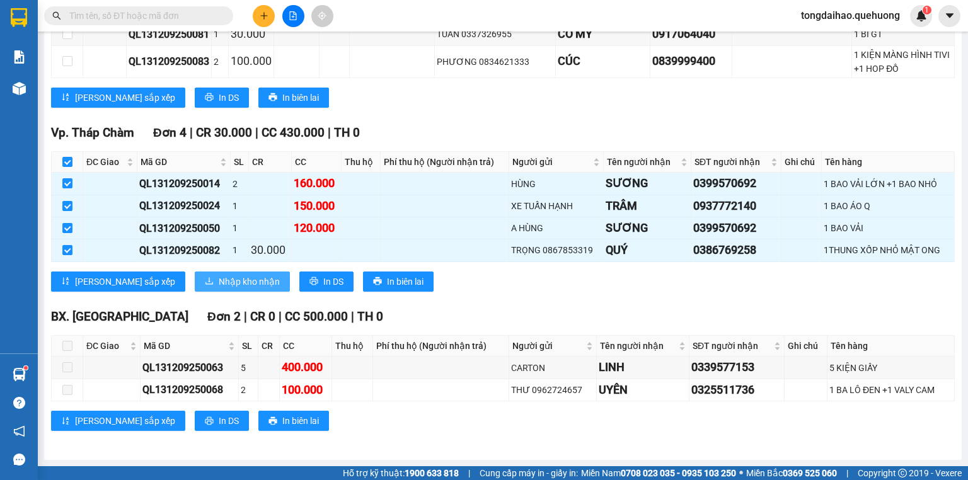
click at [219, 280] on span "Nhập kho nhận" at bounding box center [249, 282] width 61 height 14
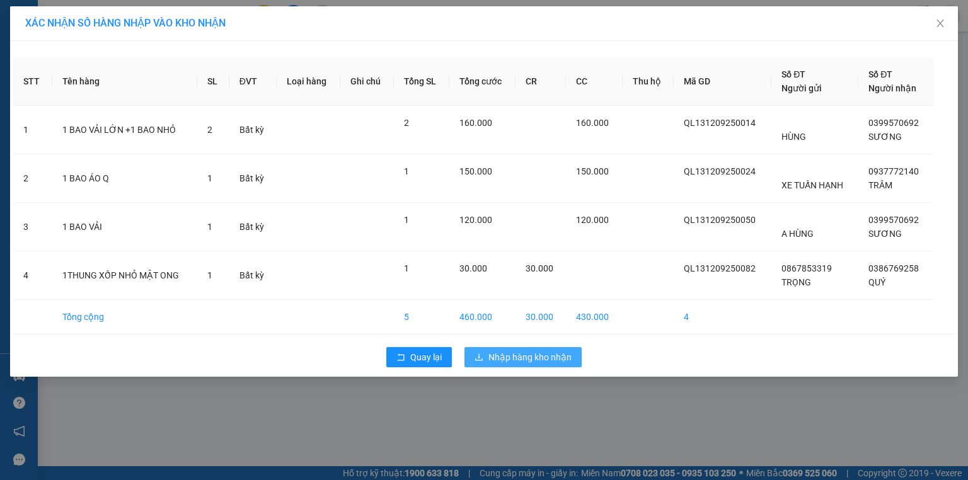
click at [525, 361] on span "Nhập hàng kho nhận" at bounding box center [530, 358] width 83 height 14
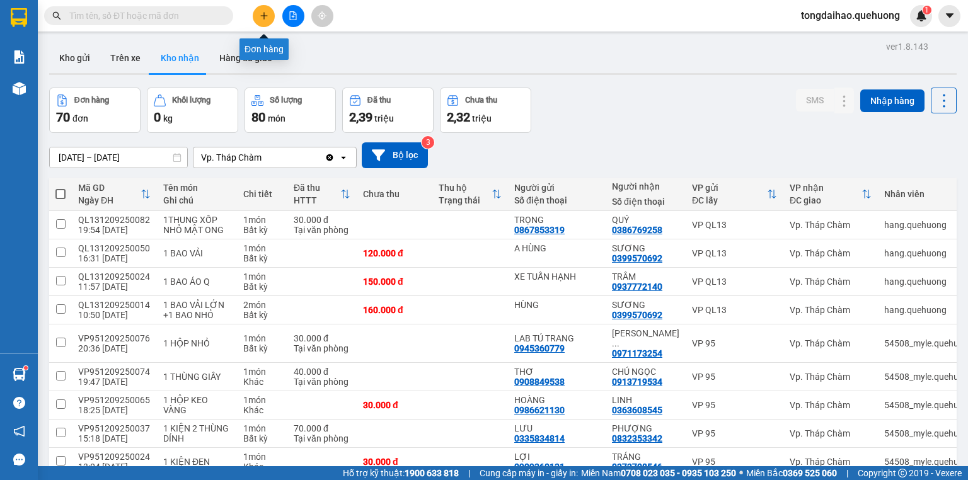
click at [263, 18] on icon "plus" at bounding box center [264, 15] width 9 height 9
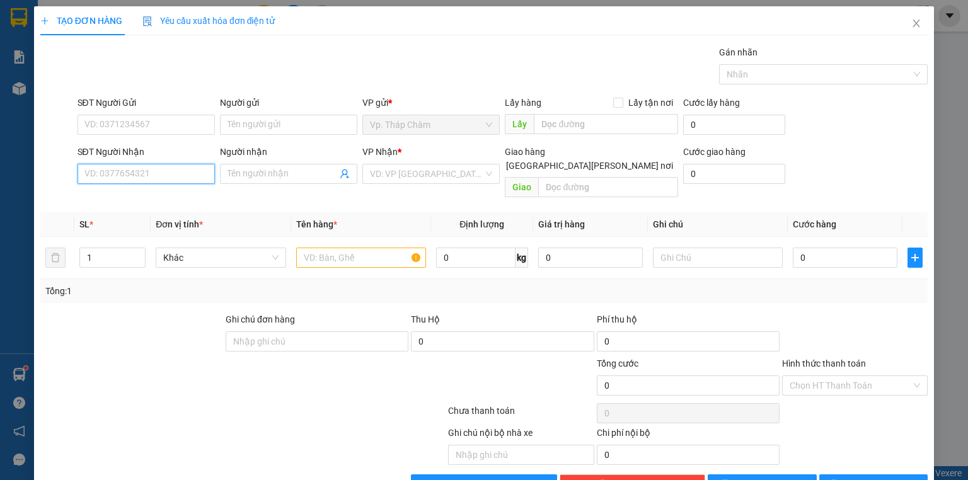
click at [125, 166] on input "SĐT Người Nhận" at bounding box center [146, 174] width 137 height 20
click at [147, 173] on input "SĐT Người Nhận" at bounding box center [146, 174] width 137 height 20
type input "0933253234"
click at [287, 172] on input "Người nhận" at bounding box center [283, 174] width 110 height 14
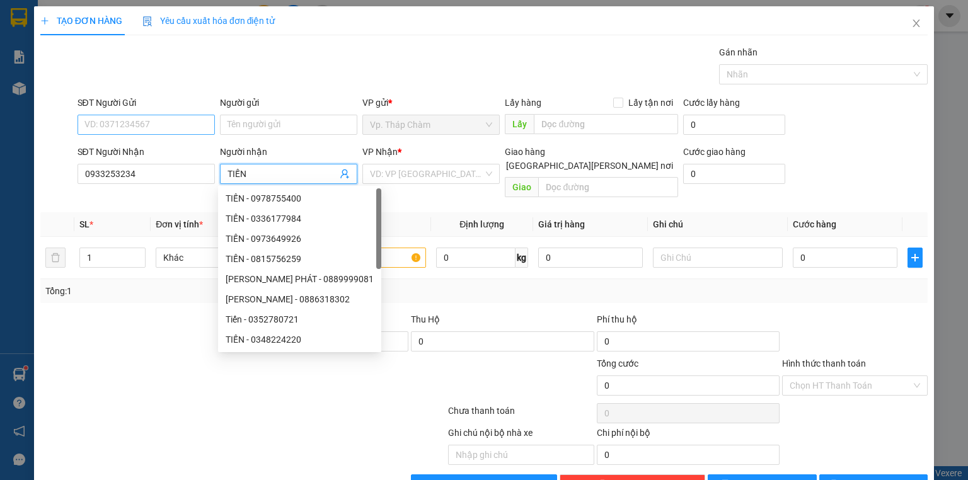
type input "TIẾN"
click at [161, 129] on input "SĐT Người Gửi" at bounding box center [146, 125] width 137 height 20
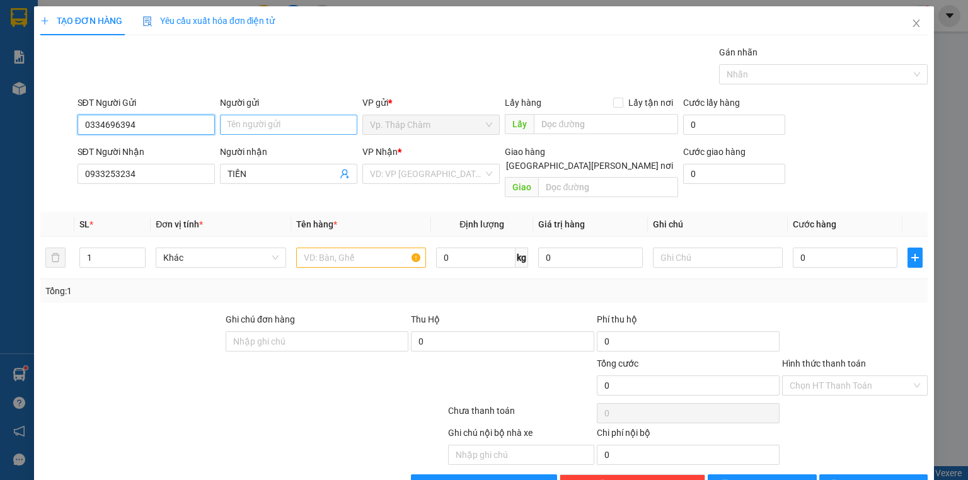
type input "0334696394"
click at [254, 130] on input "Người gửi" at bounding box center [288, 125] width 137 height 20
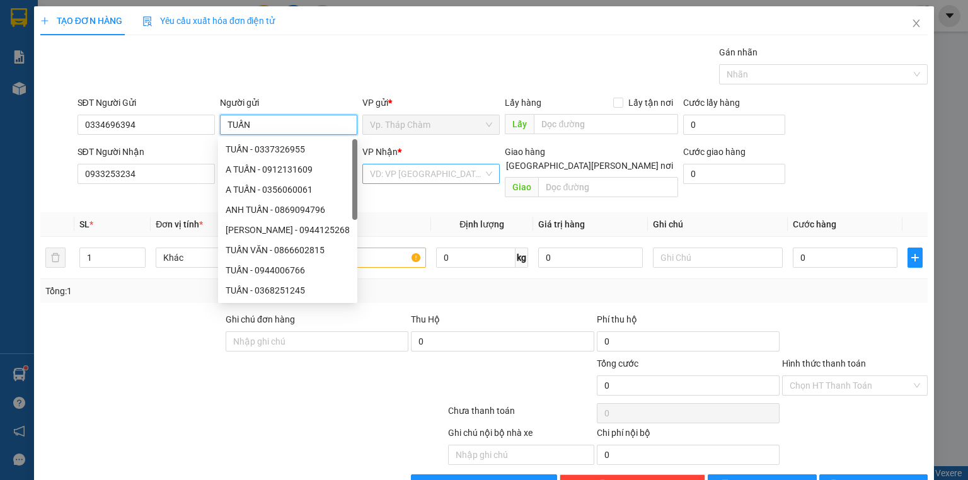
type input "TUẤN"
click at [412, 173] on input "search" at bounding box center [426, 174] width 113 height 19
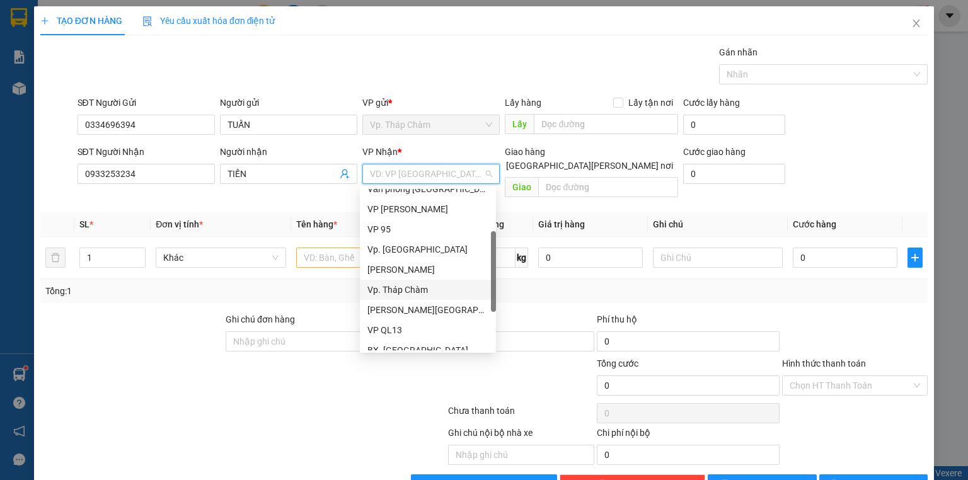
scroll to position [101, 0]
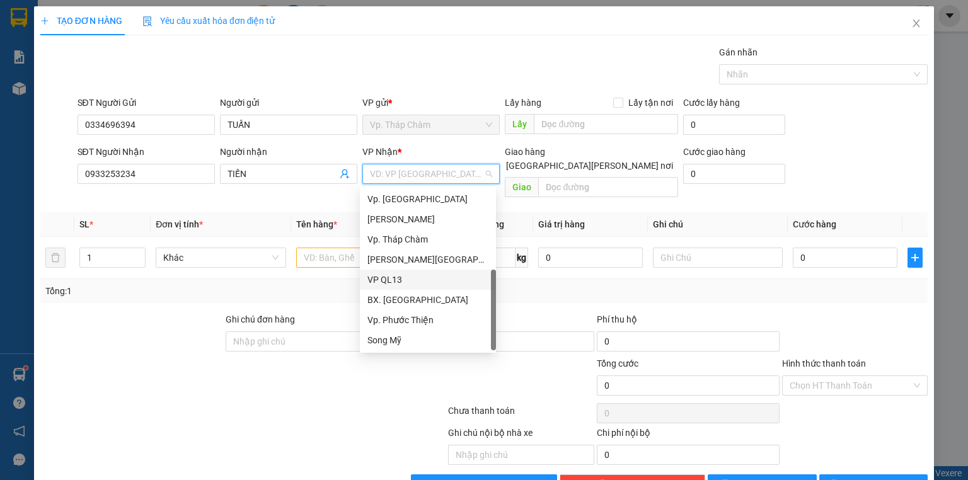
click at [403, 276] on div "VP QL13" at bounding box center [428, 280] width 121 height 14
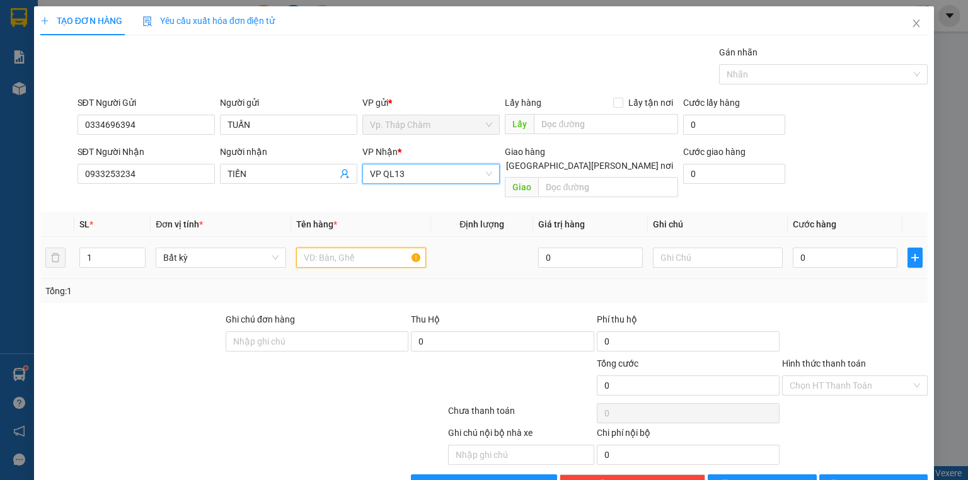
click at [352, 248] on input "text" at bounding box center [361, 258] width 130 height 20
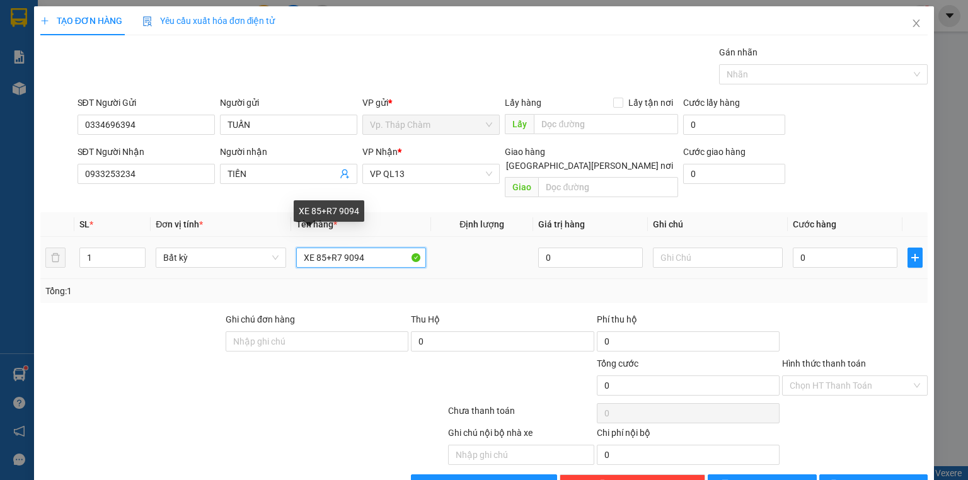
click at [325, 248] on input "XE 85+R7 9094" at bounding box center [361, 258] width 130 height 20
click at [330, 248] on input "XE 85+R7 9094" at bounding box center [361, 258] width 130 height 20
type input "XE 85-R7 9094"
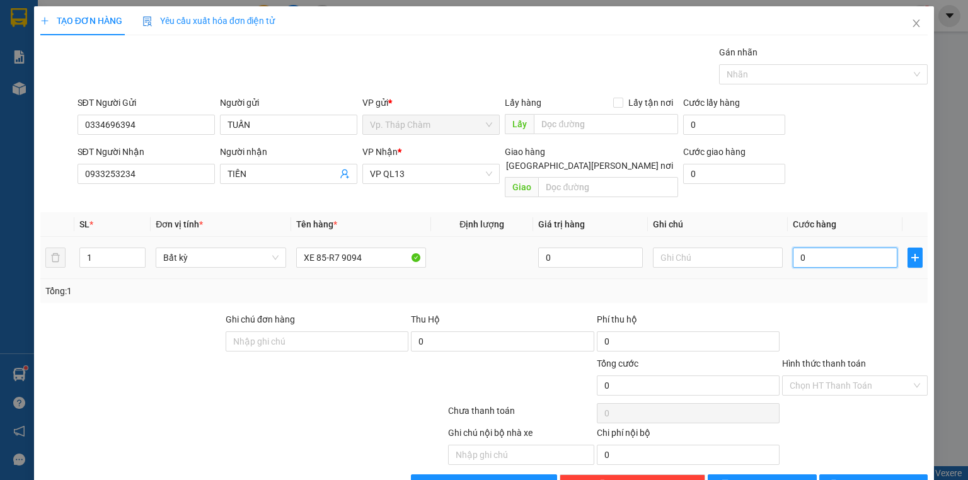
click at [856, 248] on input "0" at bounding box center [845, 258] width 105 height 20
type input "3"
type input "30"
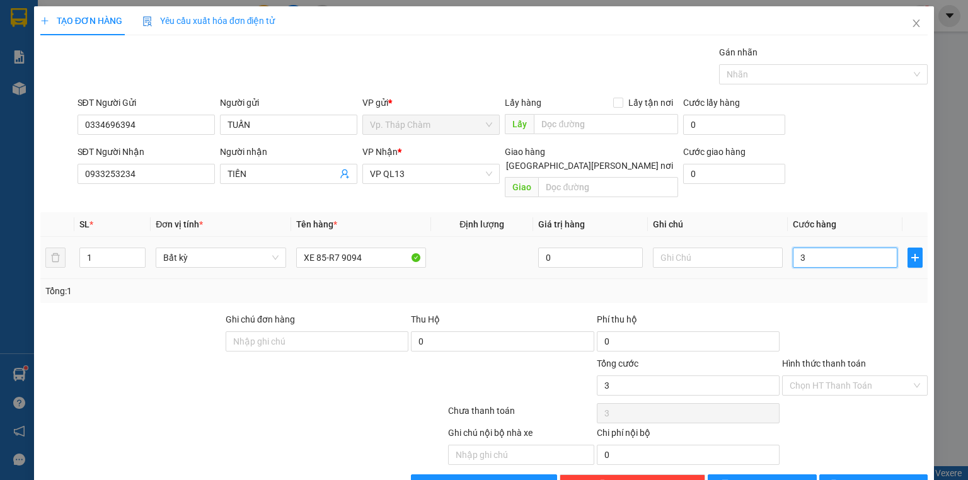
type input "30"
type input "300"
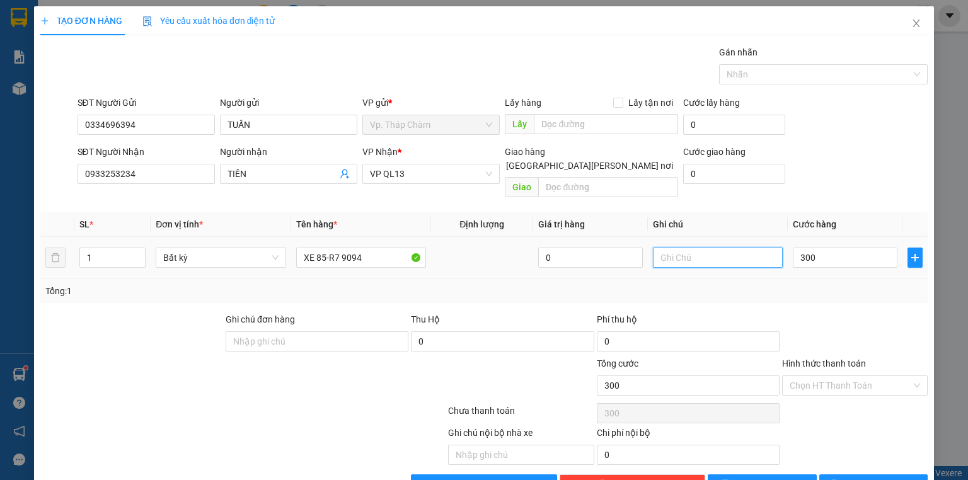
type input "300.000"
click at [673, 248] on input "text" at bounding box center [718, 258] width 130 height 20
type input "K BAO XE CÓ KHOÁ"
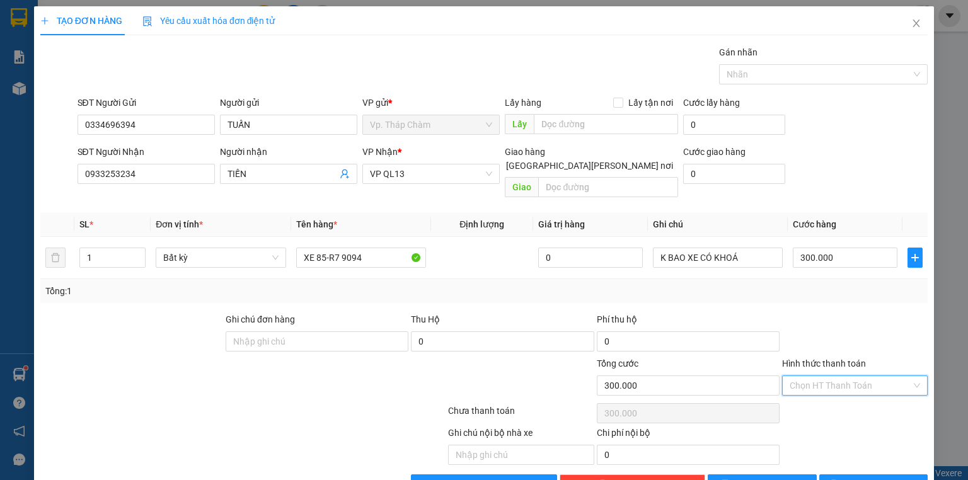
click at [819, 376] on input "Hình thức thanh toán" at bounding box center [851, 385] width 122 height 19
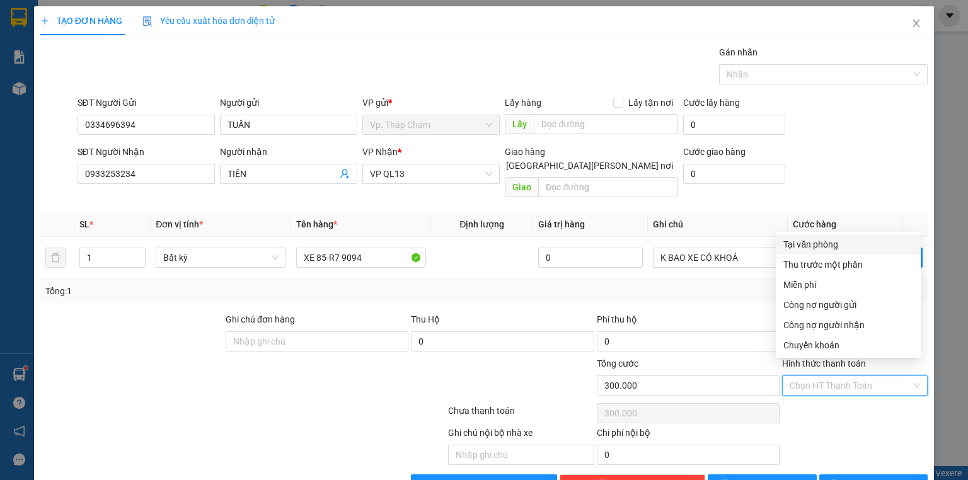
click at [807, 252] on div "Tại văn phòng" at bounding box center [848, 245] width 145 height 20
type input "0"
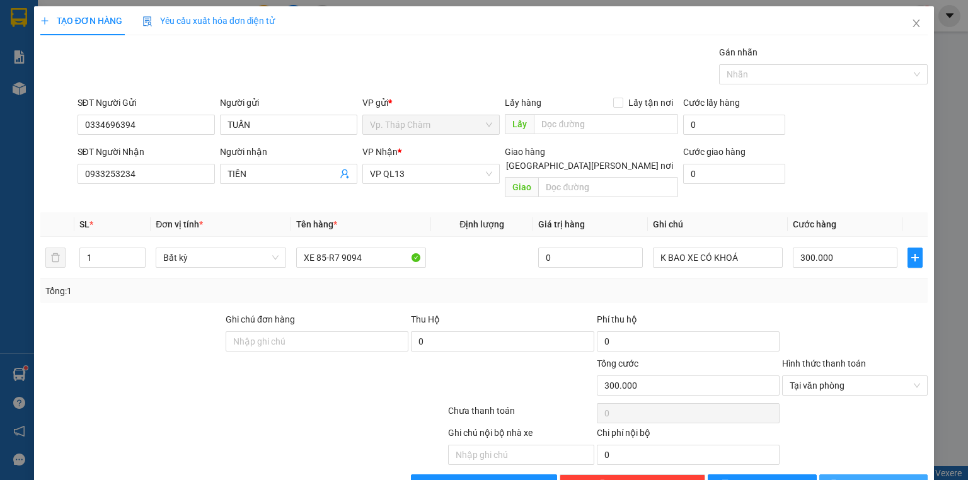
click at [839, 480] on icon "printer" at bounding box center [834, 484] width 9 height 9
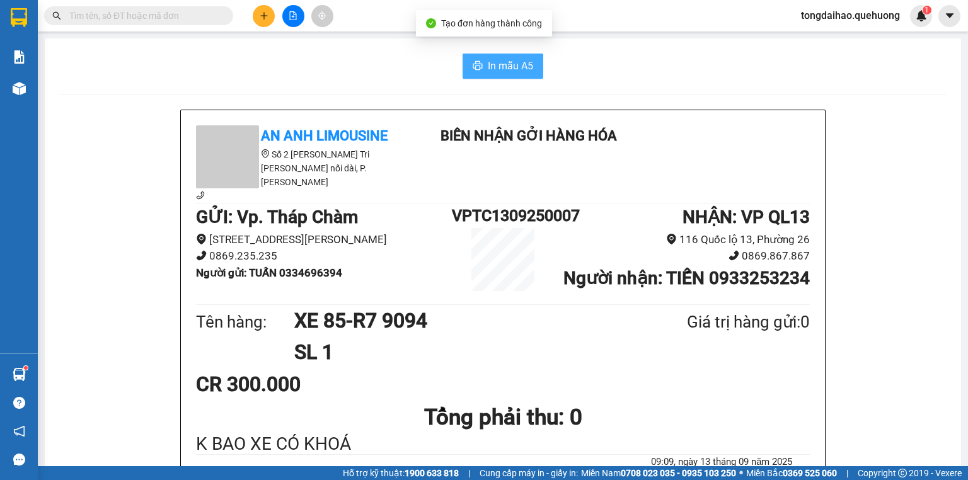
click at [482, 64] on button "In mẫu A5" at bounding box center [503, 66] width 81 height 25
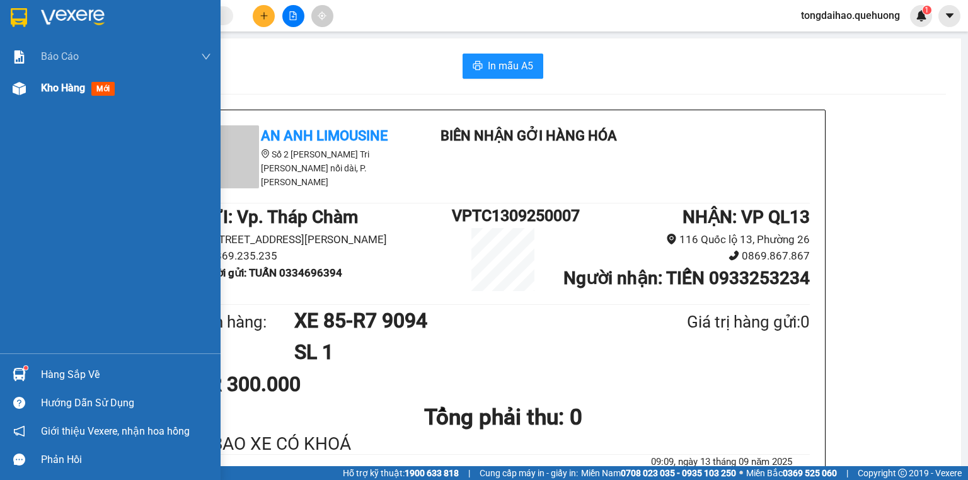
drag, startPoint x: 45, startPoint y: 81, endPoint x: 60, endPoint y: 88, distance: 16.9
click at [44, 82] on span "Kho hàng" at bounding box center [63, 88] width 44 height 12
click at [49, 92] on span "Kho hàng" at bounding box center [63, 88] width 44 height 12
click at [60, 88] on span "Kho hàng" at bounding box center [63, 88] width 44 height 12
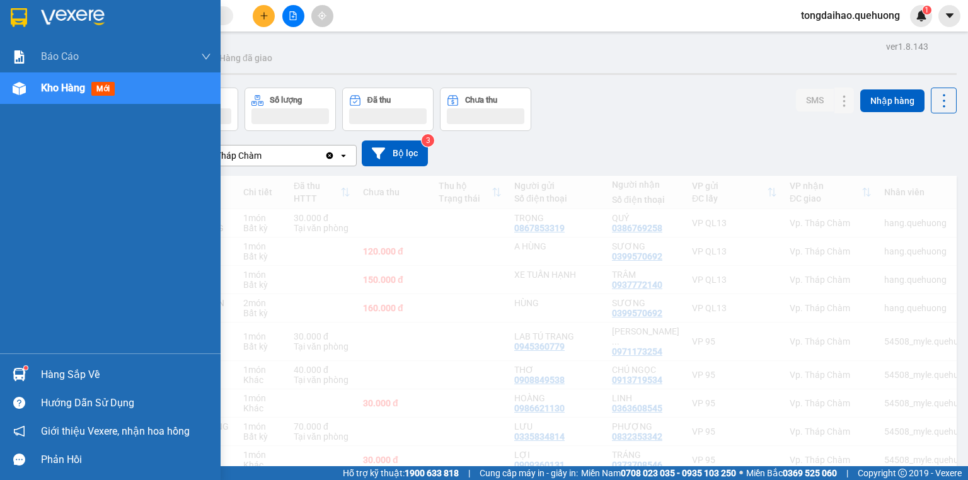
click at [62, 88] on span "Kho hàng" at bounding box center [63, 88] width 44 height 12
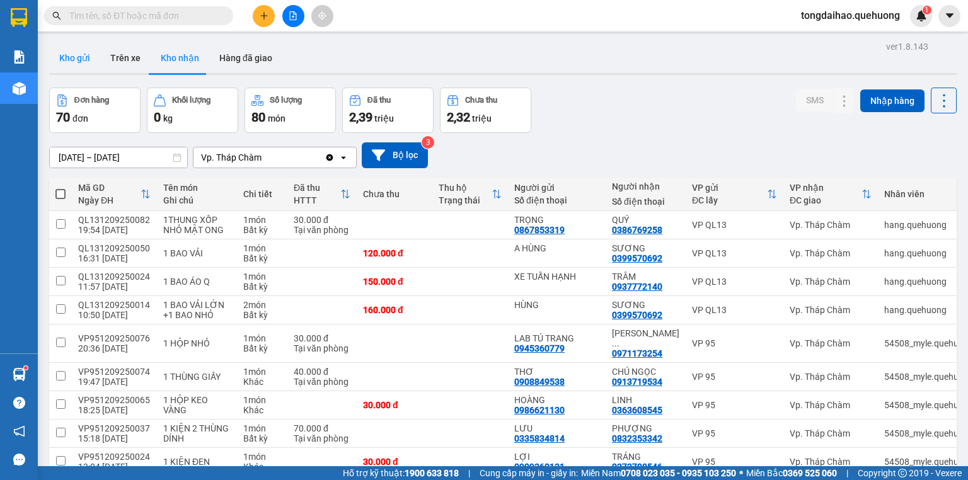
drag, startPoint x: 54, startPoint y: 58, endPoint x: 62, endPoint y: 58, distance: 8.2
click at [54, 58] on button "Kho gửi" at bounding box center [74, 58] width 51 height 30
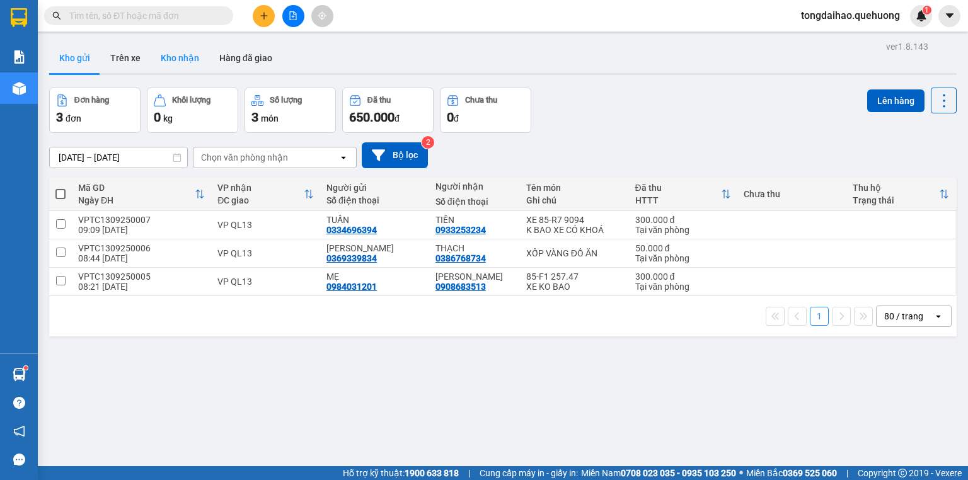
click at [183, 58] on button "Kho nhận" at bounding box center [180, 58] width 59 height 30
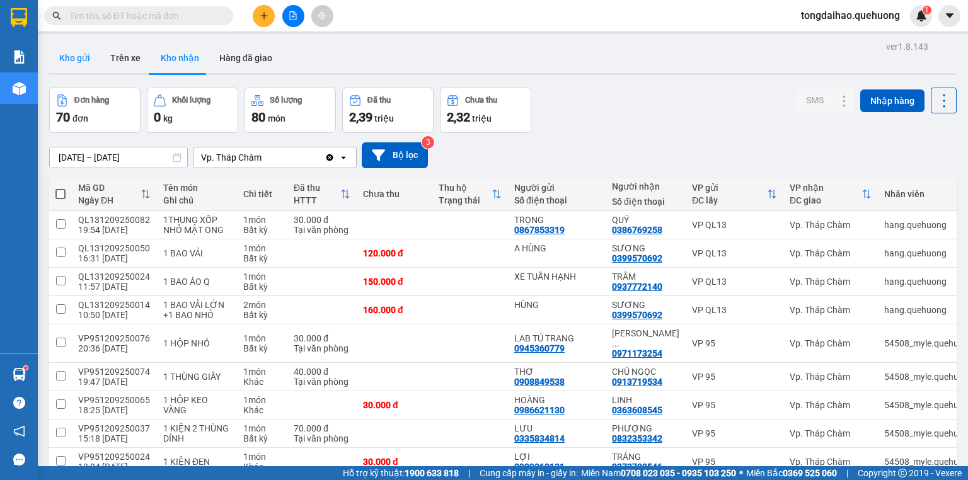
click at [91, 67] on button "Kho gửi" at bounding box center [74, 58] width 51 height 30
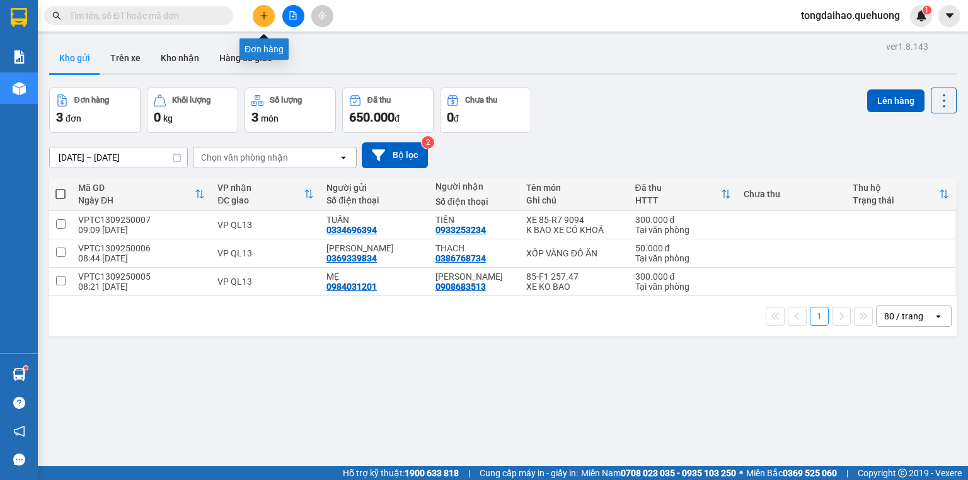
click at [267, 7] on button at bounding box center [264, 16] width 22 height 22
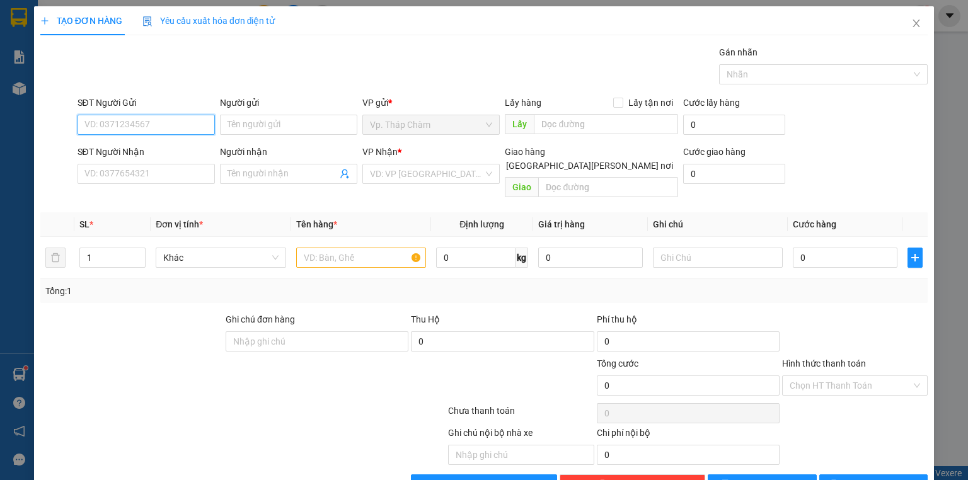
paste input "0981423139"
type input "0981423139"
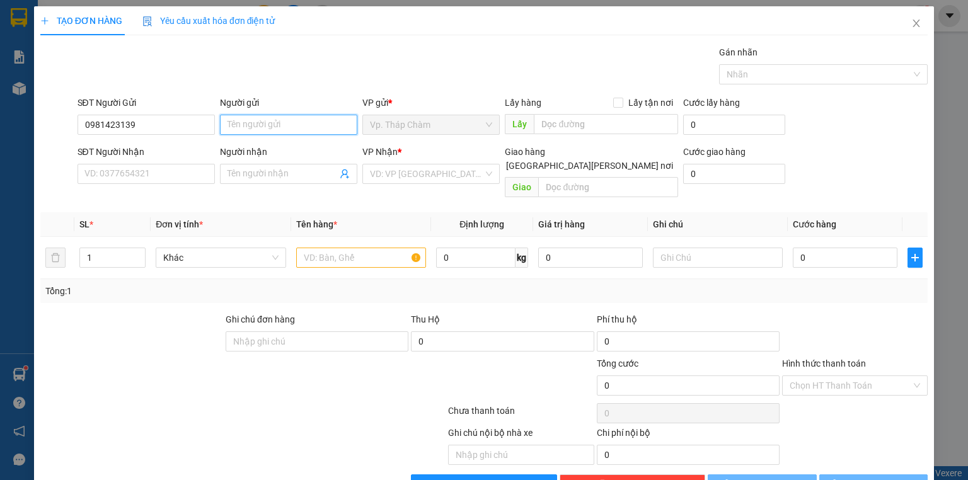
click at [230, 125] on input "Người gửi" at bounding box center [288, 125] width 137 height 20
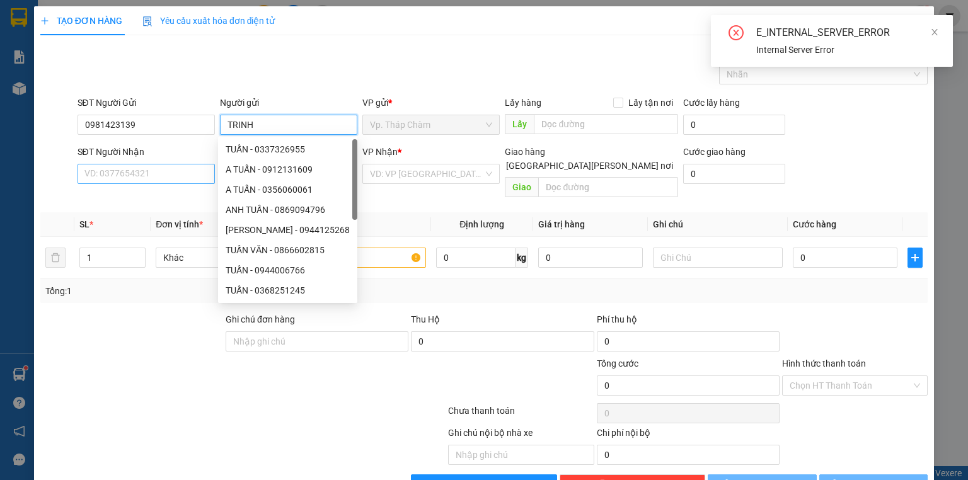
type input "TRINH"
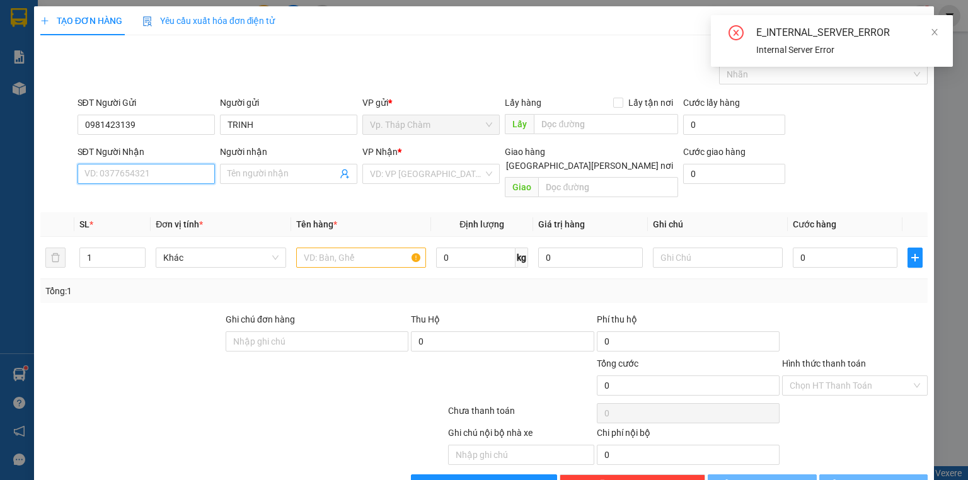
paste input "0981423139"
type input "0981423139"
click at [231, 174] on input "Người nhận" at bounding box center [283, 174] width 110 height 14
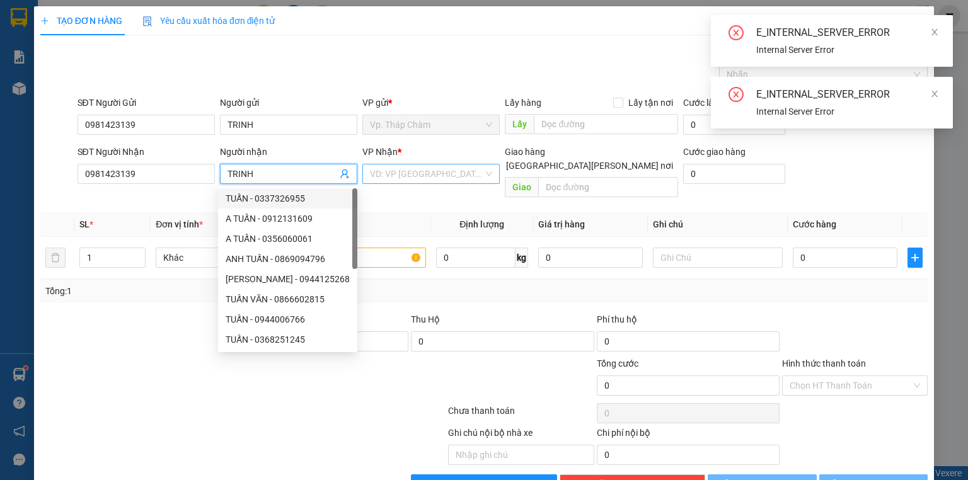
type input "TRINH"
click at [424, 169] on input "search" at bounding box center [426, 174] width 113 height 19
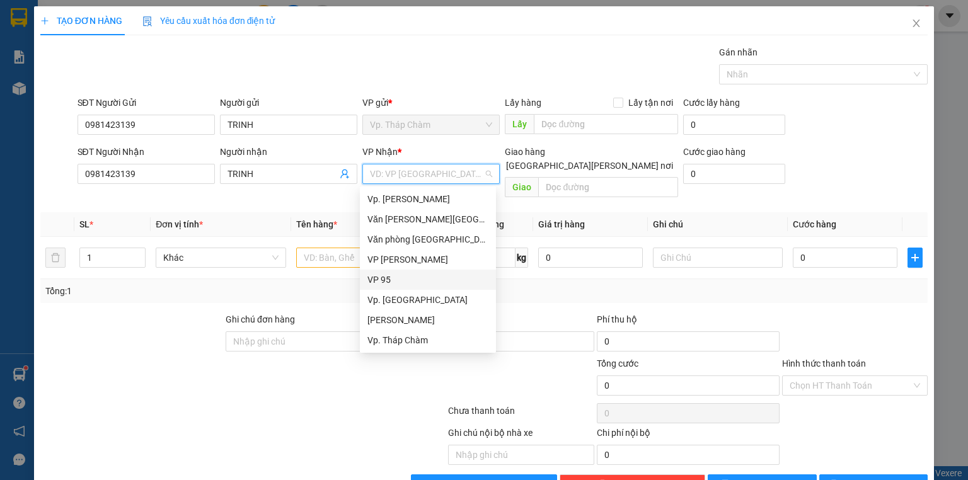
drag, startPoint x: 410, startPoint y: 283, endPoint x: 326, endPoint y: 255, distance: 89.1
click at [410, 282] on div "VP 95" at bounding box center [428, 280] width 121 height 14
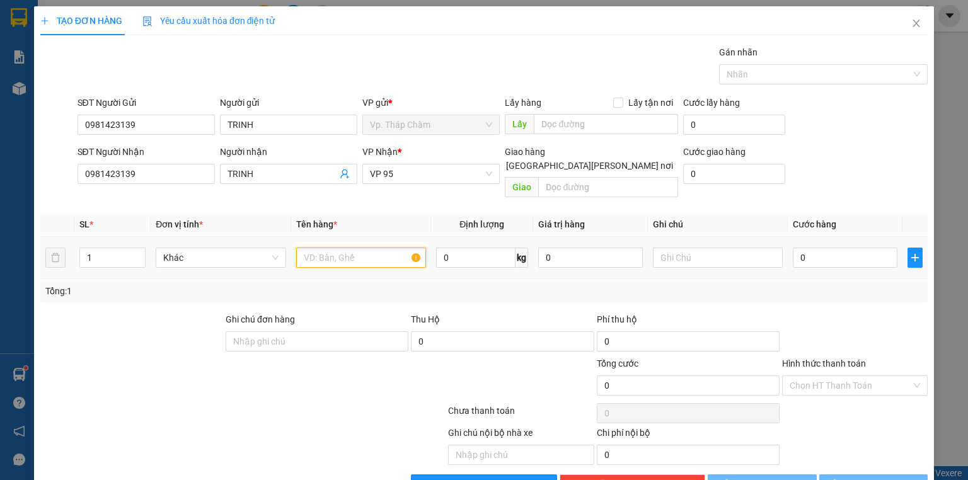
click at [320, 248] on input "text" at bounding box center [361, 258] width 130 height 20
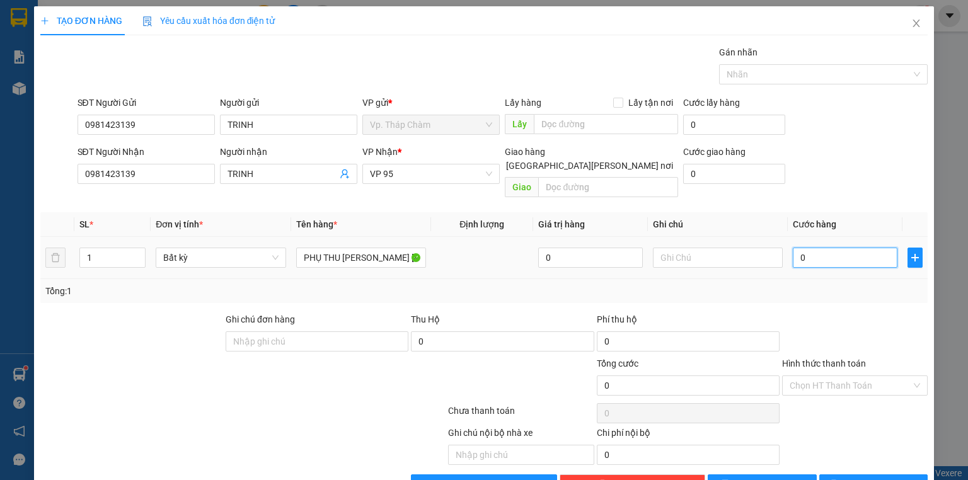
click at [802, 248] on input "0" at bounding box center [845, 258] width 105 height 20
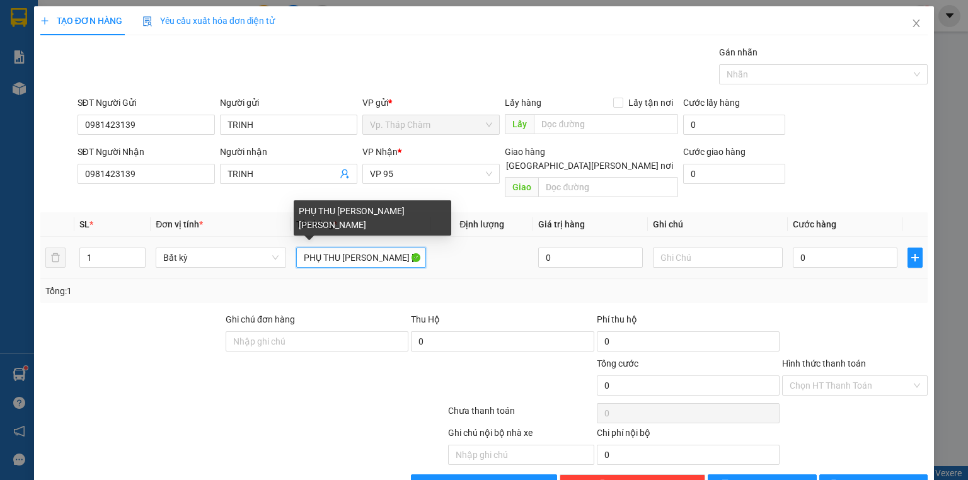
scroll to position [0, 9]
drag, startPoint x: 399, startPoint y: 244, endPoint x: 441, endPoint y: 243, distance: 42.2
click at [441, 243] on tr "1 Bất kỳ PHỤ THU [PERSON_NAME] [PERSON_NAME] 0 0" at bounding box center [484, 258] width 888 height 42
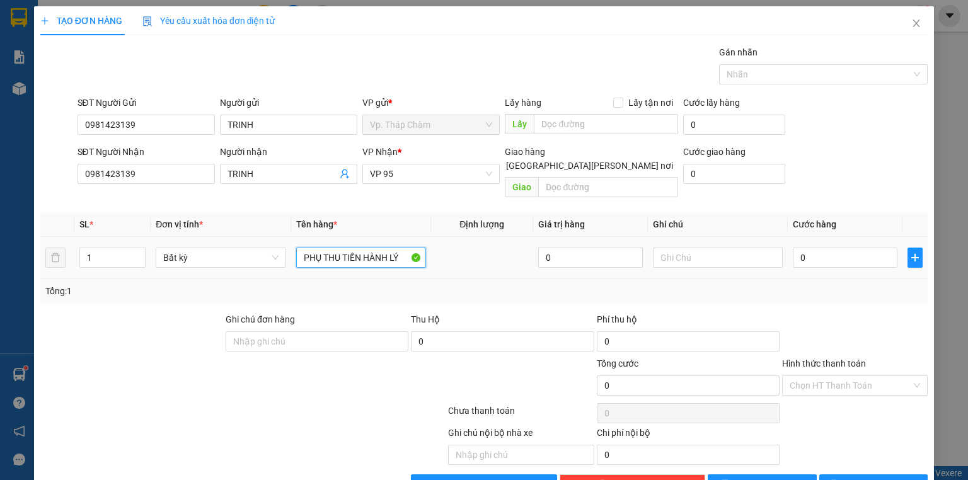
scroll to position [0, 0]
type input "PHỤ THU TIỀN HÀNH LÝ"
click at [822, 248] on input "0" at bounding box center [845, 258] width 105 height 20
type input "1"
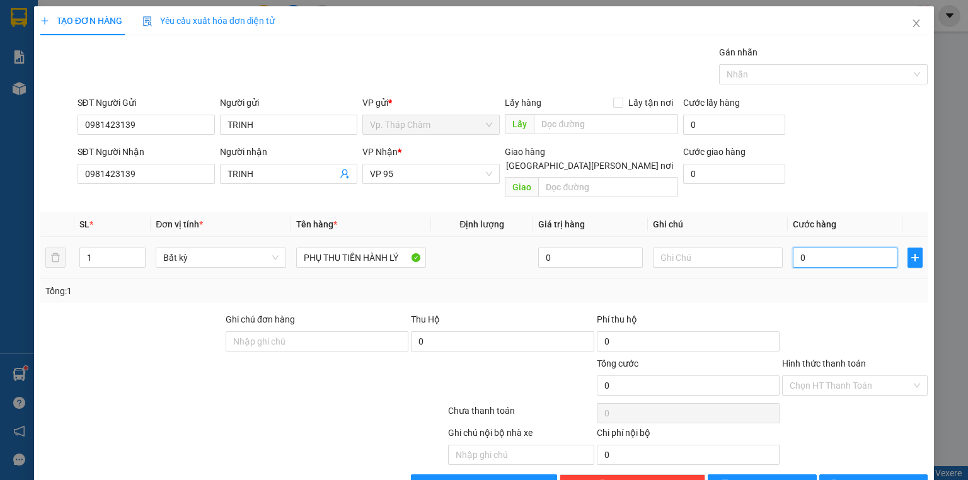
type input "1"
type input "10"
type input "100"
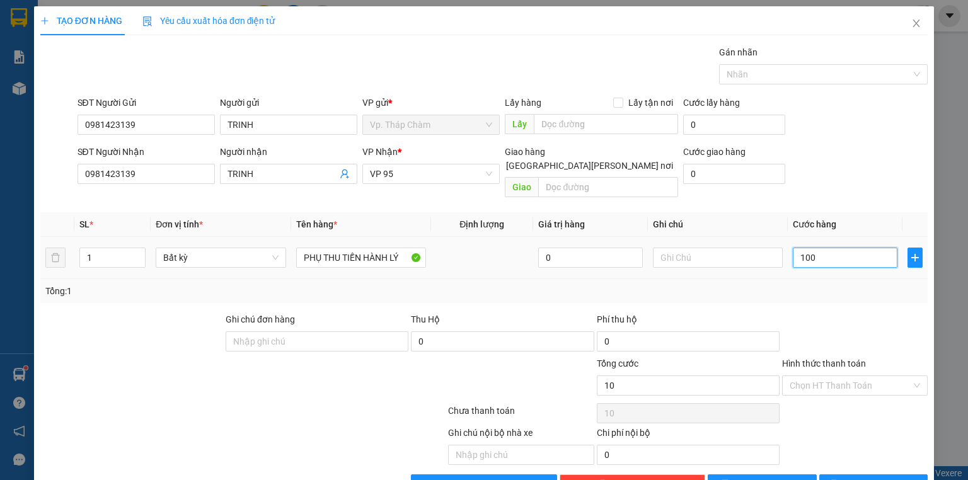
type input "100"
type input "100.000"
click at [885, 376] on input "Hình thức thanh toán" at bounding box center [851, 385] width 122 height 19
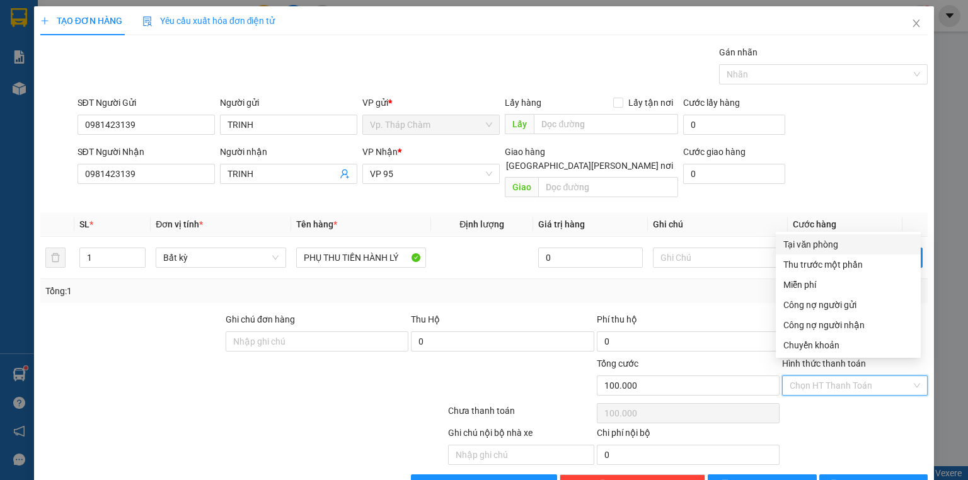
click at [864, 248] on div "Tại văn phòng" at bounding box center [849, 245] width 130 height 14
type input "0"
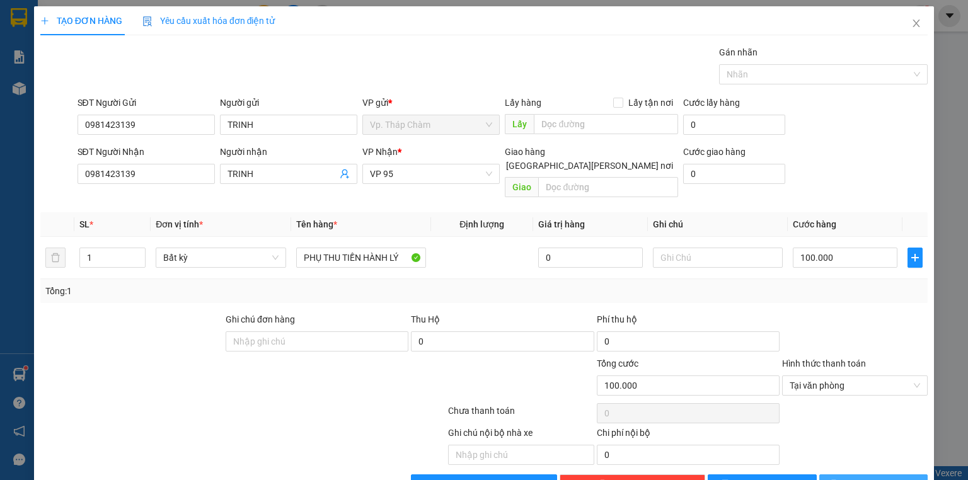
click at [874, 478] on span "[PERSON_NAME] và In" at bounding box center [888, 485] width 88 height 14
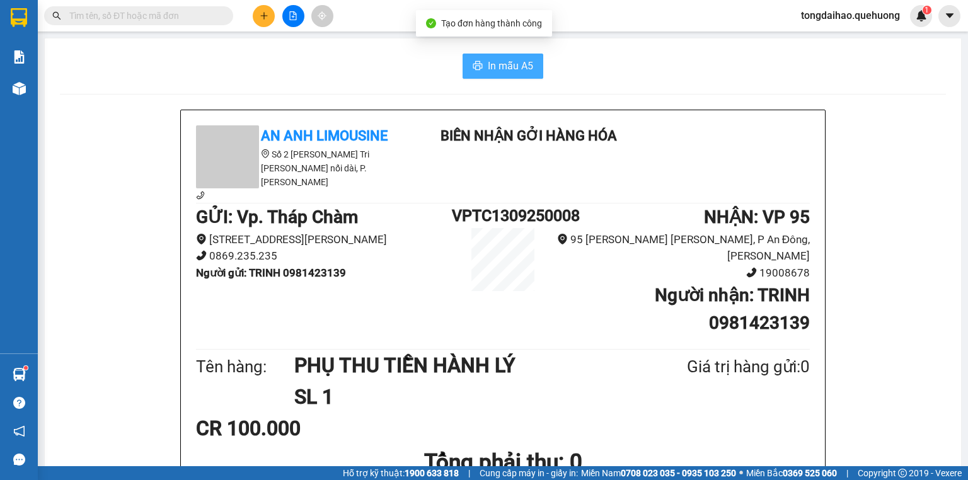
click at [508, 58] on span "In mẫu A5" at bounding box center [510, 66] width 45 height 16
click at [513, 69] on span "In mẫu A5" at bounding box center [510, 66] width 45 height 16
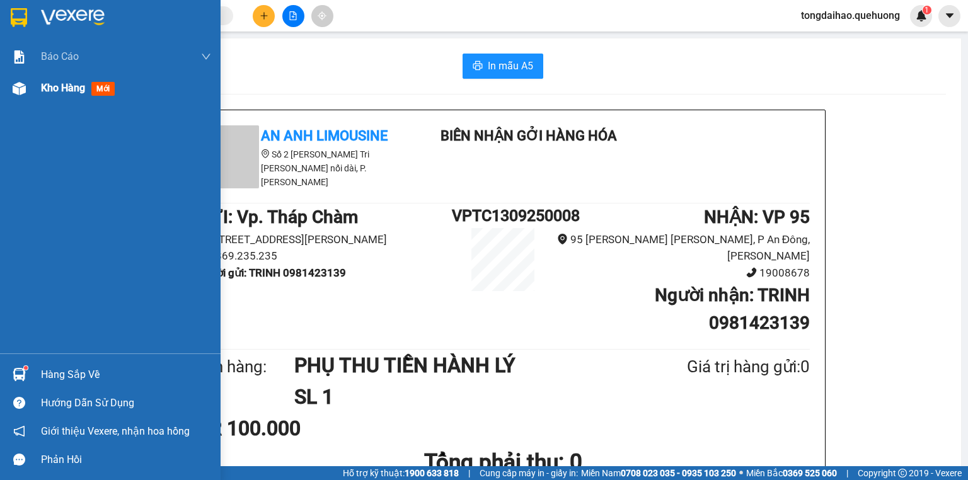
click at [45, 90] on span "Kho hàng" at bounding box center [63, 88] width 44 height 12
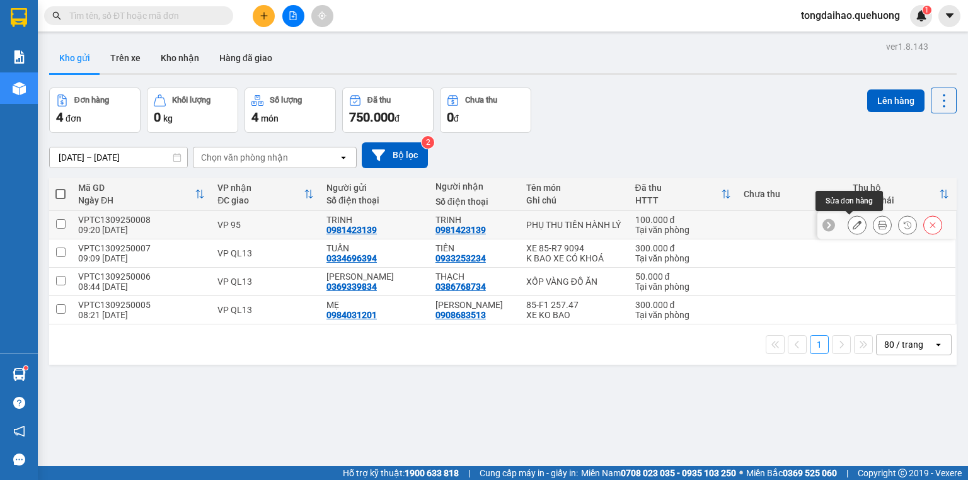
click at [853, 224] on icon at bounding box center [857, 225] width 9 height 9
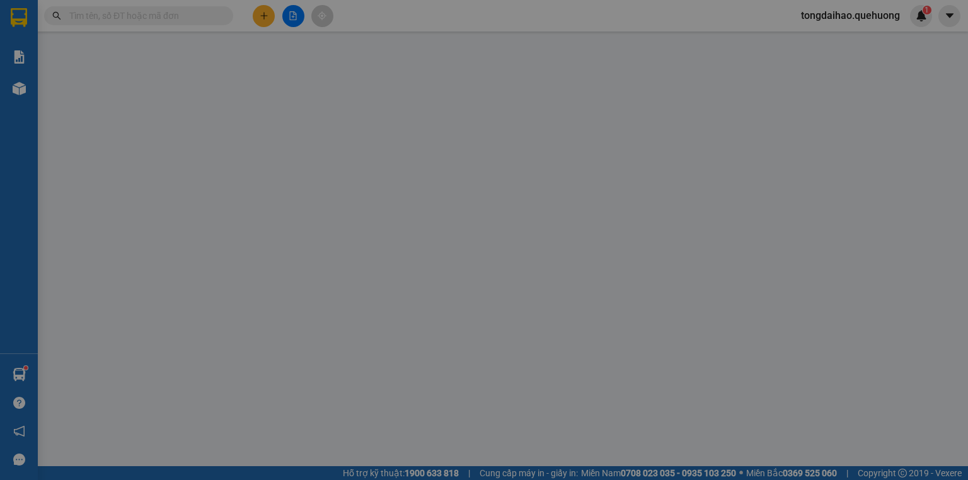
type input "0981423139"
type input "100.000"
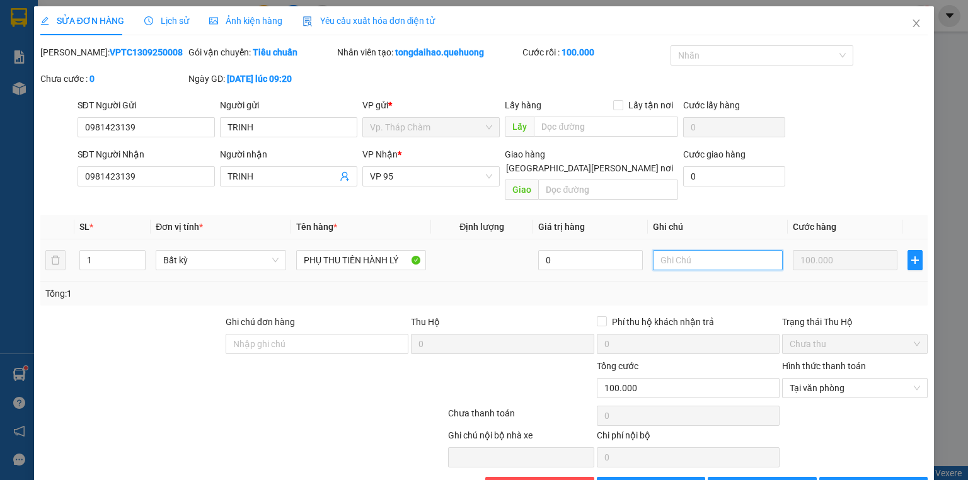
click at [678, 250] on input "text" at bounding box center [718, 260] width 130 height 20
type input "KHÁCH THEO TÀI 3 GHẾ 3"
click at [795, 477] on button "[PERSON_NAME] đổi" at bounding box center [762, 487] width 109 height 20
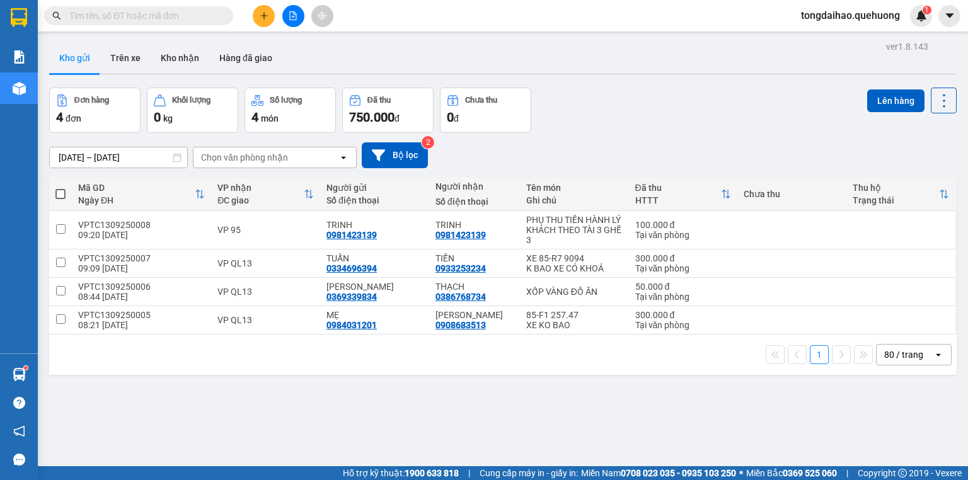
drag, startPoint x: 620, startPoint y: 388, endPoint x: 737, endPoint y: 117, distance: 295.4
click at [737, 117] on div "Đơn hàng 4 đơn [PERSON_NAME] 0 kg Số [PERSON_NAME] 4 món Đã thu 750.000 [PERSON…" at bounding box center [503, 110] width 908 height 45
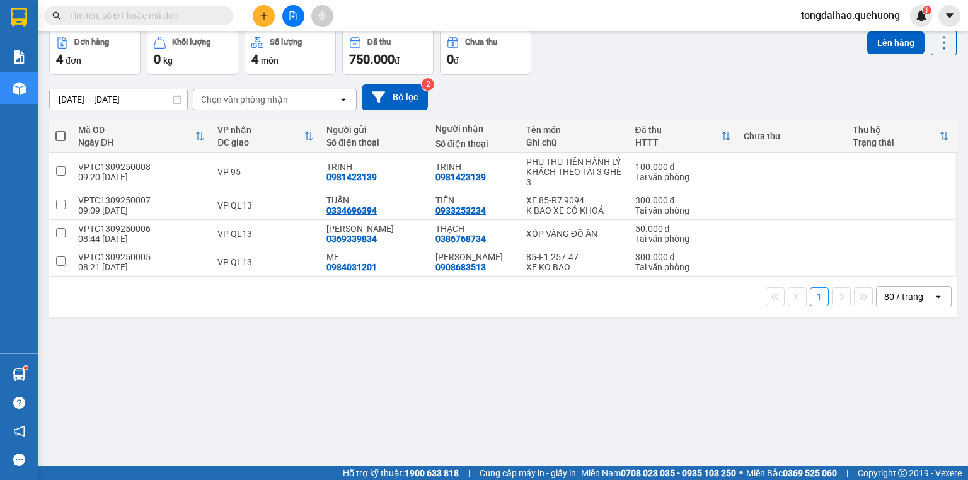
drag, startPoint x: 173, startPoint y: 7, endPoint x: 168, endPoint y: 13, distance: 8.1
click at [172, 11] on span at bounding box center [138, 15] width 189 height 19
click at [168, 13] on input "text" at bounding box center [143, 16] width 149 height 14
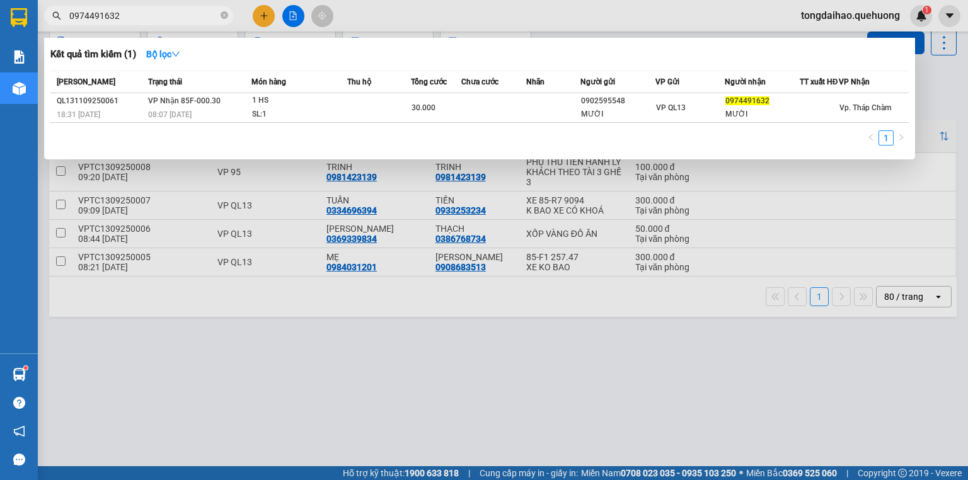
drag, startPoint x: 451, startPoint y: 384, endPoint x: 315, endPoint y: 218, distance: 215.1
click at [444, 378] on div at bounding box center [484, 240] width 968 height 480
click at [183, 9] on input "0974491632" at bounding box center [143, 16] width 149 height 14
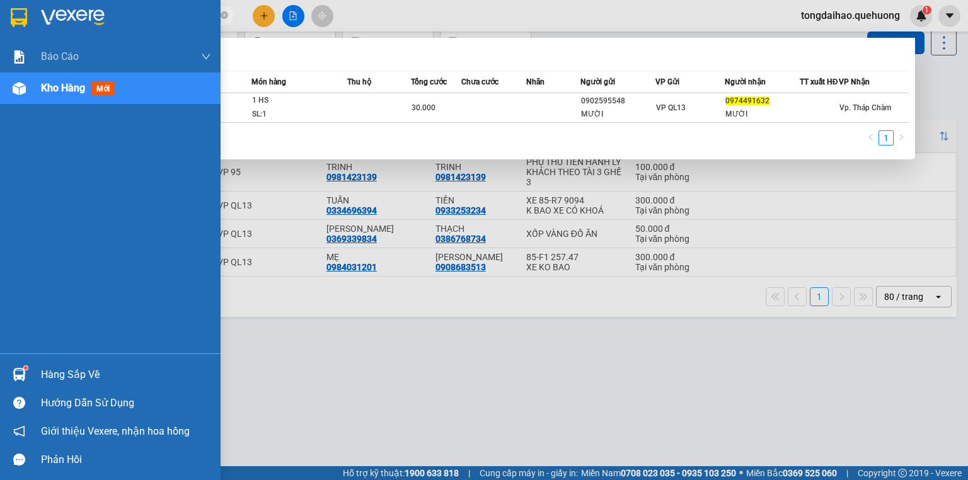
drag, startPoint x: 183, startPoint y: 9, endPoint x: 20, endPoint y: -5, distance: 164.6
click at [20, 0] on html "Kết quả [PERSON_NAME] ( 1 ) Bộ lọc Mã ĐH Trạng thái Món hàng Thu hộ Tổng [PERSO…" at bounding box center [484, 240] width 968 height 480
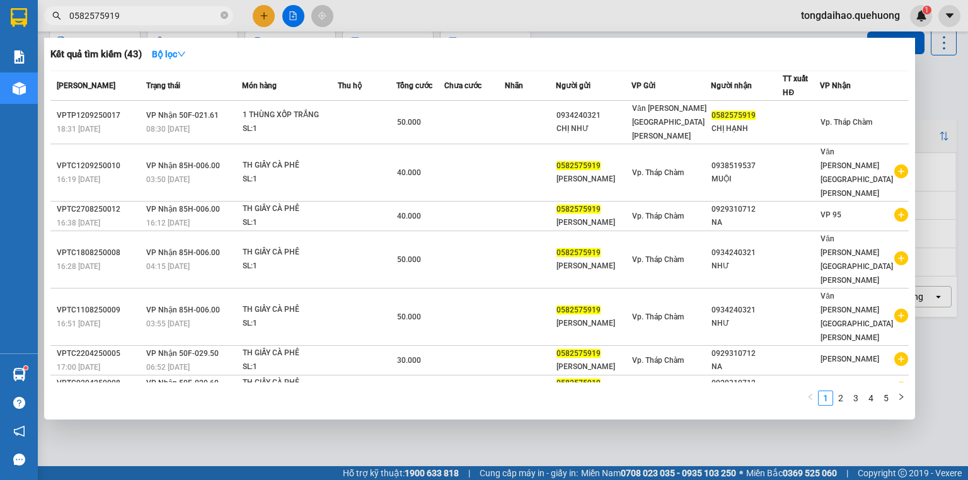
type input "0582575919"
click at [931, 76] on div at bounding box center [484, 240] width 968 height 480
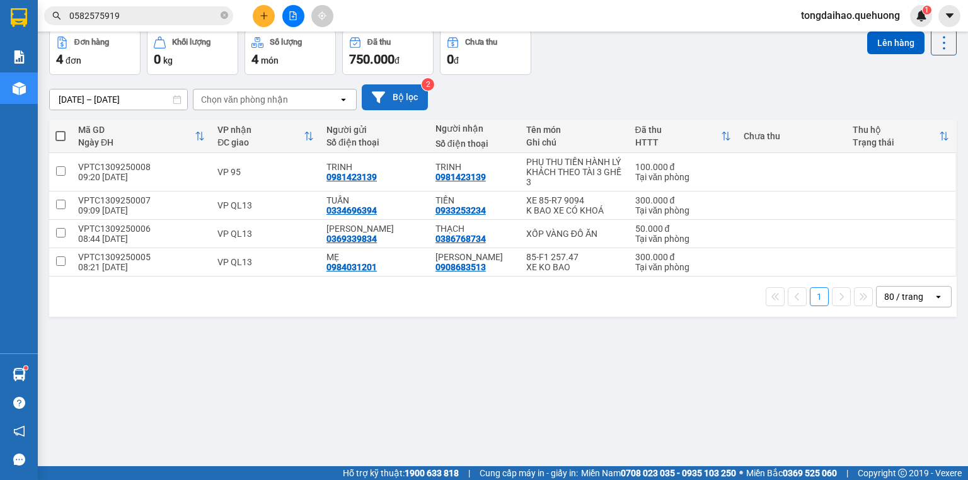
scroll to position [0, 0]
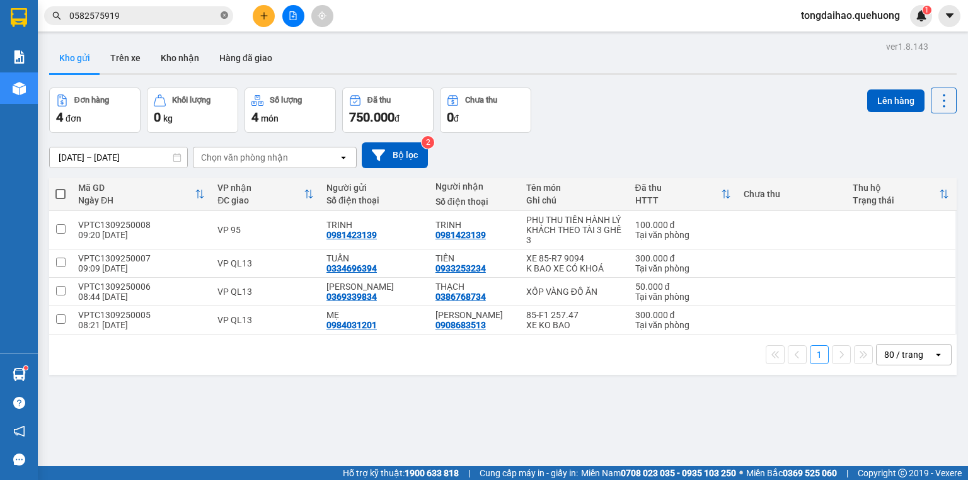
click at [224, 15] on icon "close-circle" at bounding box center [225, 15] width 8 height 8
click at [208, 14] on input "text" at bounding box center [143, 16] width 149 height 14
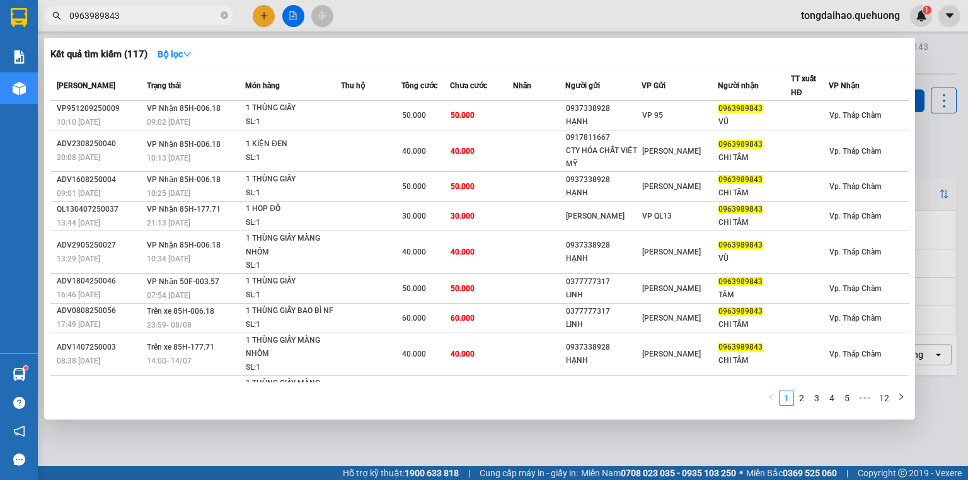
type input "0963989843"
click at [929, 59] on div at bounding box center [484, 240] width 968 height 480
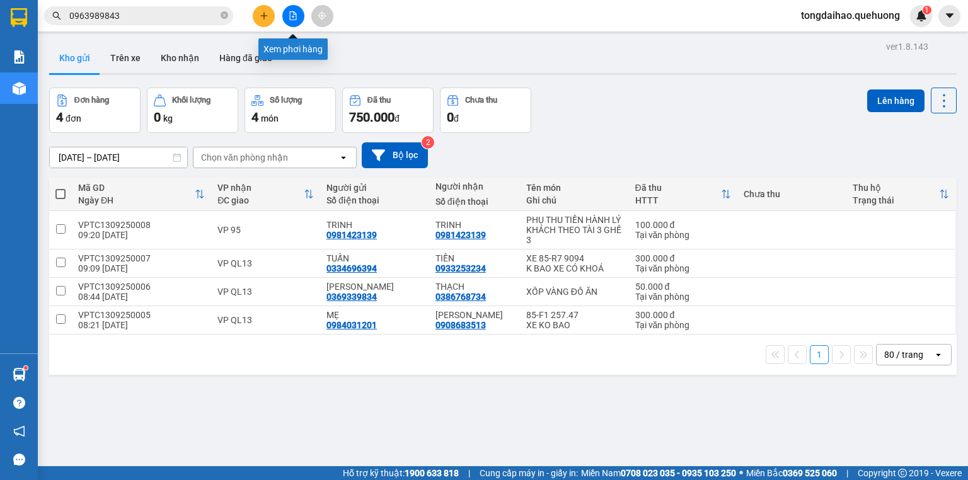
click at [296, 20] on icon "file-add" at bounding box center [293, 15] width 7 height 9
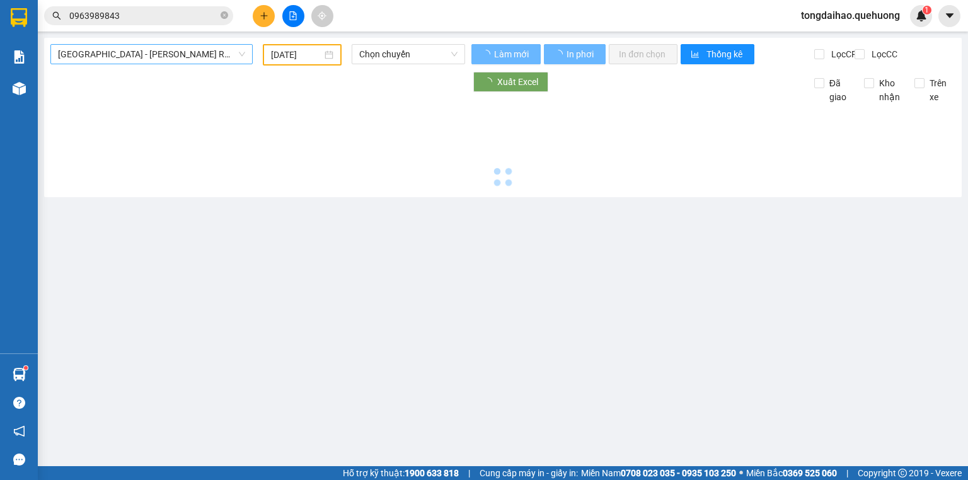
type input "[DATE]"
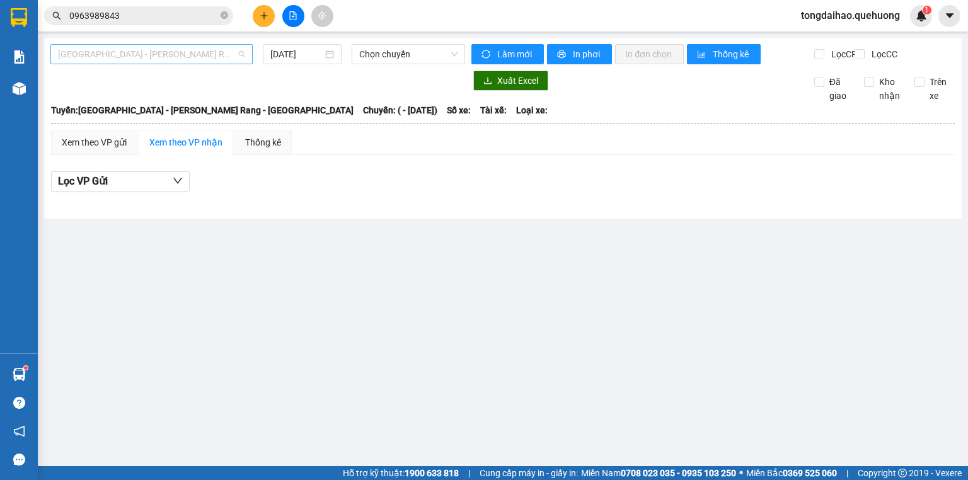
click at [221, 50] on span "[GEOGRAPHIC_DATA] - [PERSON_NAME] Rang - [GEOGRAPHIC_DATA]" at bounding box center [151, 54] width 187 height 19
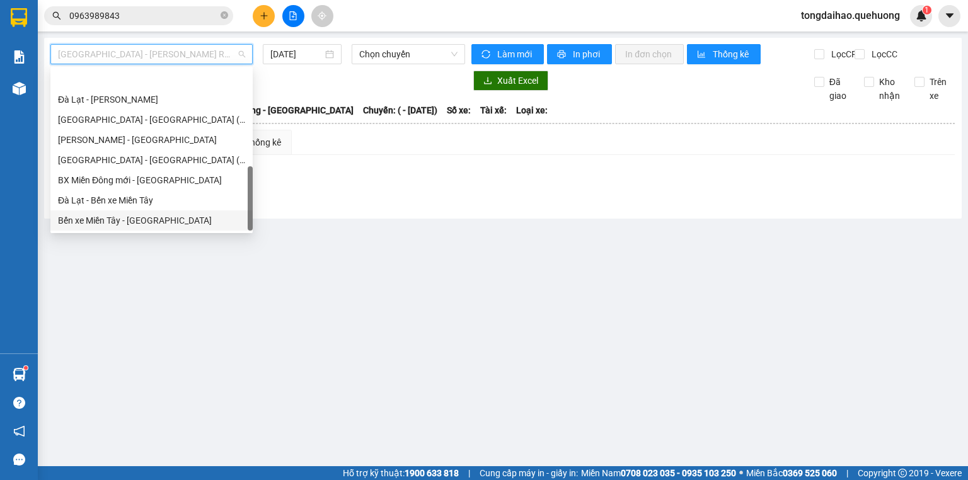
scroll to position [343, 0]
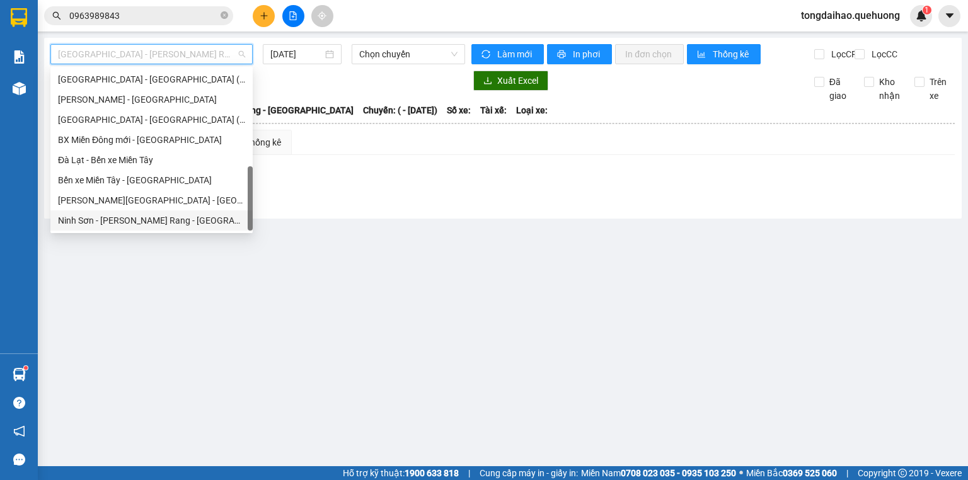
click at [122, 219] on div "Ninh Sơn - [PERSON_NAME] Rang - [GEOGRAPHIC_DATA]" at bounding box center [151, 221] width 187 height 14
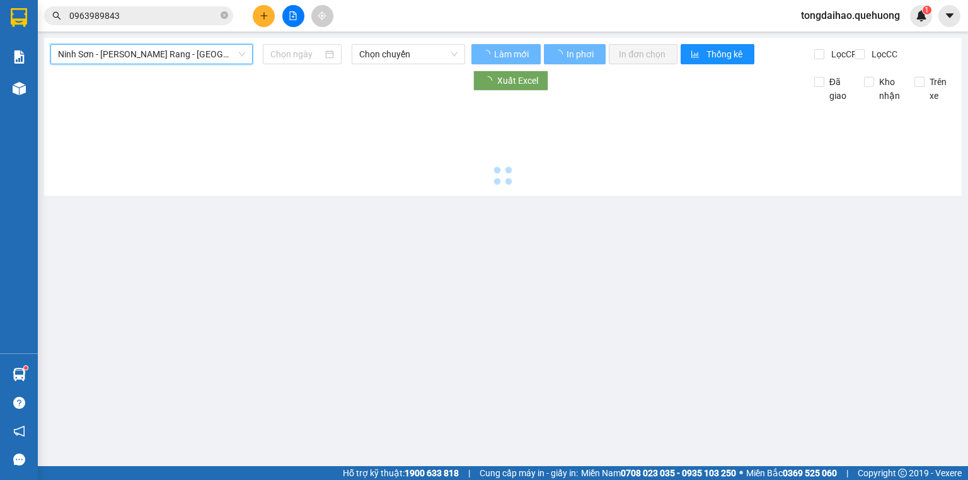
type input "[DATE]"
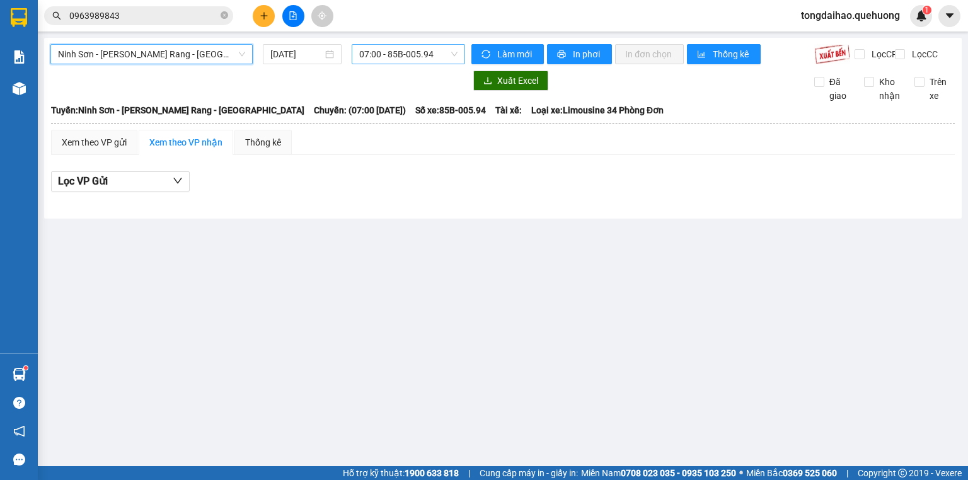
click at [417, 46] on span "07:00 - 85B-005.94" at bounding box center [408, 54] width 99 height 19
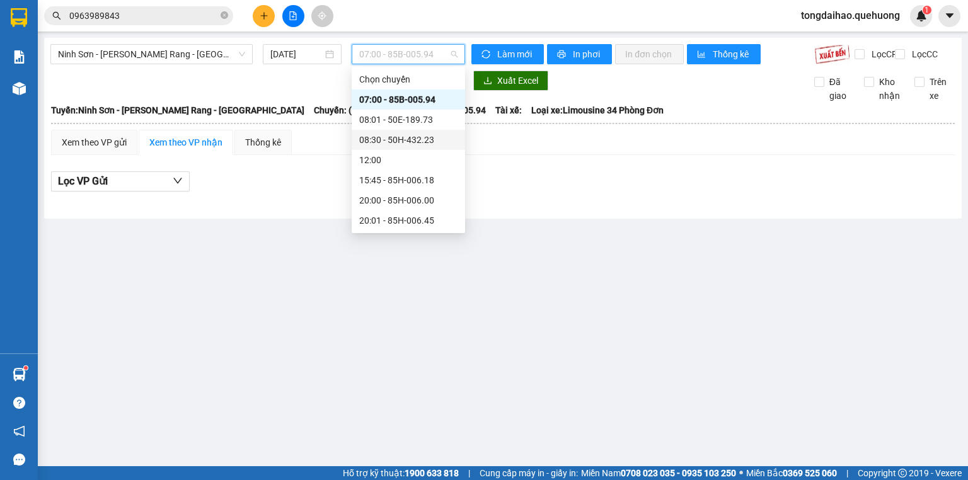
click at [398, 135] on div "08:30 - 50H-432.23" at bounding box center [408, 140] width 98 height 14
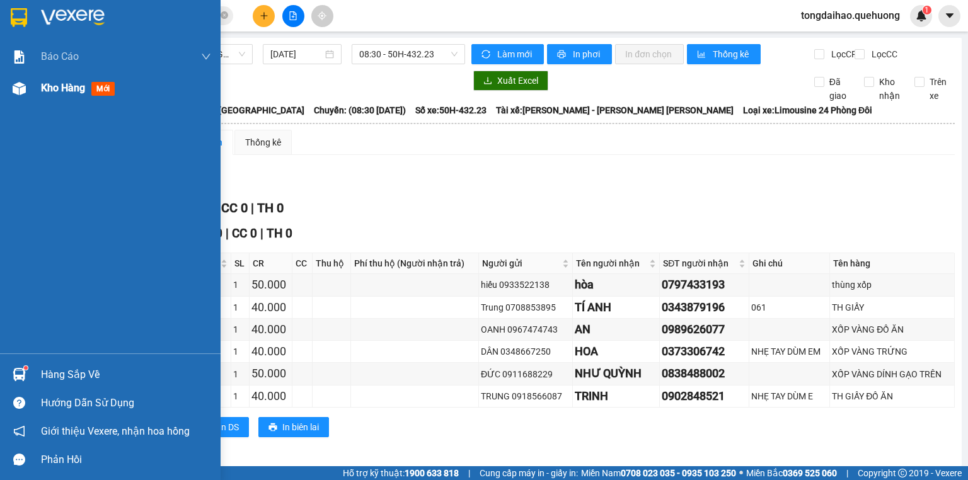
click at [72, 86] on span "Kho hàng" at bounding box center [63, 88] width 44 height 12
